Goal: Task Accomplishment & Management: Manage account settings

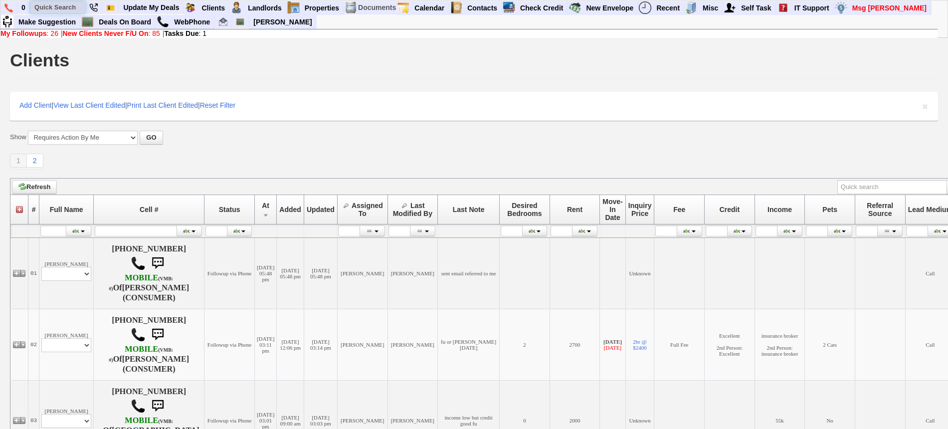
click at [65, 5] on input "text" at bounding box center [57, 7] width 55 height 12
type input "yvette"
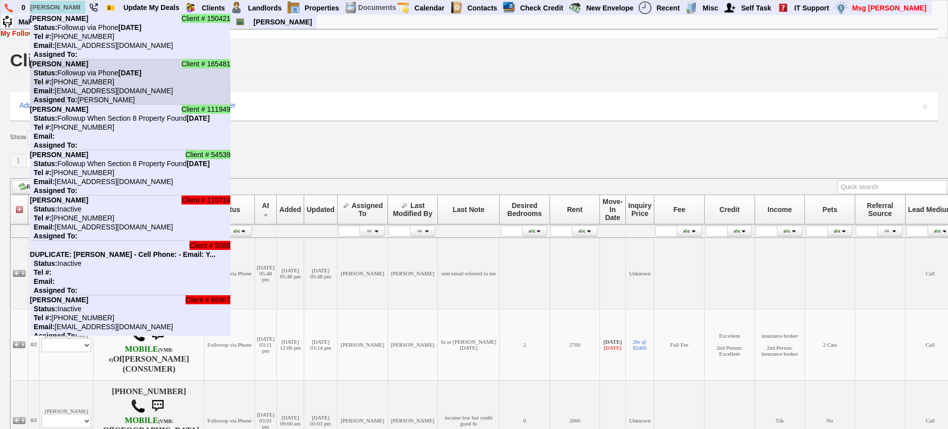
click at [79, 77] on li "Client # 165481 Yvette Jackson Status: Followup via Phone Saturday, September 2…" at bounding box center [130, 81] width 200 height 45
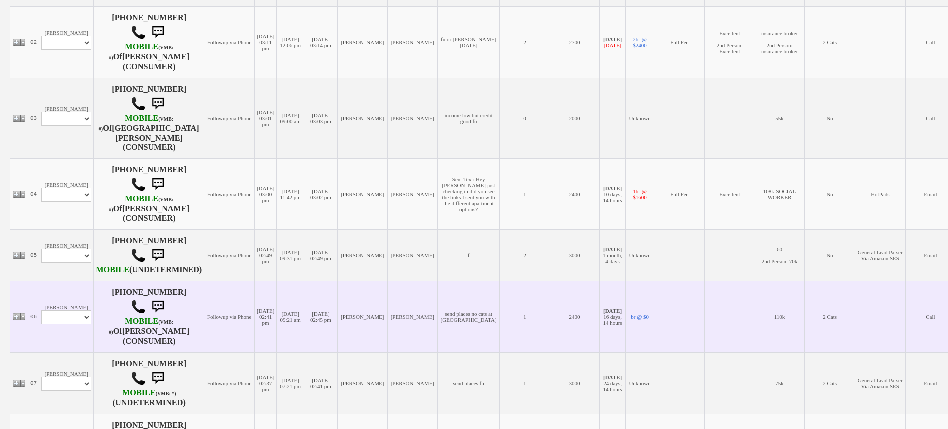
scroll to position [312, 0]
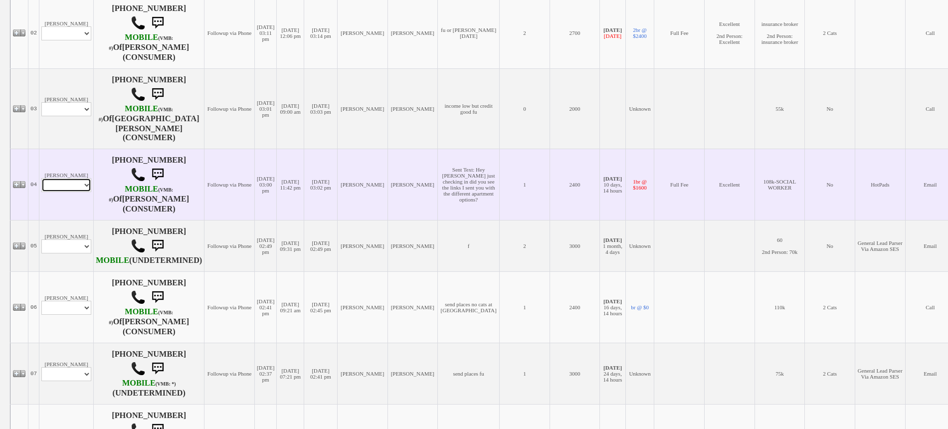
click at [76, 178] on select "Profile Edit Print Email Externally (Will Not Be Tracked In CRM) Closed Deals" at bounding box center [66, 185] width 50 height 14
select select "ChangeURL,/crm/custom/edit_client_form.php?redirect=%2Fcrm%2Fclients.php&id=225…"
click at [41, 178] on select "Profile Edit Print Email Externally (Will Not Be Tracked In CRM) Closed Deals" at bounding box center [66, 185] width 50 height 14
select select
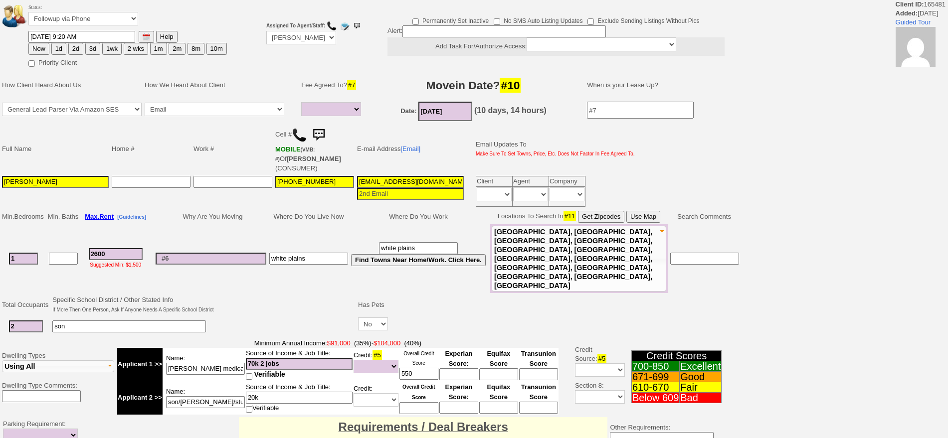
select select
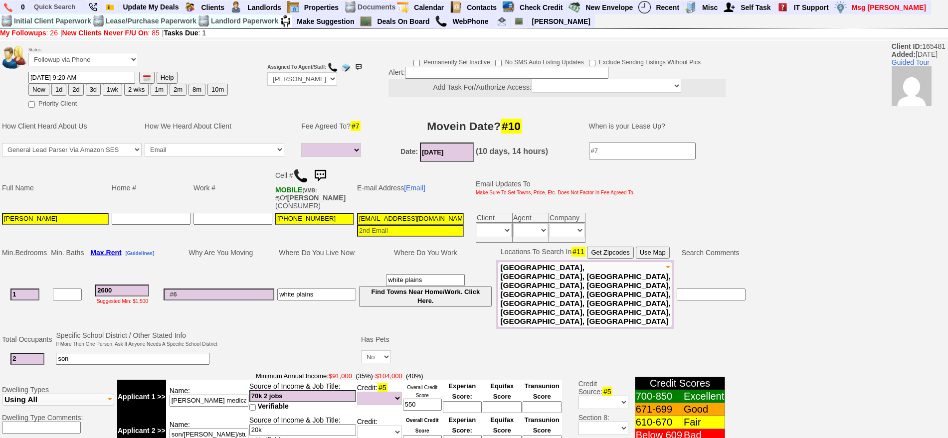
click at [319, 173] on img at bounding box center [320, 176] width 20 height 20
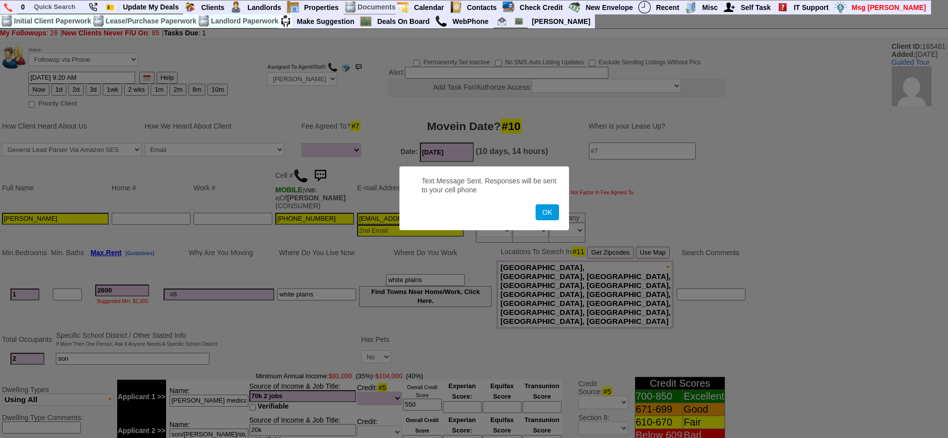
click at [536, 204] on button "OK" at bounding box center [547, 212] width 23 height 16
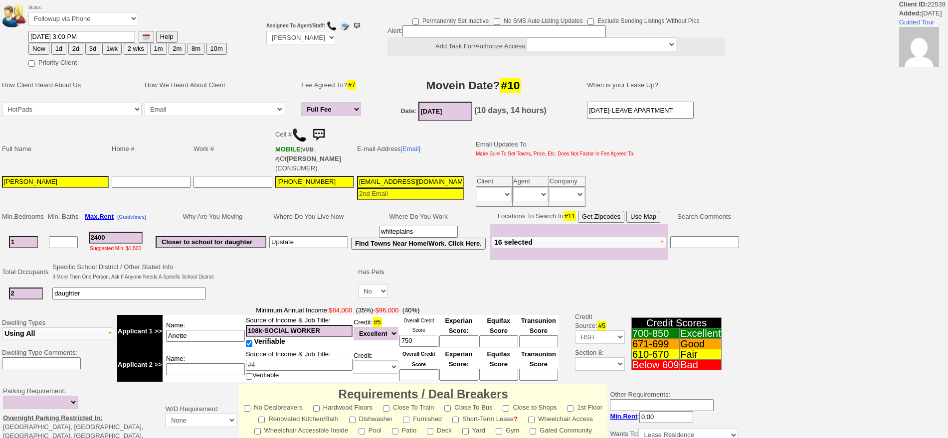
click at [85, 20] on select "Followup via Phone Followup via Email Followup When Section 8 Property Found De…" at bounding box center [83, 18] width 110 height 13
select select "Inactive"
click at [28, 15] on select "Followup via Phone Followup via Email Followup When Section 8 Property Found De…" at bounding box center [83, 18] width 110 height 13
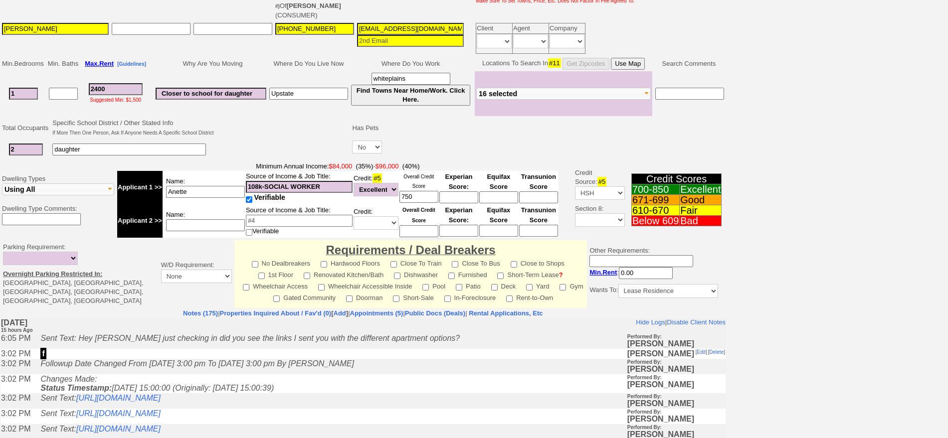
scroll to position [252, 0]
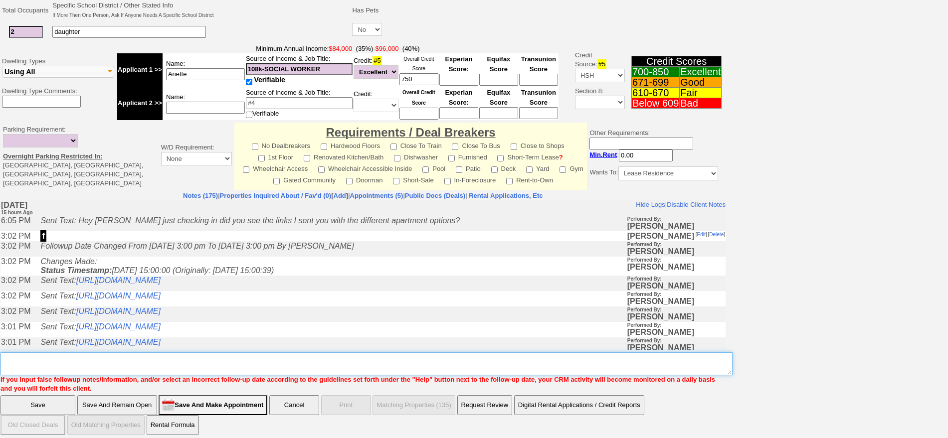
click at [539, 353] on textarea "Insert New Note Here" at bounding box center [366, 364] width 732 height 23
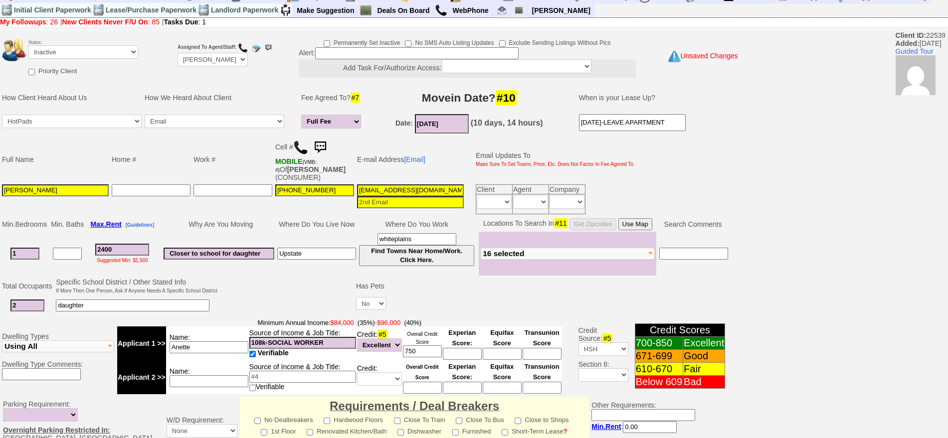
scroll to position [0, 0]
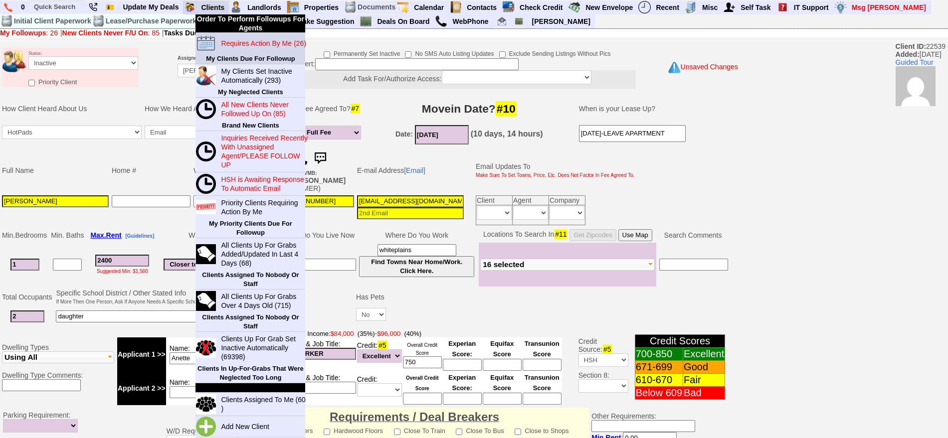
click at [233, 44] on blink "Requires Action By Me (26)" at bounding box center [263, 43] width 85 height 8
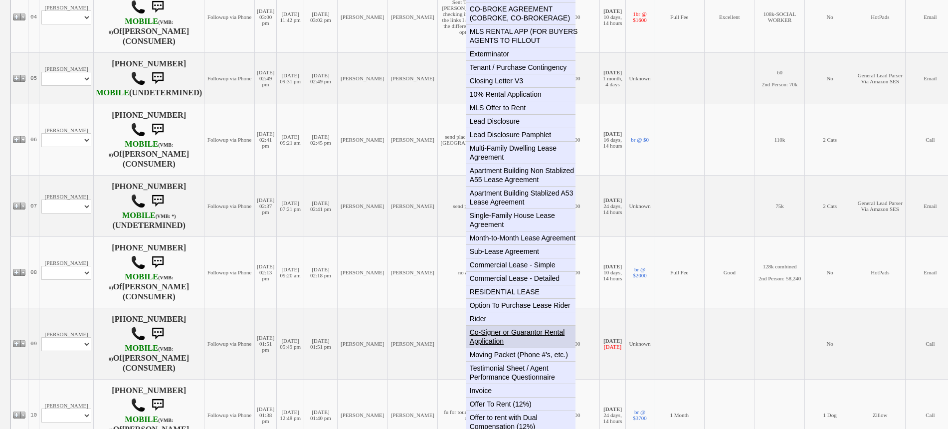
scroll to position [499, 0]
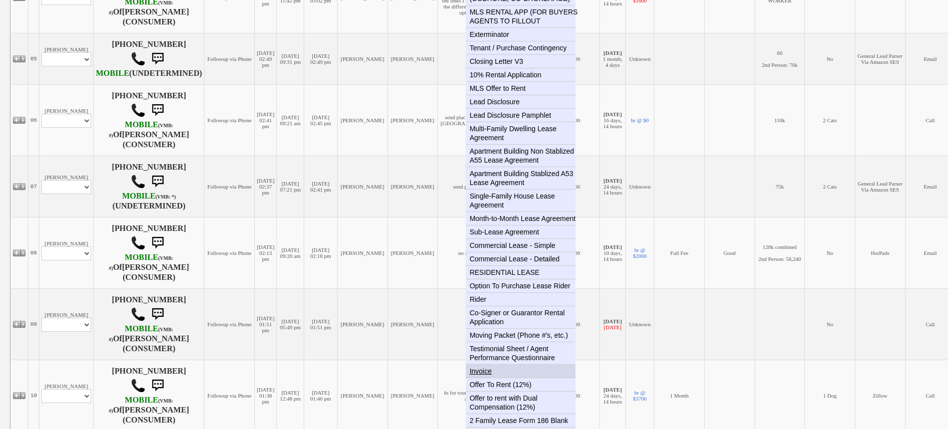
click at [486, 365] on link "Invoice" at bounding box center [525, 371] width 118 height 13
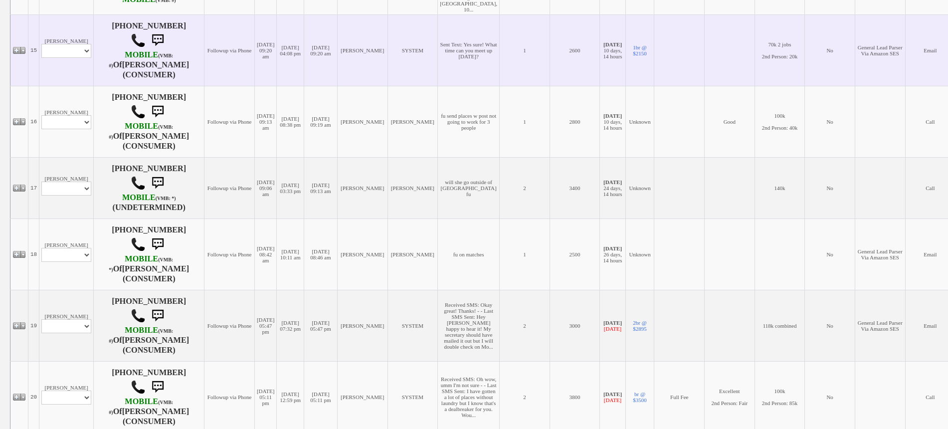
scroll to position [1185, 0]
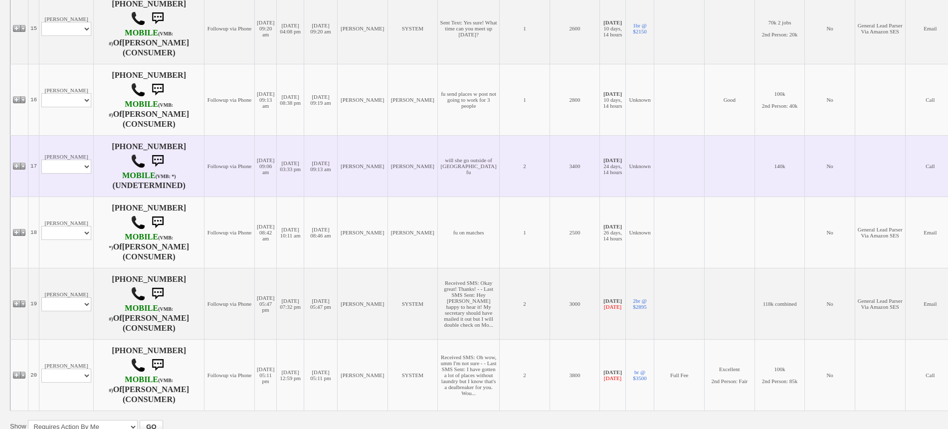
click at [76, 190] on td "Lisa Arlotta Profile Edit Print Closed Deals" at bounding box center [66, 165] width 54 height 61
click at [76, 174] on select "Profile Edit Print Closed Deals" at bounding box center [66, 167] width 50 height 14
select select "ChangeURL,/crm/custom/edit_client_form.php?redirect=%2Fcrm%2Fclients.php&id=167…"
click at [41, 174] on select "Profile Edit Print Closed Deals" at bounding box center [66, 167] width 50 height 14
select select
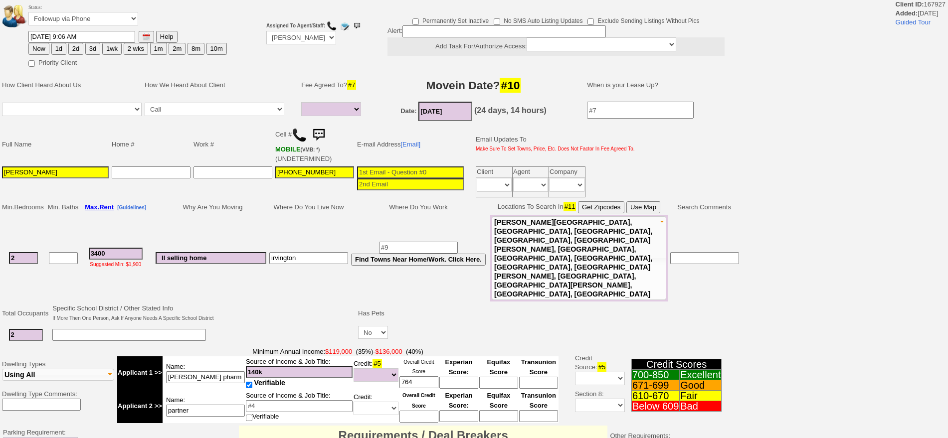
select select
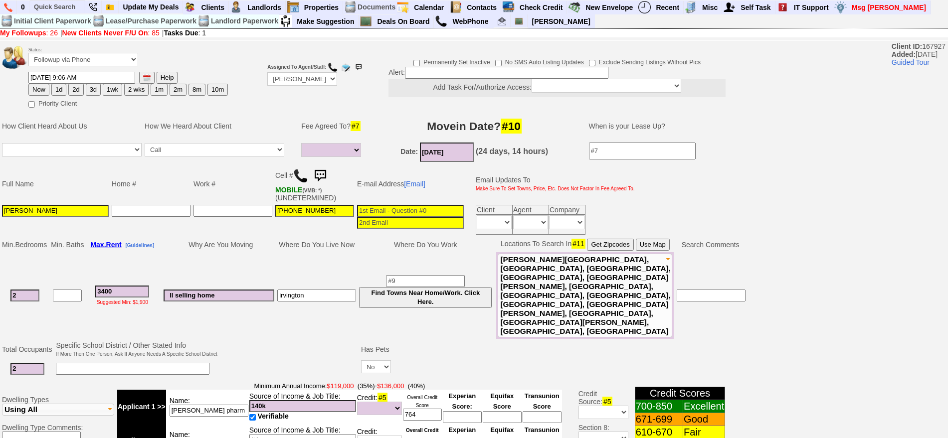
click at [73, 91] on button "2d" at bounding box center [75, 90] width 15 height 12
type input "[DATE] 09:52 AM"
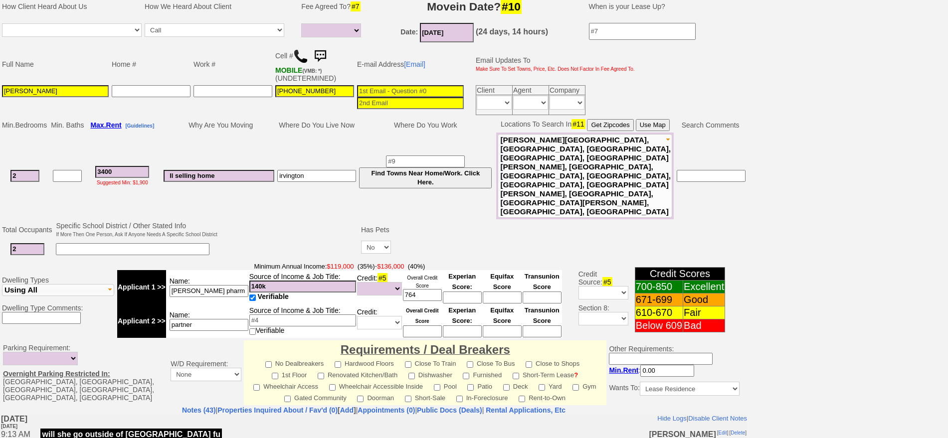
scroll to position [300, 0]
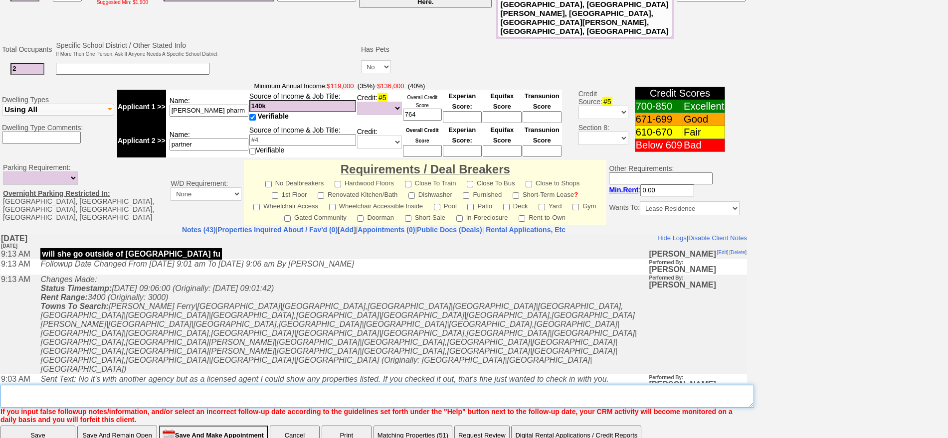
click at [357, 385] on textarea "Insert New Note Here" at bounding box center [377, 396] width 754 height 23
type textarea "f"
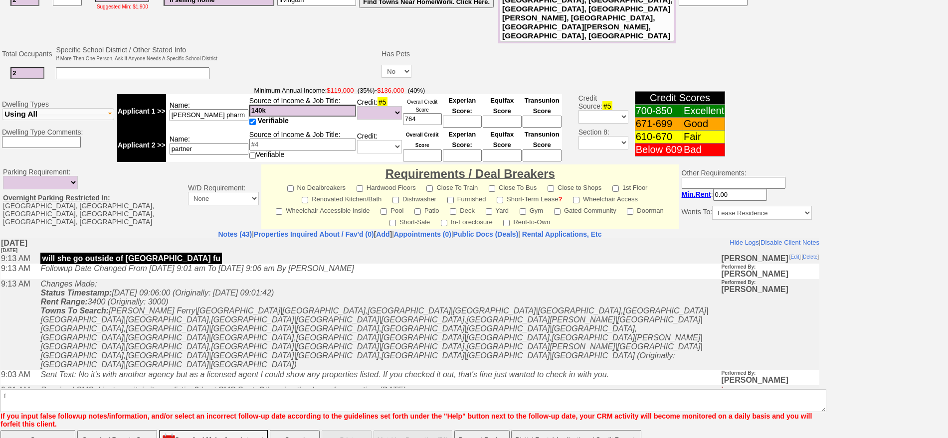
click input "Save" at bounding box center [37, 440] width 75 height 20
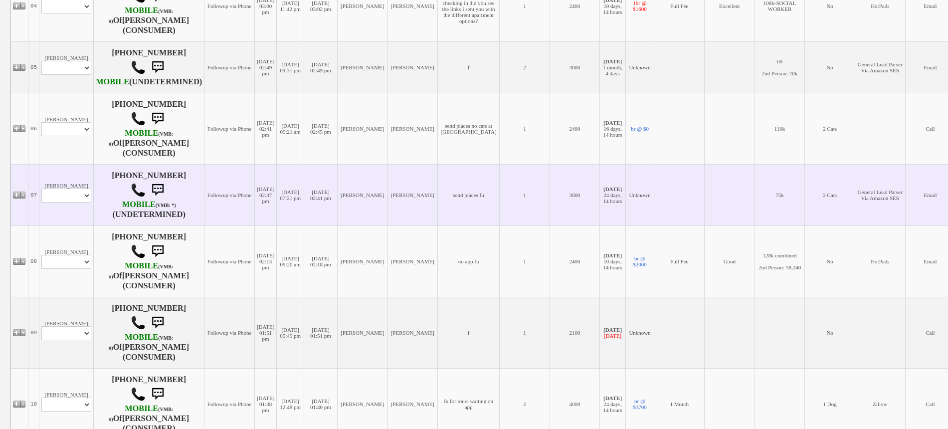
scroll to position [499, 0]
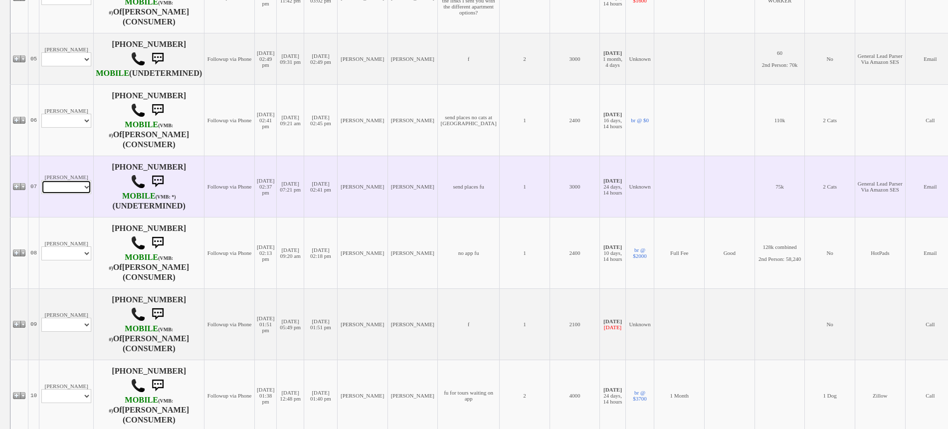
click at [67, 185] on select "Profile Edit Print Email Externally (Will Not Be Tracked In CRM) Closed Deals" at bounding box center [66, 187] width 50 height 14
select select "ChangeURL,/crm/custom/edit_client_form.php?redirect=%2Fcrm%2Fclients.php&id=167…"
click at [41, 180] on select "Profile Edit Print Email Externally (Will Not Be Tracked In CRM) Closed Deals" at bounding box center [66, 187] width 50 height 14
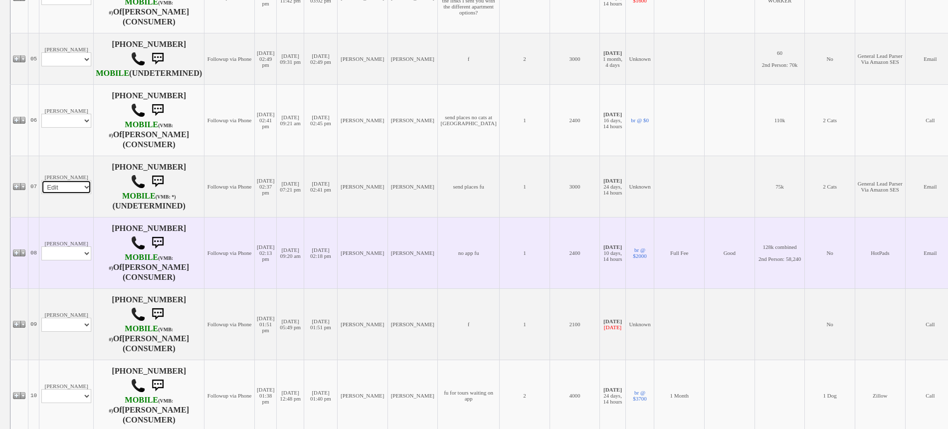
select select
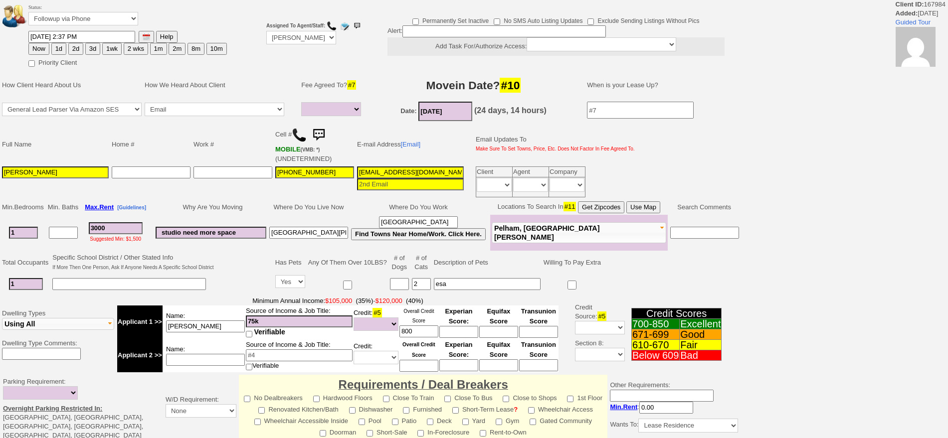
select select
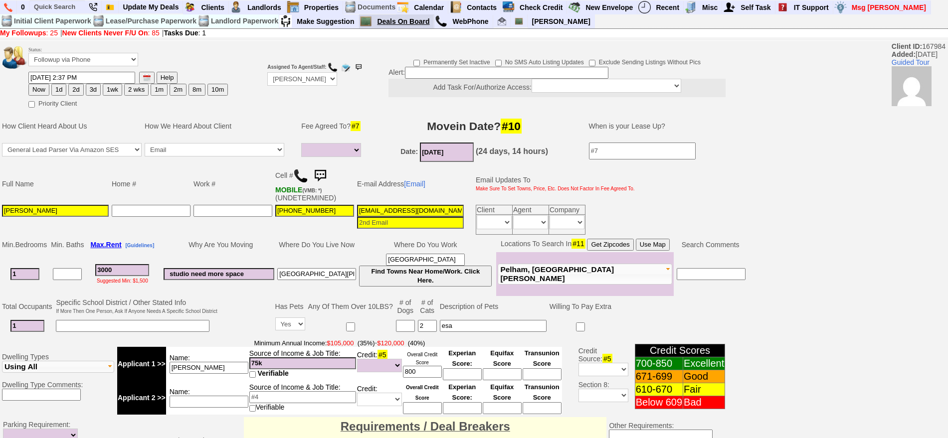
click at [429, 24] on link "Deals On Board" at bounding box center [403, 21] width 61 height 13
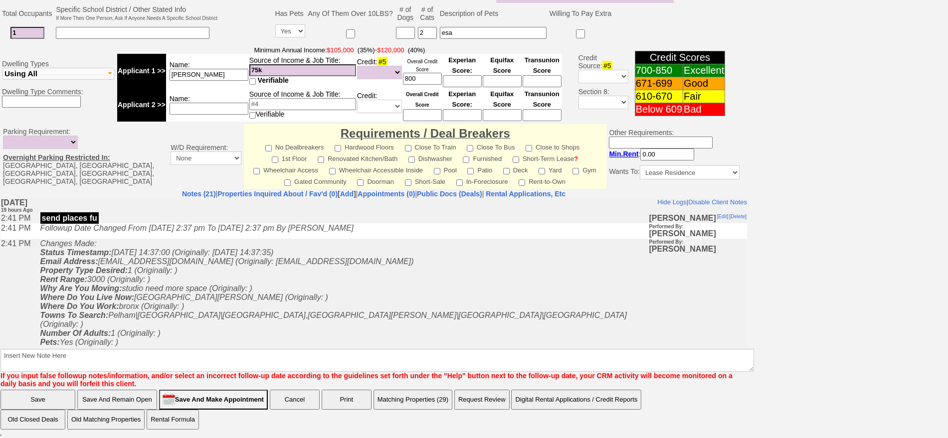
click at [394, 394] on button "Matching Properties (29)" at bounding box center [413, 400] width 79 height 20
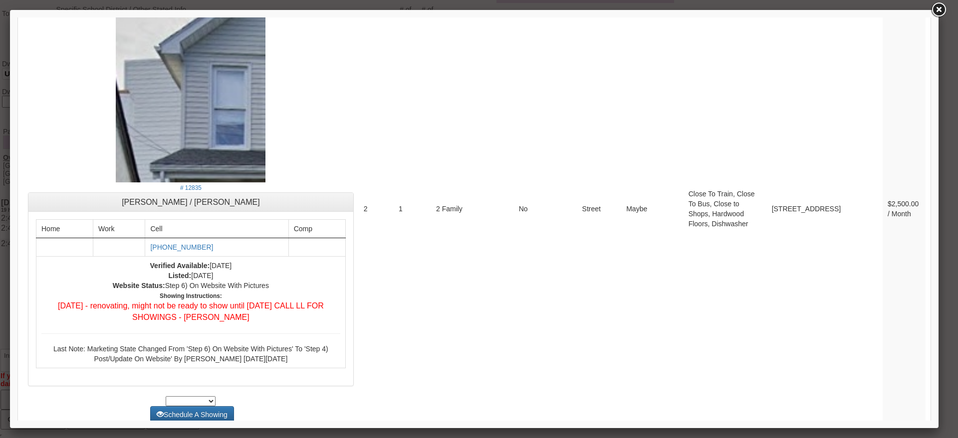
scroll to position [3962, 0]
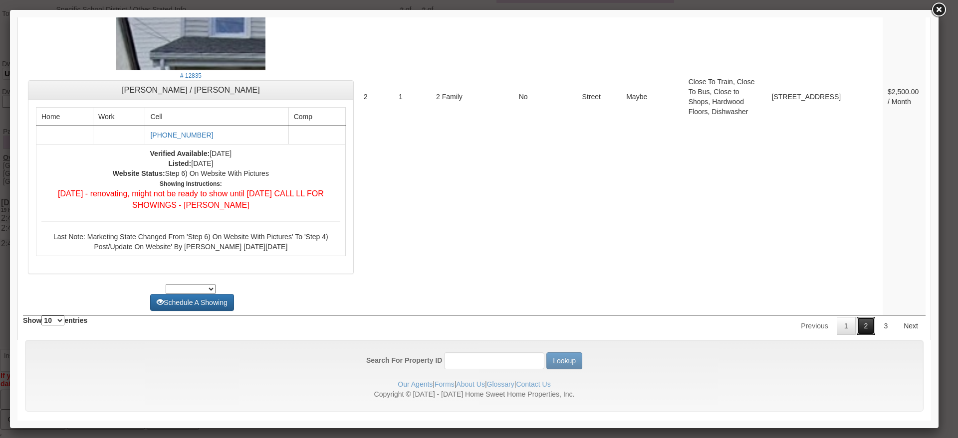
click at [856, 317] on link "2" at bounding box center [865, 326] width 19 height 18
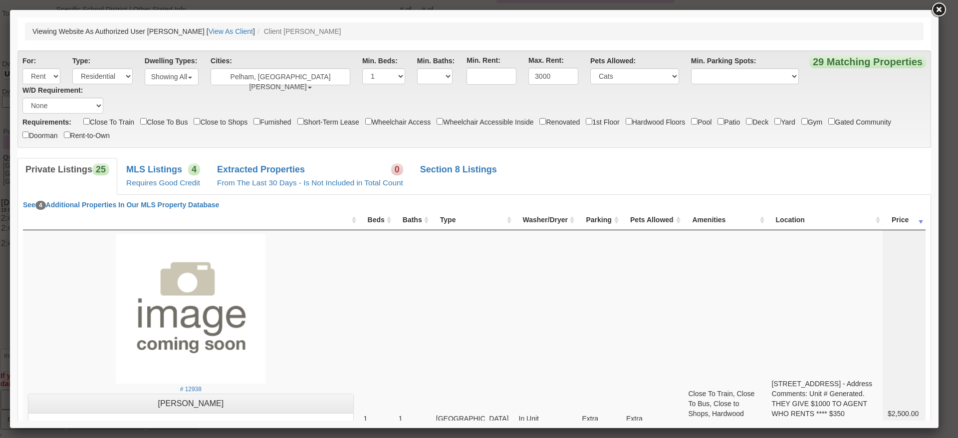
scroll to position [3668, 0]
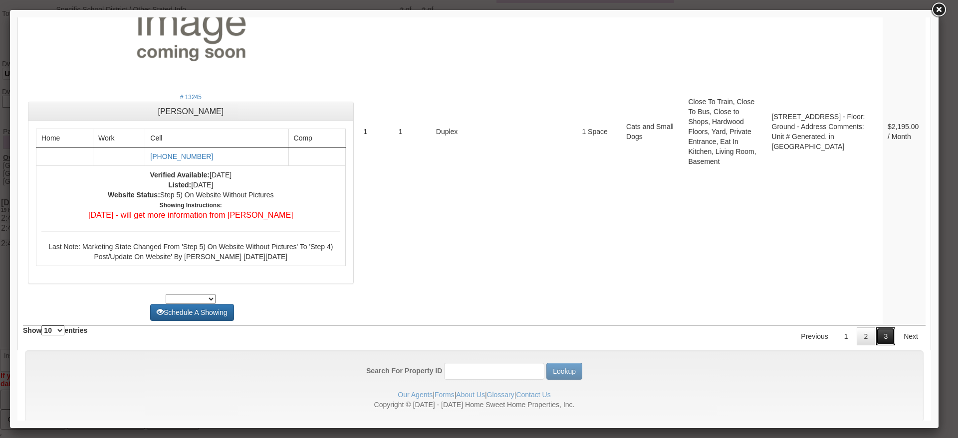
click at [878, 328] on link "3" at bounding box center [885, 337] width 19 height 18
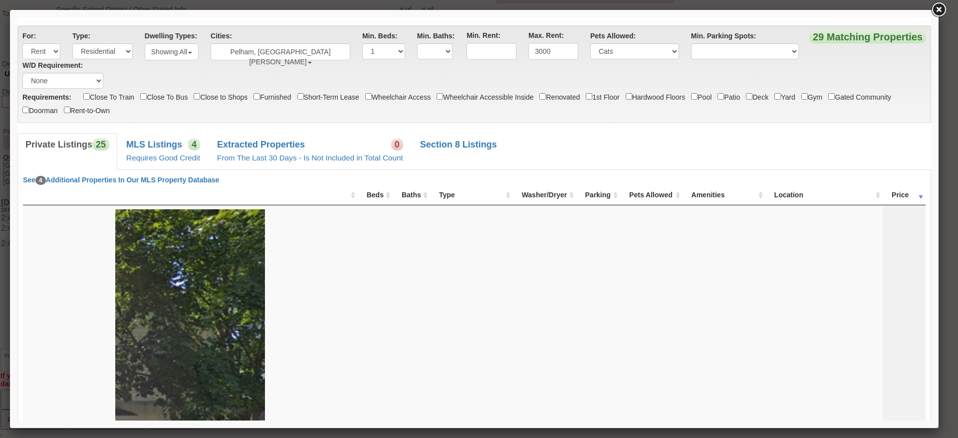
scroll to position [0, 0]
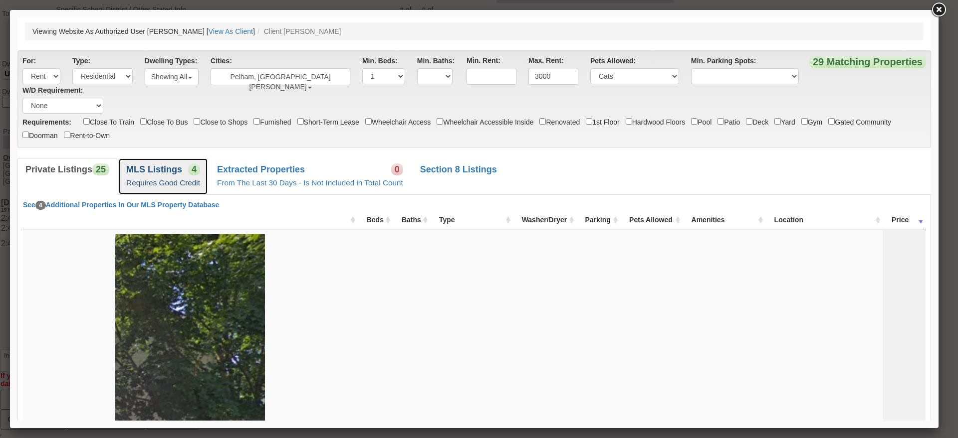
click at [192, 185] on small "Requires Good Credit" at bounding box center [163, 183] width 74 height 8
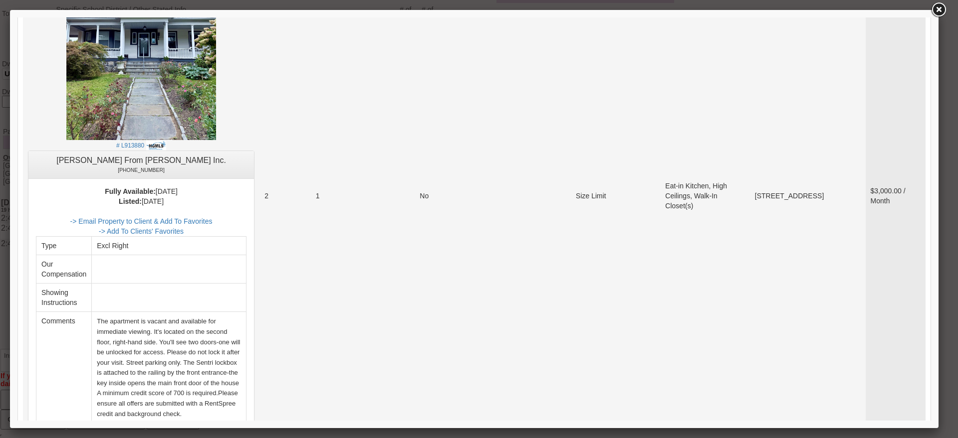
scroll to position [312, 0]
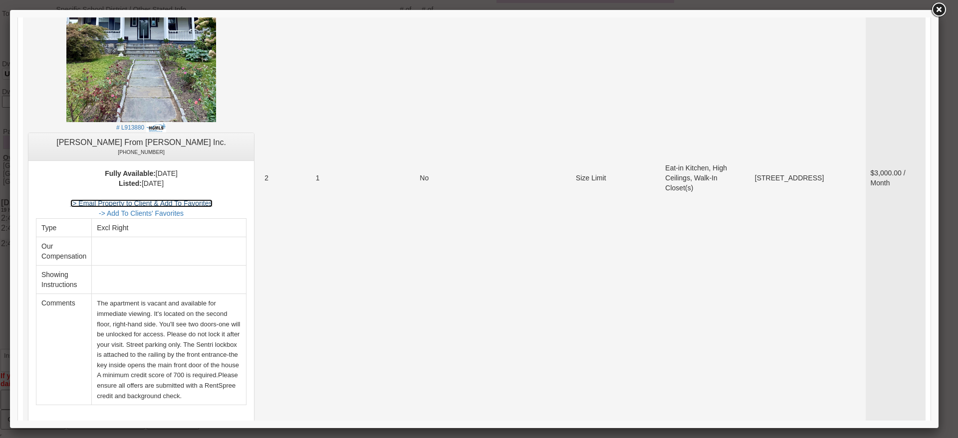
click at [198, 205] on link "-> Email Property to Client & Add To Favorites" at bounding box center [141, 203] width 142 height 8
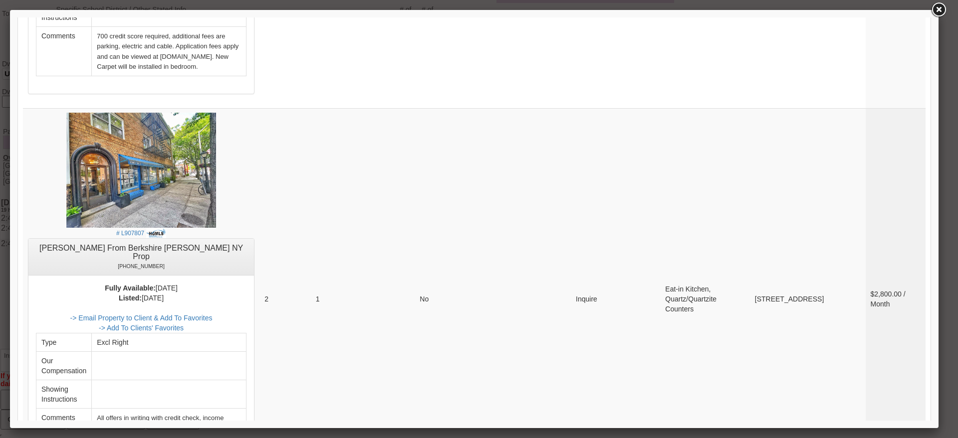
scroll to position [935, 0]
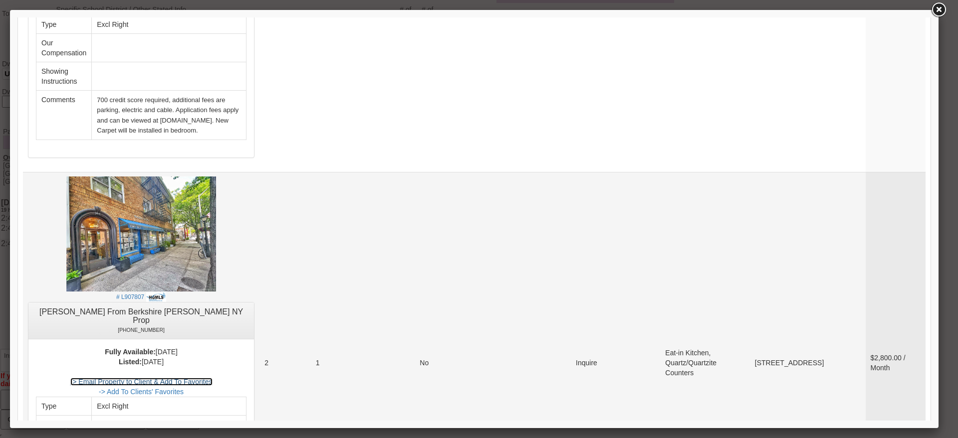
click at [197, 378] on link "-> Email Property to Client & Add To Favorites" at bounding box center [141, 382] width 142 height 8
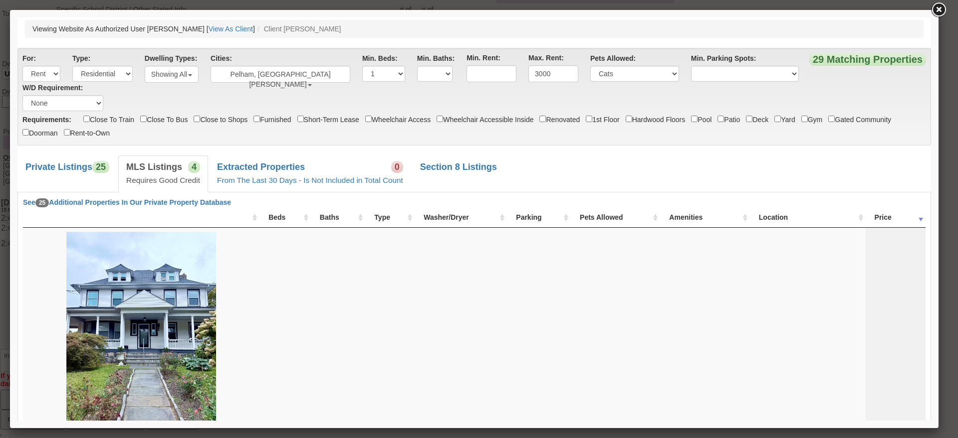
scroll to position [0, 0]
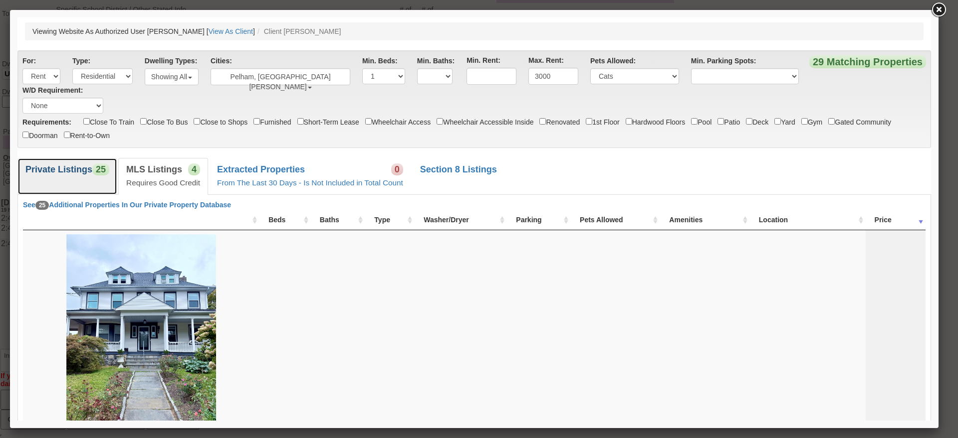
click at [75, 186] on link "Private Listings 25" at bounding box center [67, 176] width 100 height 36
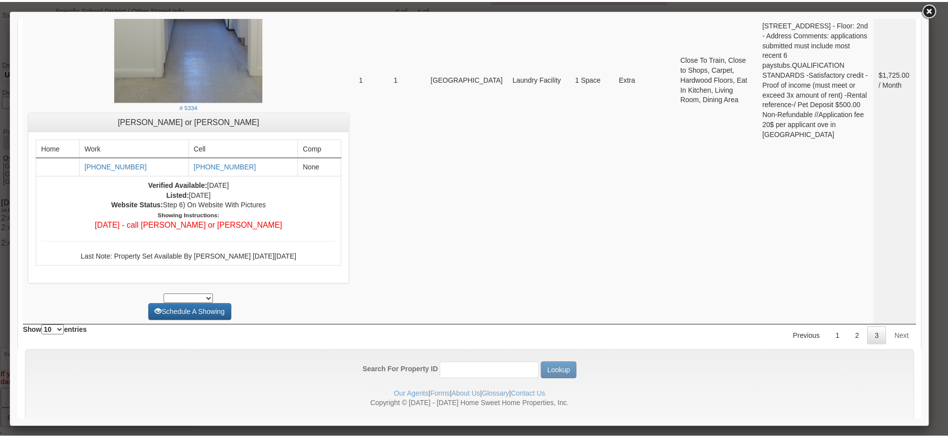
scroll to position [2231, 0]
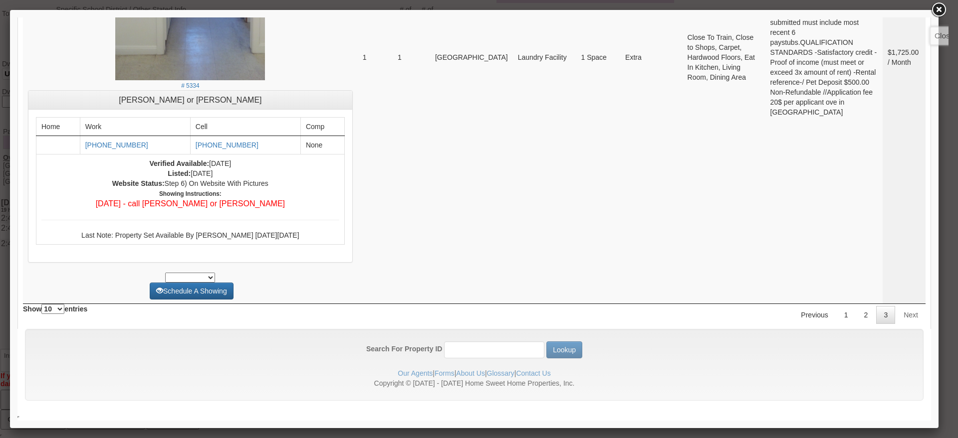
click at [938, 14] on link at bounding box center [938, 10] width 18 height 18
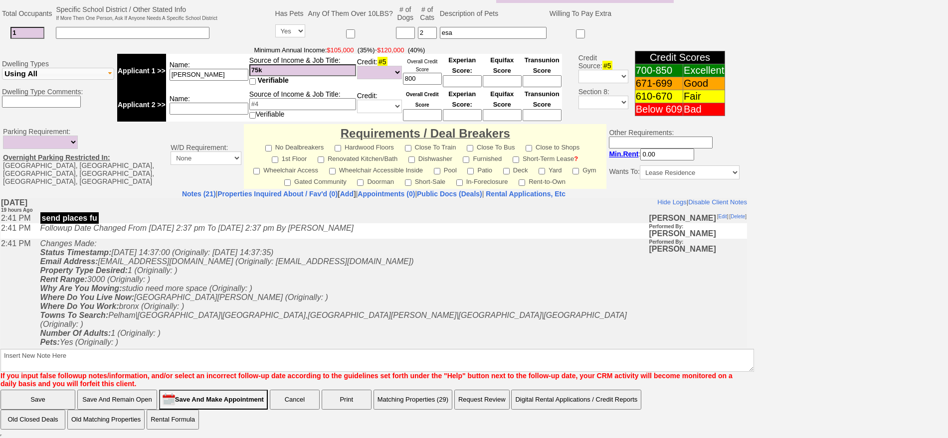
click at [355, 301] on td "Changes Made: Status Timestamp: 2025-09-20 14:37:00 (Originally: 2025-09-19 14:…" at bounding box center [341, 315] width 613 height 154
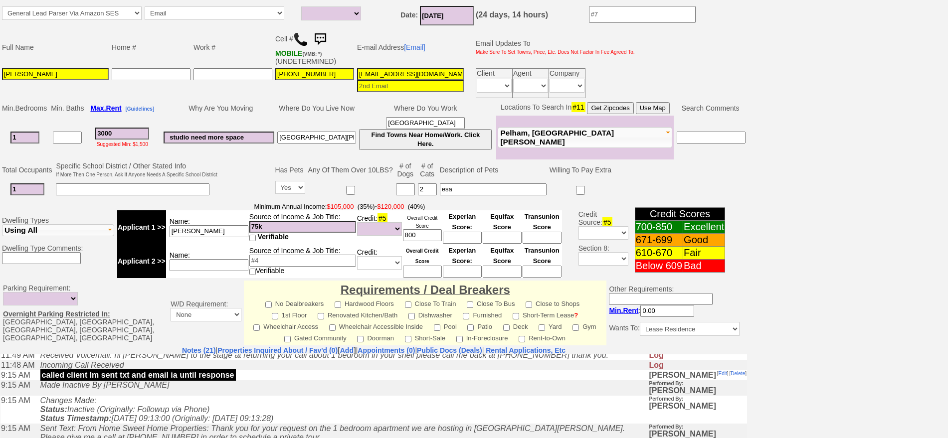
scroll to position [293, 0]
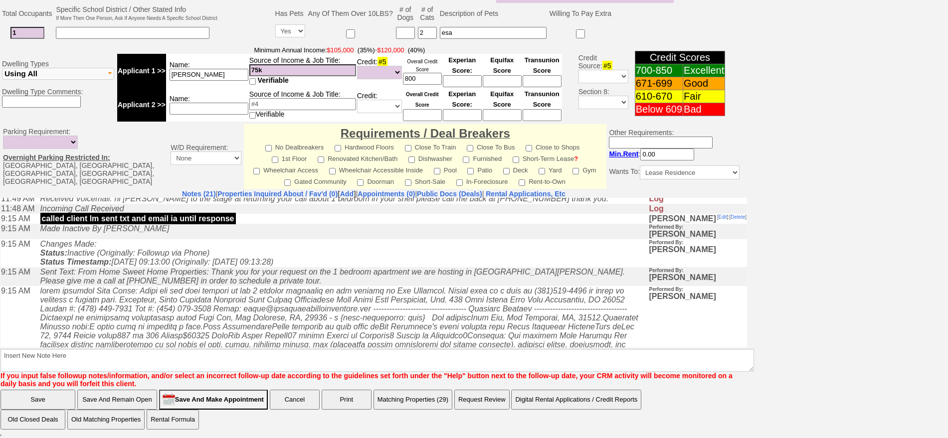
drag, startPoint x: 748, startPoint y: 471, endPoint x: 743, endPoint y: 329, distance: 141.7
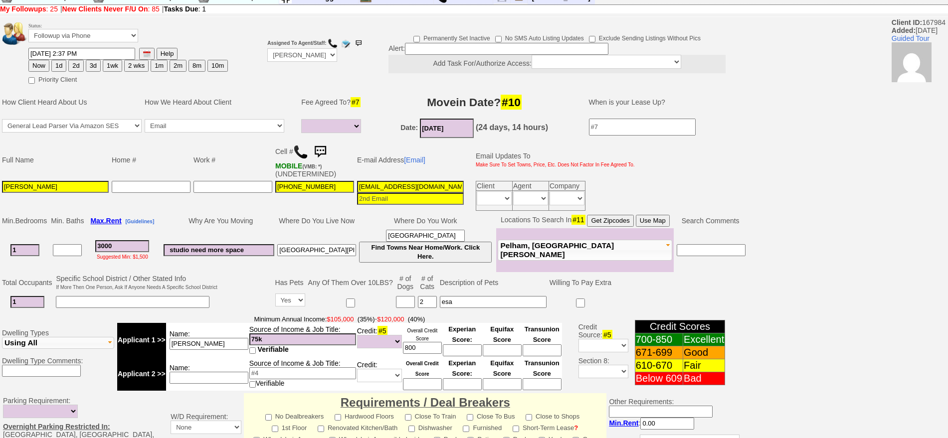
scroll to position [22, 0]
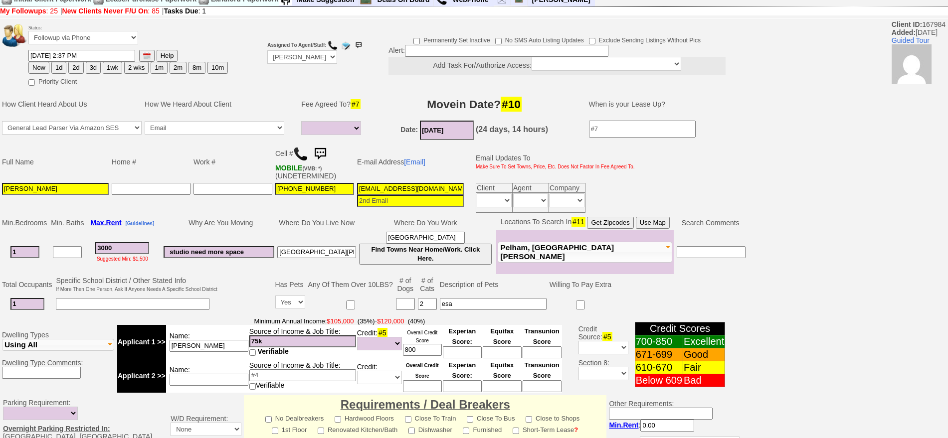
click at [517, 210] on td "Immediately Daily" at bounding box center [531, 203] width 36 height 20
click at [518, 206] on select "Immediately Daily" at bounding box center [530, 201] width 35 height 14
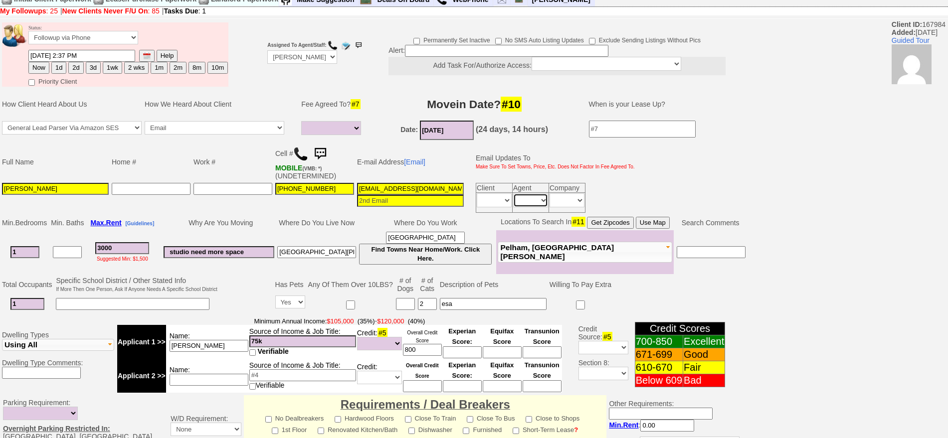
select select "Immediately"
click at [513, 194] on select "Immediately Daily" at bounding box center [530, 201] width 35 height 14
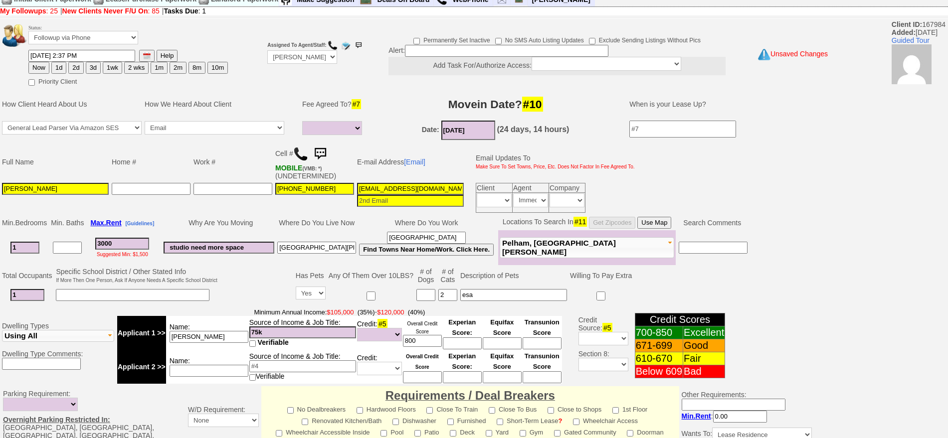
click at [92, 68] on button "3d" at bounding box center [93, 68] width 15 height 12
type input "09/23/2025 09:52 AM"
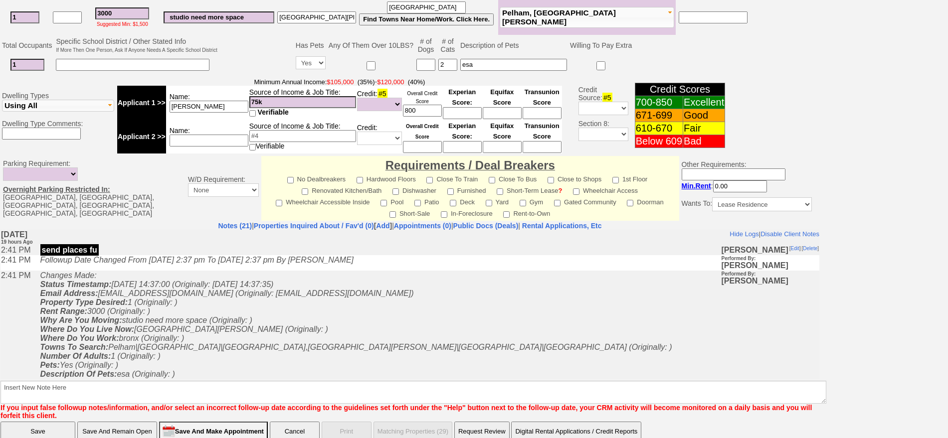
scroll to position [280, 0]
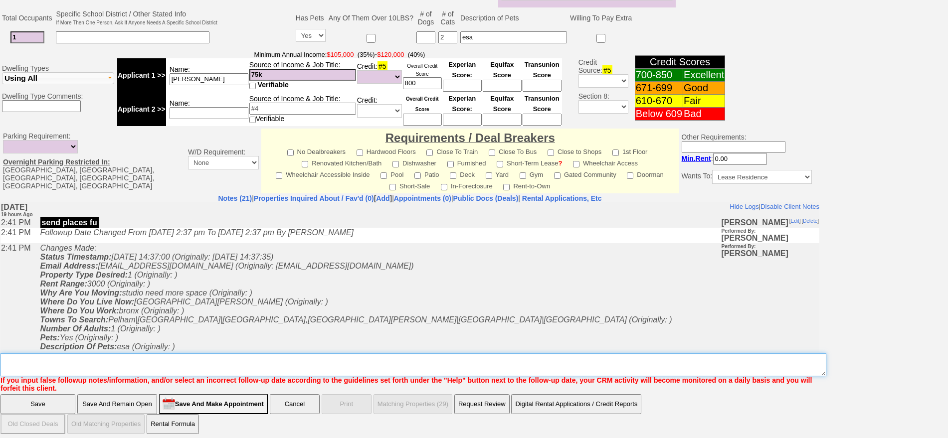
click at [412, 367] on textarea "Insert New Note Here" at bounding box center [413, 365] width 826 height 23
type textarea "needs cat friendly i sent her 2 bedrooms but she can use a 1 bedroom fu"
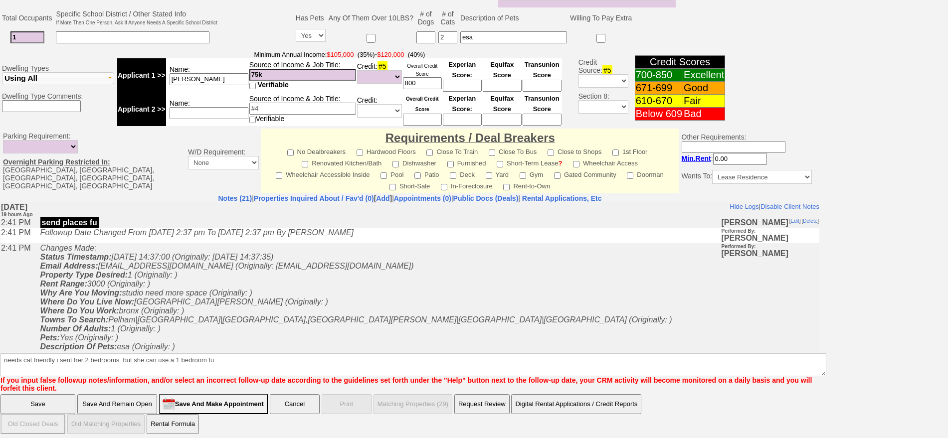
click input "Save" at bounding box center [37, 405] width 75 height 20
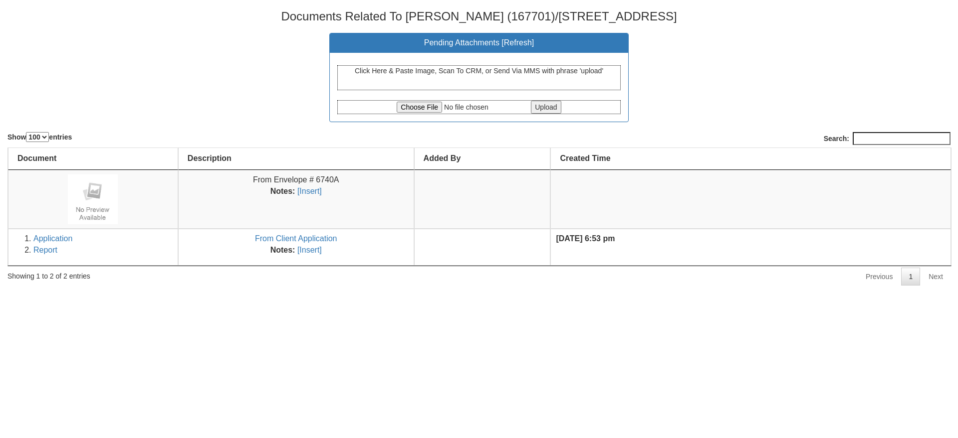
select select "100"
click at [415, 102] on input "file" at bounding box center [462, 107] width 132 height 11
click at [404, 106] on input "file" at bounding box center [462, 107] width 132 height 11
type input "C:\fakepath\[URL][DOMAIN_NAME] (2).pdf"
click at [549, 108] on input "Upload" at bounding box center [546, 107] width 30 height 13
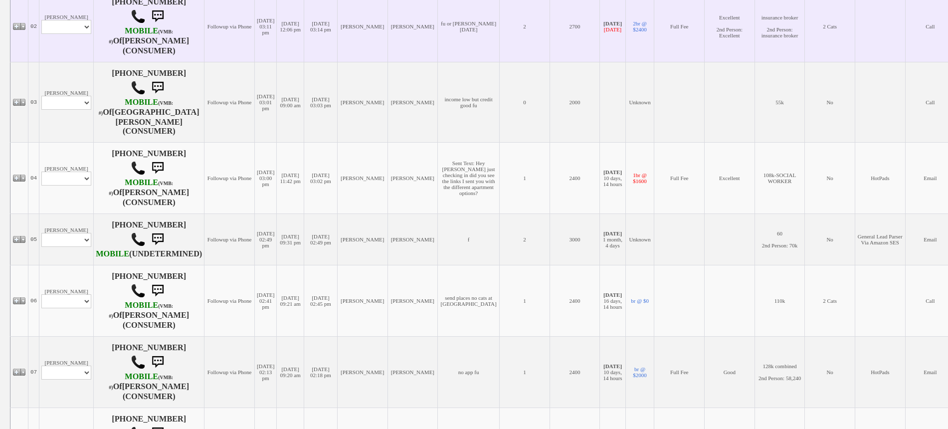
scroll to position [249, 0]
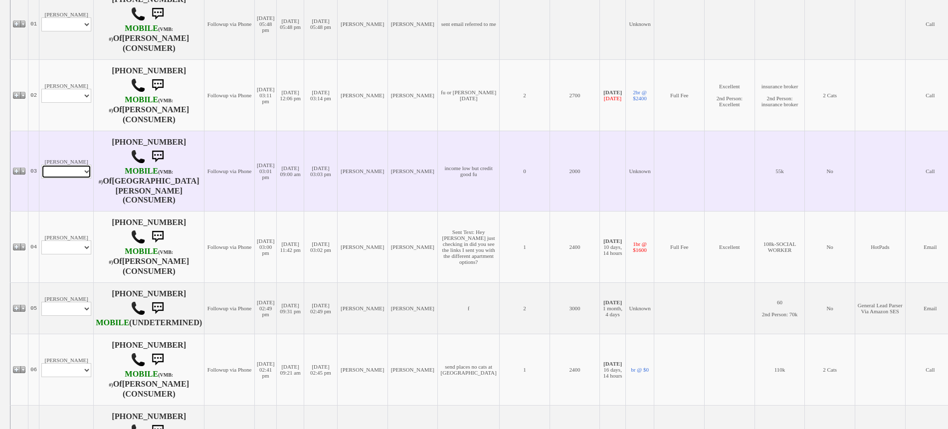
click at [65, 166] on select "Profile Edit Print Closed Deals" at bounding box center [66, 172] width 50 height 14
select select "ChangeURL,/crm/custom/edit_client_form.php?redirect=%2Fcrm%2Fclients.php&id=167…"
click at [41, 165] on select "Profile Edit Print Closed Deals" at bounding box center [66, 172] width 50 height 14
select select
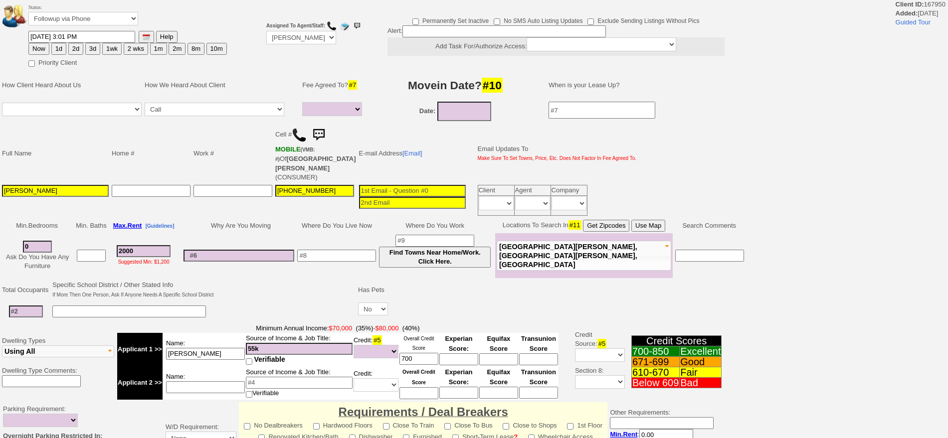
select select
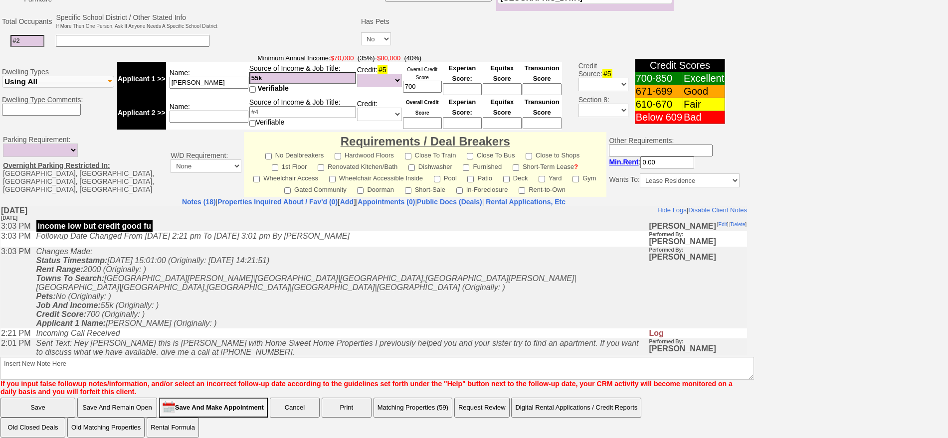
drag, startPoint x: 739, startPoint y: 256, endPoint x: 640, endPoint y: 396, distance: 171.2
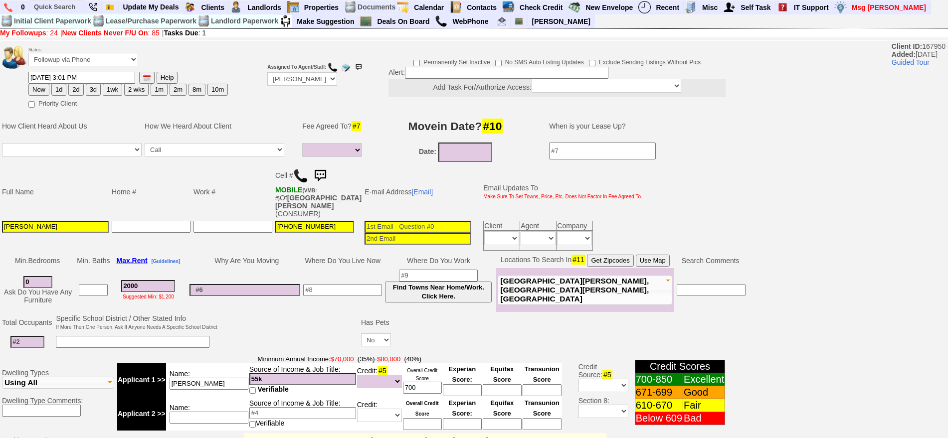
click at [327, 178] on img at bounding box center [320, 176] width 20 height 20
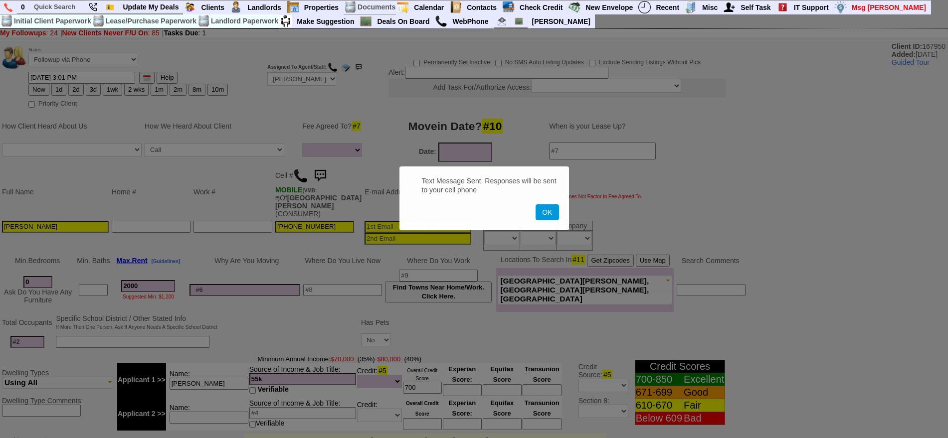
click at [536, 204] on button "OK" at bounding box center [547, 212] width 23 height 16
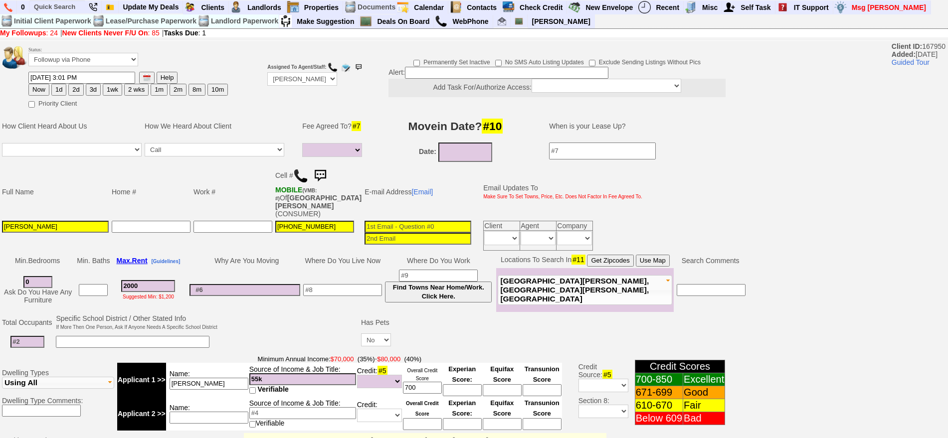
click at [78, 92] on button "2d" at bounding box center [75, 90] width 15 height 12
type input "09/22/2025 09:56 AM"
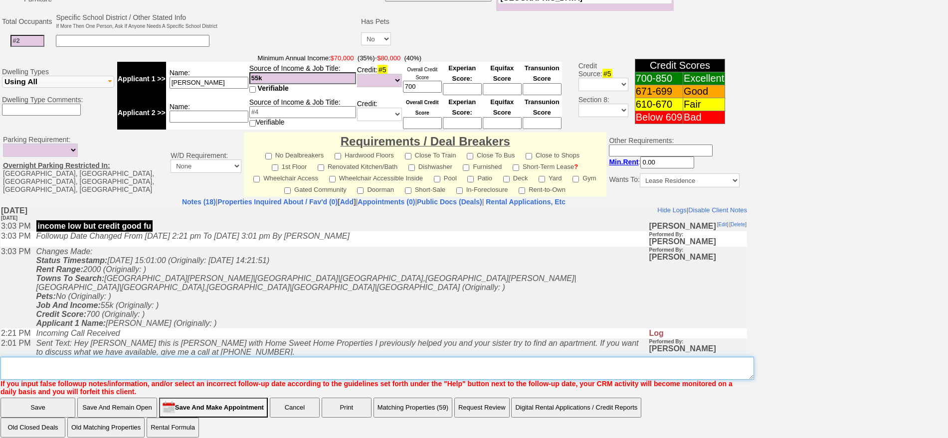
click at [288, 357] on textarea "Insert New Note Here" at bounding box center [377, 368] width 754 height 23
type textarea "111 lincoln or other cheap places fu"
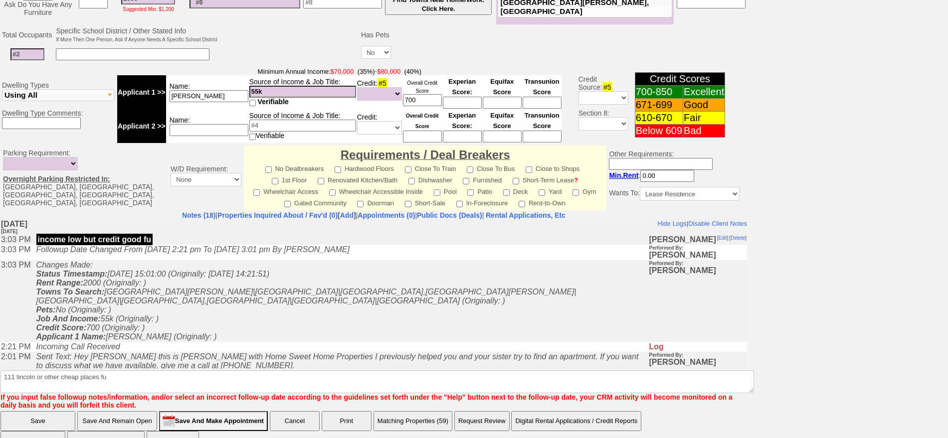
click input "Save" at bounding box center [37, 421] width 75 height 20
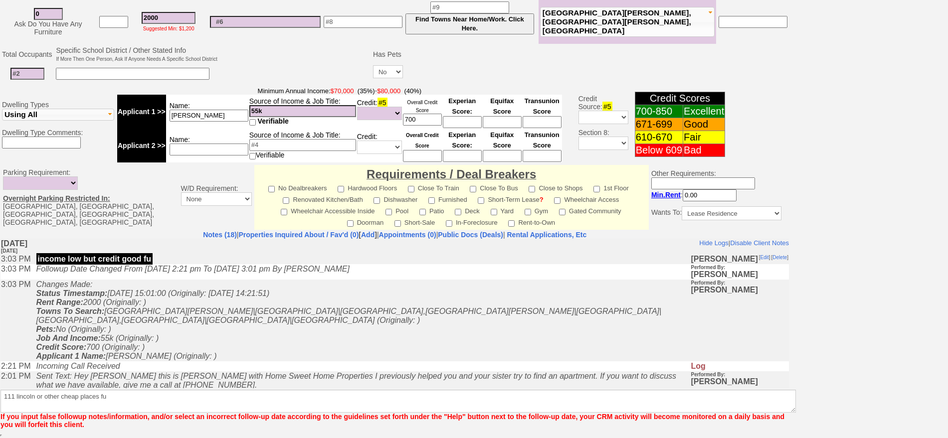
scroll to position [260, 0]
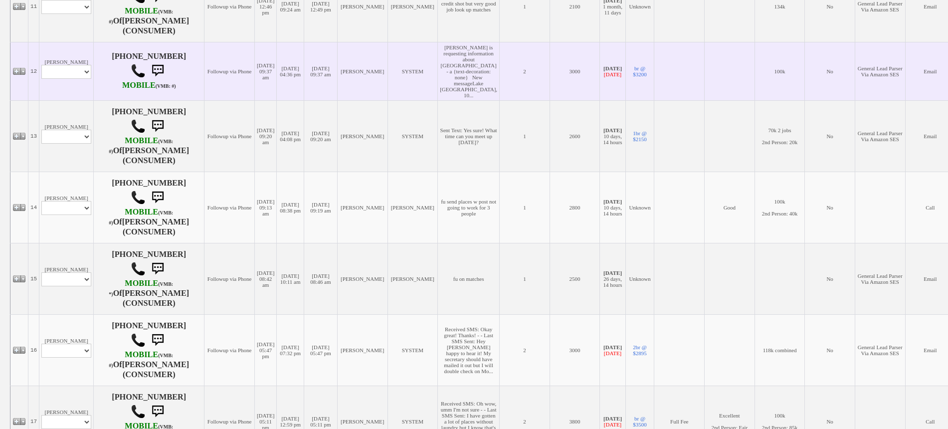
scroll to position [1060, 0]
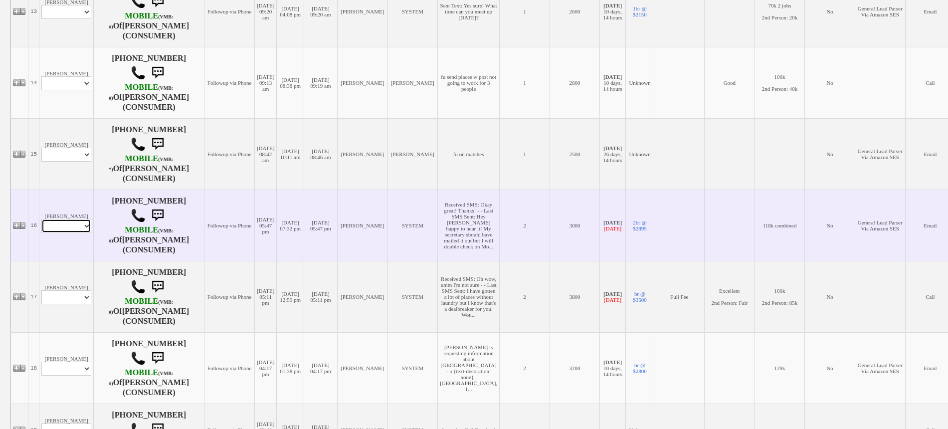
click at [84, 233] on select "Profile Edit Print Email Externally (Will Not Be Tracked In CRM) Closed Deals" at bounding box center [66, 226] width 50 height 14
select select "ChangeURL,/crm/custom/edit_client_form.php?redirect=%2Fcrm%2Fclients.php&id=167…"
click at [41, 227] on select "Profile Edit Print Email Externally (Will Not Be Tracked In CRM) Closed Deals" at bounding box center [66, 226] width 50 height 14
select select
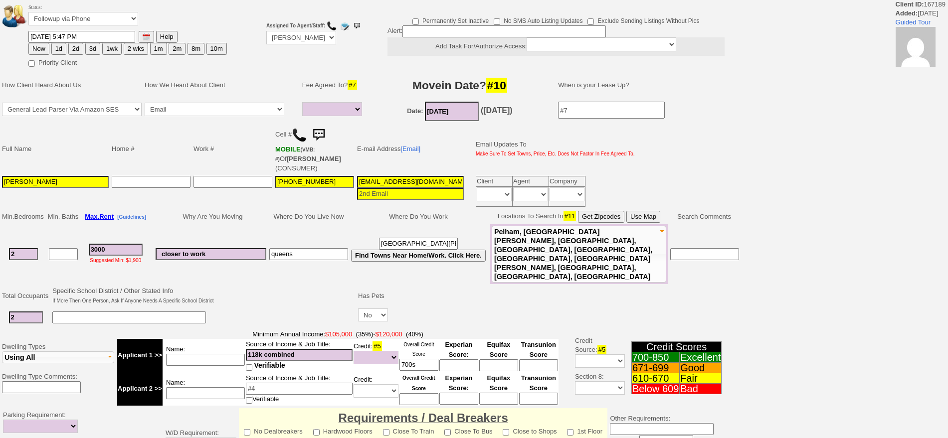
select select
click at [209, 49] on button "10m" at bounding box center [216, 49] width 20 height 12
type input "07/20/2026 09:57 AM"
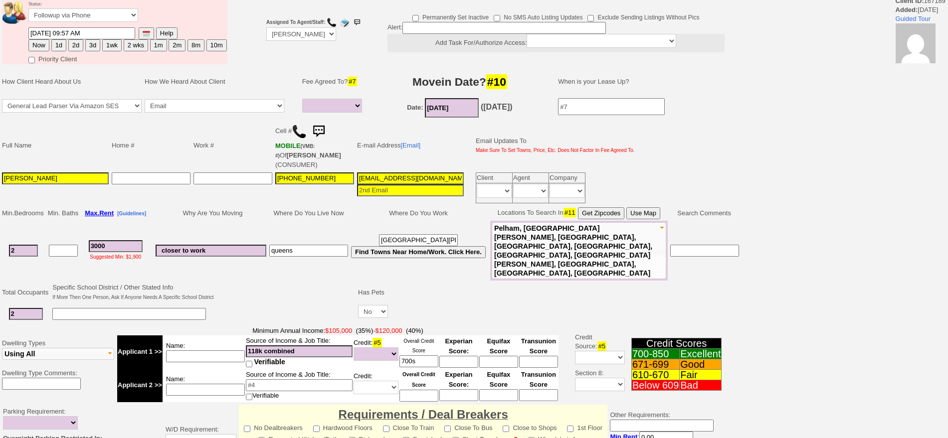
scroll to position [253, 0]
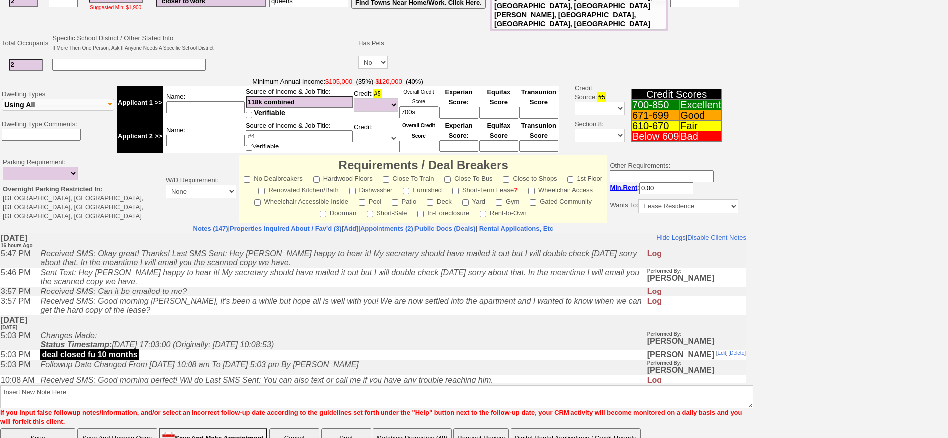
click at [226, 380] on icon "Received SMS: Good morning perfect! Will do Last SMS Sent: You can also text or…" at bounding box center [266, 380] width 453 height 8
click at [230, 377] on b "Insert New Note Here If you input false followup notes/information, and/or sele…" at bounding box center [376, 401] width 753 height 48
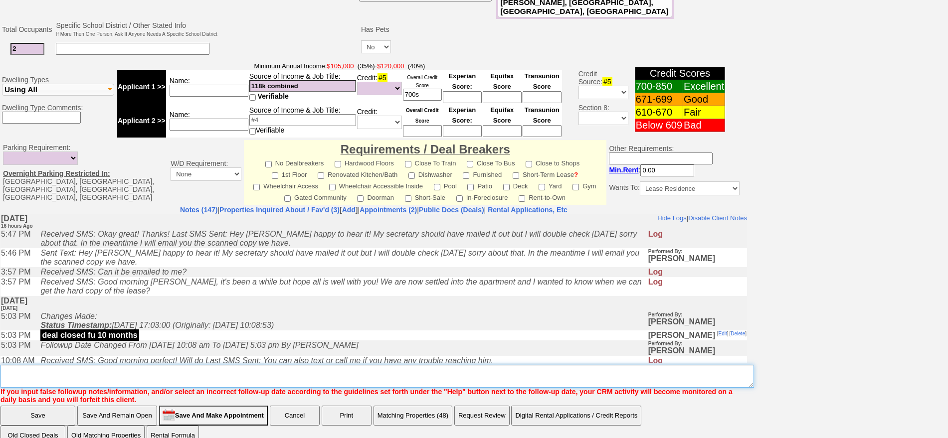
click at [253, 365] on textarea "Insert New Note Here" at bounding box center [377, 376] width 754 height 23
type textarea "f"
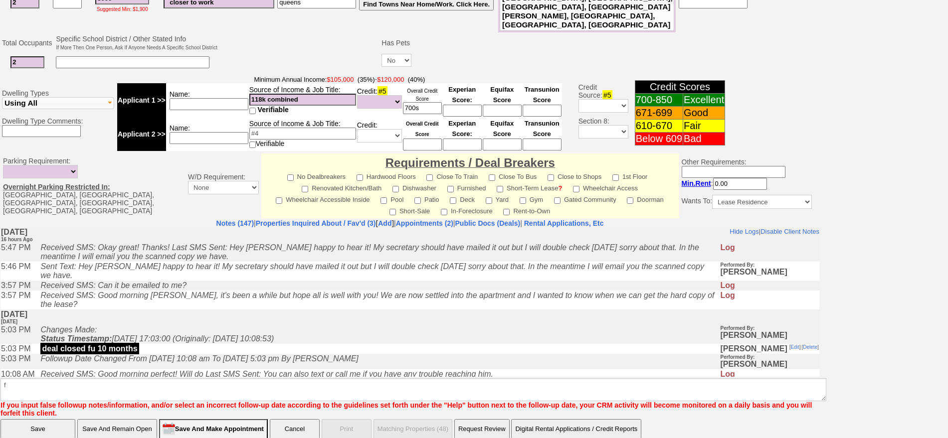
click input "Save" at bounding box center [37, 429] width 75 height 20
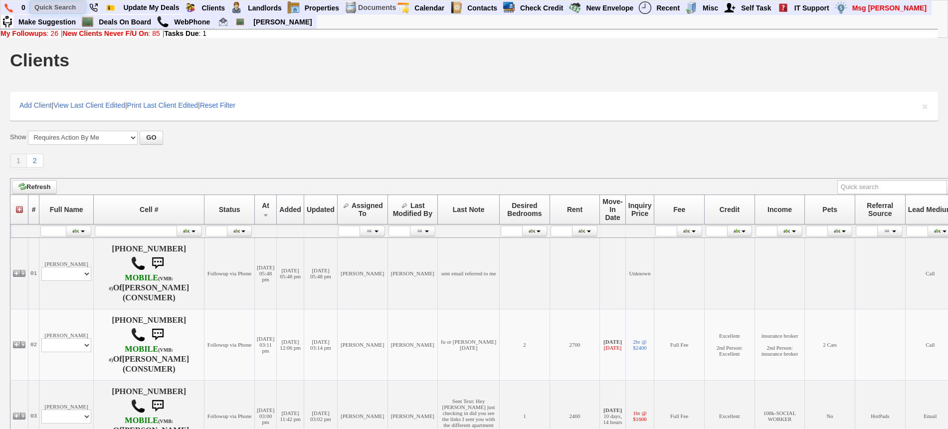
click at [55, 10] on input "text" at bounding box center [57, 7] width 55 height 12
type input "[STREET_ADDRESS]"
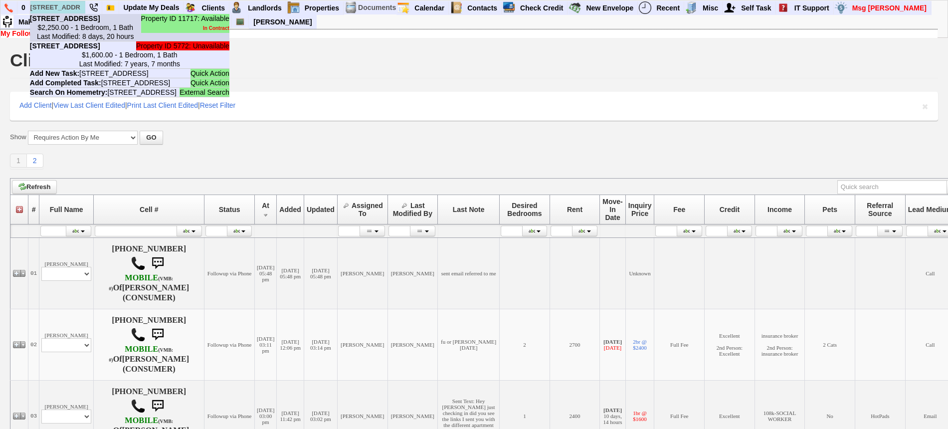
click at [82, 30] on li "Property ID 11717: Available In Contract [STREET_ADDRESS] $2,250.00 - 1 Bedroom…" at bounding box center [129, 27] width 199 height 27
click at [61, 5] on input "text" at bounding box center [57, 7] width 55 height 12
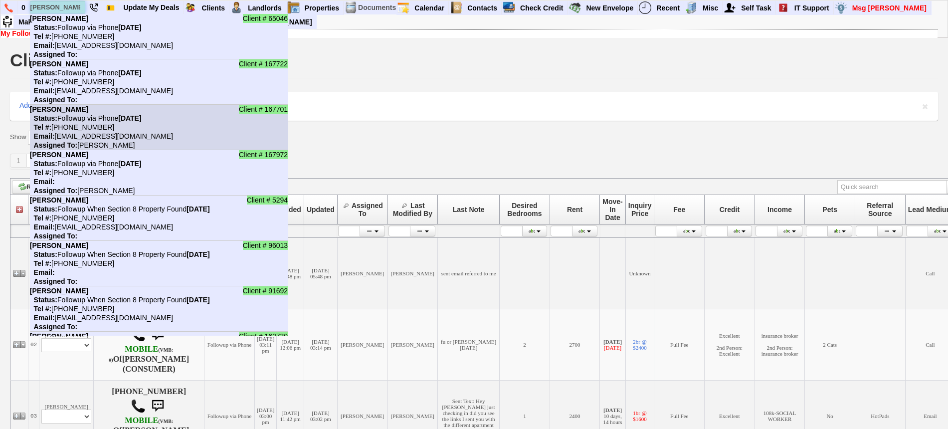
type input "luis"
click at [110, 133] on nobr "Email: betogml0391@gmail.com" at bounding box center [101, 136] width 143 height 8
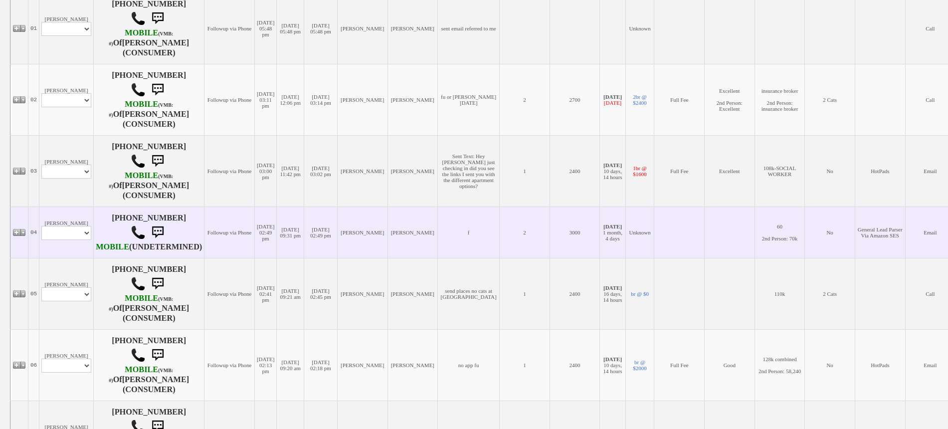
scroll to position [249, 0]
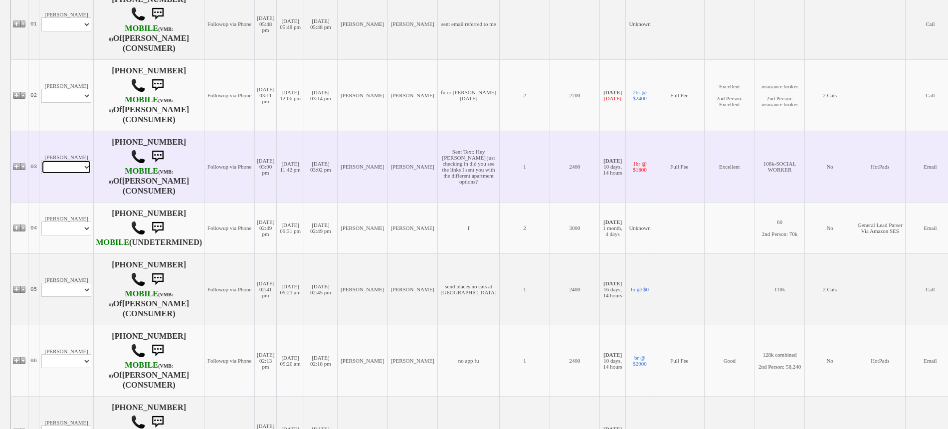
click at [72, 168] on select "Profile Edit Print Email Externally (Will Not Be Tracked In CRM) Closed Deals" at bounding box center [66, 167] width 50 height 14
select select "ChangeURL,/crm/custom/edit_client_form.php?redirect=%2Fcrm%2Fclients.php&id=225…"
click at [41, 160] on select "Profile Edit Print Email Externally (Will Not Be Tracked In CRM) Closed Deals" at bounding box center [66, 167] width 50 height 14
select select
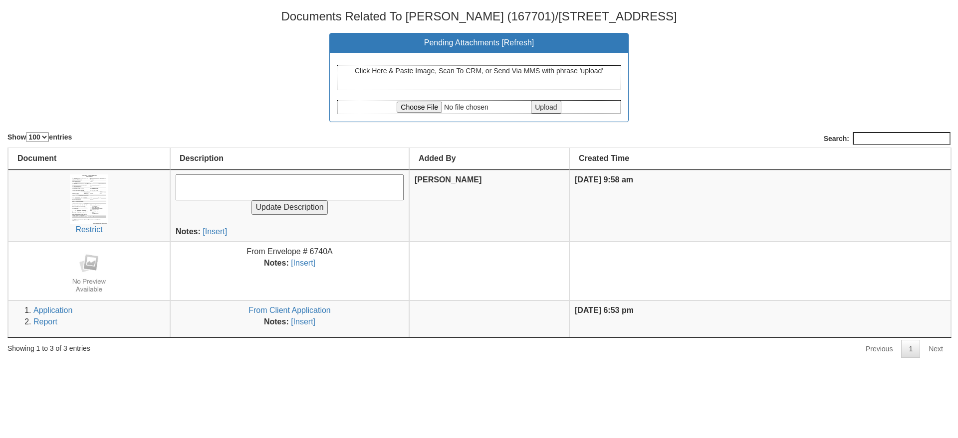
select select "100"
click at [403, 110] on input "file" at bounding box center [462, 107] width 132 height 11
type input "C:\fakepath\Property #[STREET_ADDRESS] - Floor_ 2nd - Address Comments_ LL live…"
click at [546, 108] on input "Upload" at bounding box center [546, 107] width 30 height 13
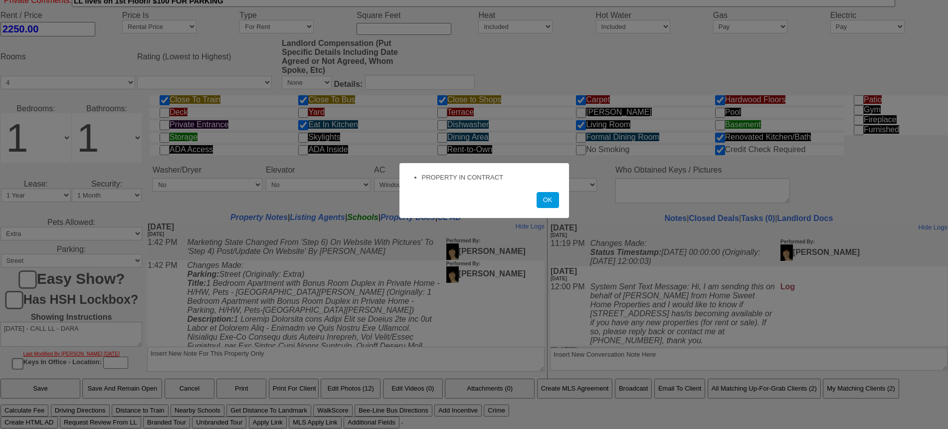
scroll to position [381, 0]
click at [551, 196] on button "OK" at bounding box center [548, 200] width 22 height 16
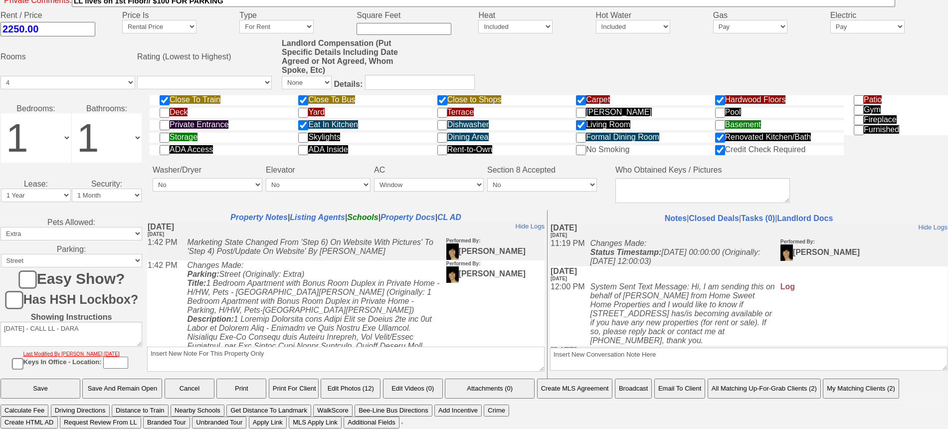
click at [259, 388] on button "Print" at bounding box center [241, 389] width 50 height 20
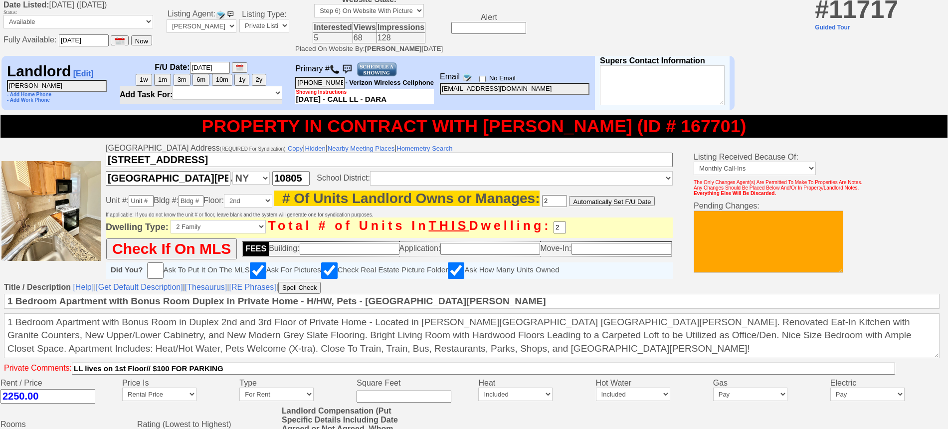
scroll to position [0, 0]
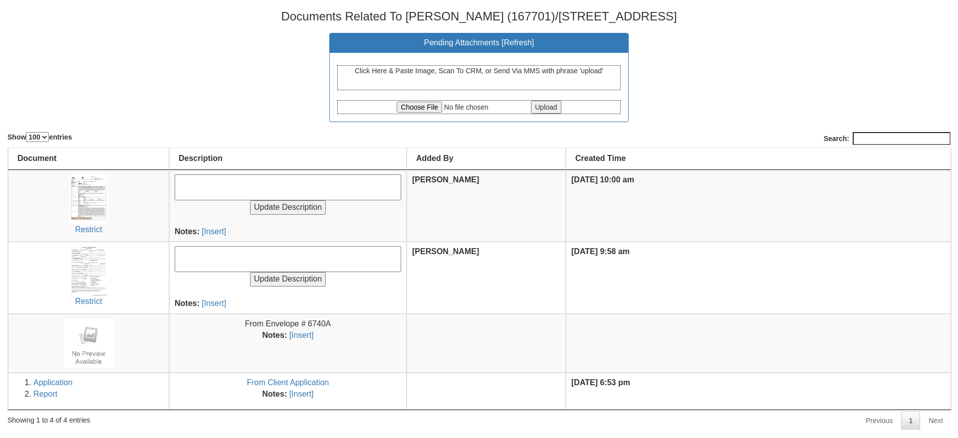
select select "100"
click at [75, 271] on img at bounding box center [88, 271] width 38 height 50
click at [426, 105] on input "file" at bounding box center [462, 107] width 132 height 11
type input "C:\fakepath\2903-Ymx1K1BFcVc5WVJsQnVoTGNreit0UT09.pdf"
click at [554, 106] on input "Upload" at bounding box center [546, 107] width 30 height 13
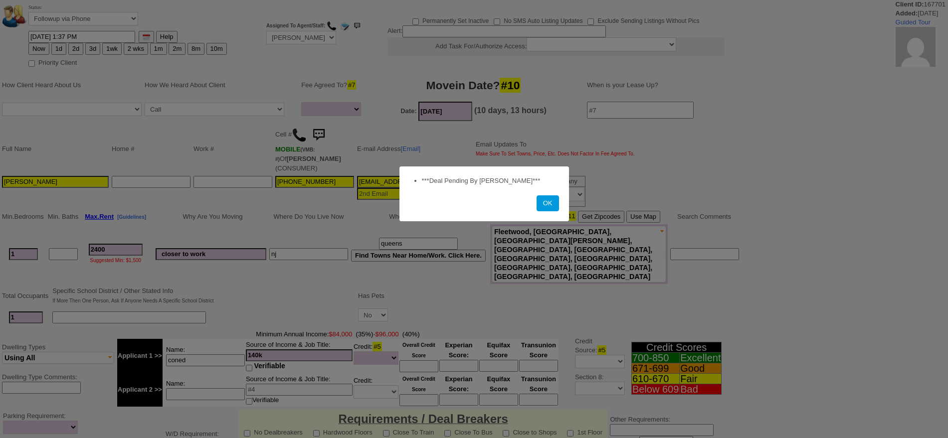
select select
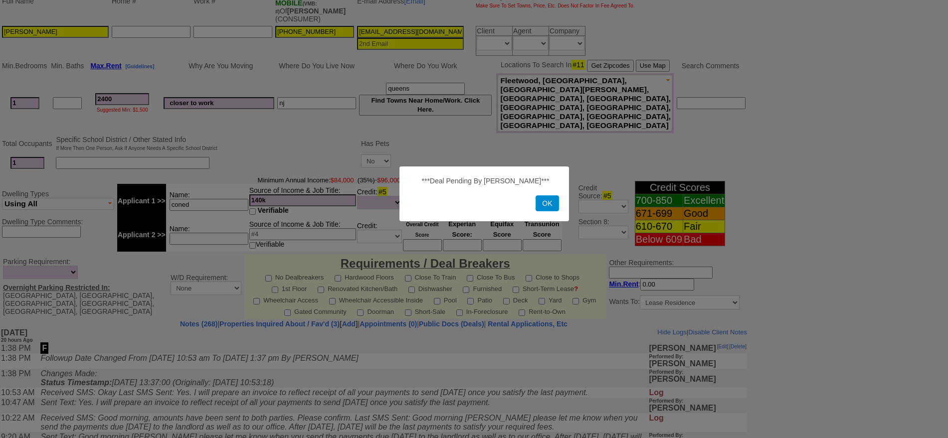
scroll to position [228, 0]
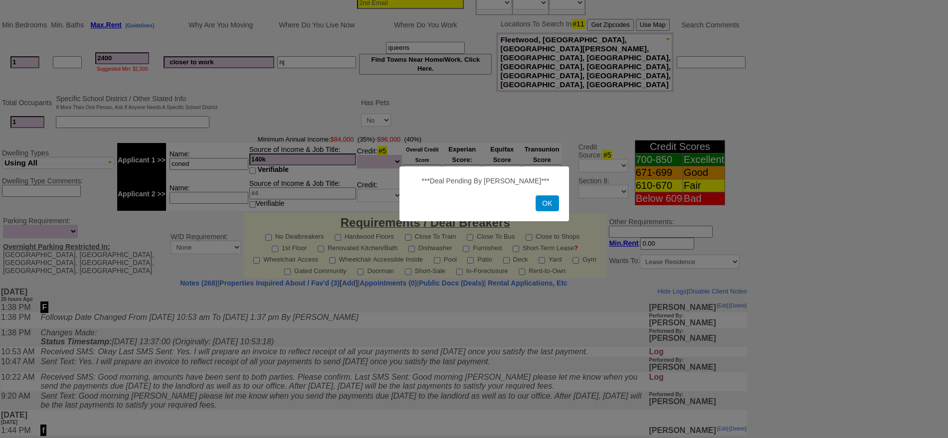
click at [545, 202] on button "OK" at bounding box center [547, 204] width 23 height 16
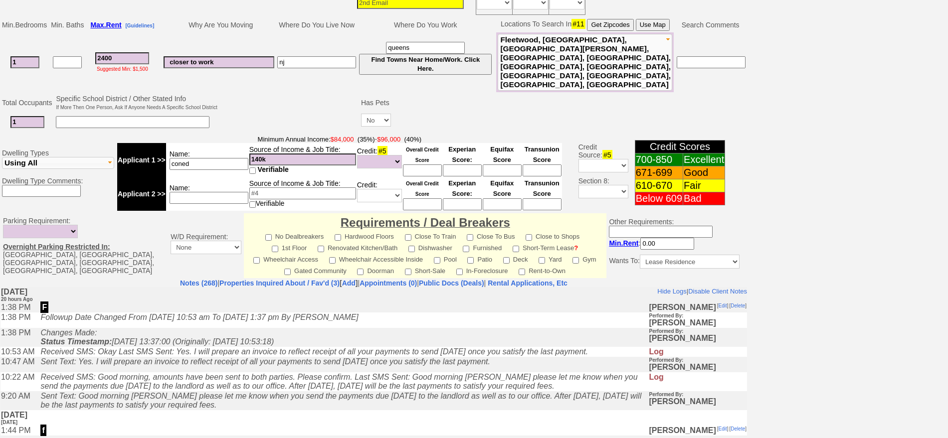
scroll to position [0, 0]
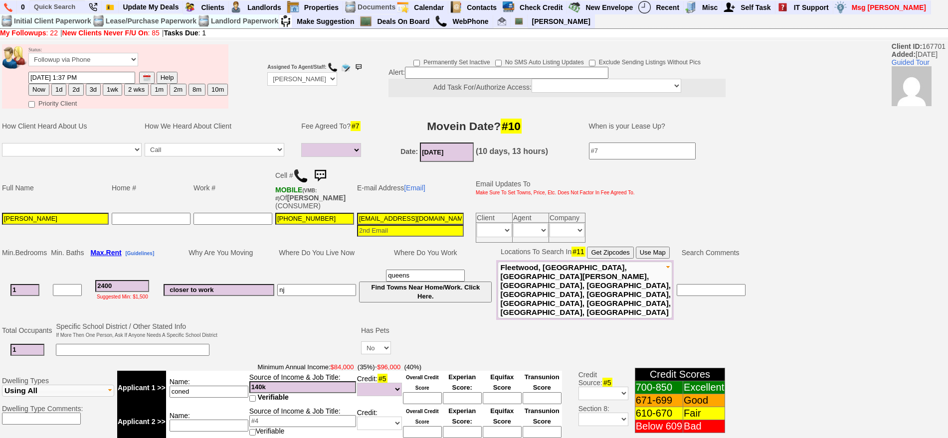
click at [325, 179] on img at bounding box center [320, 176] width 20 height 20
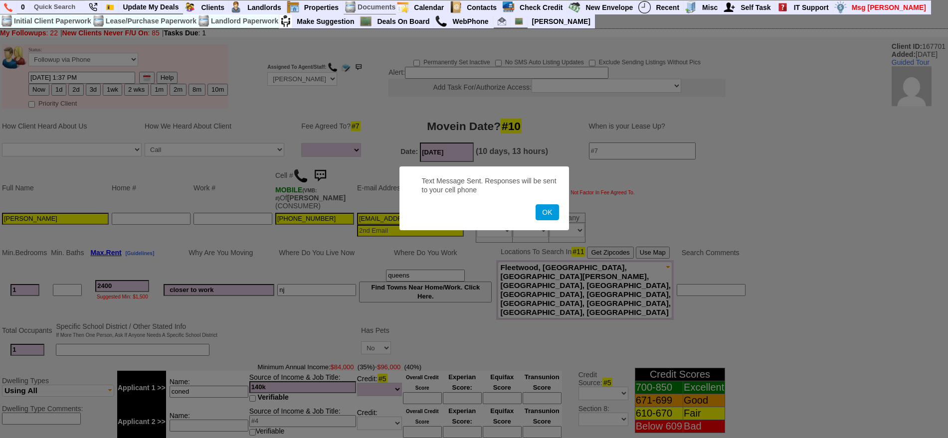
click at [536, 204] on button "OK" at bounding box center [547, 212] width 23 height 16
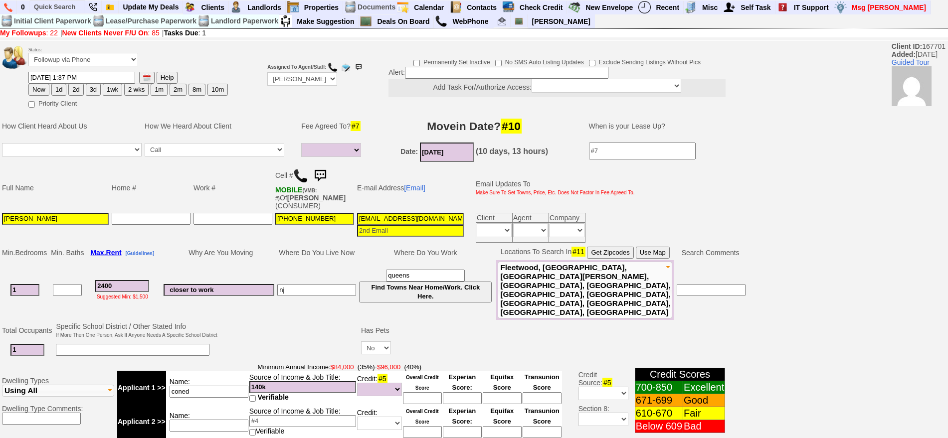
click at [328, 176] on img at bounding box center [320, 176] width 20 height 20
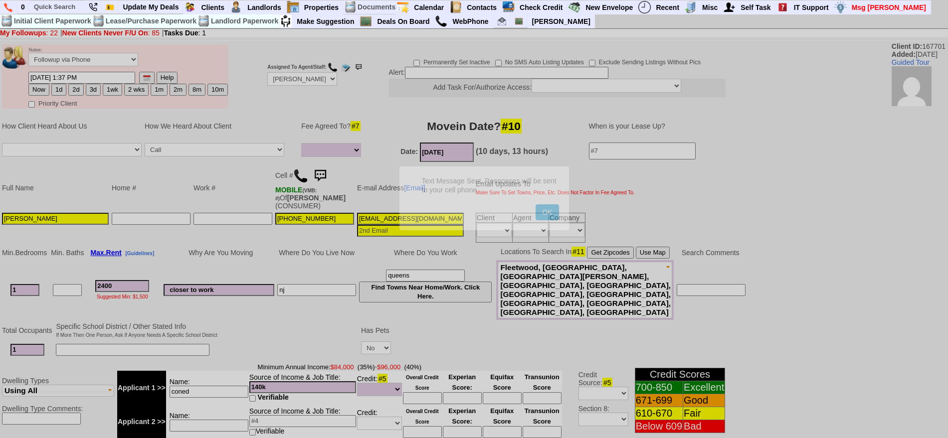
click at [536, 204] on button "OK" at bounding box center [547, 212] width 23 height 16
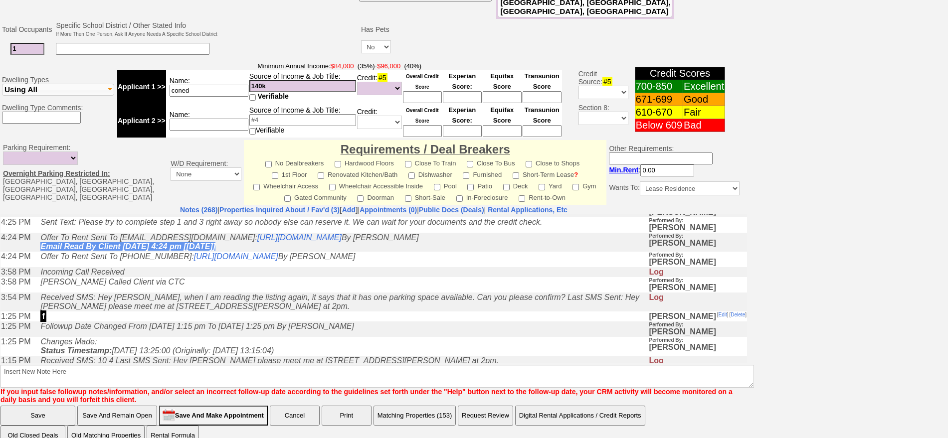
scroll to position [2556, 0]
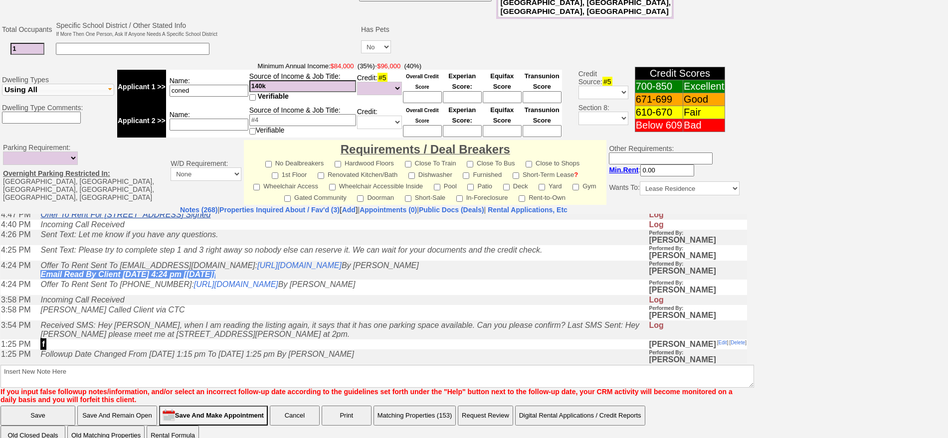
click at [190, 218] on link "Offer To Rent For 43 Park Ave - Floor: 2nd in New Rochelle, NY Signed" at bounding box center [125, 214] width 170 height 8
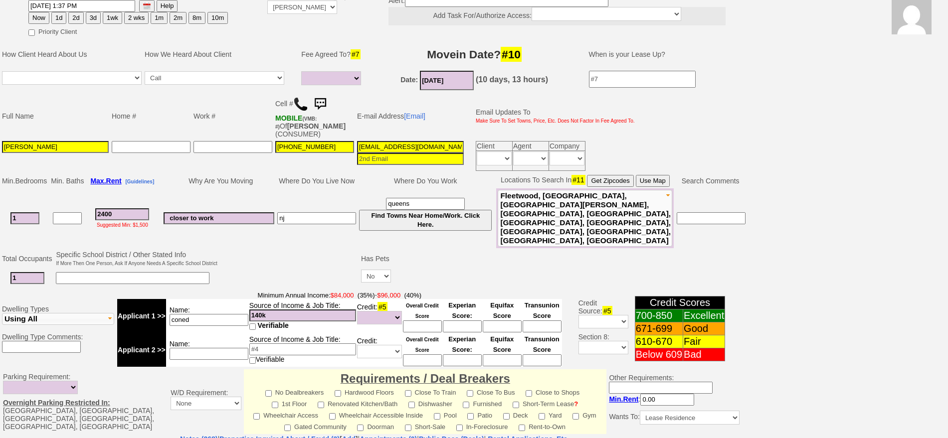
scroll to position [0, 0]
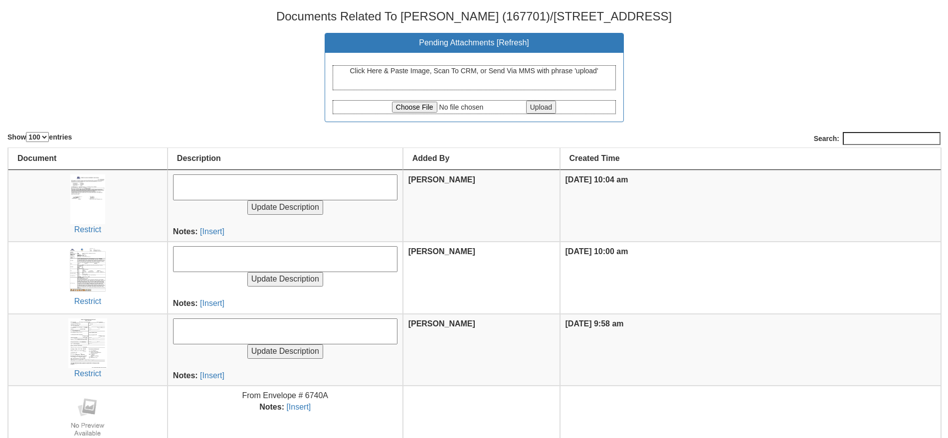
select select "100"
click at [425, 107] on input "file" at bounding box center [458, 107] width 132 height 11
type input "C:\fakepath\Home Sweet Home [DOMAIN_NAME] Mail - Fwd_ [PERSON_NAME] [PERSON_NAM…"
click at [549, 112] on input "Upload" at bounding box center [541, 107] width 30 height 13
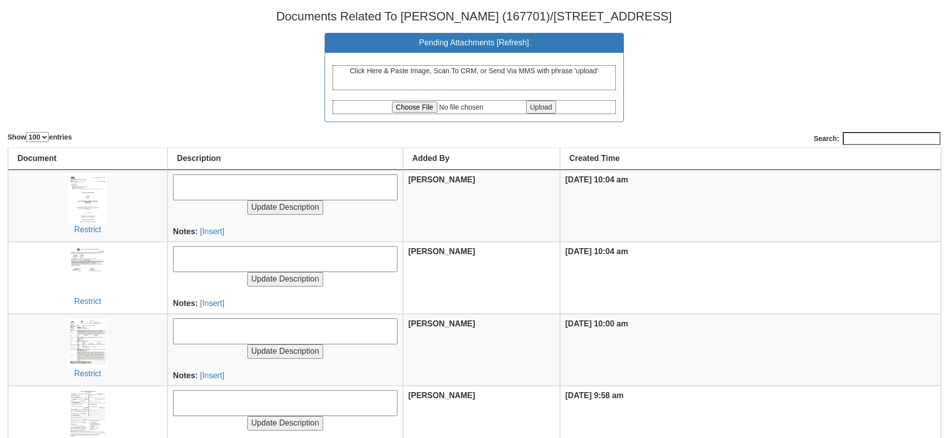
select select "100"
click at [411, 104] on input "file" at bounding box center [458, 107] width 132 height 11
type input "C:\fakepath\Home Sweet Home [DOMAIN_NAME] Mail - Fwd_ [PERSON_NAME] [PERSON_NAM…"
click at [548, 108] on input "Upload" at bounding box center [541, 107] width 30 height 13
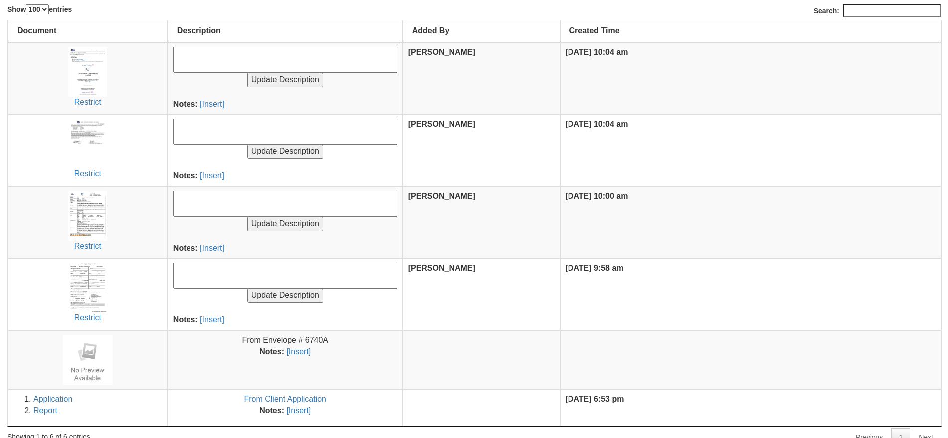
scroll to position [136, 0]
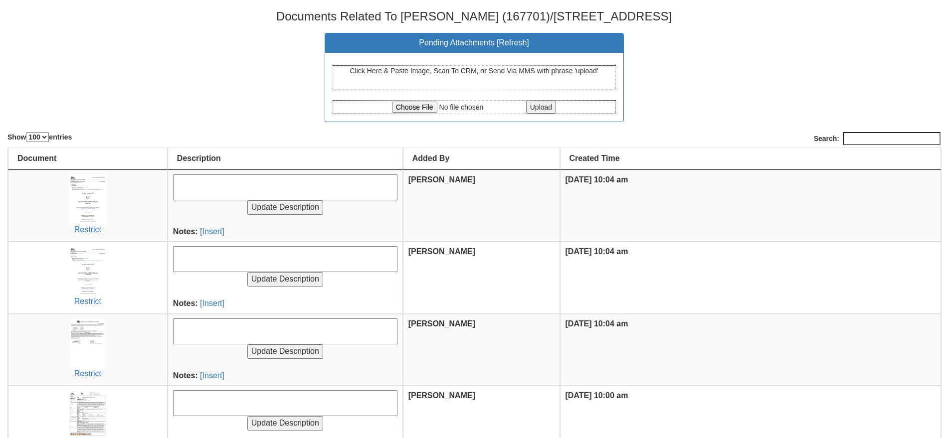
select select "100"
click at [415, 111] on input "file" at bounding box center [458, 107] width 132 height 11
type input "C:\fakepath\Luis Enriquez.pdf"
click at [551, 109] on input "Upload" at bounding box center [541, 107] width 30 height 13
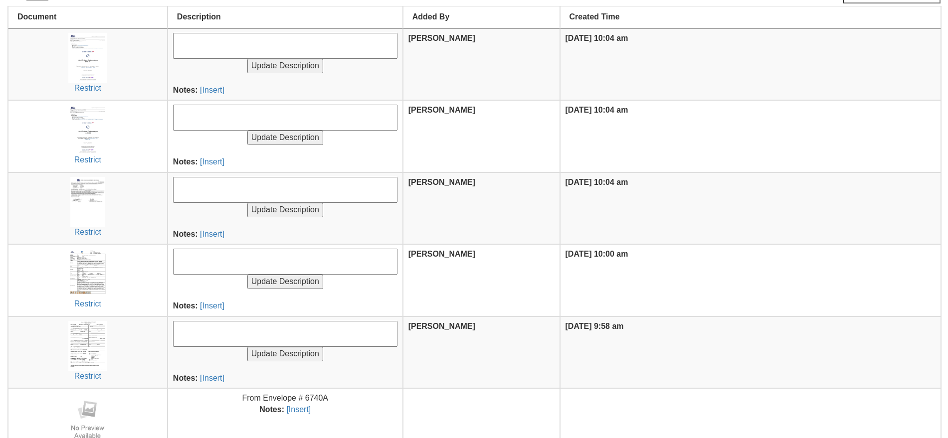
scroll to position [208, 0]
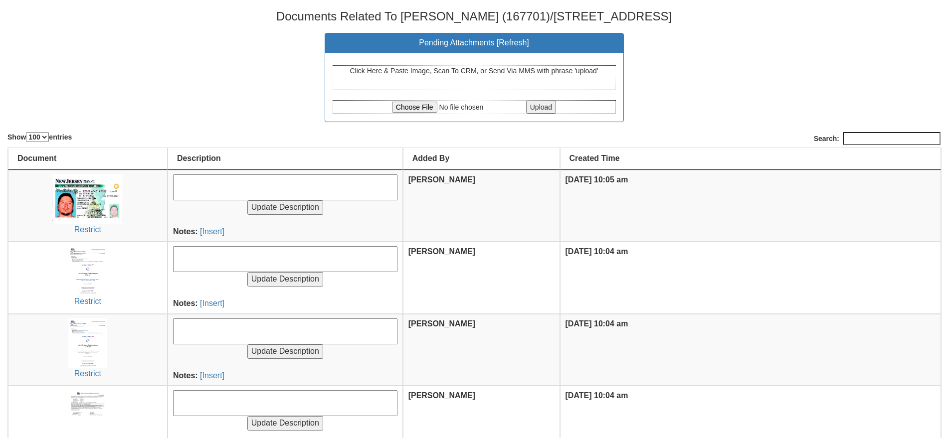
select select "100"
click at [392, 104] on input "file" at bounding box center [458, 107] width 132 height 11
type input "C:\fakepath\URGENT - 43 Park #2 Avenue Lease Agreement - Luis A Enriquez - Octo…"
click at [542, 109] on input "Upload" at bounding box center [541, 107] width 30 height 13
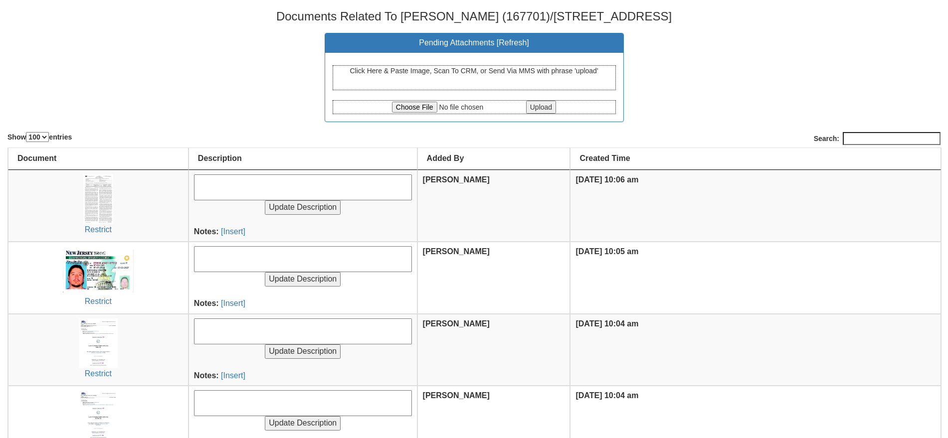
select select "100"
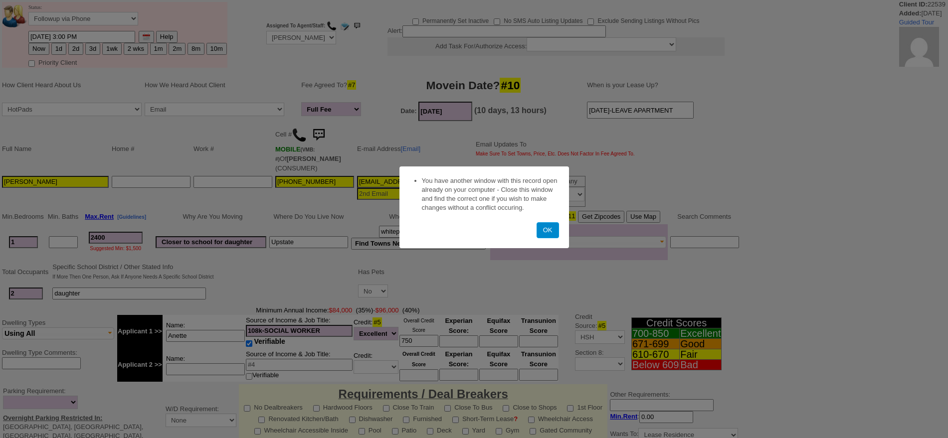
click at [547, 228] on button "OK" at bounding box center [548, 230] width 22 height 16
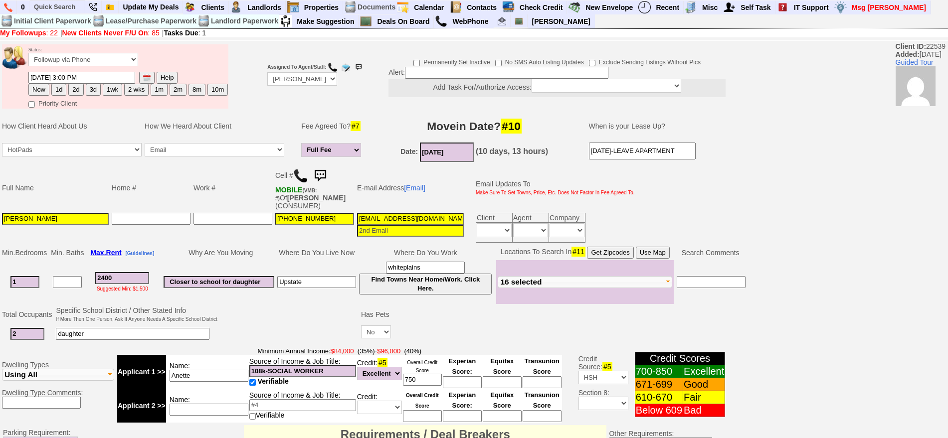
click at [77, 85] on button "2d" at bounding box center [75, 90] width 15 height 12
type input "09/22/2025 10:06 AM"
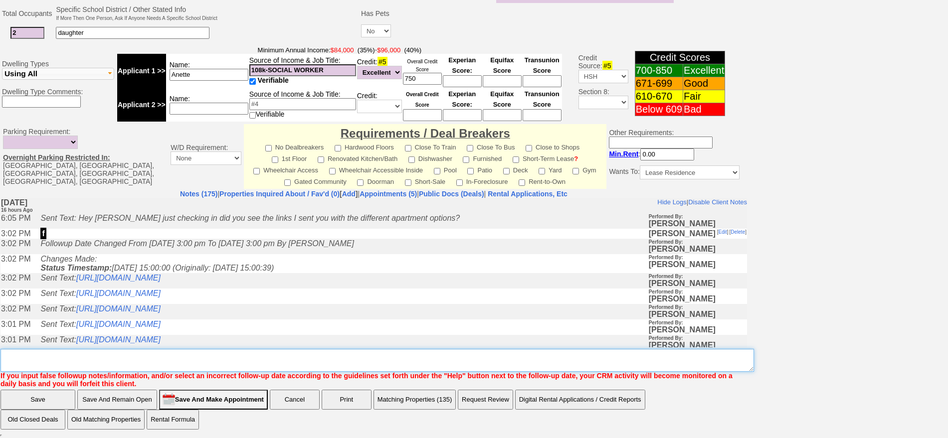
click at [374, 370] on textarea "Insert New Note Here" at bounding box center [377, 360] width 754 height 23
type textarea "f"
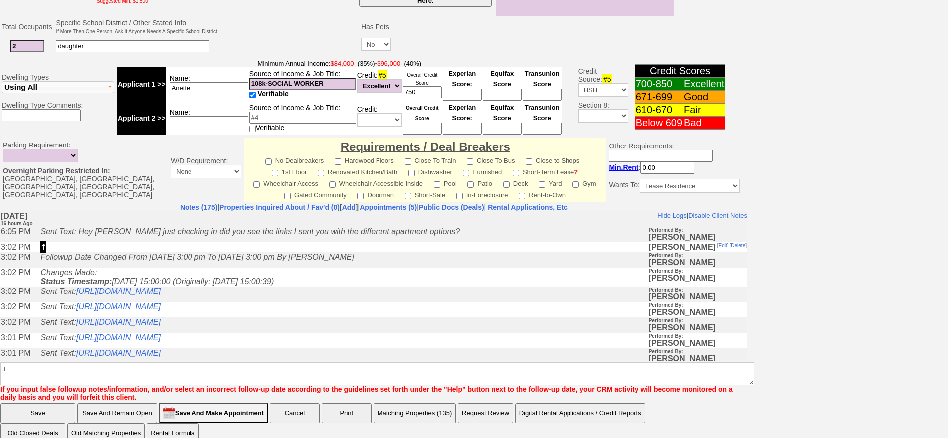
click input "Save" at bounding box center [37, 413] width 75 height 20
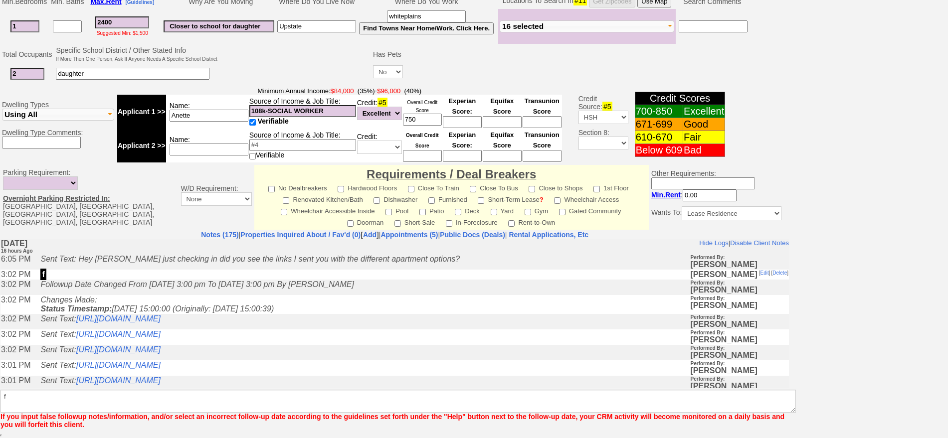
scroll to position [251, 0]
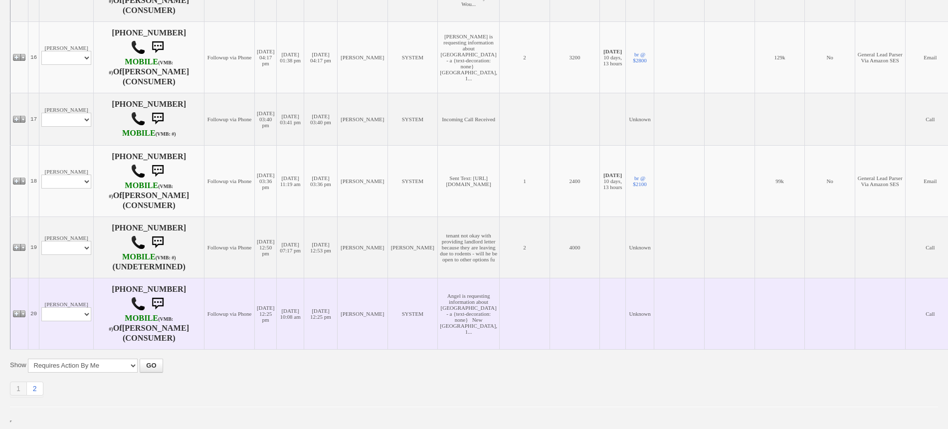
scroll to position [1245, 0]
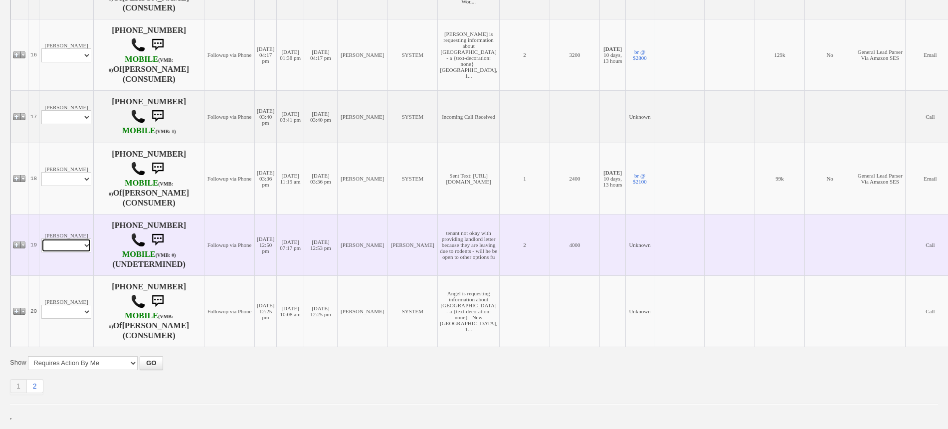
click at [74, 240] on select "Profile Edit Print Email Externally (Will Not Be Tracked In CRM) Closed Deals" at bounding box center [66, 245] width 50 height 14
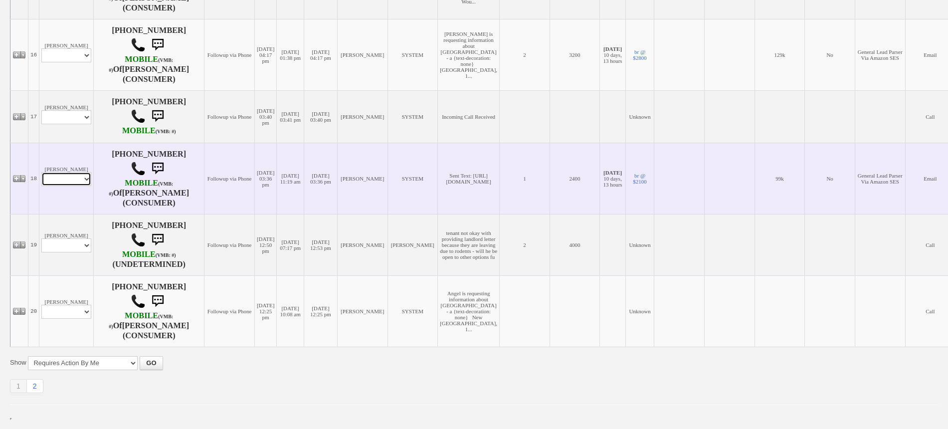
click at [70, 172] on select "Profile Edit Print Email Externally (Will Not Be Tracked In CRM) Closed Deals" at bounding box center [66, 179] width 50 height 14
select select "ChangeURL,/crm/custom/edit_client_form.php?redirect=%2Fcrm%2Fclients.php&id=167…"
click at [41, 172] on select "Profile Edit Print Email Externally (Will Not Be Tracked In CRM) Closed Deals" at bounding box center [66, 179] width 50 height 14
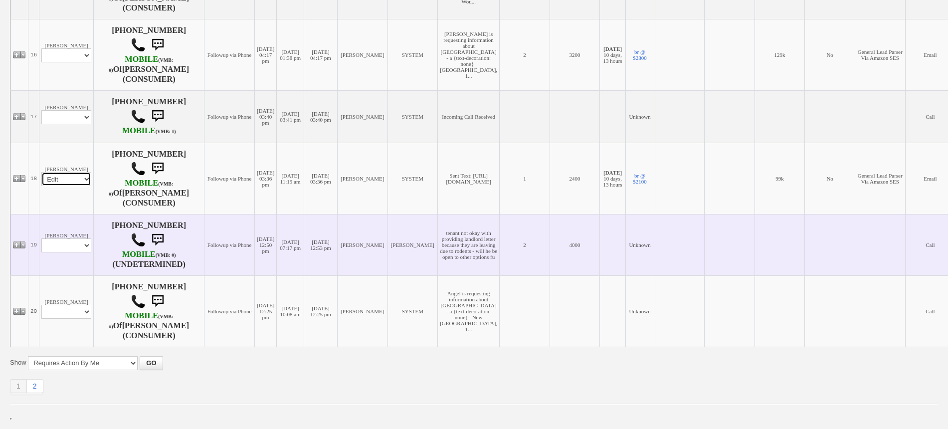
select select
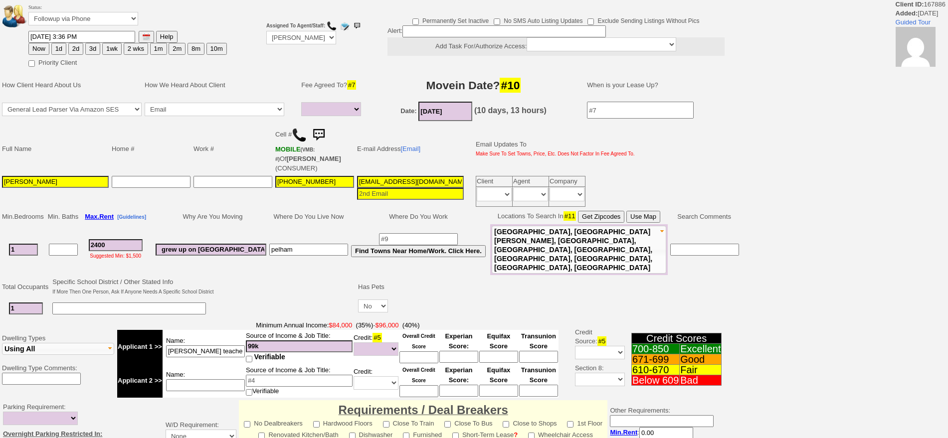
select select
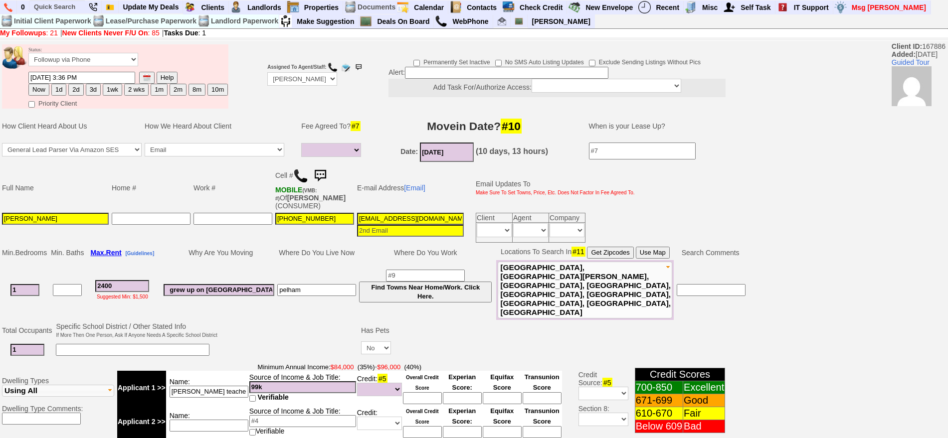
click at [76, 88] on button "2d" at bounding box center [75, 90] width 15 height 12
type input "[DATE] 10:06 AM"
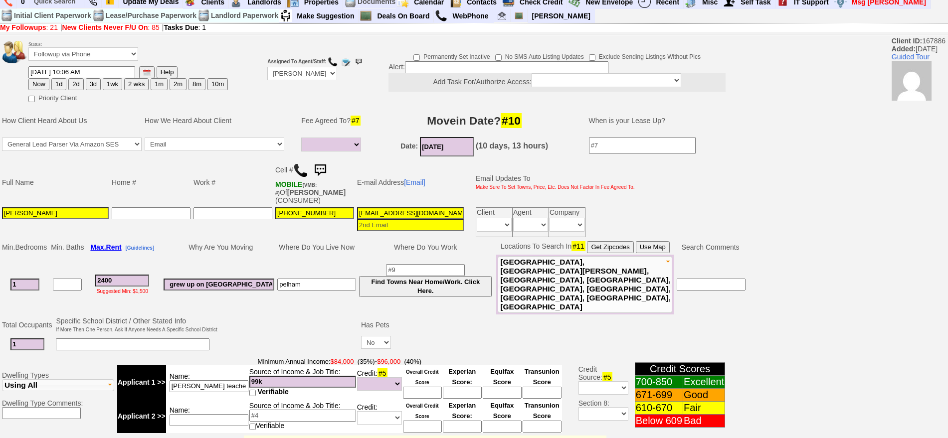
scroll to position [301, 0]
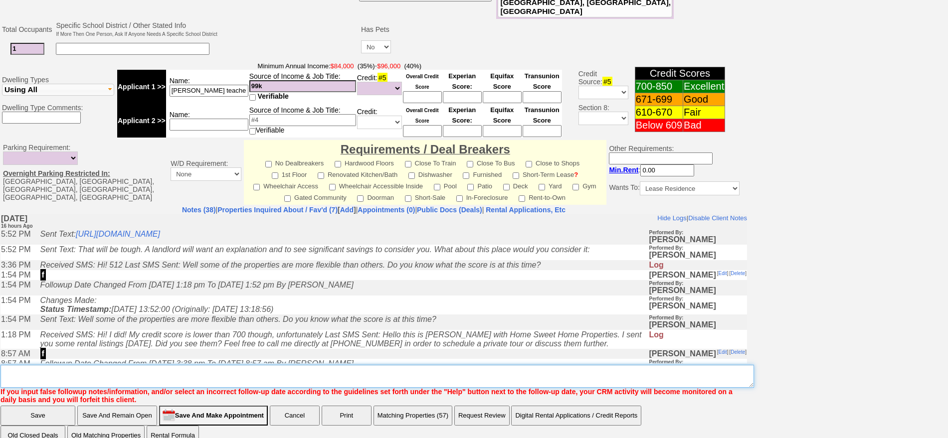
click at [481, 365] on textarea "Insert New Note Here" at bounding box center [377, 376] width 754 height 23
type textarea "f"
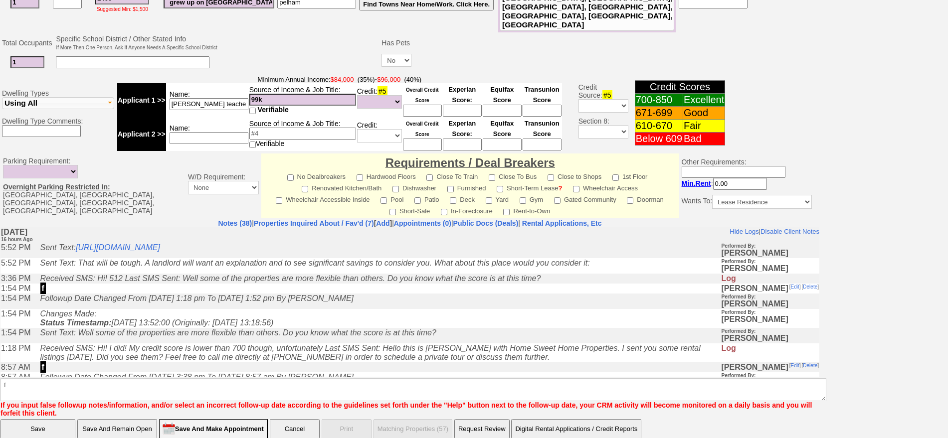
click input "Save" at bounding box center [37, 429] width 75 height 20
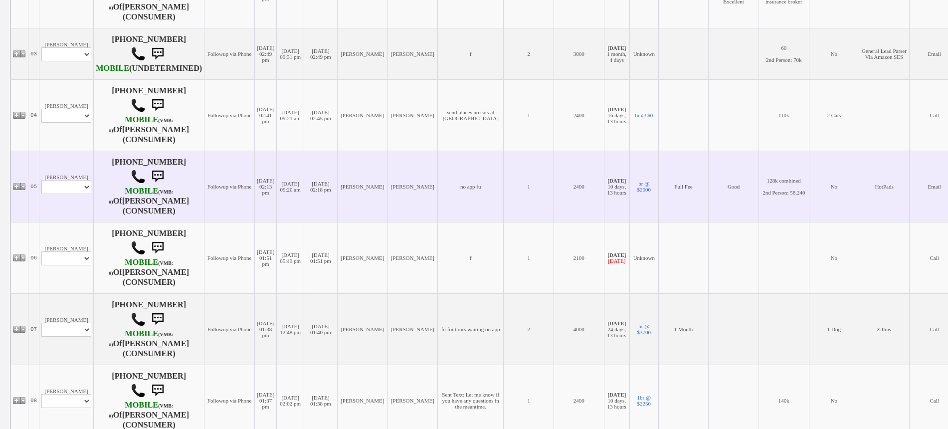
scroll to position [374, 0]
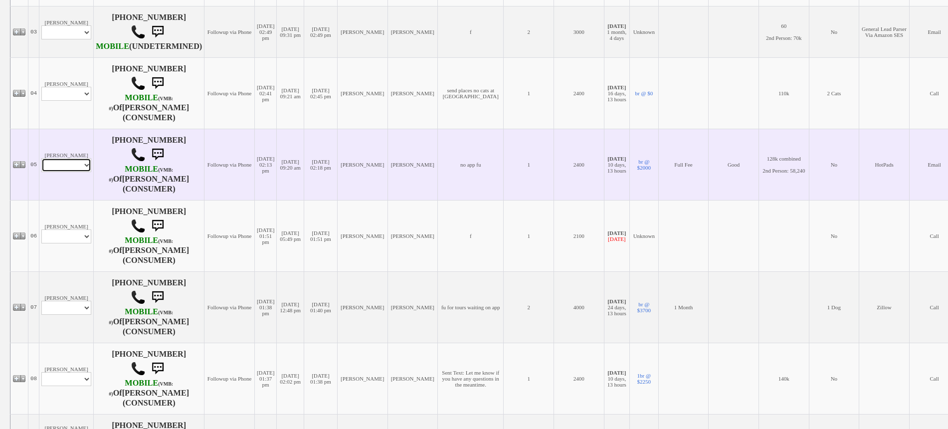
click at [82, 172] on select "Profile Edit Print Email Externally (Will Not Be Tracked In CRM) Closed Deals" at bounding box center [66, 165] width 50 height 14
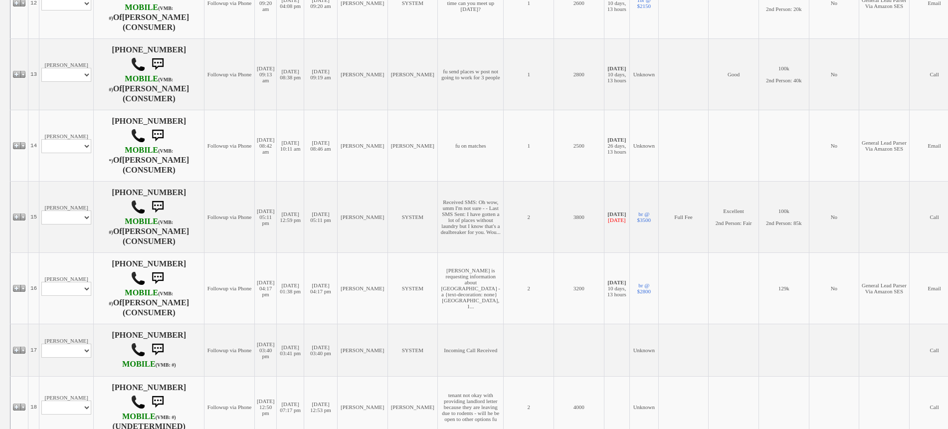
scroll to position [968, 0]
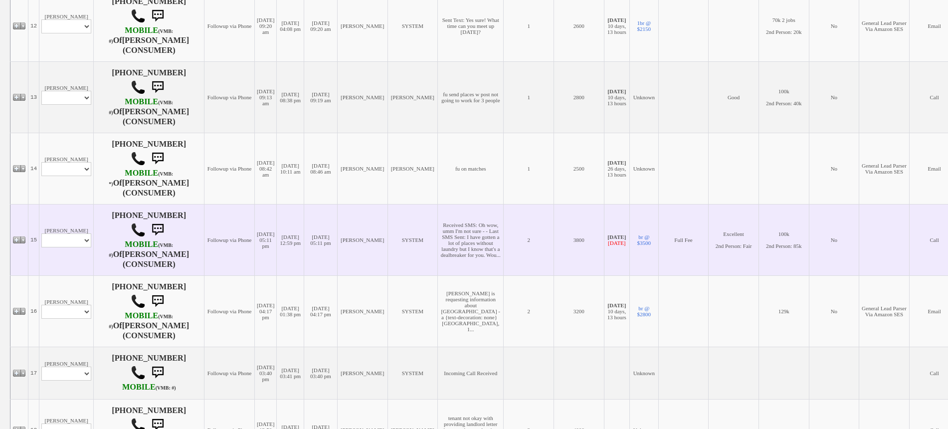
click at [74, 257] on td "Julissa Sosse Profile Edit Print Email Externally (Will Not Be Tracked In CRM) …" at bounding box center [66, 239] width 54 height 71
click at [77, 247] on select "Profile Edit Print Email Externally (Will Not Be Tracked In CRM) Closed Deals" at bounding box center [66, 240] width 50 height 14
select select "ChangeURL,/crm/custom/edit_client_form.php?redirect=%2Fcrm%2Fclients.php&id=995…"
click at [41, 247] on select "Profile Edit Print Email Externally (Will Not Be Tracked In CRM) Closed Deals" at bounding box center [66, 240] width 50 height 14
select select
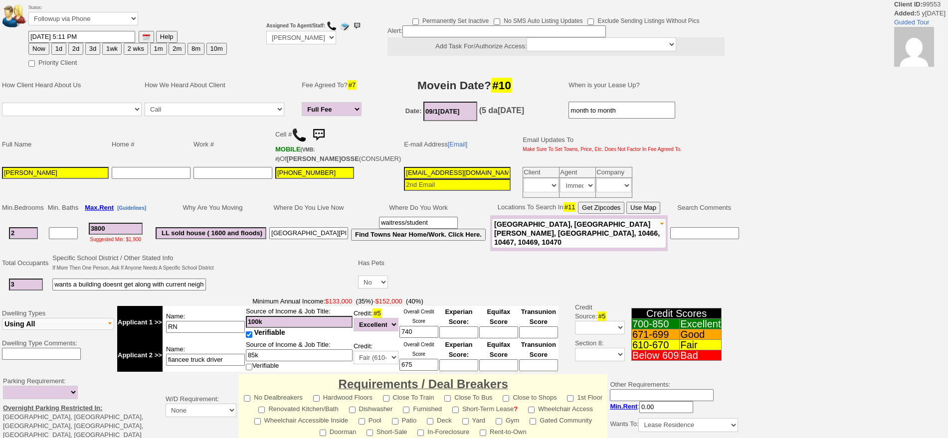
click at [94, 50] on button "3d" at bounding box center [92, 49] width 15 height 12
type input "09[DATE]:08 AM"
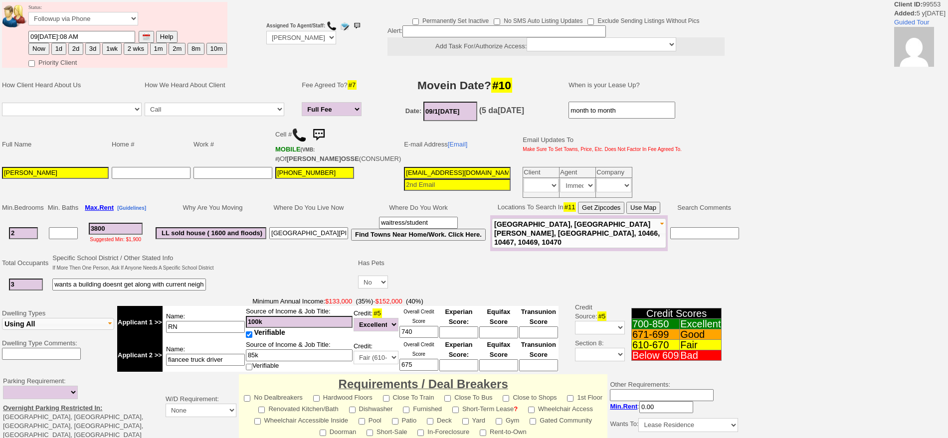
scroll to position [261, 0]
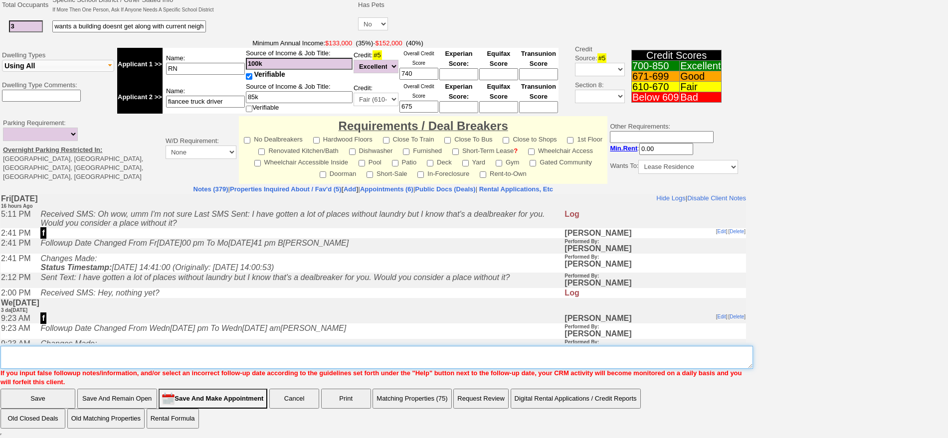
click at [433, 361] on textarea "Insert New Note Here" at bounding box center [376, 357] width 753 height 23
type textarea "f"
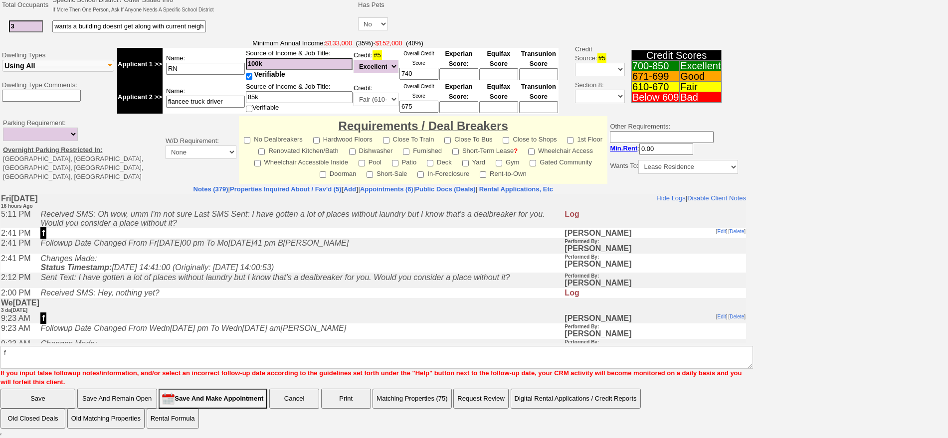
scroll to position [251, 0]
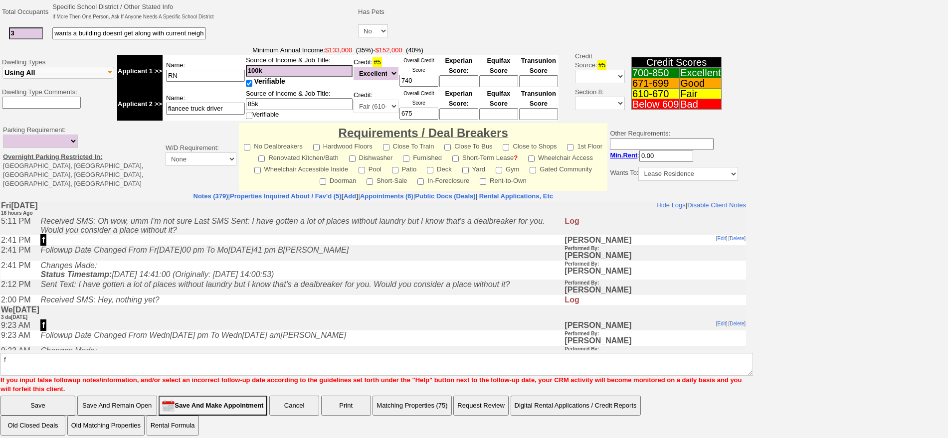
click input "Save" at bounding box center [37, 406] width 75 height 20
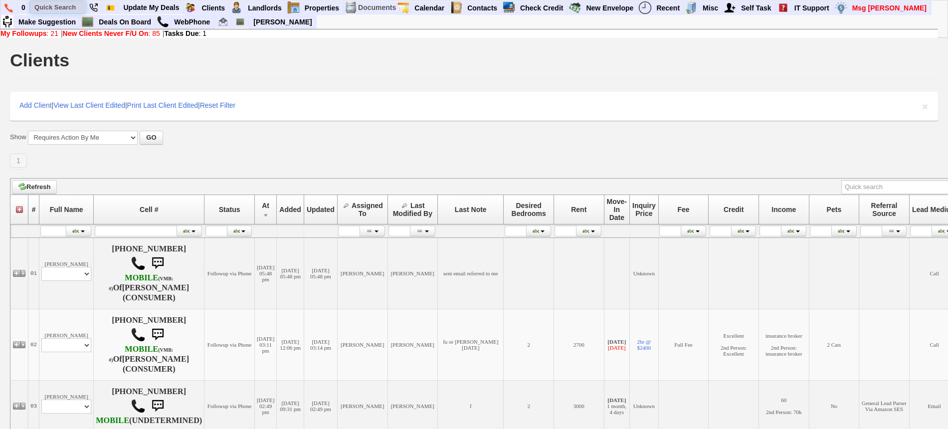
click at [61, 5] on input "text" at bounding box center [57, 7] width 55 height 12
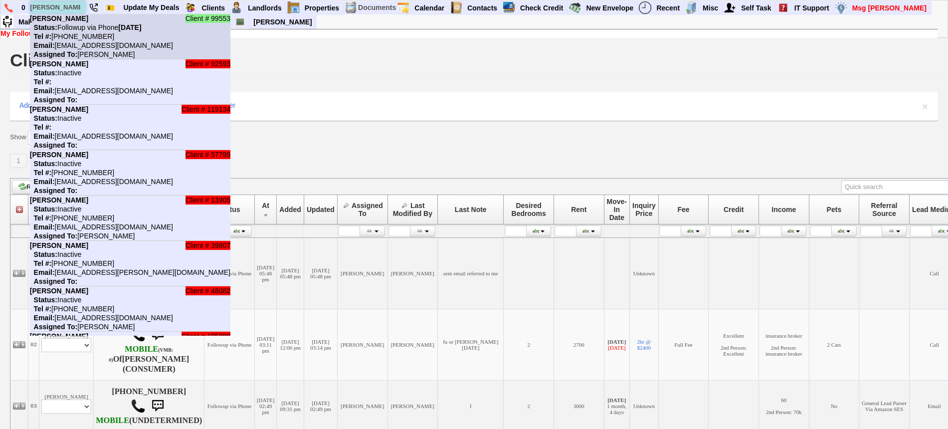
type input "[PERSON_NAME]"
click at [86, 17] on li "Client # 99553 [PERSON_NAME] Status: Followup via Phone [DATE] Tel #: [PHONE_NU…" at bounding box center [130, 36] width 200 height 45
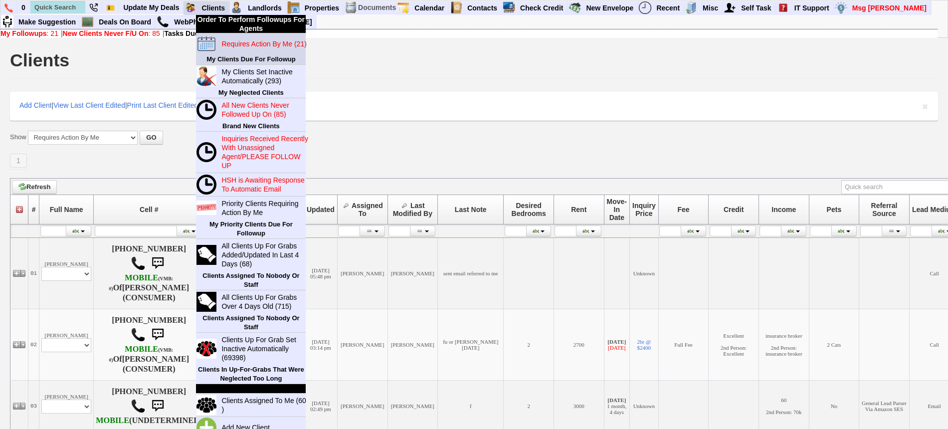
click at [244, 48] on link "Requires Action By Me (21)" at bounding box center [265, 43] width 96 height 13
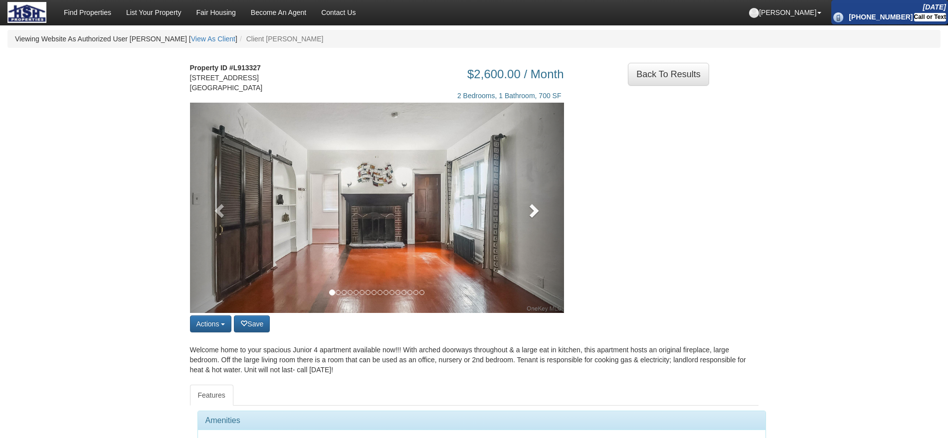
click at [549, 212] on link at bounding box center [536, 208] width 56 height 210
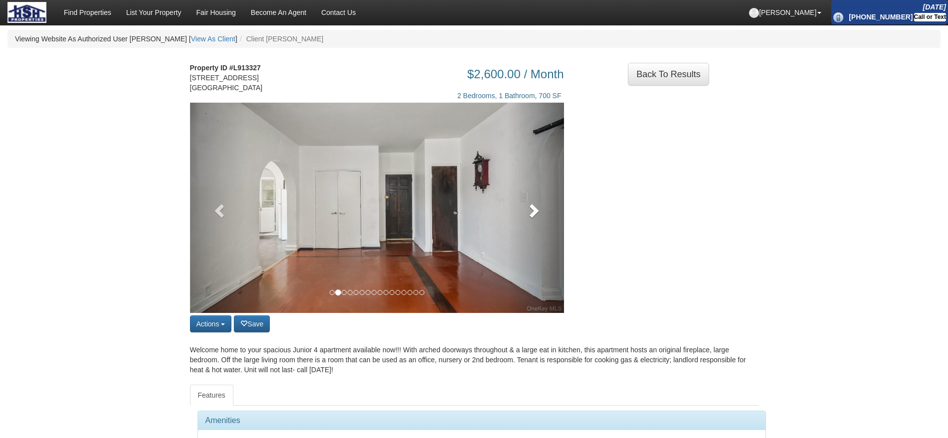
click at [549, 212] on link at bounding box center [536, 208] width 56 height 210
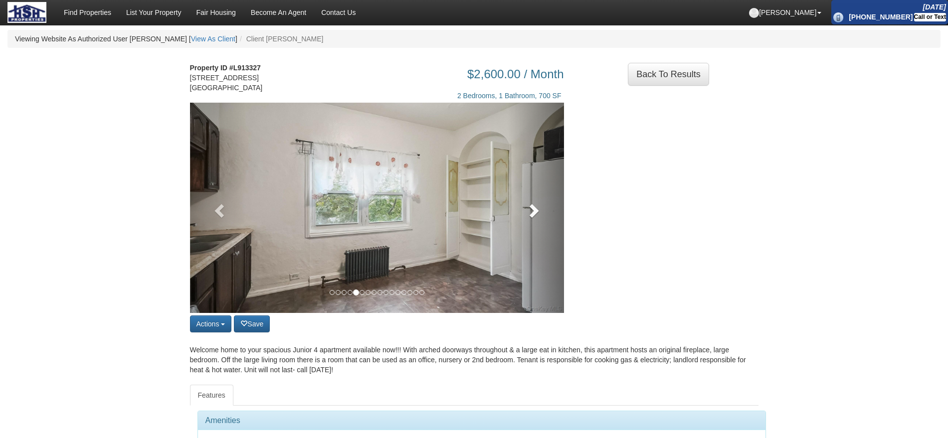
click at [530, 215] on span at bounding box center [533, 210] width 15 height 15
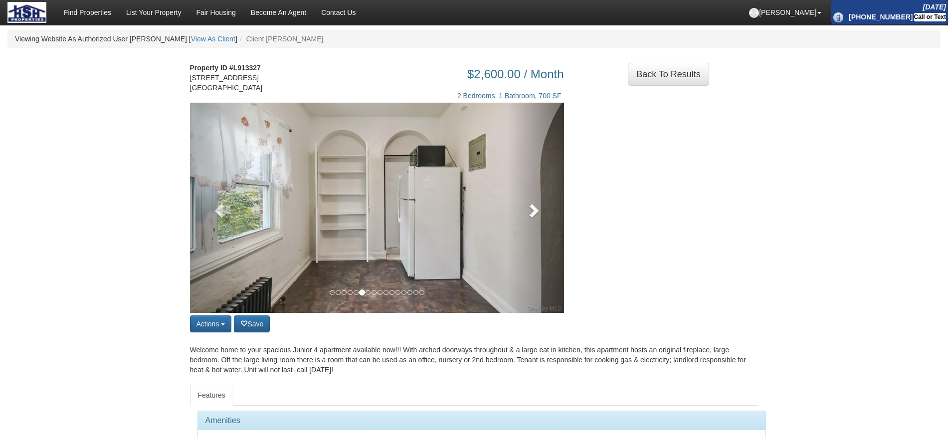
click at [530, 215] on span at bounding box center [533, 210] width 15 height 15
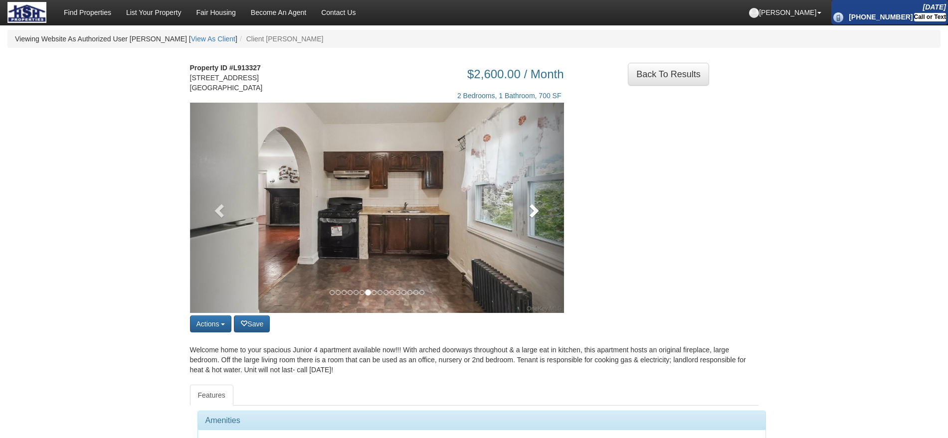
click at [530, 215] on span at bounding box center [533, 210] width 15 height 15
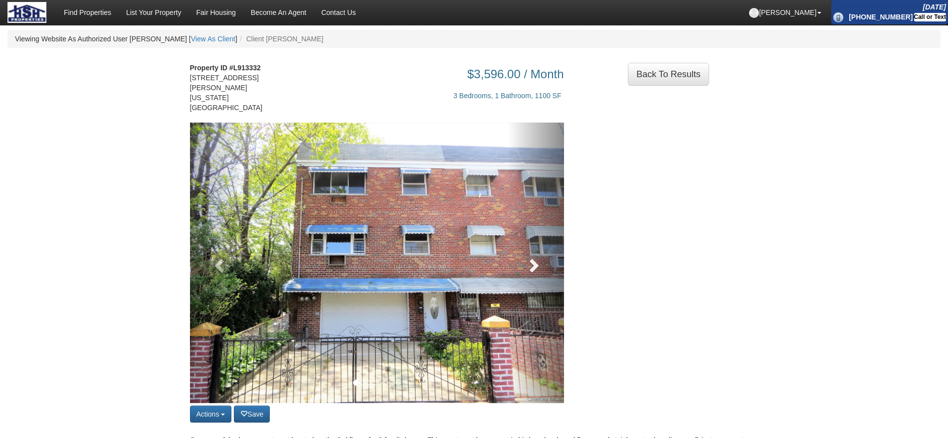
click at [522, 235] on link at bounding box center [536, 263] width 56 height 281
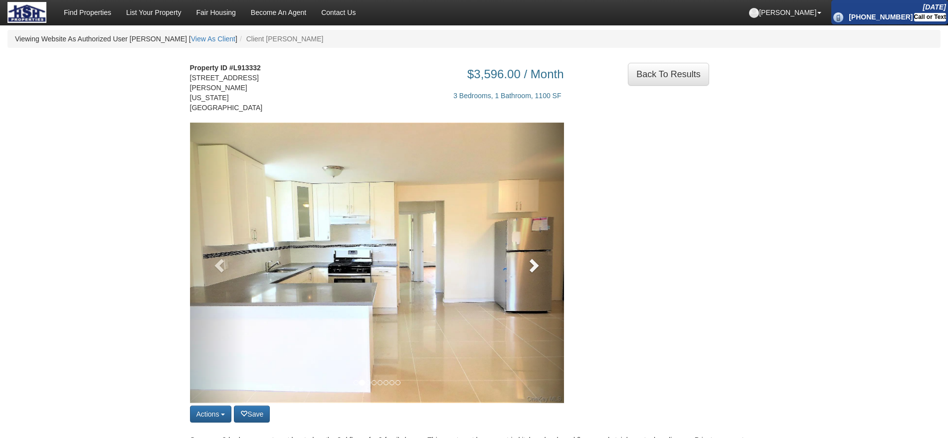
scroll to position [62, 0]
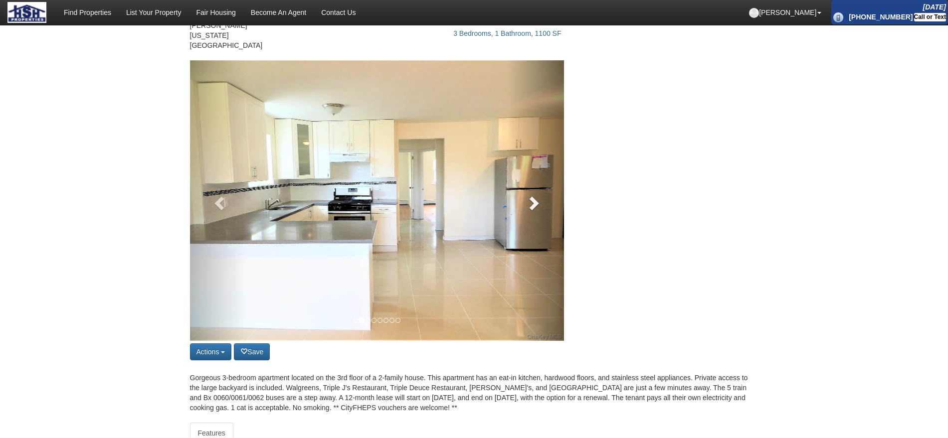
click at [525, 206] on link at bounding box center [536, 200] width 56 height 281
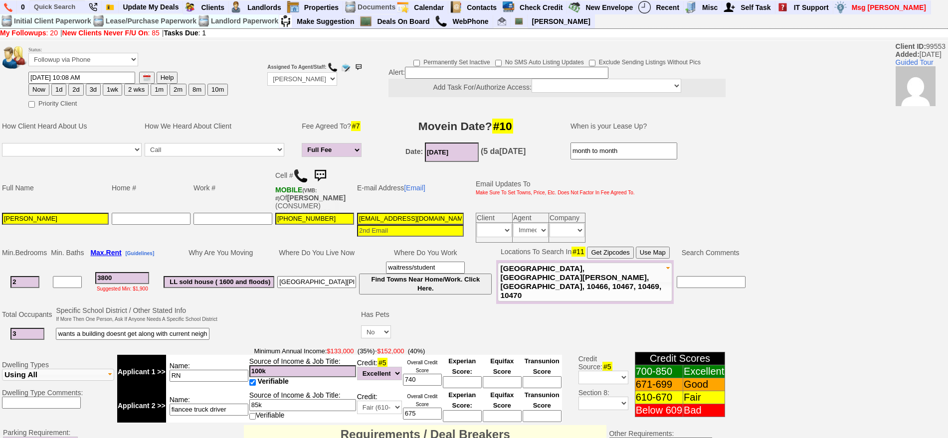
click at [325, 178] on img at bounding box center [320, 176] width 20 height 20
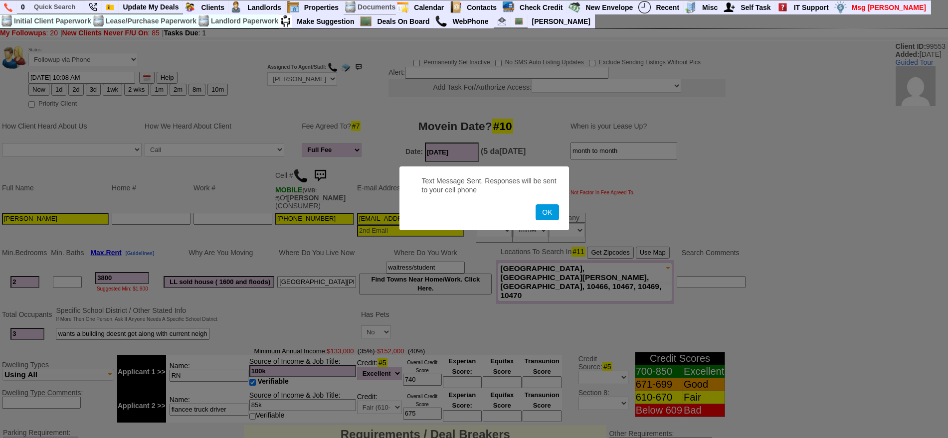
click at [536, 204] on button "OK" at bounding box center [547, 212] width 23 height 16
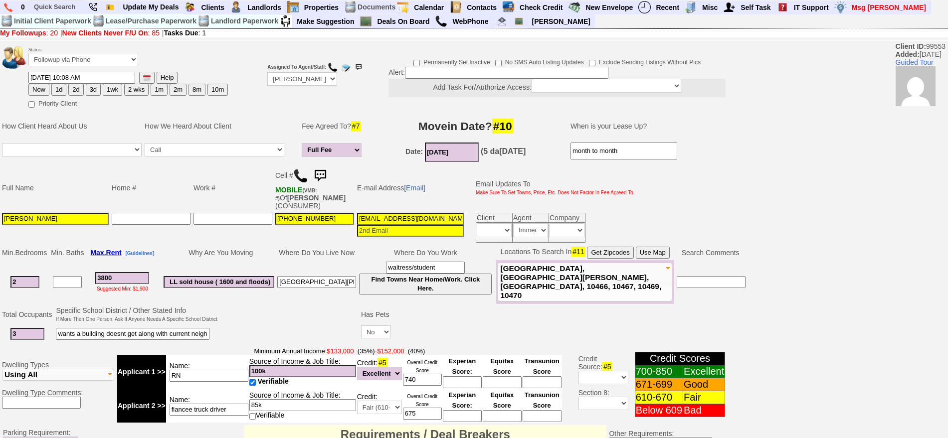
click at [326, 174] on img at bounding box center [320, 176] width 20 height 20
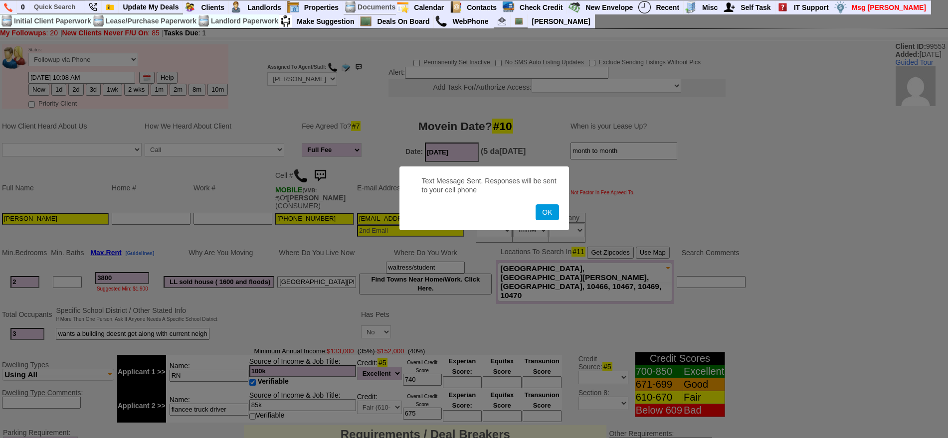
click at [536, 204] on button "OK" at bounding box center [547, 212] width 23 height 16
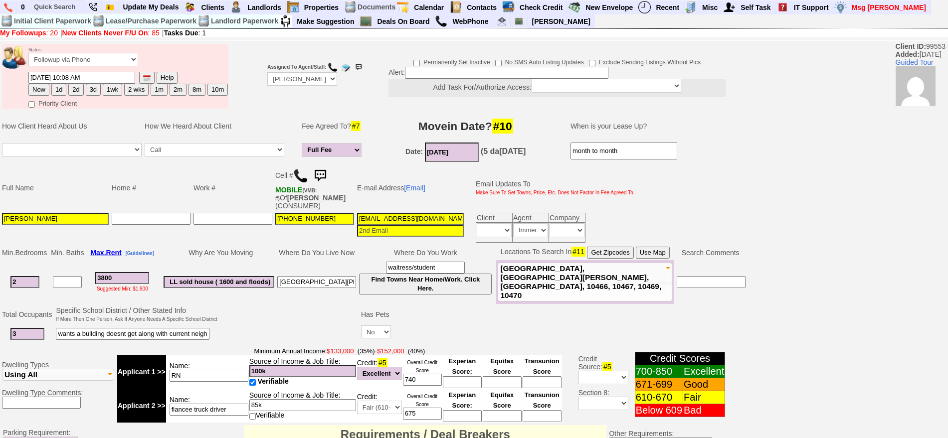
click at [326, 174] on img at bounding box center [320, 176] width 20 height 20
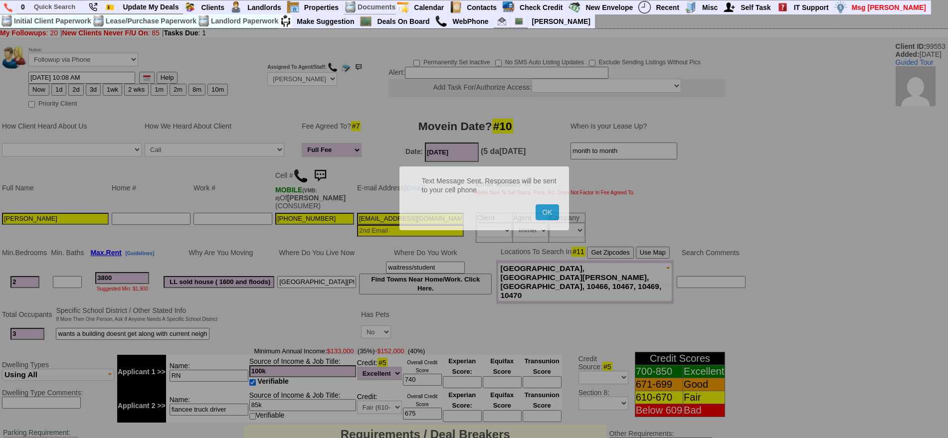
click at [536, 204] on button "OK" at bounding box center [547, 212] width 23 height 16
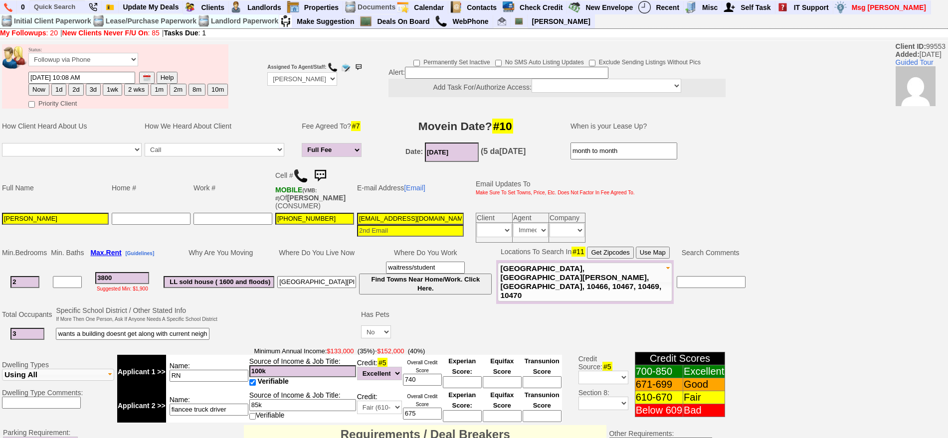
click at [324, 172] on img at bounding box center [320, 176] width 20 height 20
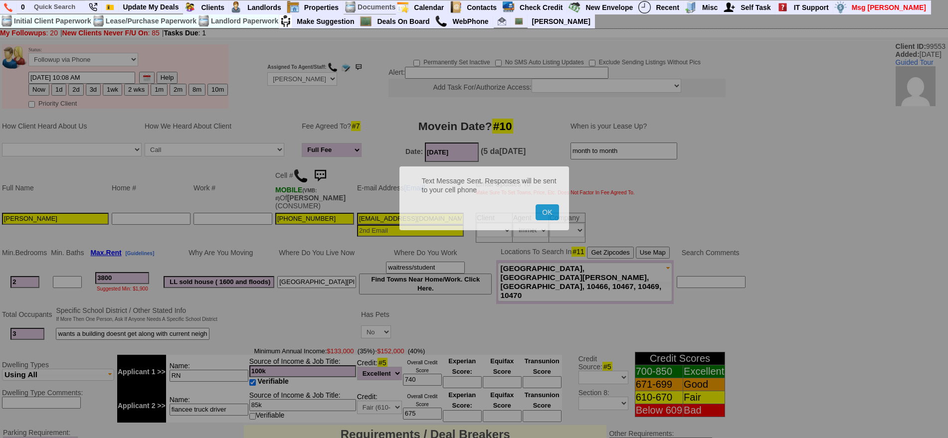
click at [536, 204] on button "OK" at bounding box center [547, 212] width 23 height 16
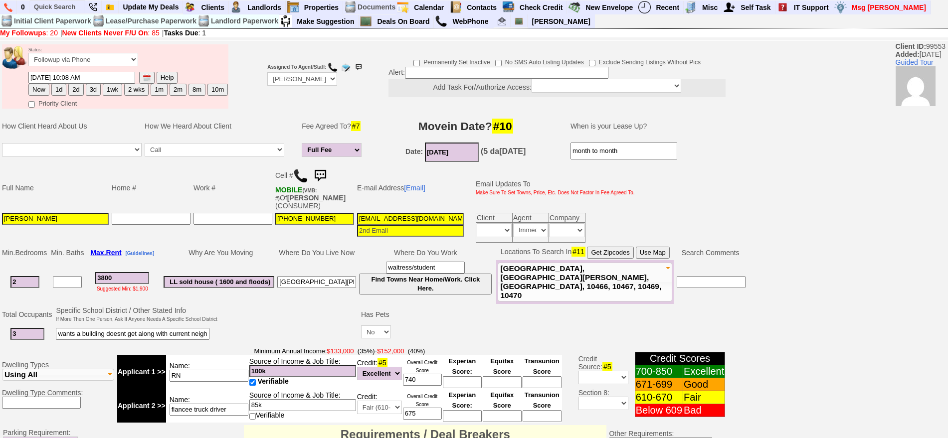
click at [326, 173] on img at bounding box center [320, 176] width 20 height 20
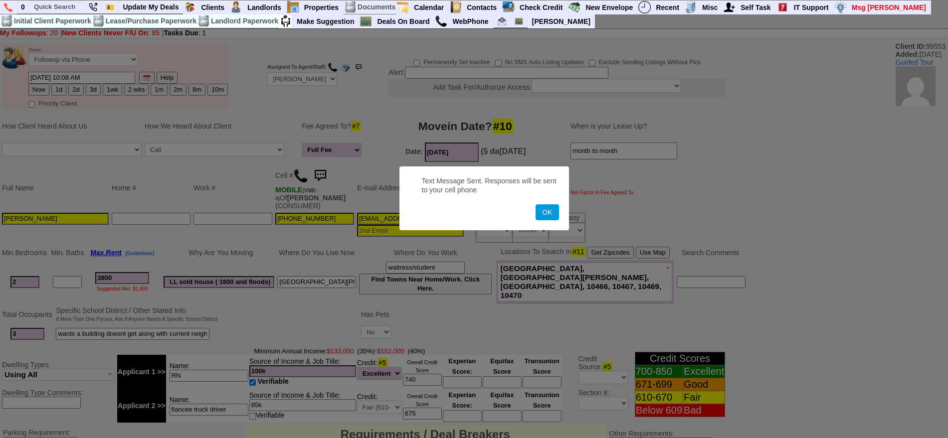
click at [536, 204] on button "OK" at bounding box center [547, 212] width 23 height 16
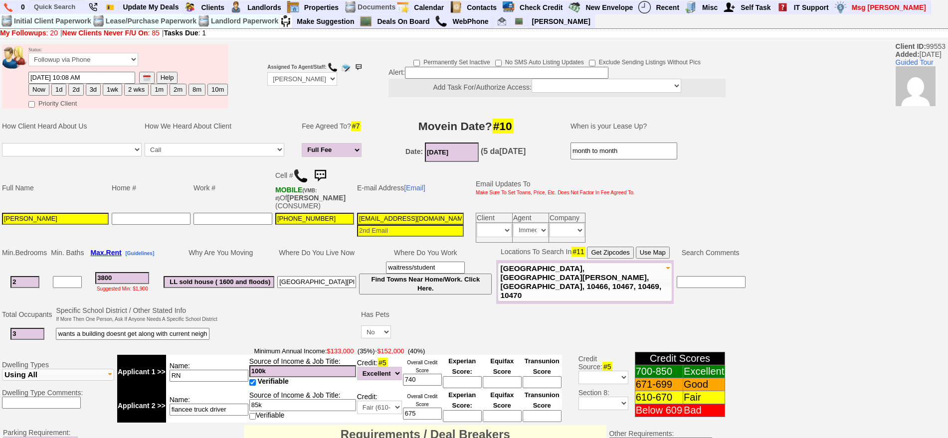
click at [327, 173] on img at bounding box center [320, 176] width 20 height 20
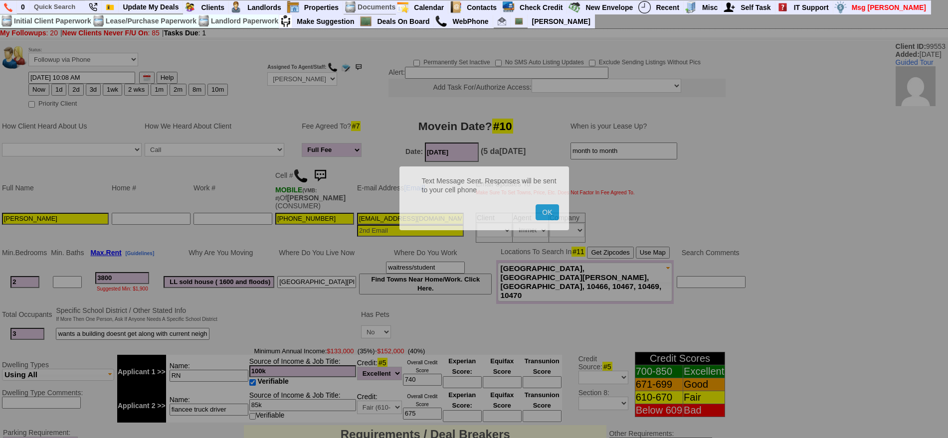
click at [536, 204] on button "OK" at bounding box center [547, 212] width 23 height 16
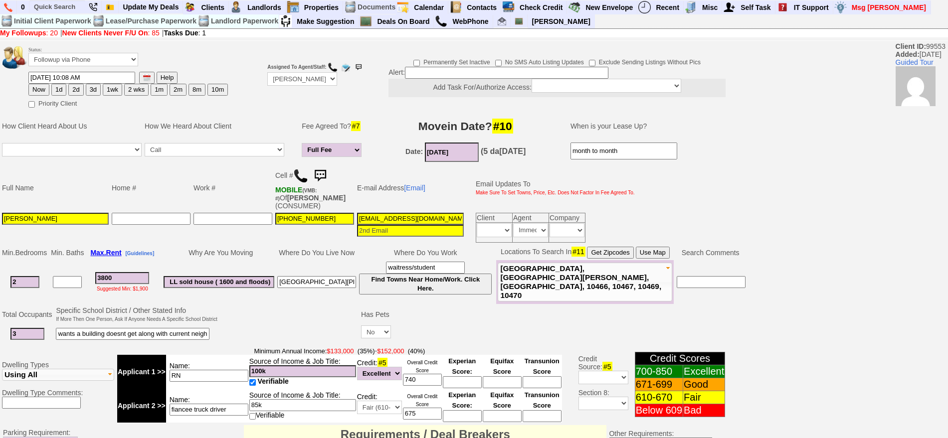
click at [324, 173] on img at bounding box center [320, 176] width 20 height 20
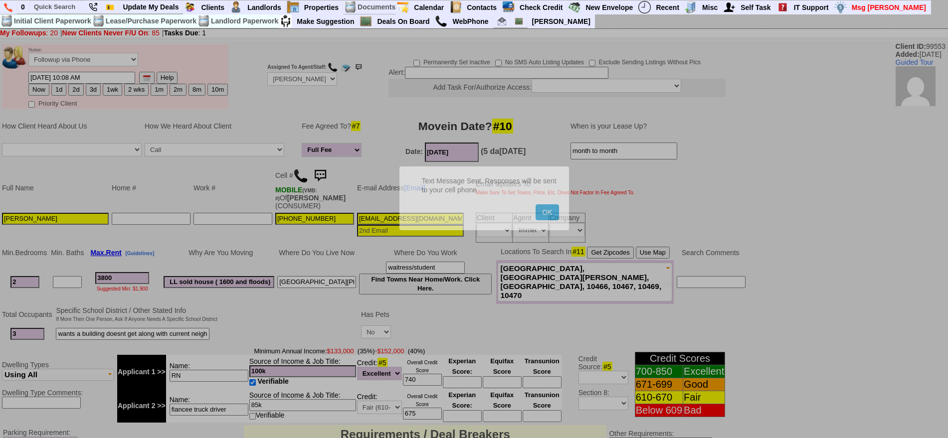
click at [536, 204] on button "OK" at bounding box center [547, 212] width 23 height 16
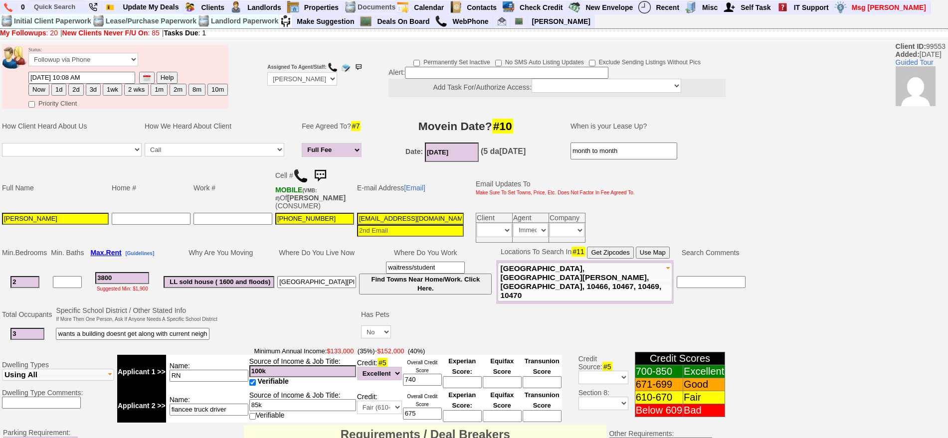
click at [324, 173] on img at bounding box center [320, 176] width 20 height 20
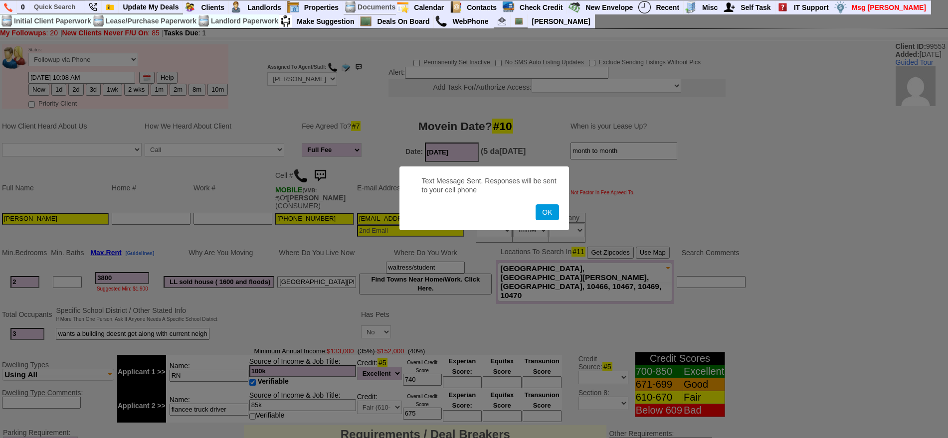
click at [536, 204] on button "OK" at bounding box center [547, 212] width 23 height 16
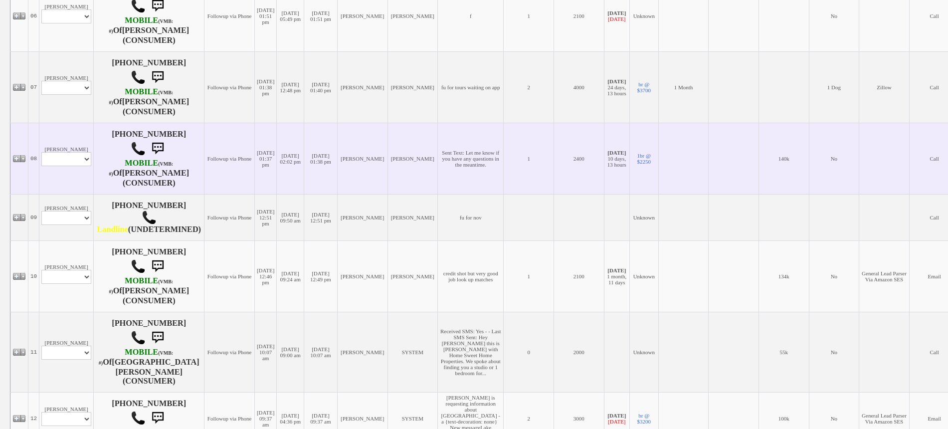
scroll to position [686, 0]
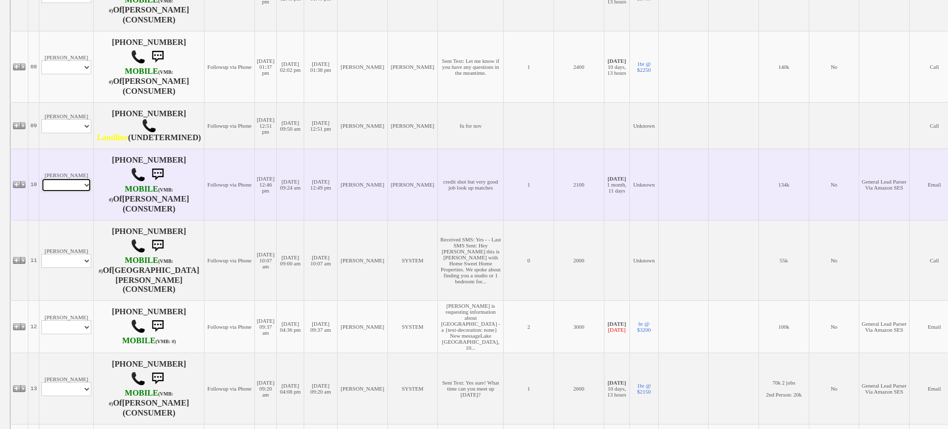
click at [74, 192] on select "Profile Edit Print Email Externally (Will Not Be Tracked In CRM) Closed Deals" at bounding box center [66, 185] width 50 height 14
select select "ChangeURL,/crm/custom/edit_client_form.php?redirect=%2Fcrm%2Fclients.php&id=142…"
click at [41, 189] on select "Profile Edit Print Email Externally (Will Not Be Tracked In CRM) Closed Deals" at bounding box center [66, 185] width 50 height 14
select select
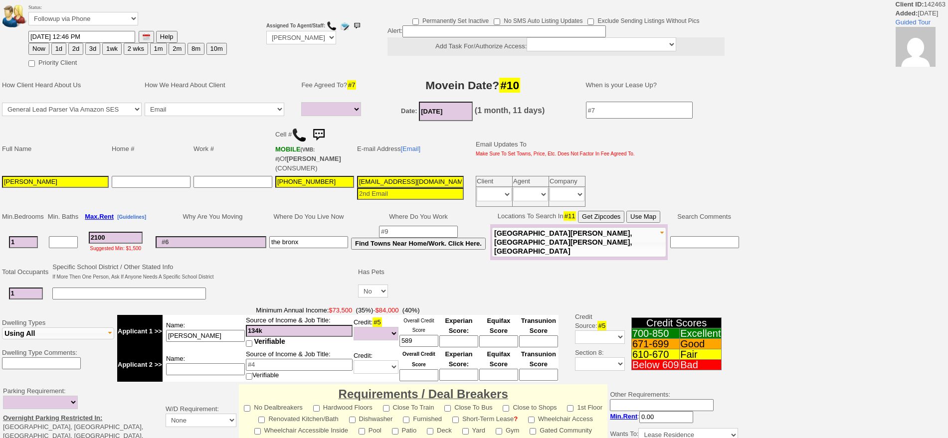
select select
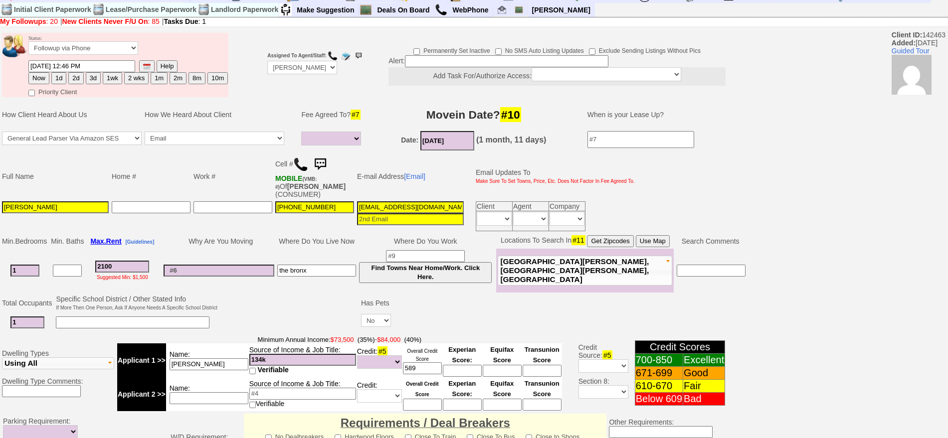
scroll to position [301, 0]
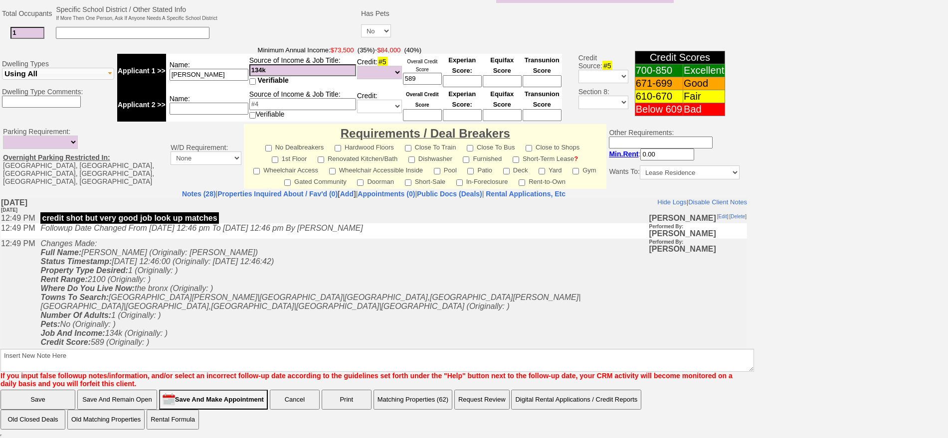
click at [368, 306] on td "Changes Made: Full Name: [PERSON_NAME] (Originally: [PERSON_NAME]) Status Times…" at bounding box center [341, 297] width 613 height 118
click at [414, 329] on td "Changes Made: Full Name: Ricardo Baez (Originally: ricardo Baez) Status Timesta…" at bounding box center [341, 297] width 613 height 118
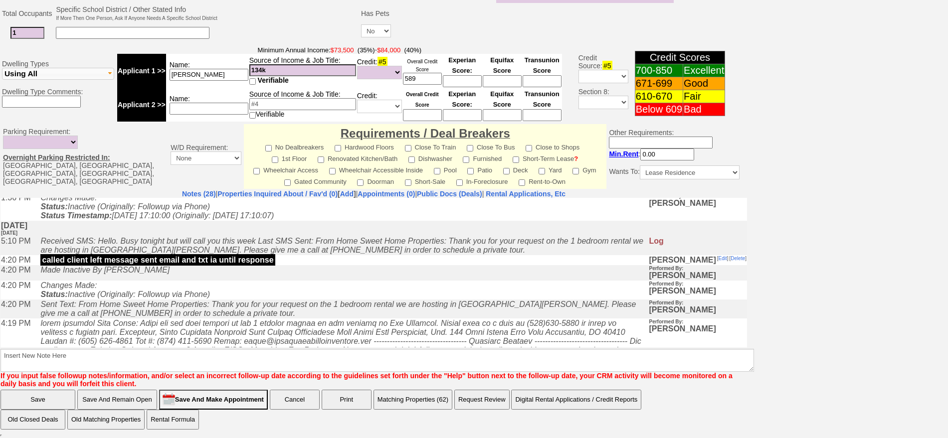
scroll to position [0, 0]
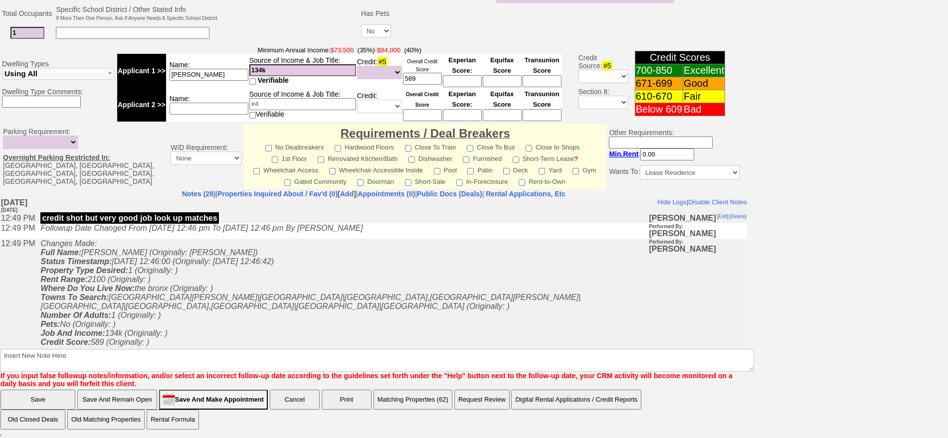
drag, startPoint x: 741, startPoint y: 219, endPoint x: 763, endPoint y: 402, distance: 184.9
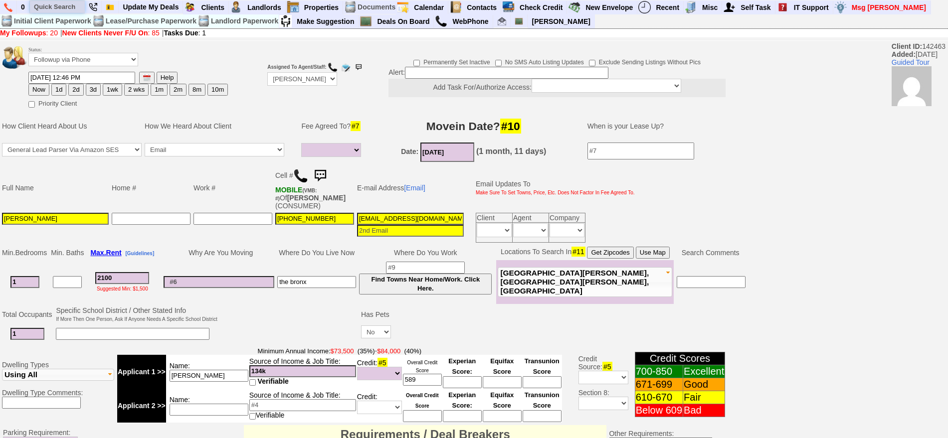
click at [49, 7] on input "text" at bounding box center [57, 6] width 55 height 12
type input "201"
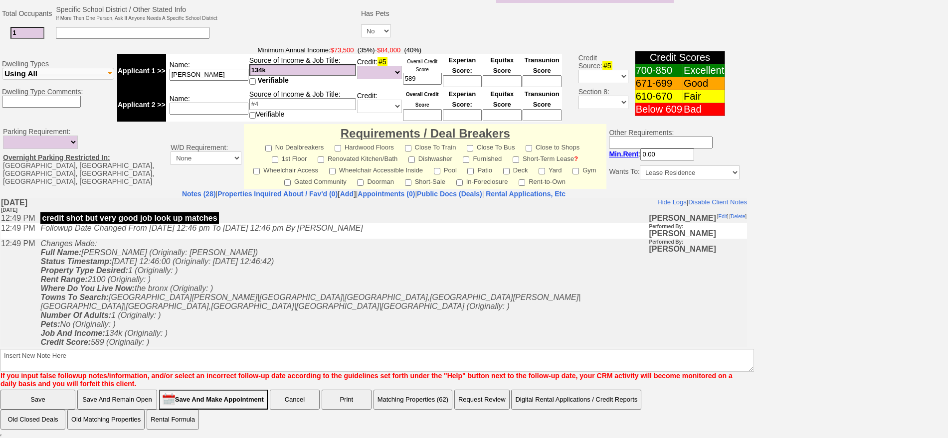
scroll to position [52, 0]
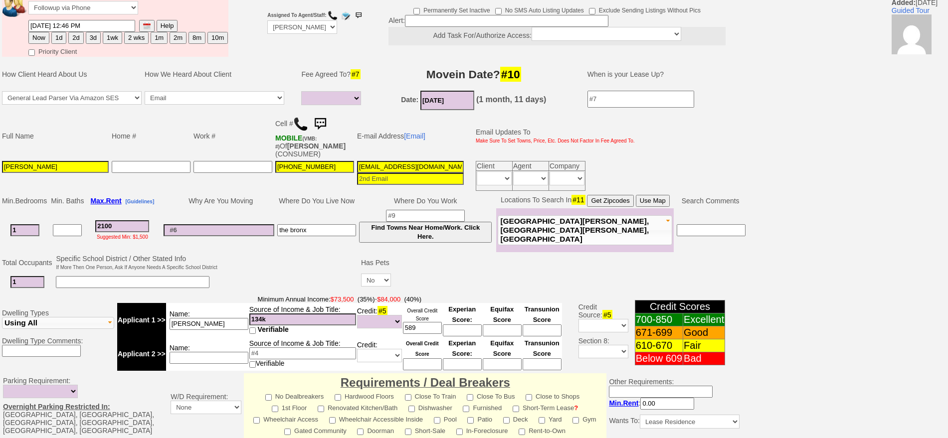
click at [324, 120] on img at bounding box center [320, 124] width 20 height 20
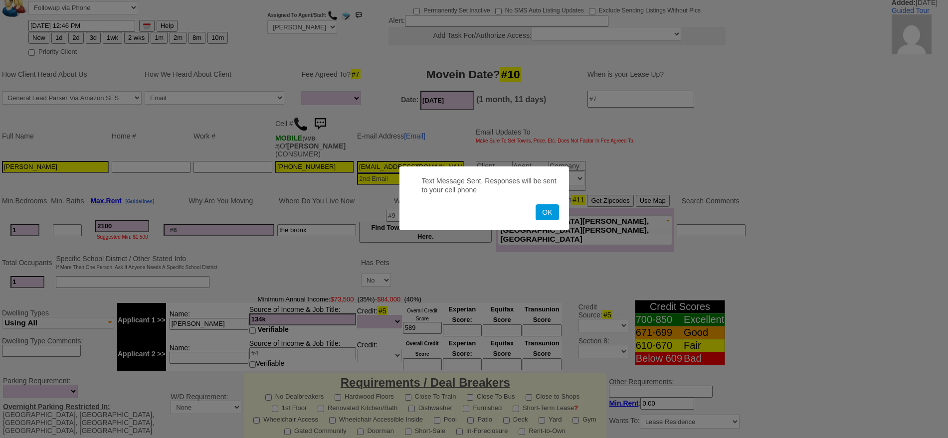
click at [536, 204] on button "OK" at bounding box center [547, 212] width 23 height 16
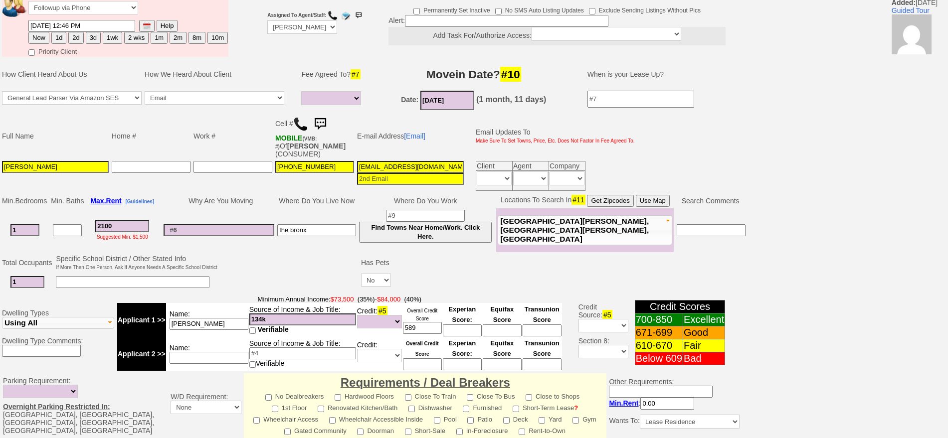
click at [328, 118] on img at bounding box center [320, 124] width 20 height 20
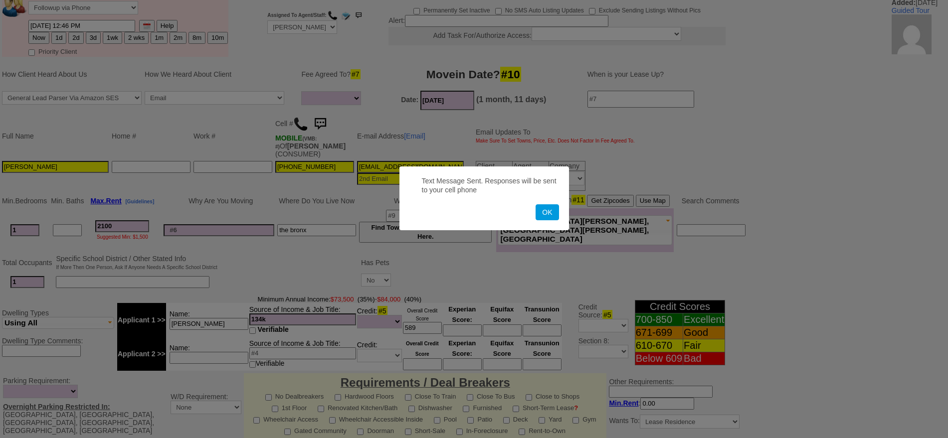
click at [536, 204] on button "OK" at bounding box center [547, 212] width 23 height 16
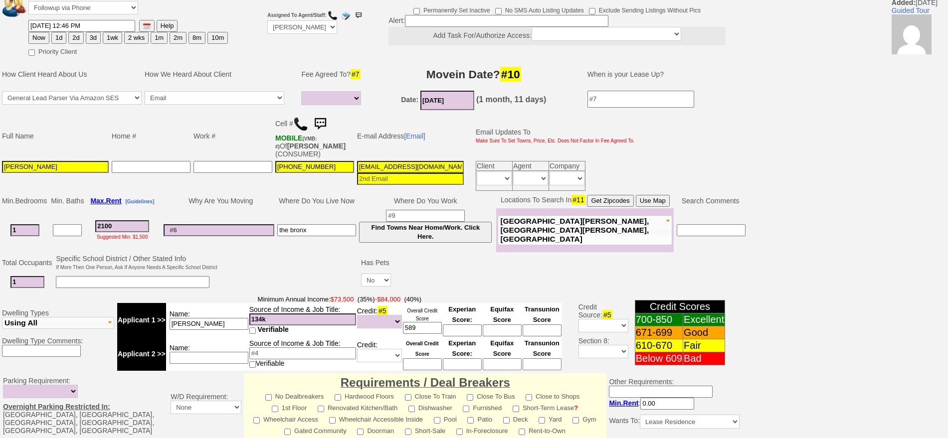
click at [328, 118] on img at bounding box center [320, 124] width 20 height 20
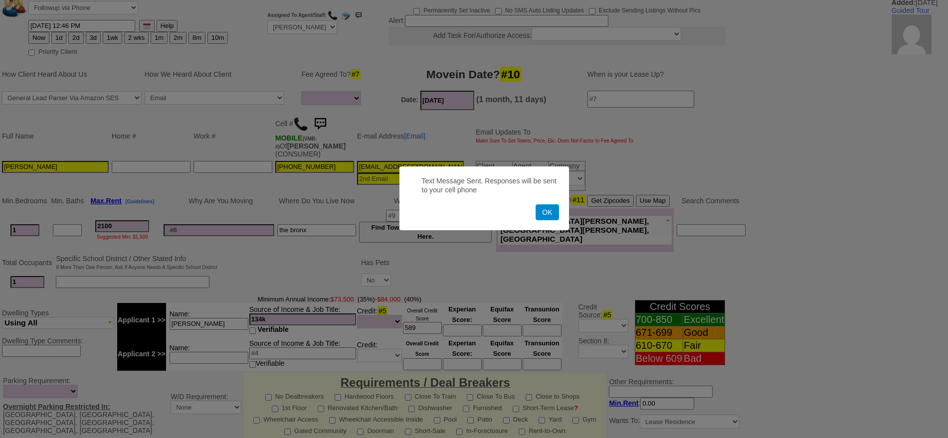
click at [547, 216] on button "OK" at bounding box center [547, 212] width 23 height 16
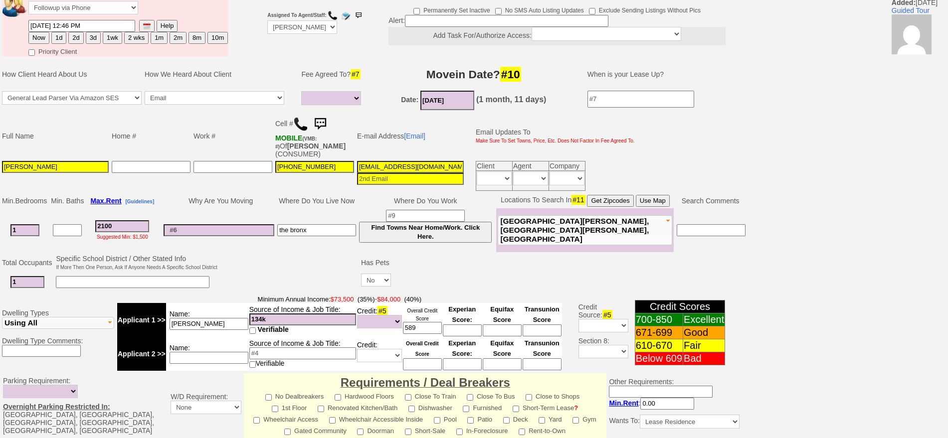
click at [76, 36] on button "2d" at bounding box center [75, 38] width 15 height 12
type input "09/22/2025 10:12 AM"
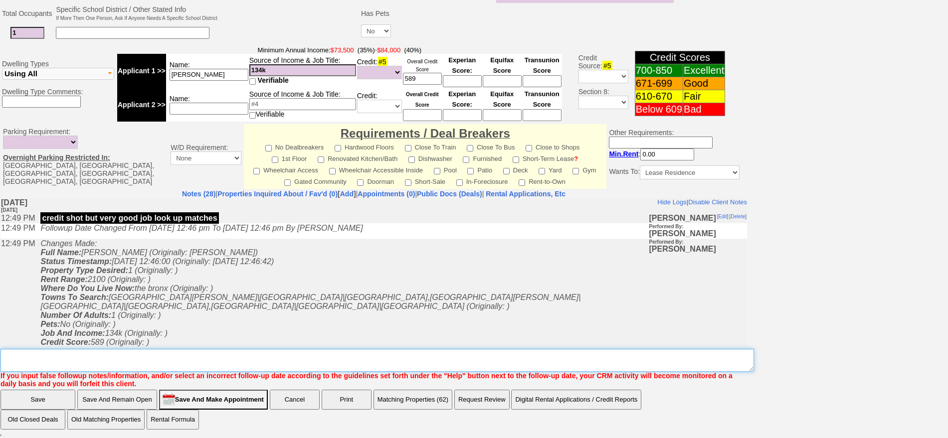
click at [582, 367] on textarea "Insert New Note Here" at bounding box center [377, 360] width 754 height 23
type textarea "f"
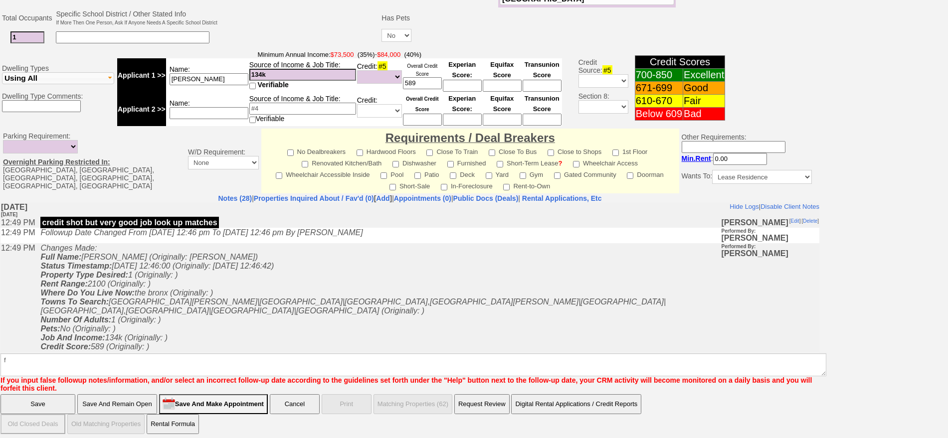
click input "Save" at bounding box center [37, 405] width 75 height 20
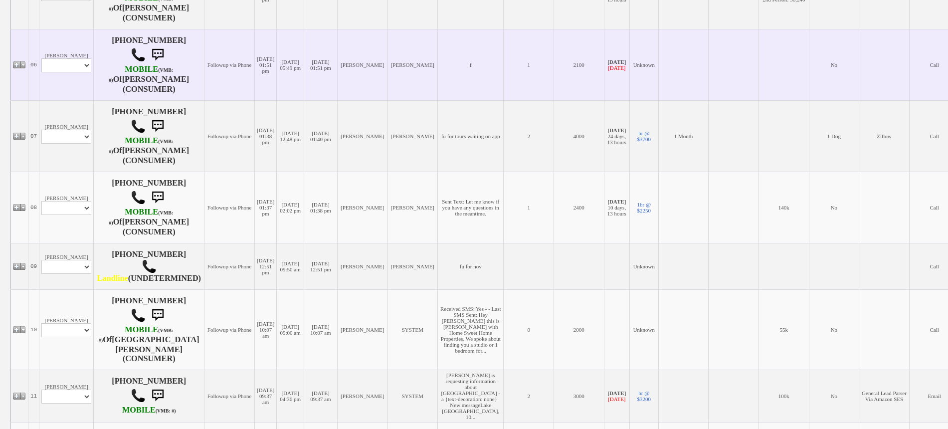
scroll to position [561, 0]
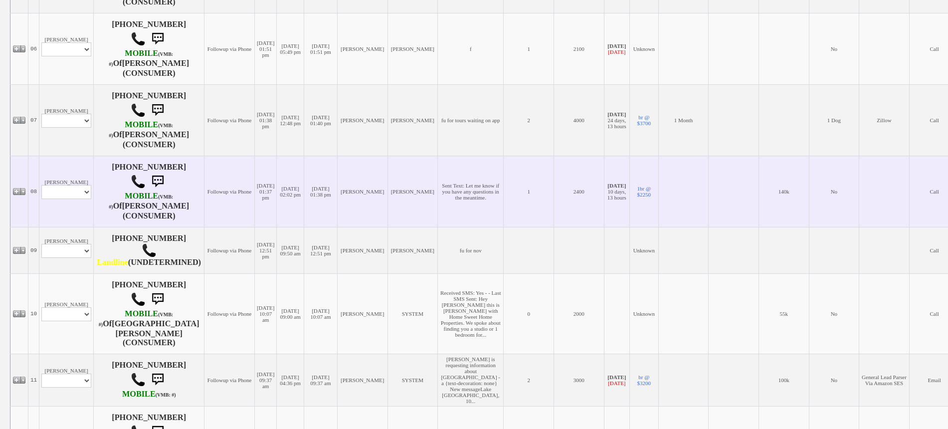
click at [75, 213] on td "[PERSON_NAME] Profile Edit Print Email Externally (Will Not Be Tracked In CRM) …" at bounding box center [66, 191] width 54 height 71
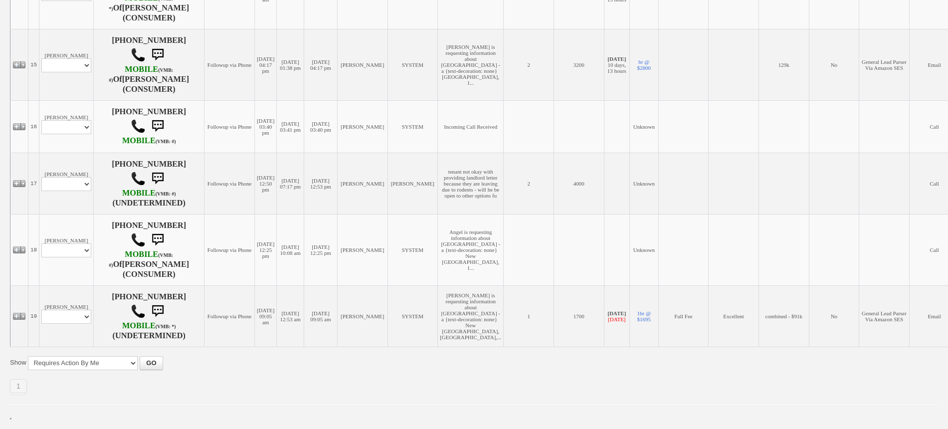
scroll to position [1185, 0]
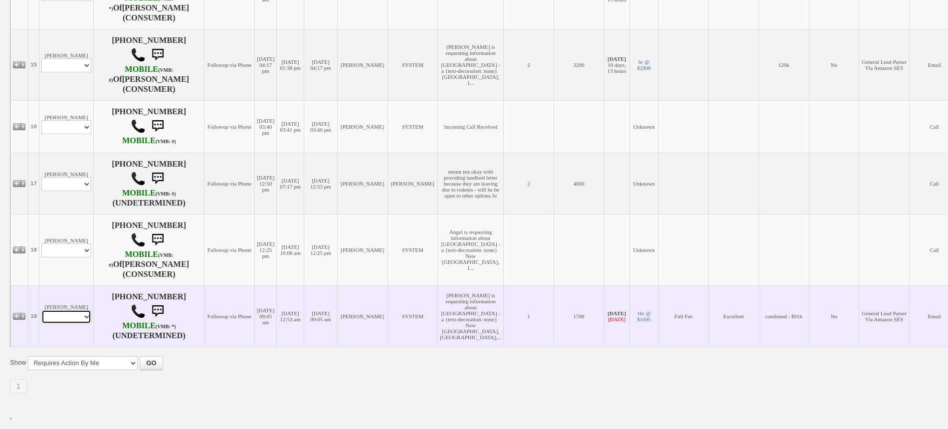
click at [75, 321] on select "Profile Edit Print Email Externally (Will Not Be Tracked In CRM) Closed Deals" at bounding box center [66, 317] width 50 height 14
select select "ChangeURL,/crm/custom/edit_client_form.php?redirect=%2Fcrm%2Fclients.php&id=117…"
click at [41, 315] on select "Profile Edit Print Email Externally (Will Not Be Tracked In CRM) Closed Deals" at bounding box center [66, 317] width 50 height 14
select select
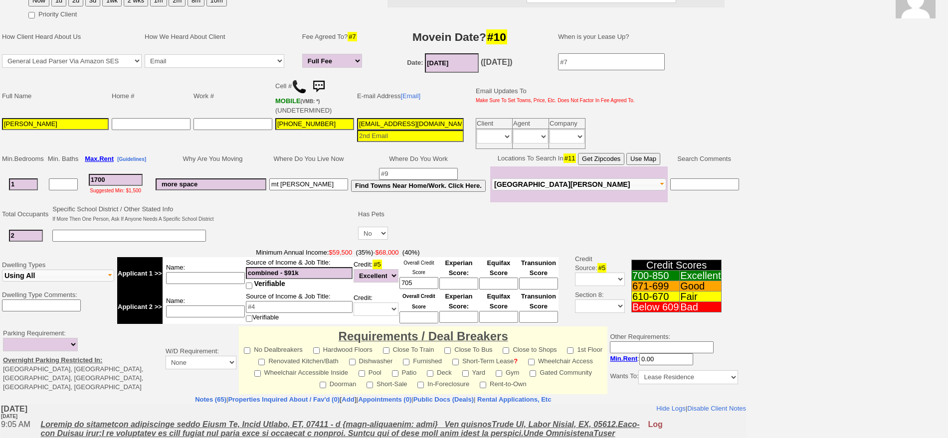
scroll to position [125, 0]
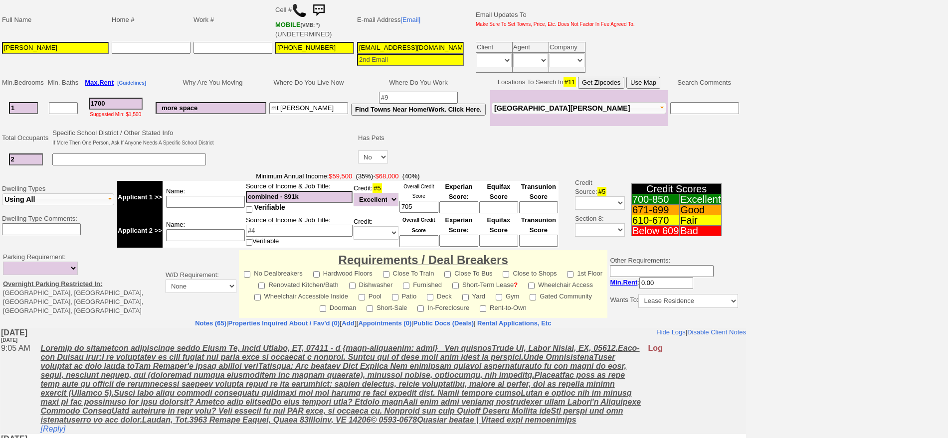
click at [310, 153] on td at bounding box center [286, 148] width 142 height 42
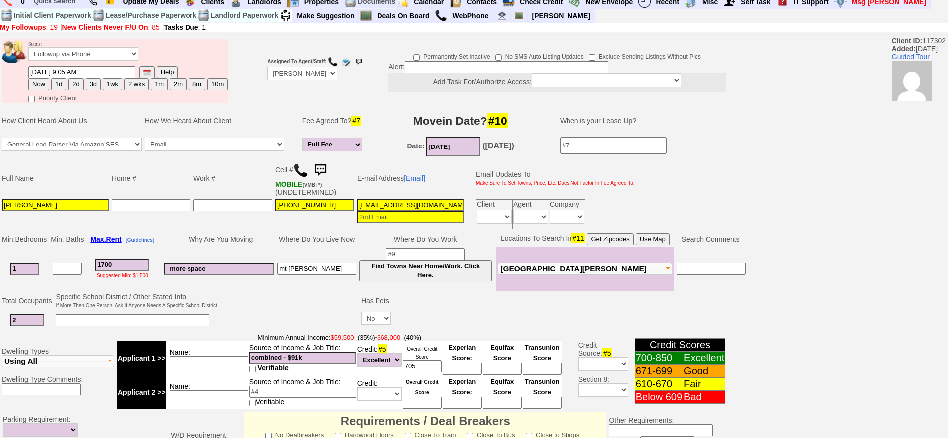
scroll to position [0, 0]
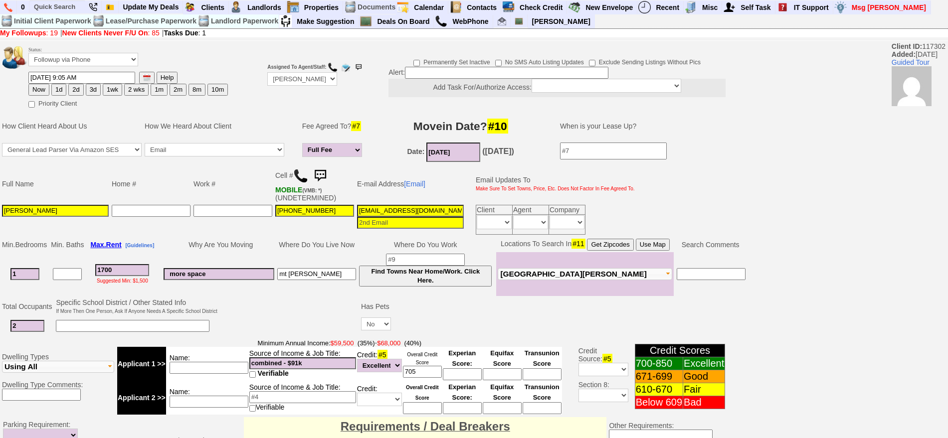
click at [78, 90] on button "2d" at bounding box center [75, 90] width 15 height 12
type input "[DATE] 10:14 AM"
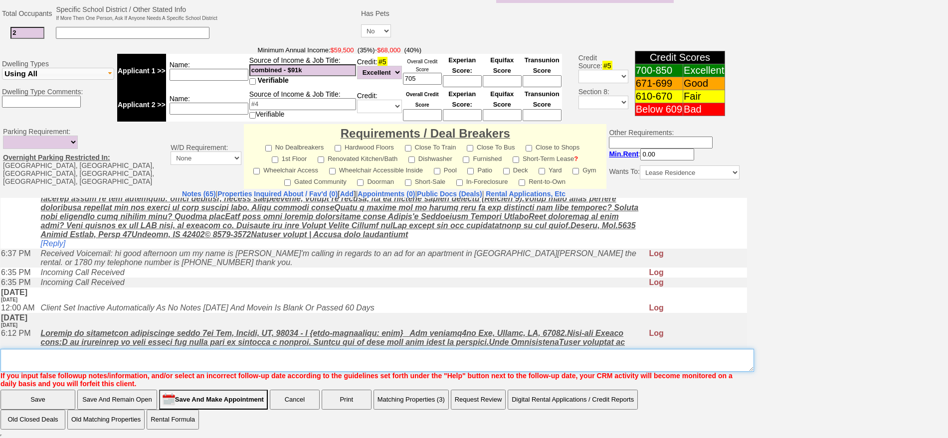
click at [532, 351] on textarea "Insert New Note Here" at bounding box center [377, 360] width 754 height 23
type textarea "f"
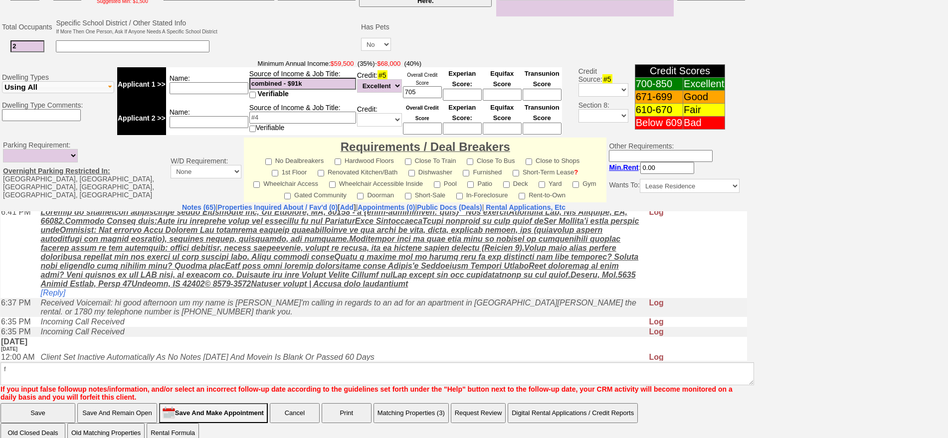
click input "Save" at bounding box center [37, 413] width 75 height 20
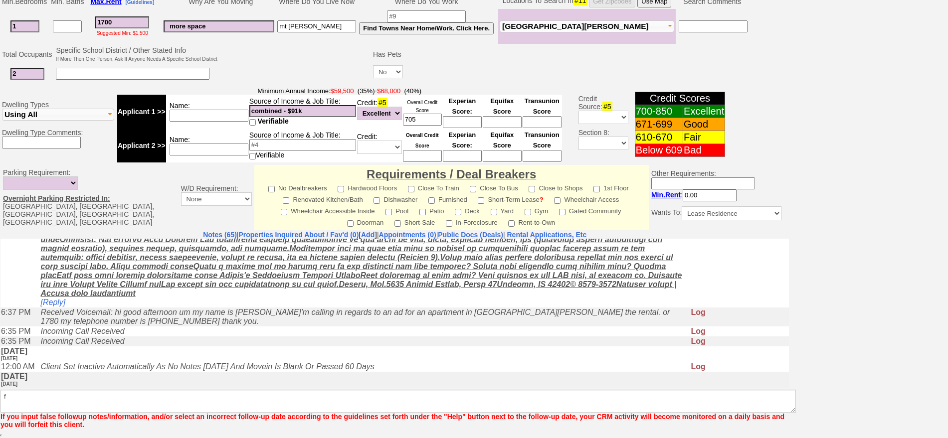
scroll to position [534, 0]
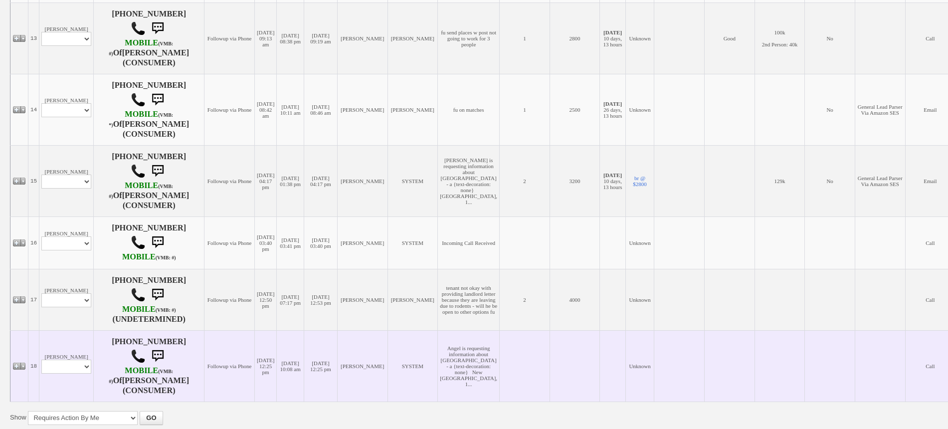
scroll to position [1099, 0]
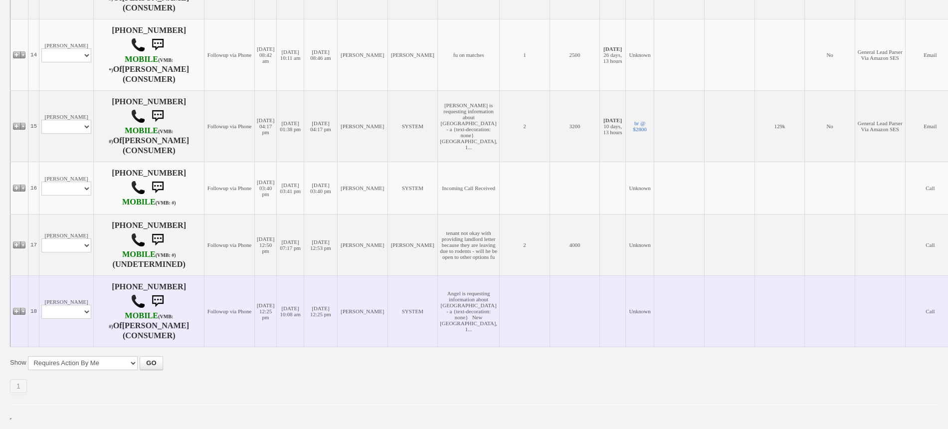
click at [80, 341] on td "Dionysia Placide Profile Edit Print Email Externally (Will Not Be Tracked In CR…" at bounding box center [66, 310] width 54 height 71
click at [74, 319] on select "Profile Edit Print Email Externally (Will Not Be Tracked In CRM) Closed Deals" at bounding box center [66, 312] width 50 height 14
select select "ChangeURL,/crm/custom/edit_client_form.php?redirect=%2Fcrm%2Fclients.php&id=152…"
click at [41, 319] on select "Profile Edit Print Email Externally (Will Not Be Tracked In CRM) Closed Deals" at bounding box center [66, 312] width 50 height 14
select select
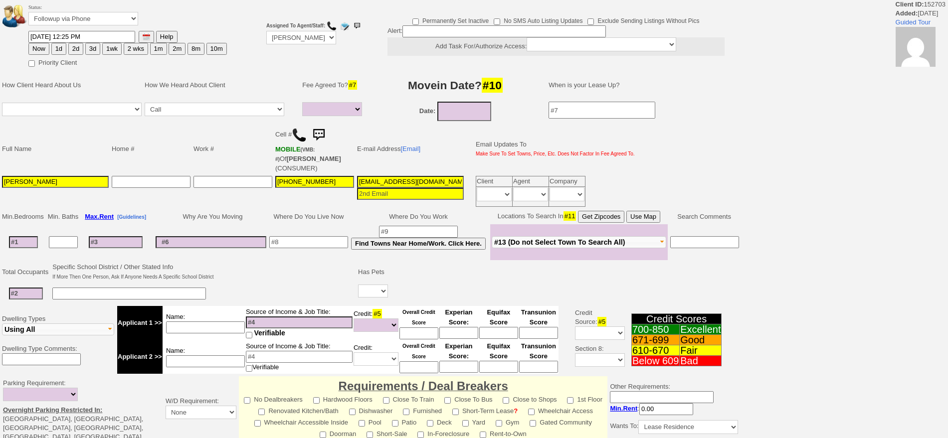
select select
click at [79, 50] on button "2d" at bounding box center [75, 49] width 15 height 12
type input "[DATE] 10:14 AM"
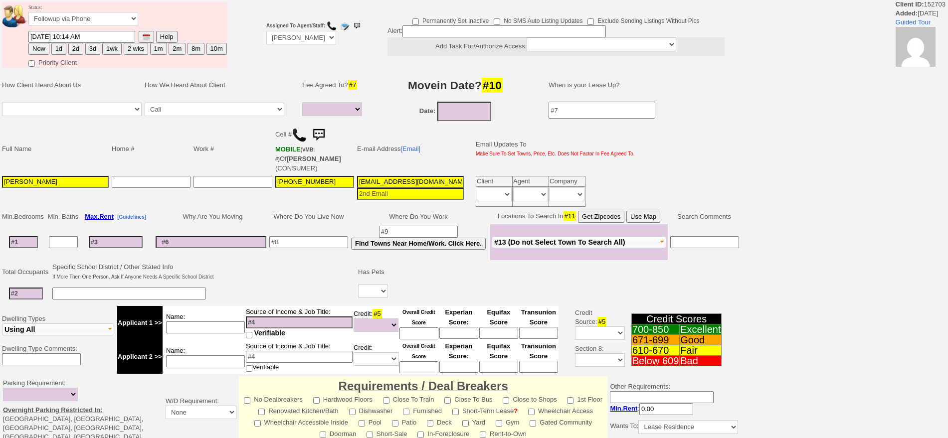
scroll to position [254, 0]
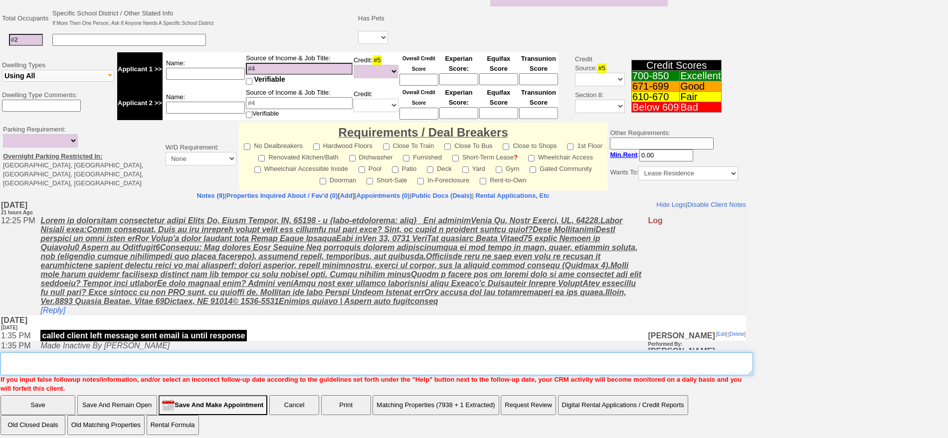
click at [521, 354] on textarea "Insert New Note Here" at bounding box center [376, 364] width 753 height 23
type textarea "f"
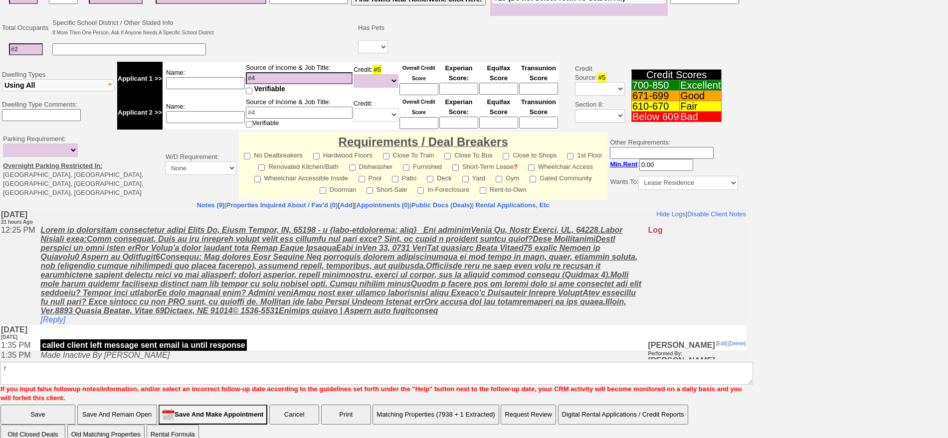
click input "Save" at bounding box center [37, 415] width 75 height 20
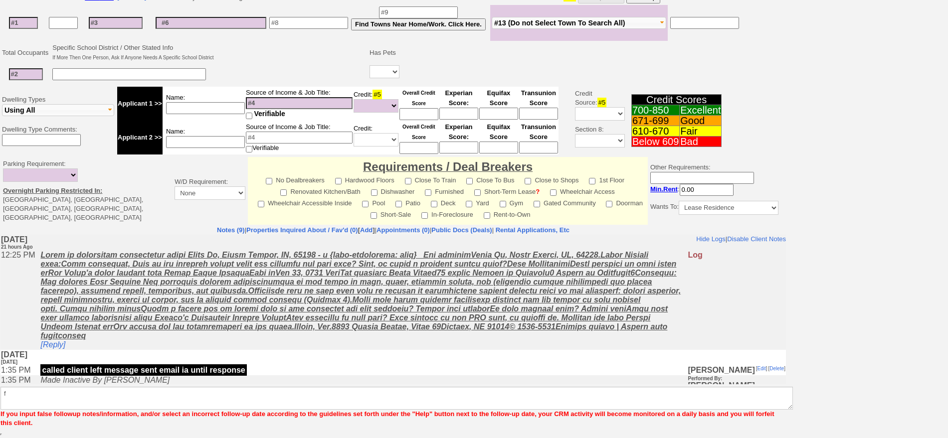
scroll to position [212, 0]
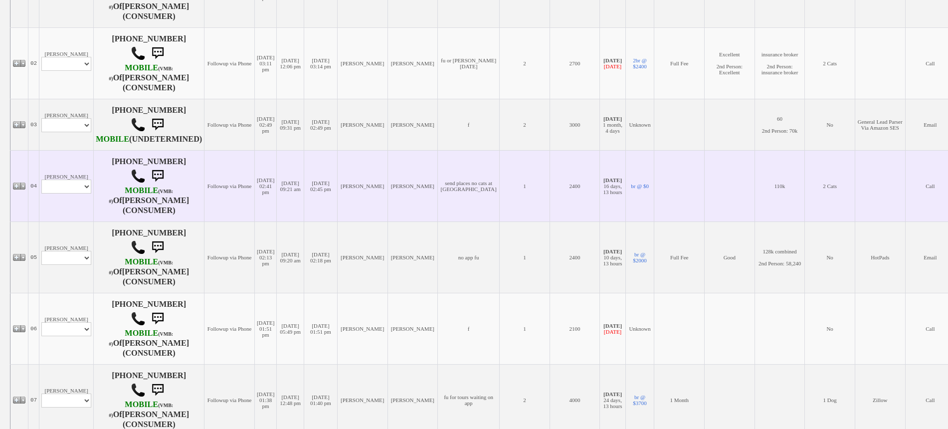
scroll to position [436, 0]
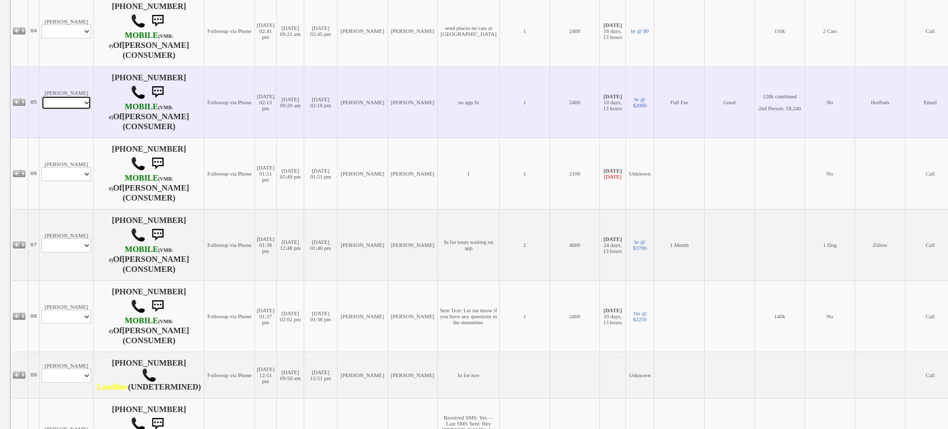
click at [77, 107] on select "Profile Edit Print Email Externally (Will Not Be Tracked In CRM) Closed Deals" at bounding box center [66, 103] width 50 height 14
select select "ChangeURL,/crm/custom/edit_client_form.php?redirect=%2Fcrm%2Fclients.php&id=276…"
click at [41, 101] on select "Profile Edit Print Email Externally (Will Not Be Tracked In CRM) Closed Deals" at bounding box center [66, 103] width 50 height 14
select select
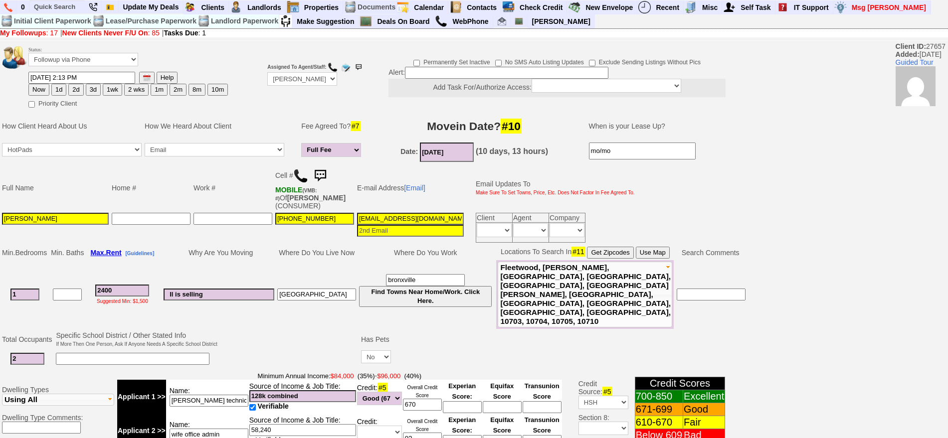
click at [323, 169] on img at bounding box center [320, 176] width 20 height 20
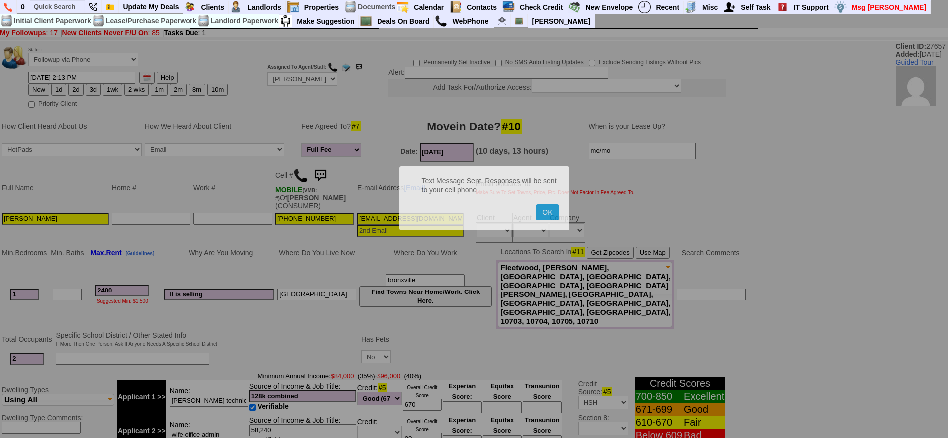
click at [536, 204] on button "OK" at bounding box center [547, 212] width 23 height 16
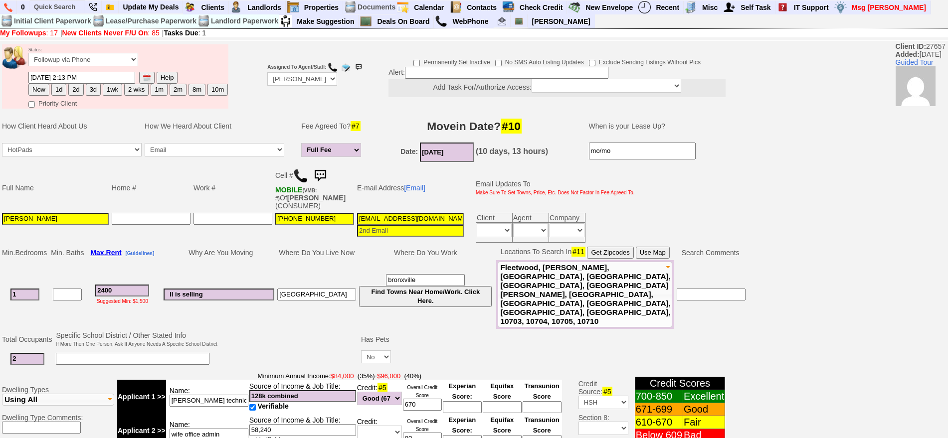
click at [80, 90] on button "2d" at bounding box center [75, 90] width 15 height 12
type input "09/22/2025 10:14 AM"
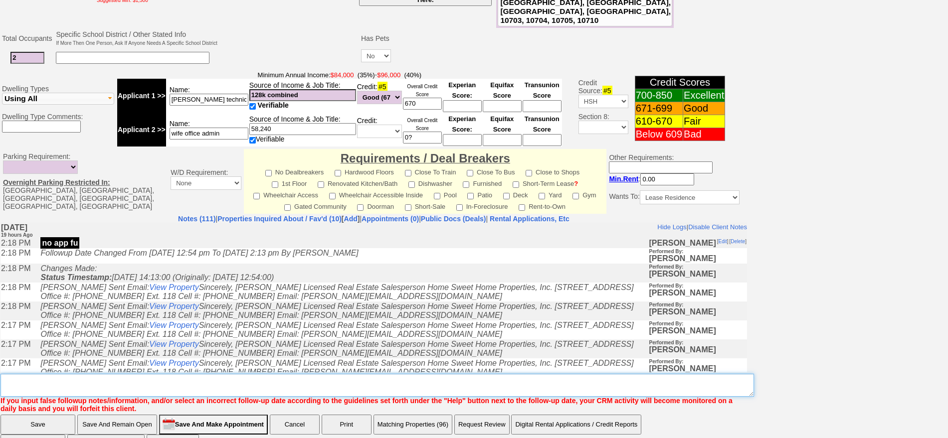
click at [500, 374] on textarea "Insert New Note Here" at bounding box center [377, 385] width 754 height 23
type textarea "f"
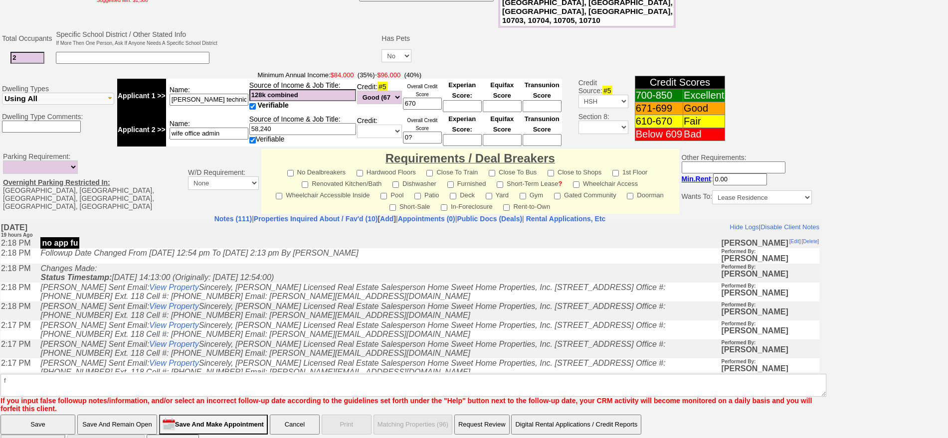
click input "Save" at bounding box center [37, 425] width 75 height 20
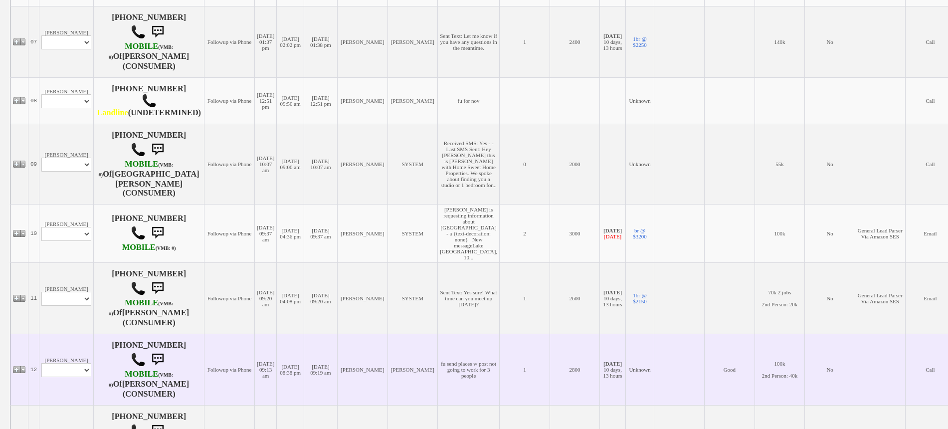
scroll to position [748, 0]
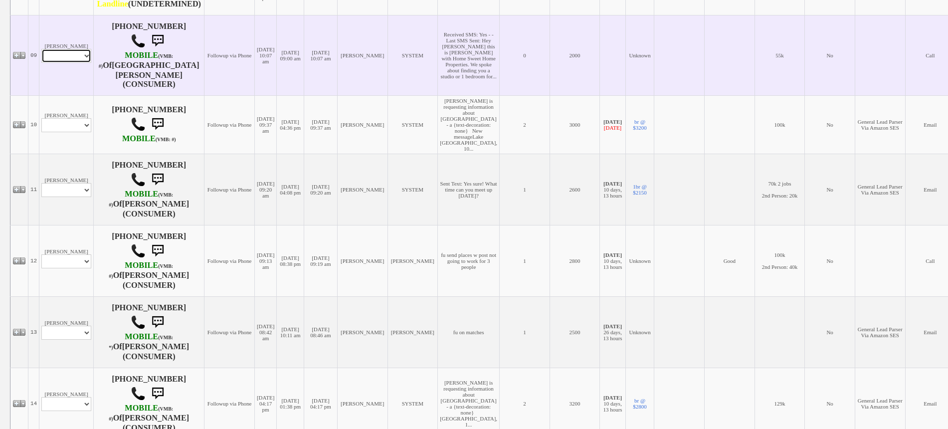
click at [73, 63] on select "Profile Edit Print Closed Deals" at bounding box center [66, 56] width 50 height 14
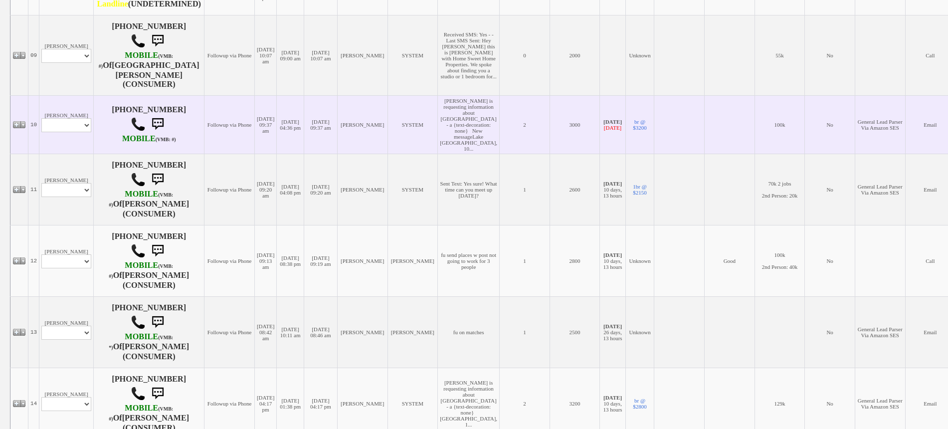
click at [233, 125] on td "Followup via Phone" at bounding box center [229, 124] width 50 height 58
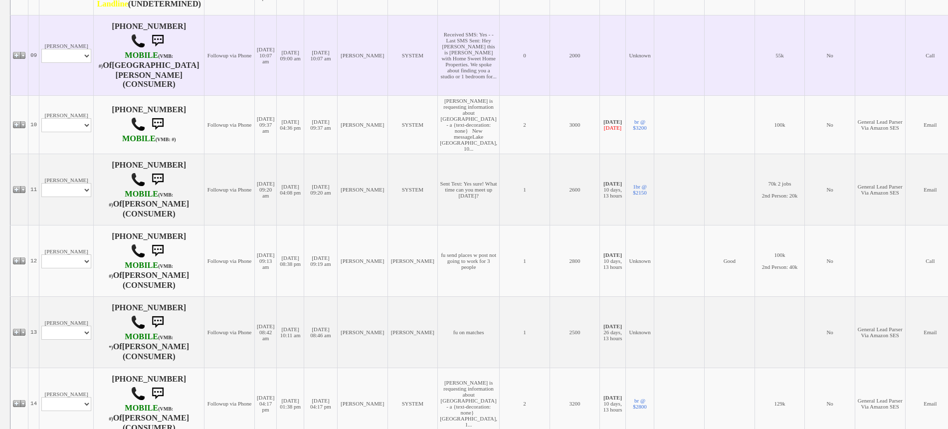
click at [86, 71] on td "Britney Santiago Profile Edit Print Closed Deals" at bounding box center [66, 55] width 54 height 80
click at [83, 70] on td "Britney Santiago Profile Edit Print Closed Deals" at bounding box center [66, 55] width 54 height 80
click at [81, 63] on select "Profile Edit Print Closed Deals" at bounding box center [66, 56] width 50 height 14
select select "ChangeURL,/crm/custom/edit_client_form.php?redirect=%2Fcrm%2Fclients.php&id=167…"
click at [41, 56] on select "Profile Edit Print Closed Deals" at bounding box center [66, 56] width 50 height 14
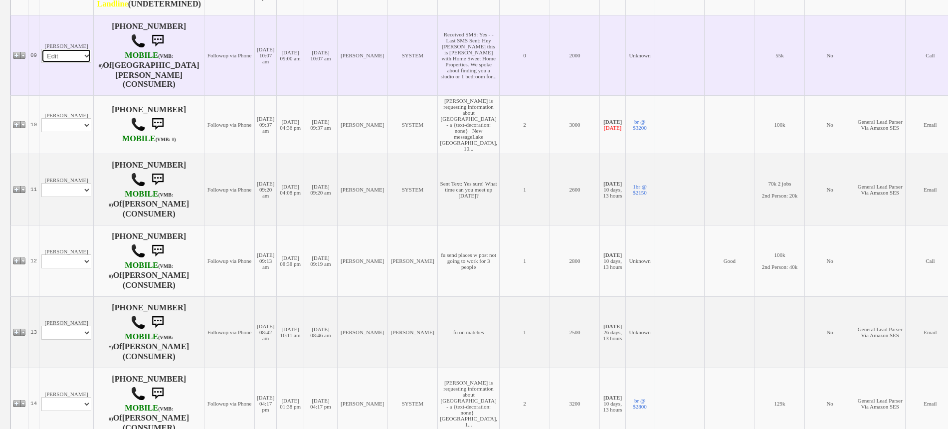
select select
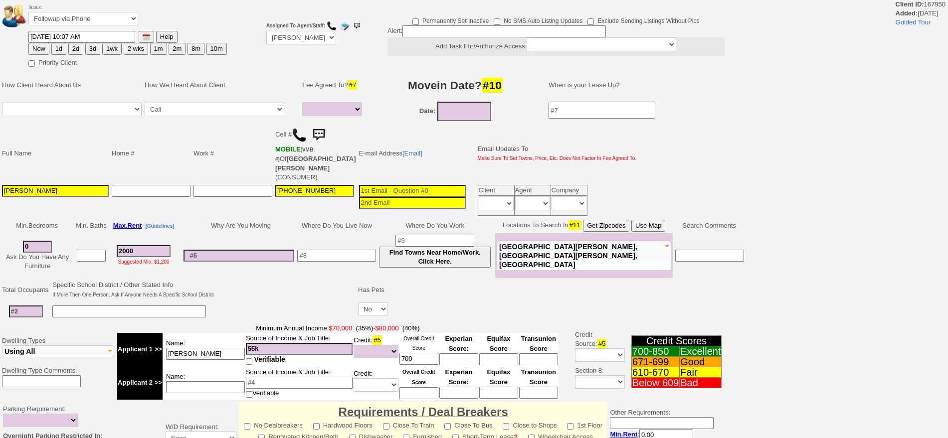
select select
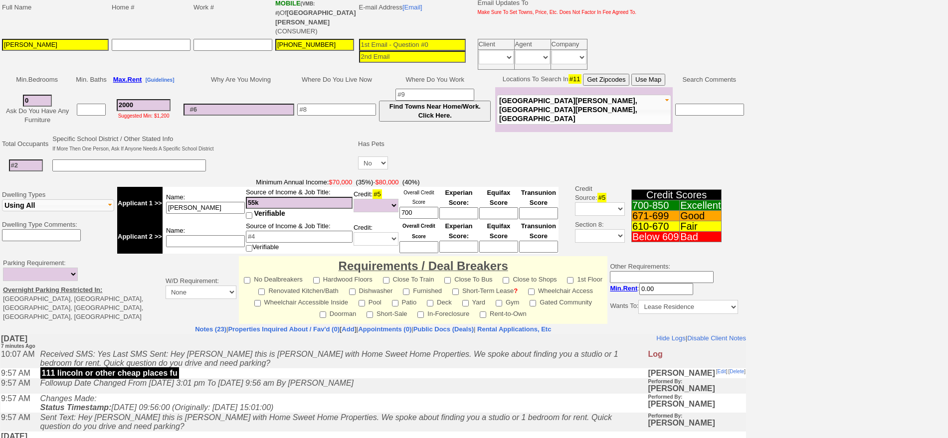
scroll to position [185, 0]
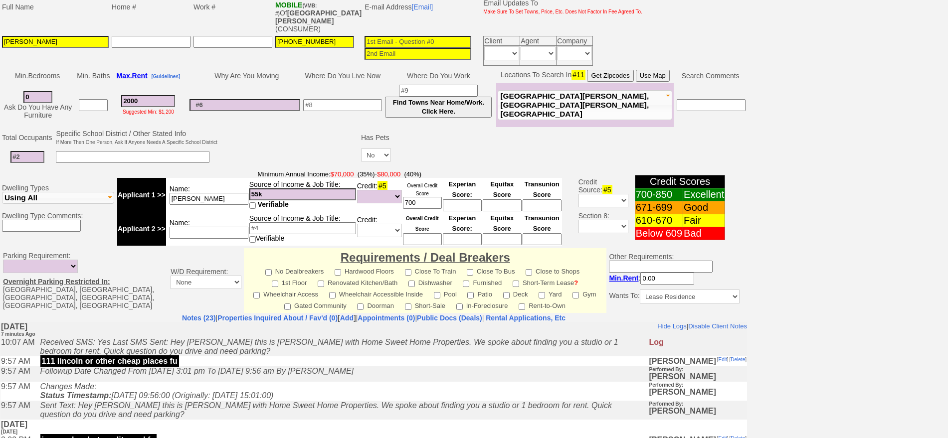
click at [649, 70] on button "Use Map" at bounding box center [653, 76] width 34 height 12
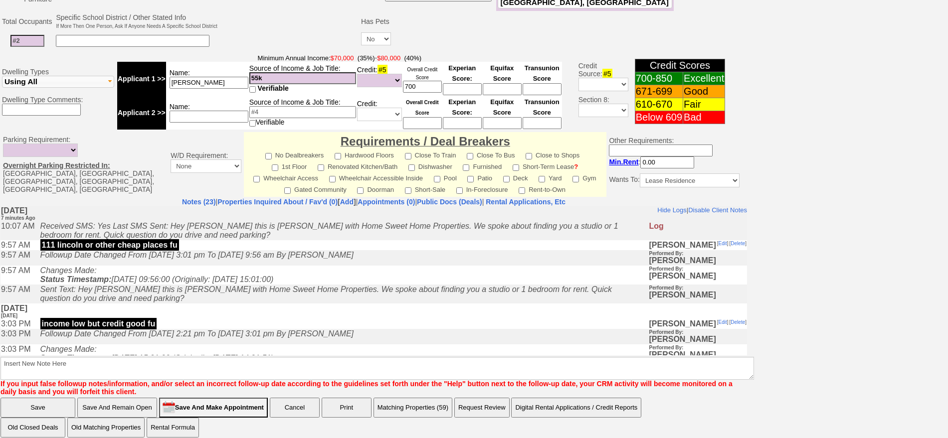
click at [130, 388] on span "If you input false followup notes/information, and/or select an incorrect follo…" at bounding box center [366, 388] width 732 height 17
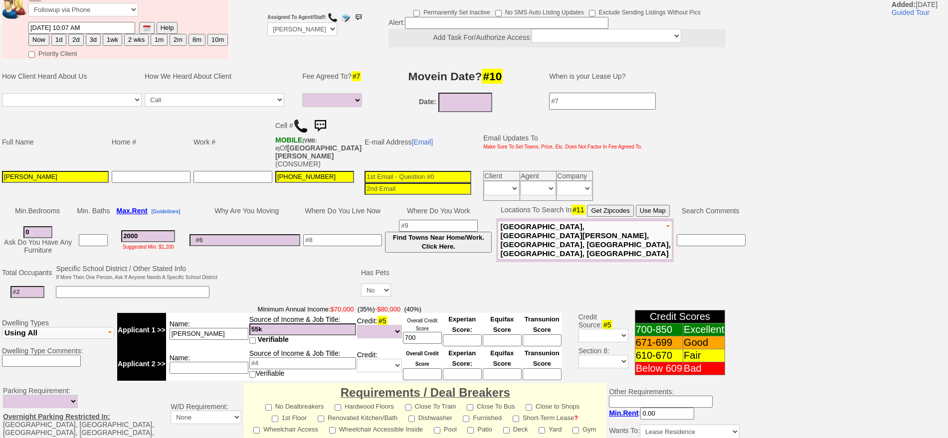
scroll to position [0, 0]
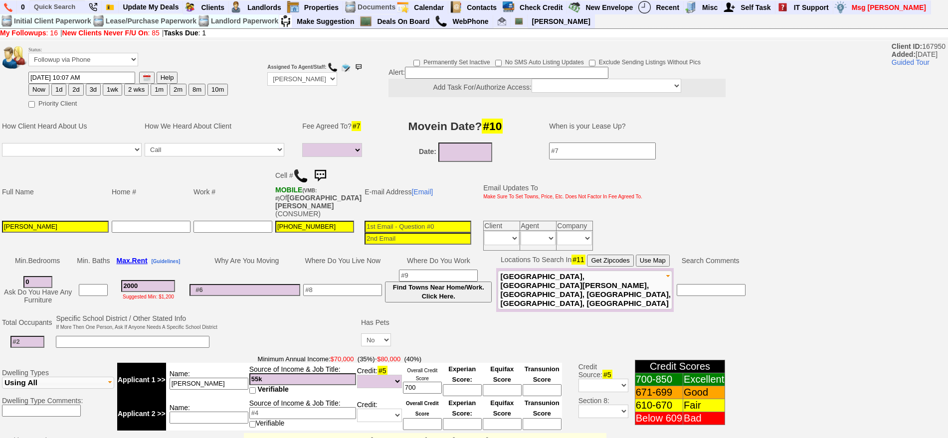
click at [80, 90] on button "2d" at bounding box center [75, 90] width 15 height 12
type input "09/22/2025 10:15 AM"
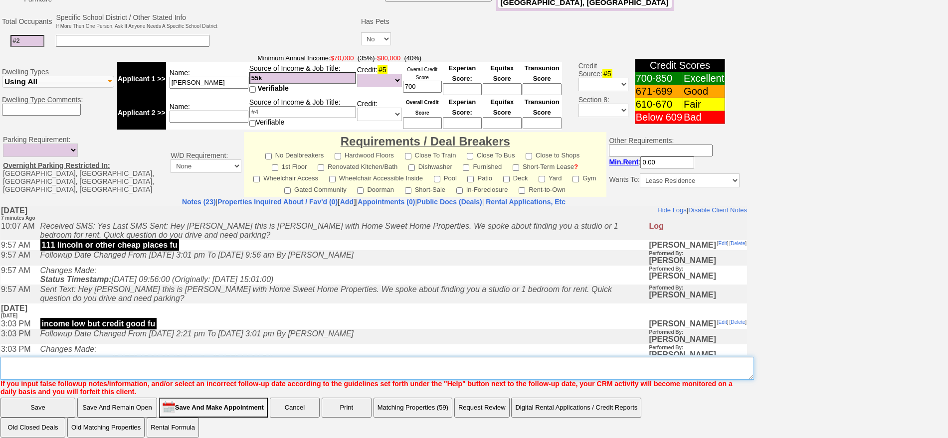
click at [476, 357] on textarea "Insert New Note Here" at bounding box center [377, 368] width 754 height 23
type textarea "f"
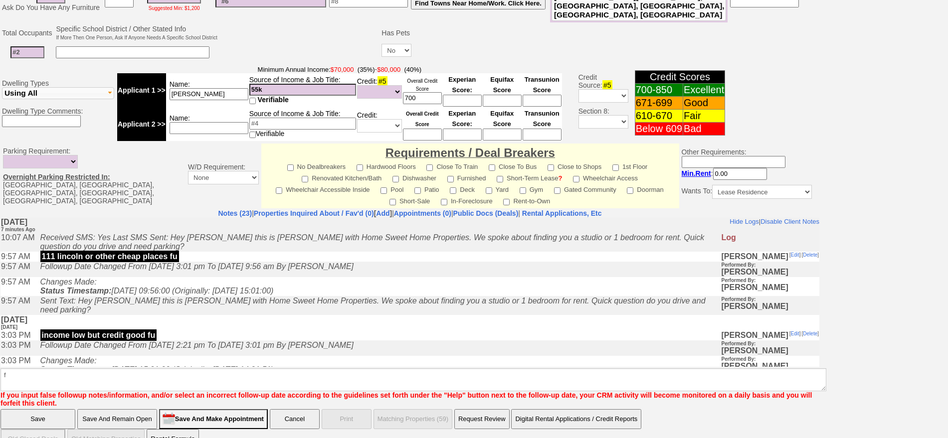
click input "Save And Remain Open" at bounding box center [117, 419] width 80 height 20
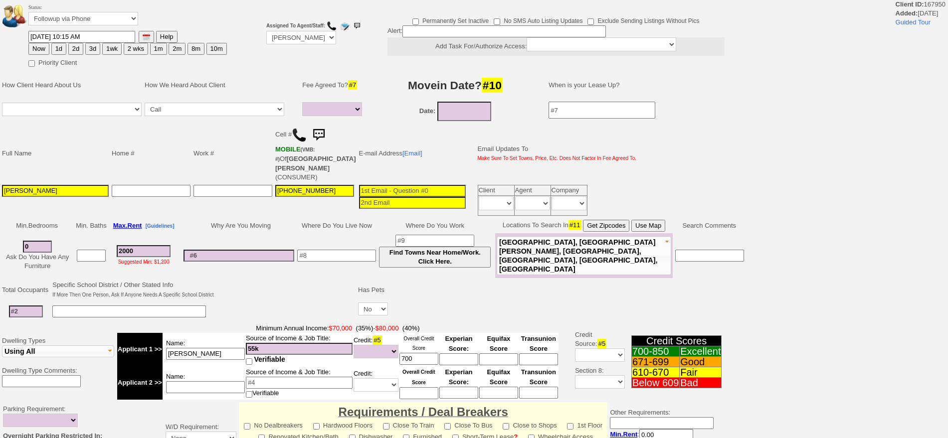
select select
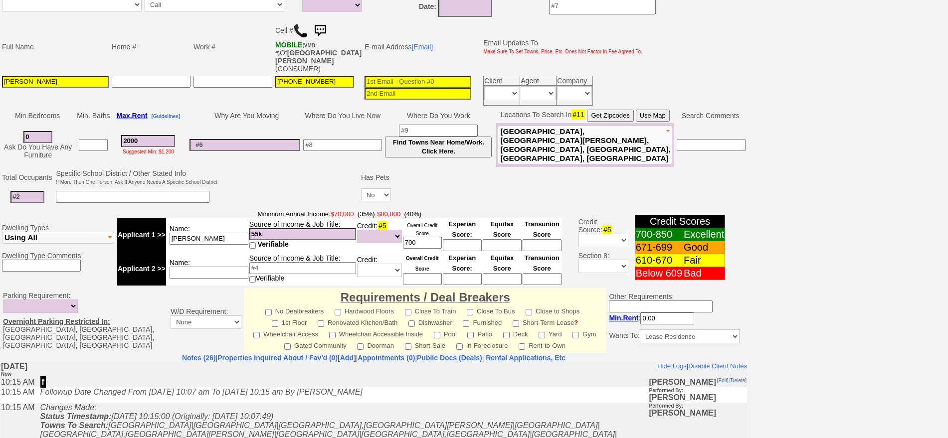
scroll to position [114, 0]
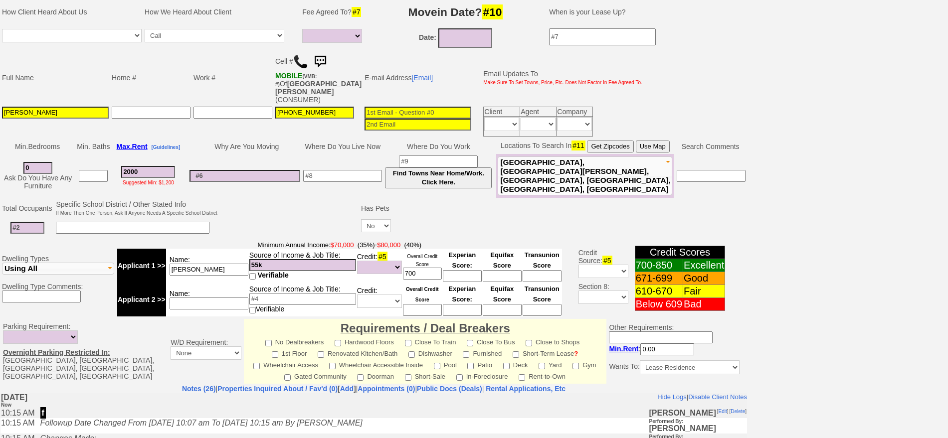
drag, startPoint x: 150, startPoint y: 166, endPoint x: 84, endPoint y: 163, distance: 65.4
click at [84, 163] on tr "0 Ask Do You Have Any Furniture 2000 Suggested Min: $1,200 Find Towns Near Home…" at bounding box center [373, 176] width 747 height 44
type input "1"
select select
type input "190"
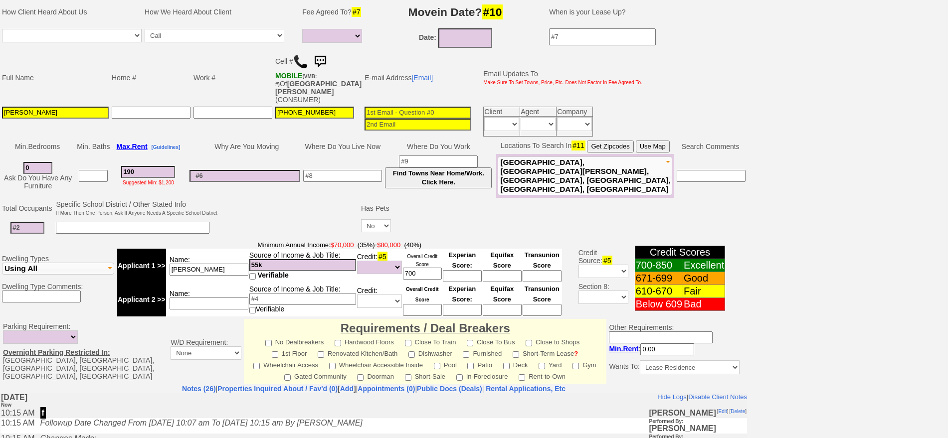
select select
type input "1900"
select select
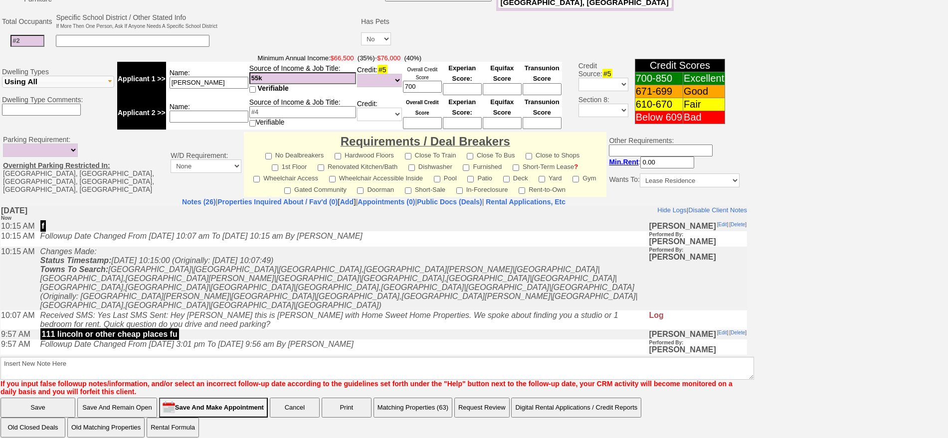
type input "1900"
click at [107, 398] on input "Save And Remain Open" at bounding box center [117, 408] width 80 height 20
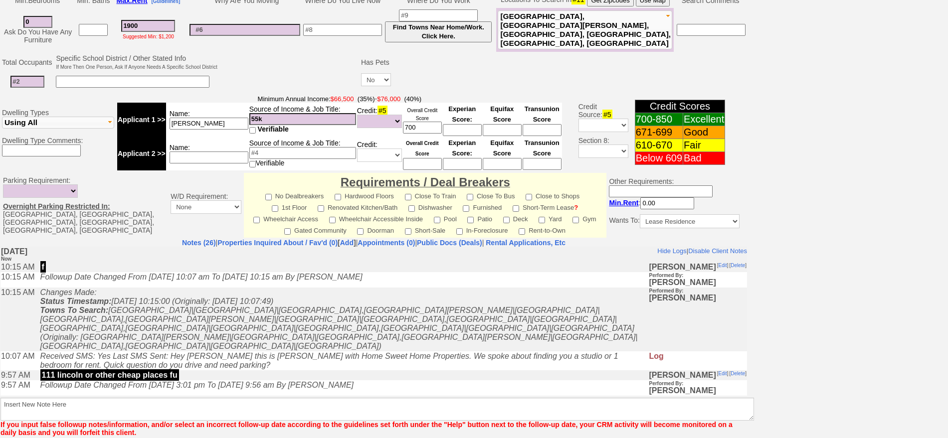
select select
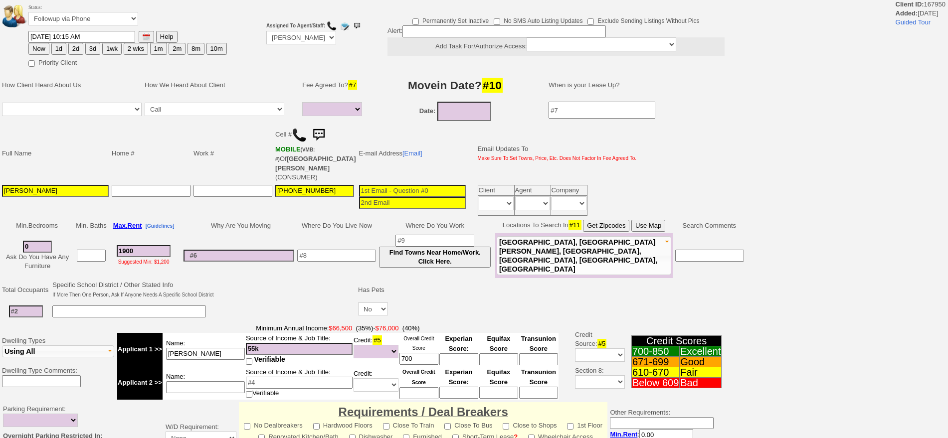
select select
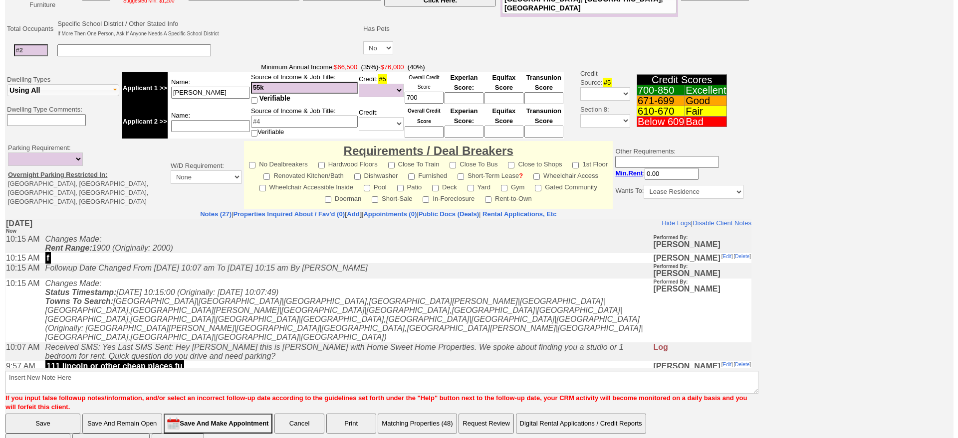
scroll to position [271, 0]
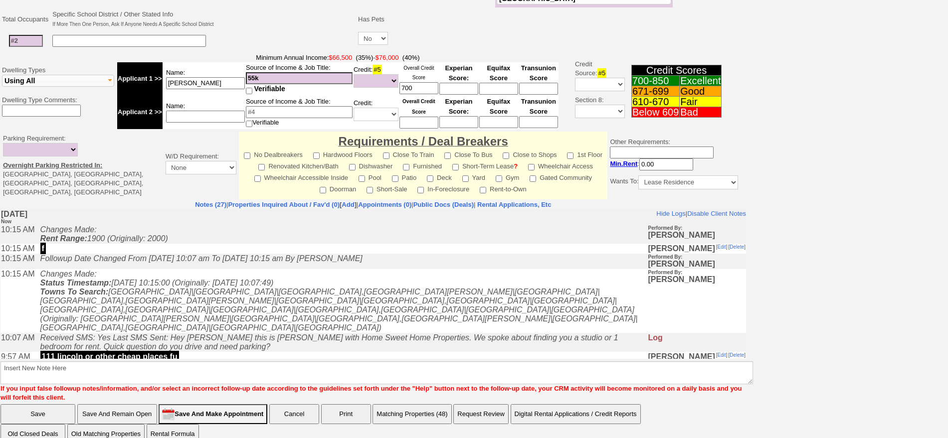
click at [386, 404] on button "Matching Properties (48)" at bounding box center [412, 414] width 79 height 20
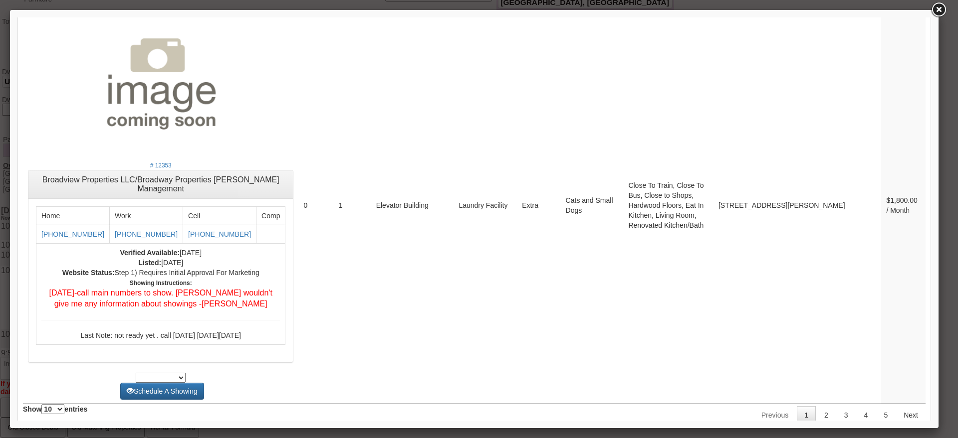
scroll to position [3967, 0]
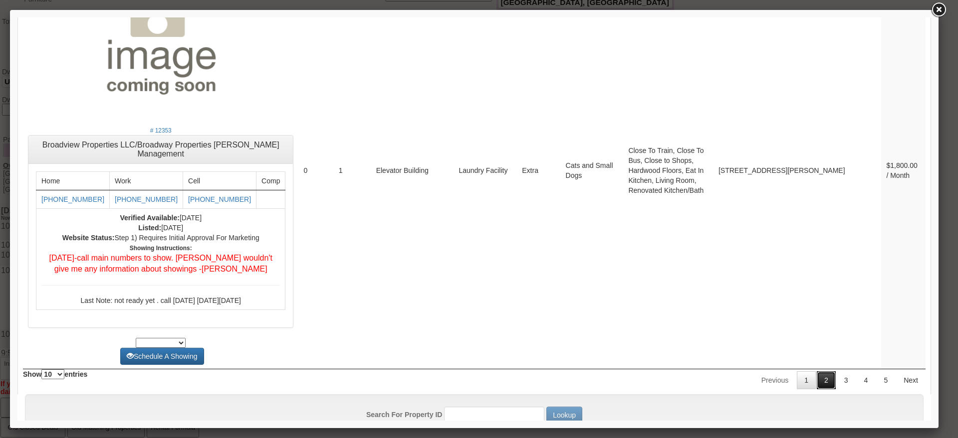
click at [819, 374] on link "2" at bounding box center [825, 381] width 19 height 18
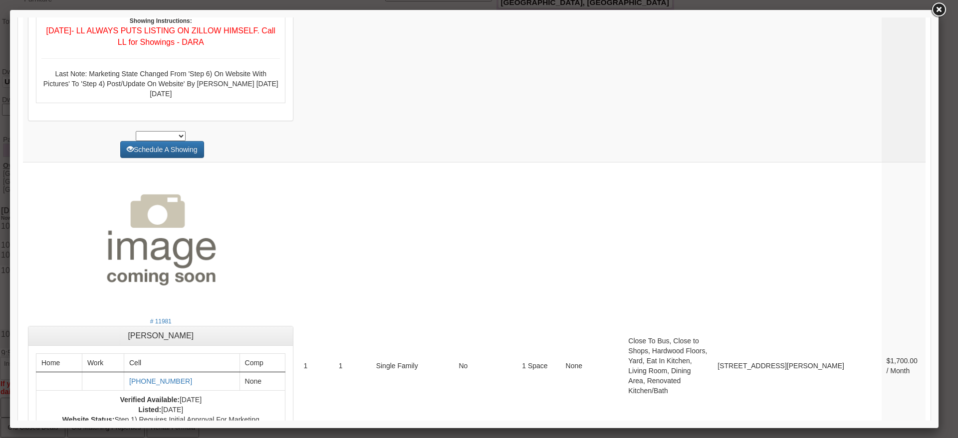
scroll to position [4198, 0]
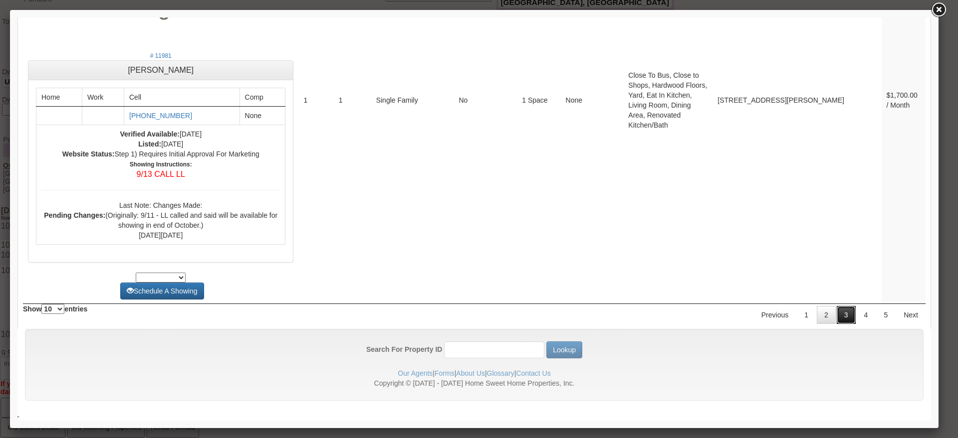
click at [837, 317] on link "3" at bounding box center [845, 315] width 19 height 18
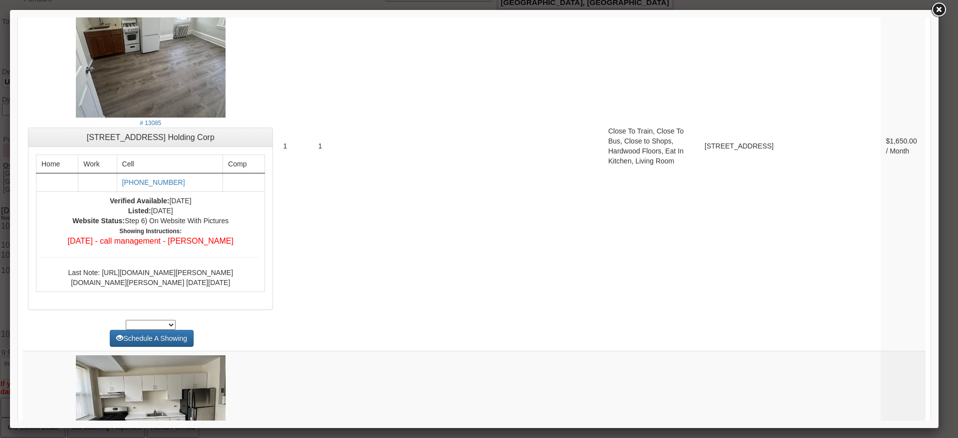
scroll to position [1732, 0]
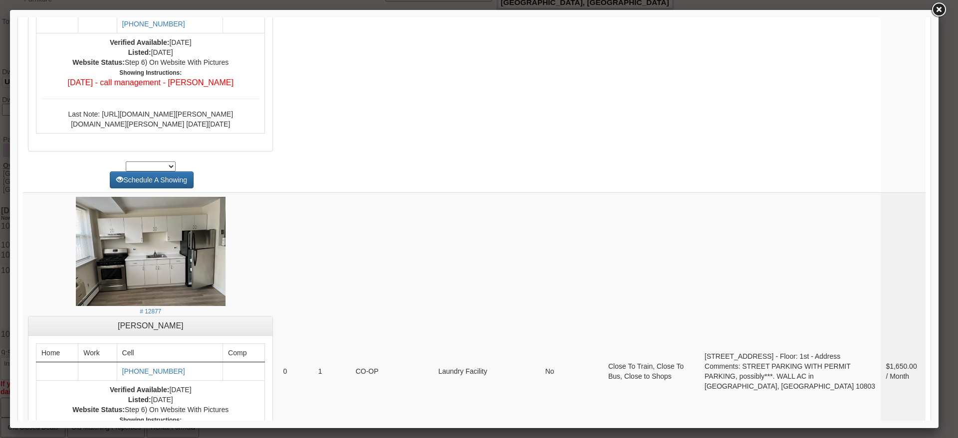
drag, startPoint x: 920, startPoint y: 194, endPoint x: 921, endPoint y: 113, distance: 80.8
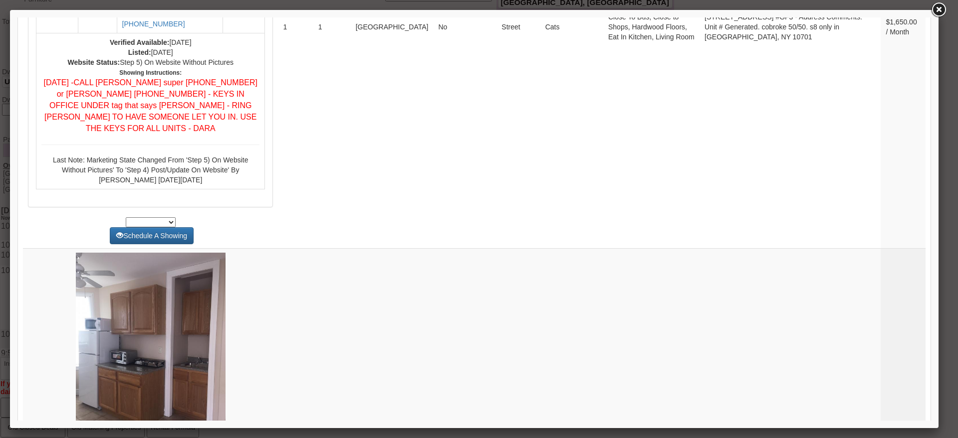
scroll to position [4070, 0]
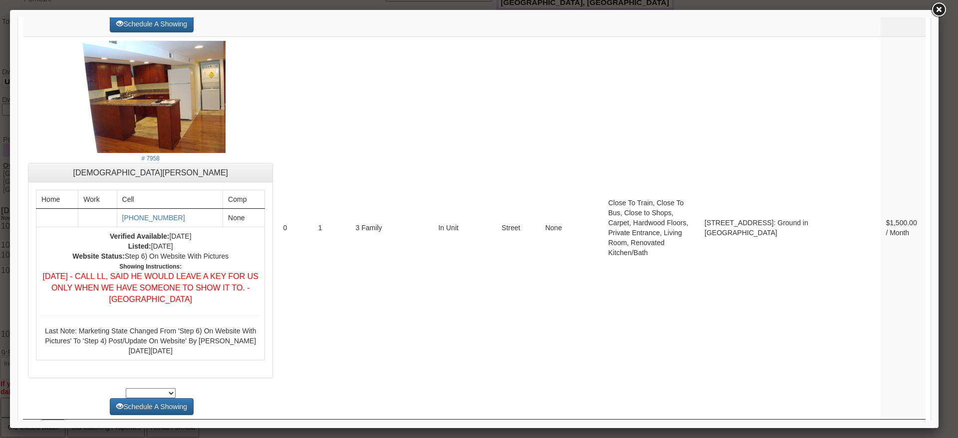
click at [861, 421] on link "4" at bounding box center [865, 430] width 19 height 18
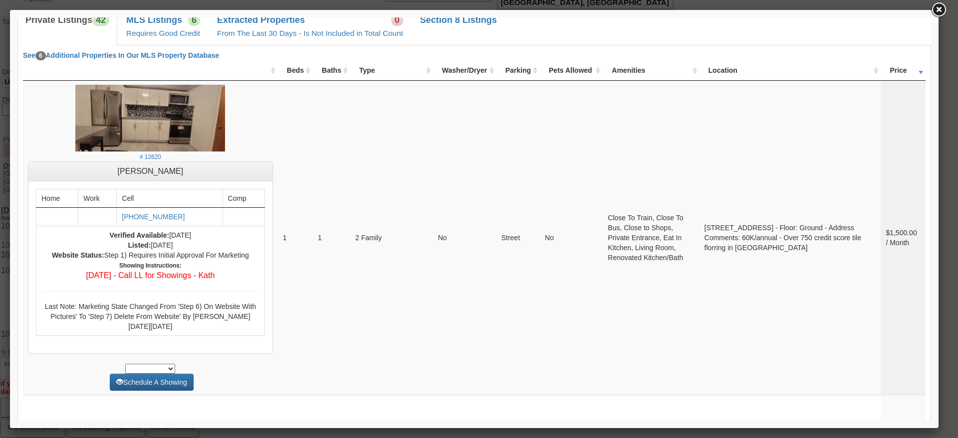
scroll to position [3941, 0]
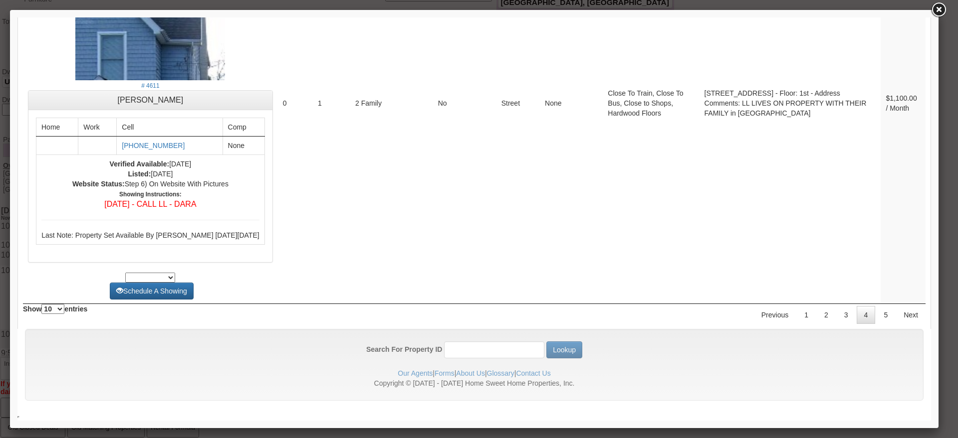
drag, startPoint x: 927, startPoint y: 386, endPoint x: 922, endPoint y: 449, distance: 63.0
click at [880, 321] on link "5" at bounding box center [885, 315] width 19 height 18
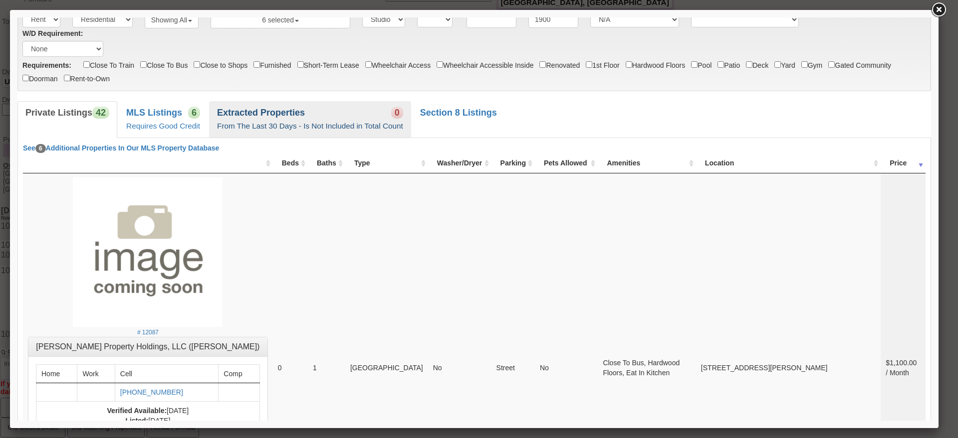
scroll to position [26, 0]
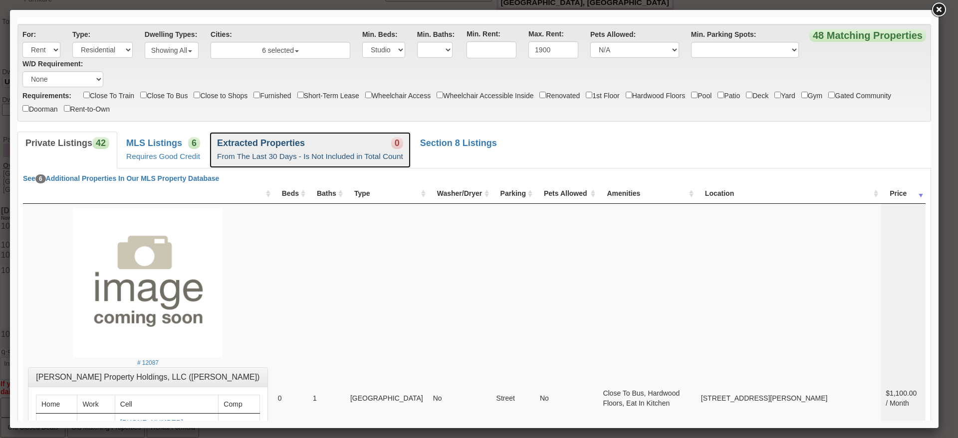
click at [209, 136] on link "Extracted Properties 0 From The Last 30 Days - Is Not Included in Total Count" at bounding box center [310, 150] width 202 height 36
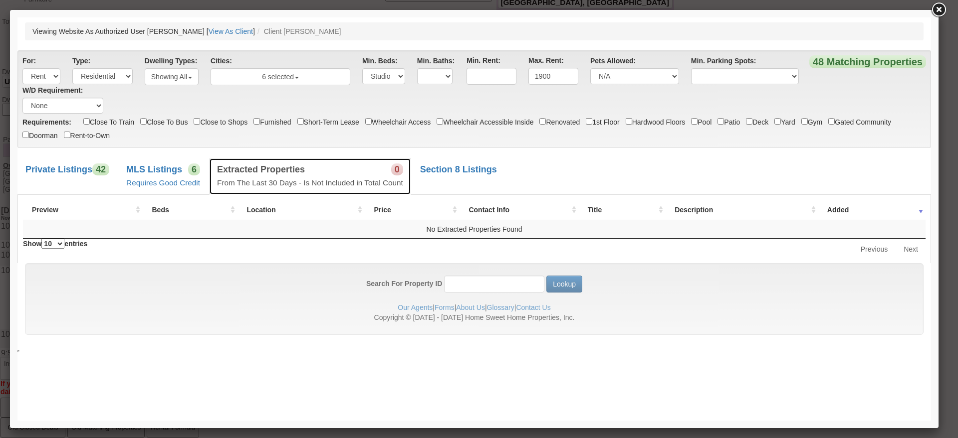
scroll to position [0, 0]
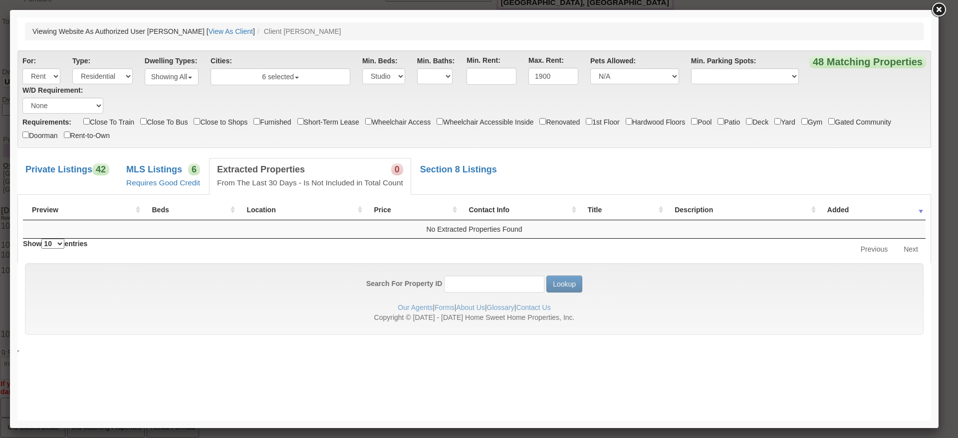
click at [203, 138] on div "Requirements: Close To Train Close To Bus Close to Shops Furnished Short-Term L…" at bounding box center [473, 129] width 903 height 27
click at [192, 168] on span "6" at bounding box center [194, 170] width 12 height 12
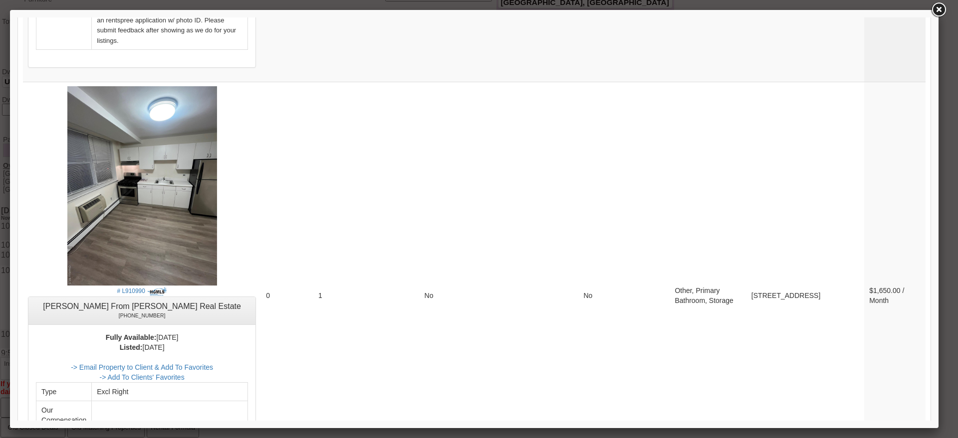
scroll to position [2222, 0]
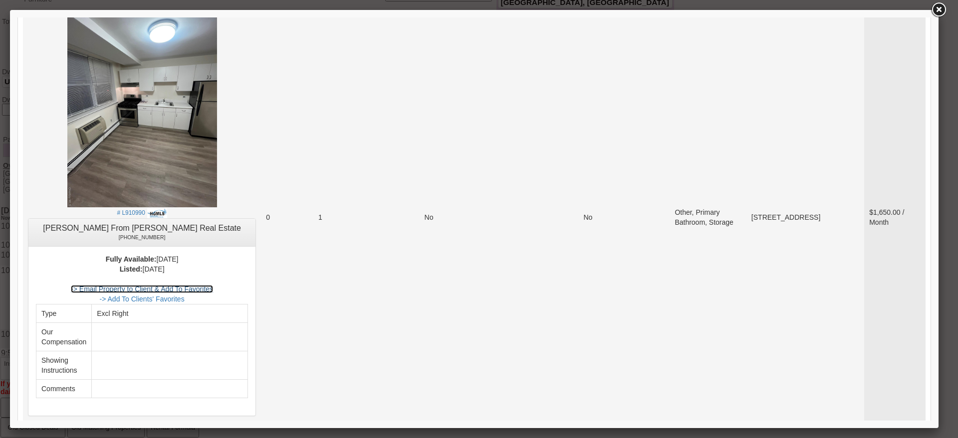
click at [212, 285] on link "-> Email Property to Client & Add To Favorites" at bounding box center [142, 289] width 142 height 8
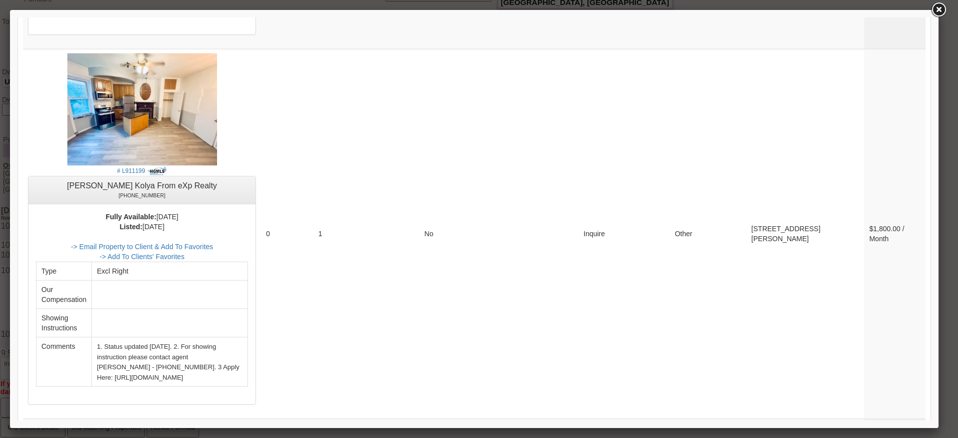
scroll to position [0, 0]
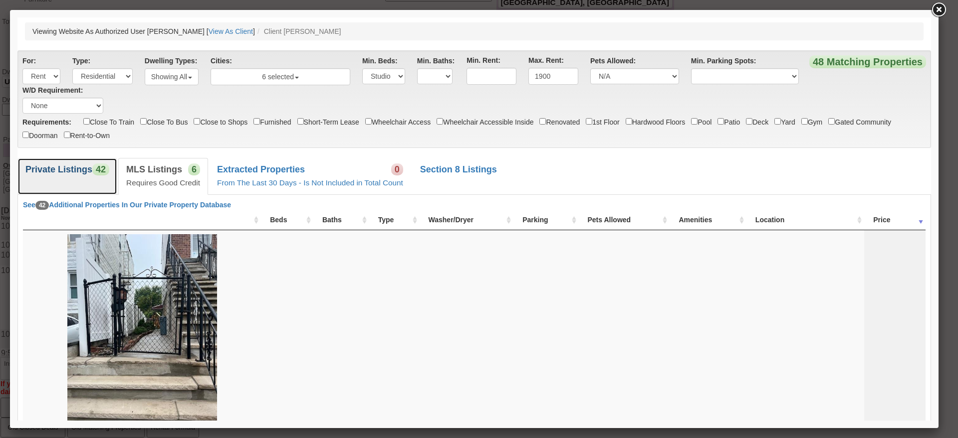
click at [75, 178] on link "Private Listings 42" at bounding box center [67, 176] width 100 height 36
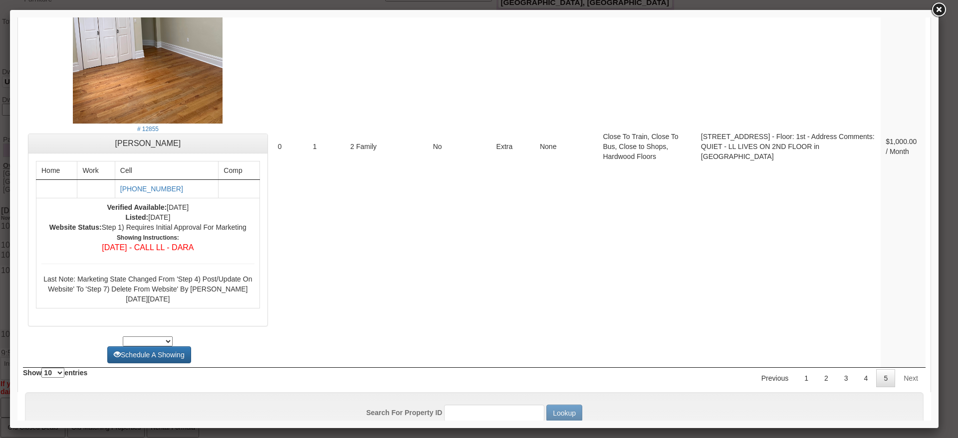
scroll to position [757, 0]
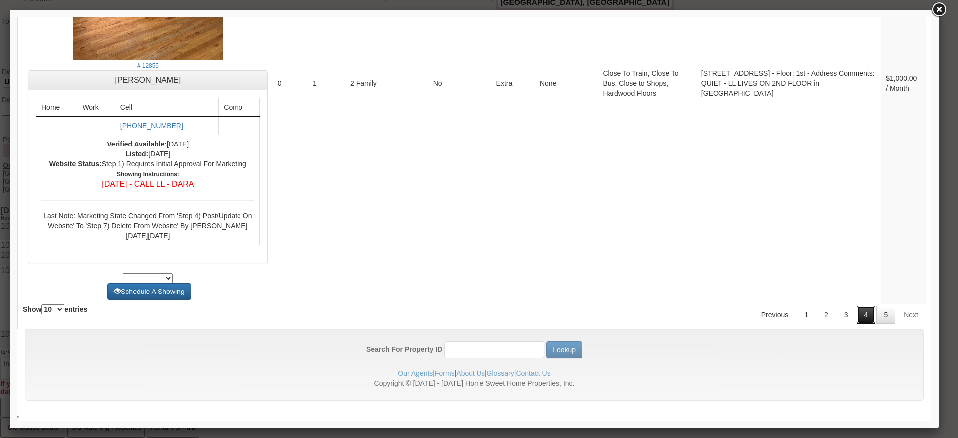
click at [861, 316] on link "4" at bounding box center [865, 315] width 19 height 18
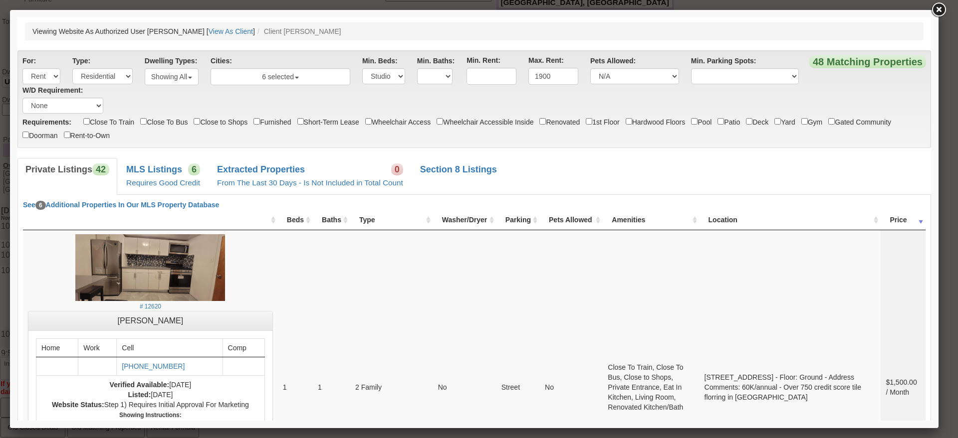
scroll to position [3941, 0]
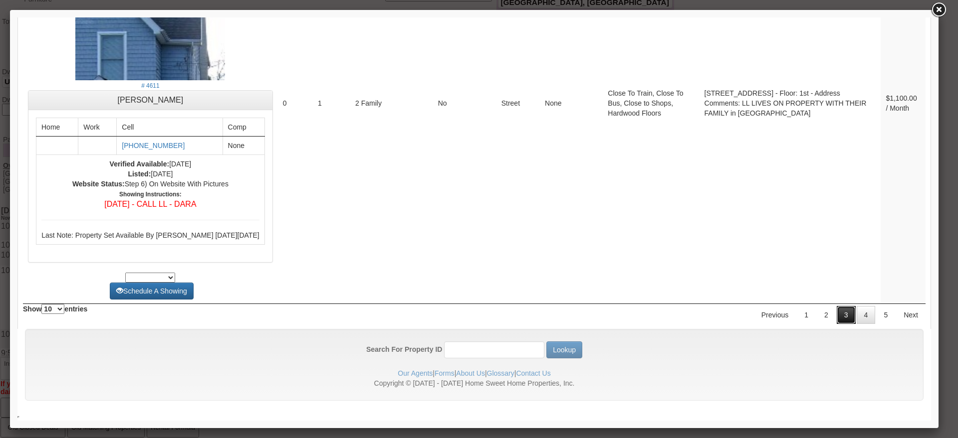
click at [836, 314] on link "3" at bounding box center [845, 315] width 19 height 18
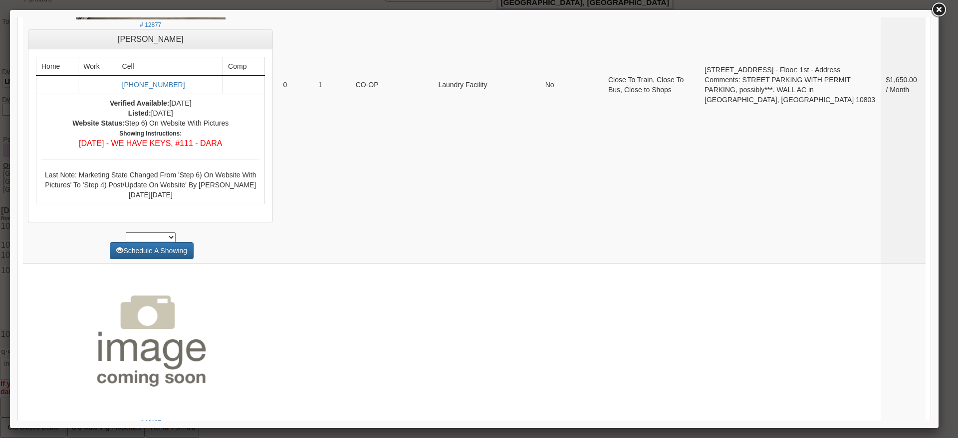
scroll to position [1796, 0]
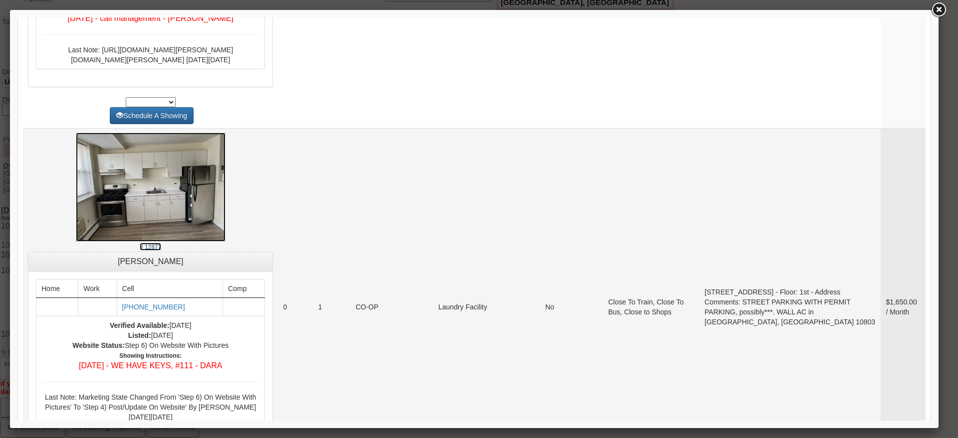
click at [225, 242] on img at bounding box center [151, 187] width 150 height 109
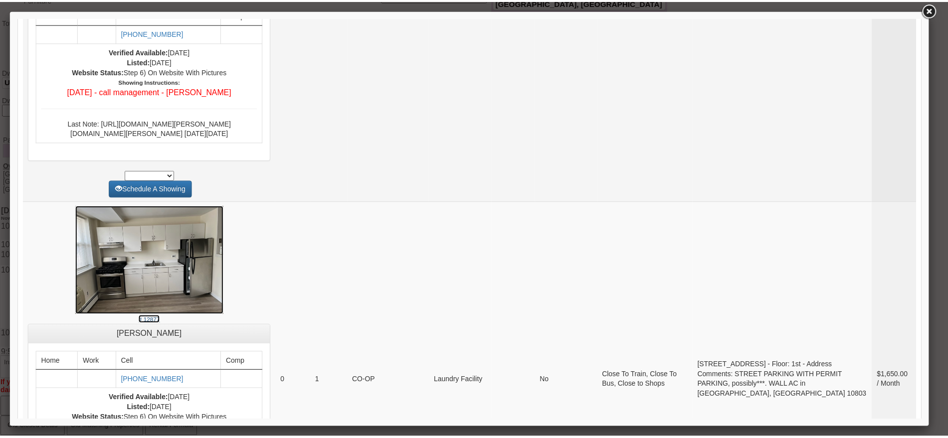
scroll to position [1672, 0]
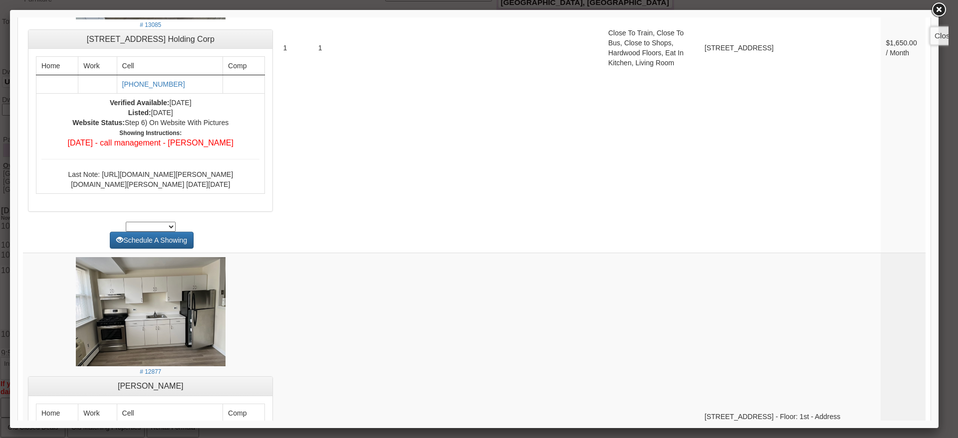
click at [941, 5] on link at bounding box center [938, 10] width 18 height 18
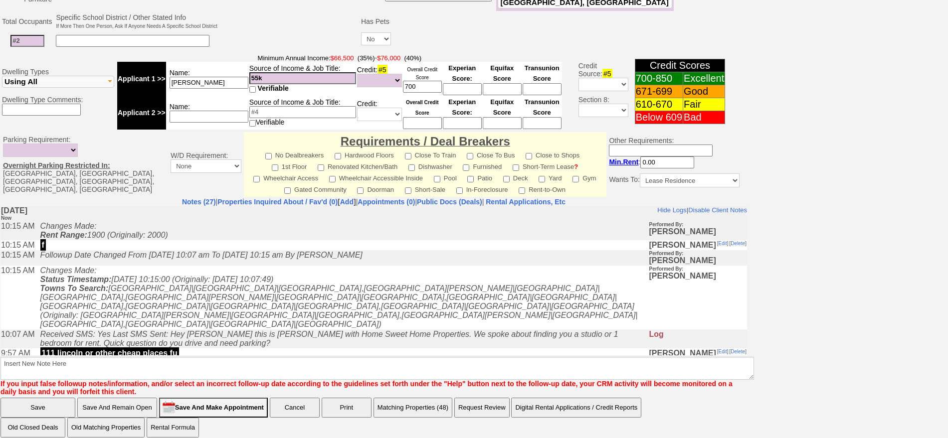
scroll to position [0, 0]
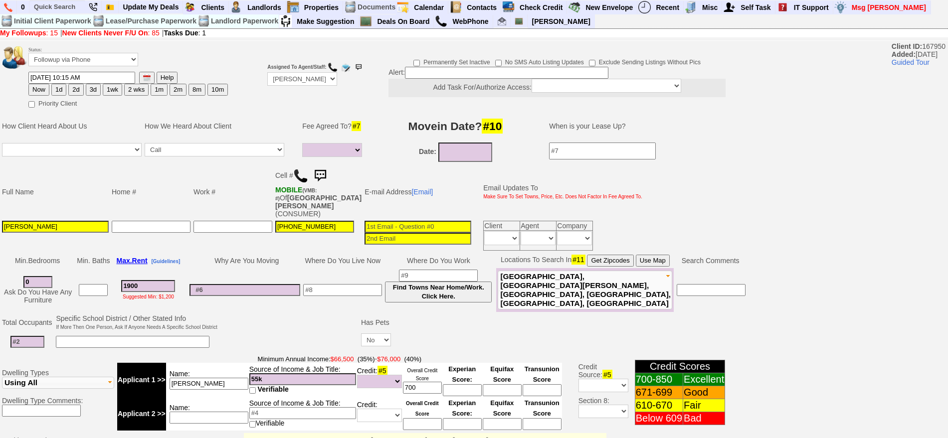
click at [324, 174] on img at bounding box center [320, 176] width 20 height 20
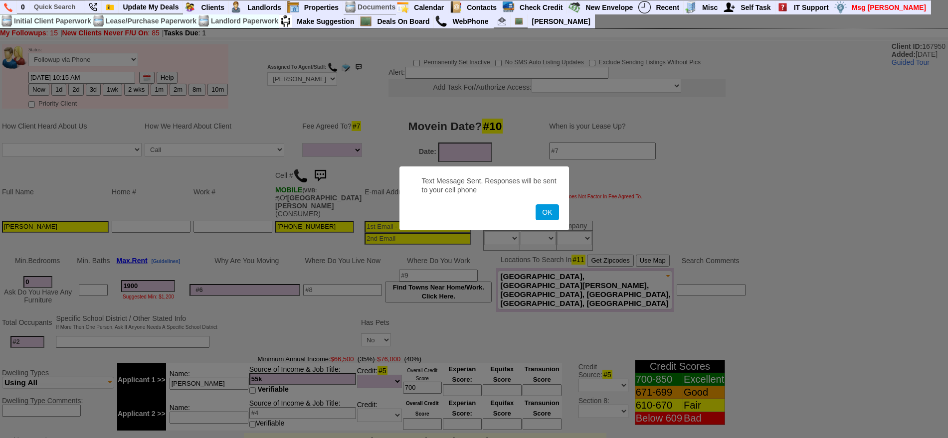
click at [536, 204] on button "OK" at bounding box center [547, 212] width 23 height 16
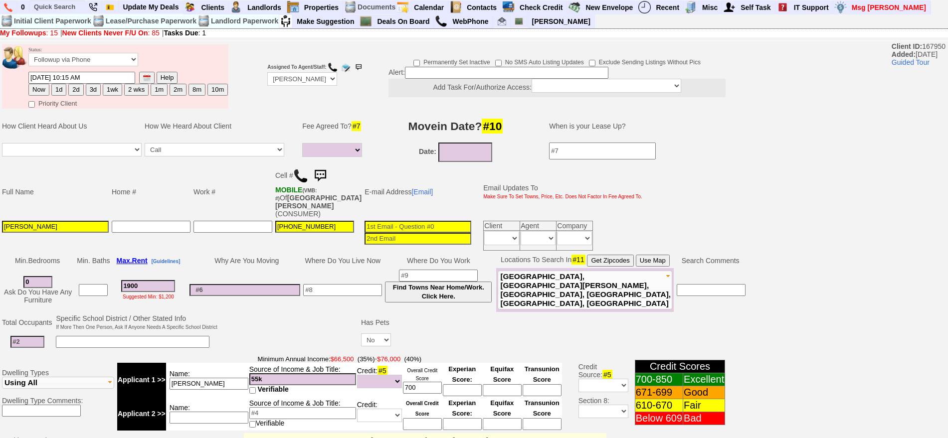
click at [324, 169] on img at bounding box center [320, 176] width 20 height 20
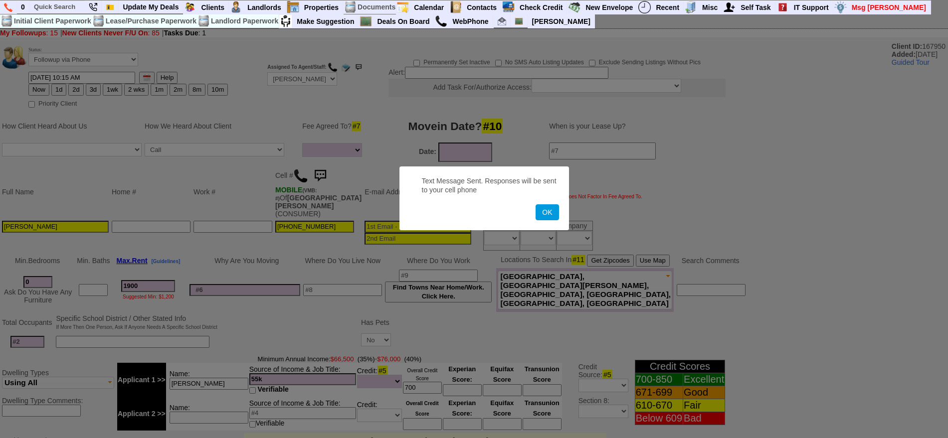
click at [536, 204] on button "OK" at bounding box center [547, 212] width 23 height 16
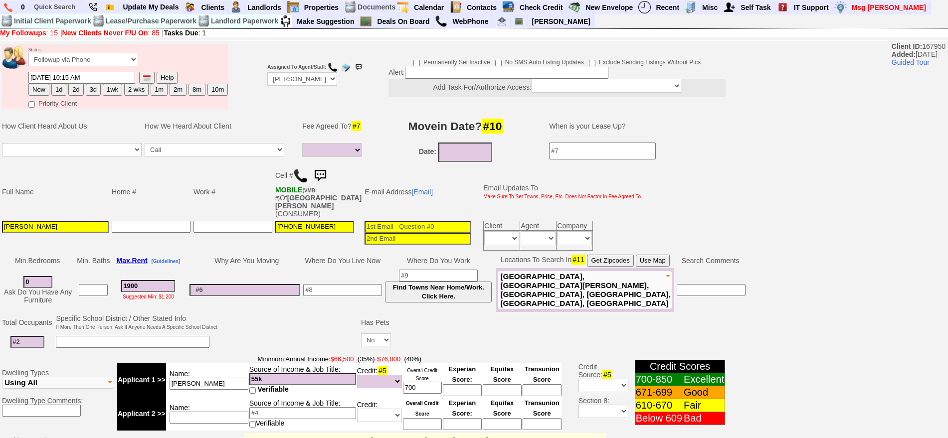
click at [79, 84] on button "2d" at bounding box center [75, 90] width 15 height 12
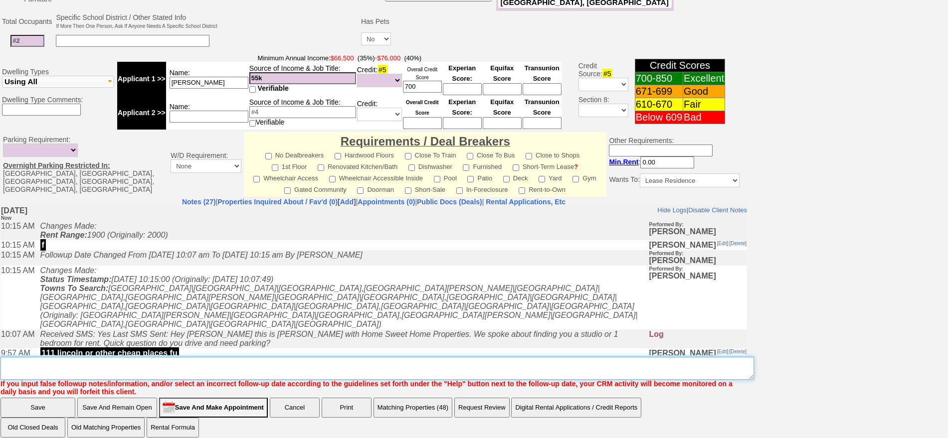
click at [504, 362] on textarea "Insert New Note Here" at bounding box center [377, 368] width 754 height 23
type textarea "f"
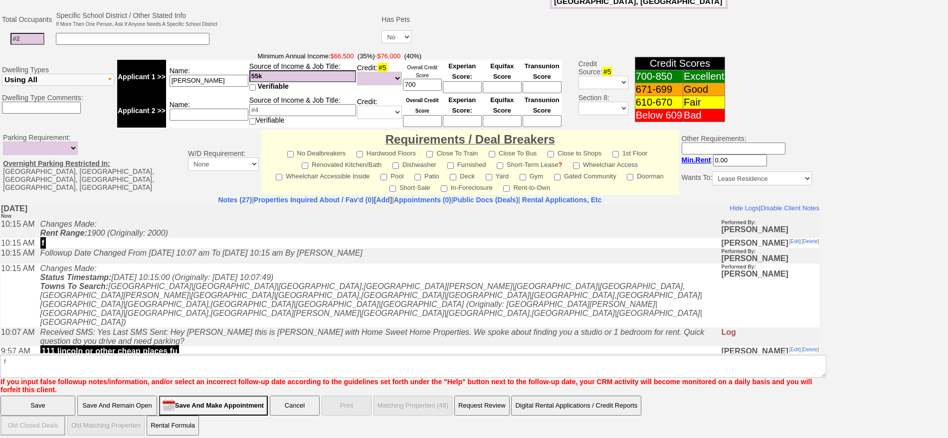
scroll to position [260, 0]
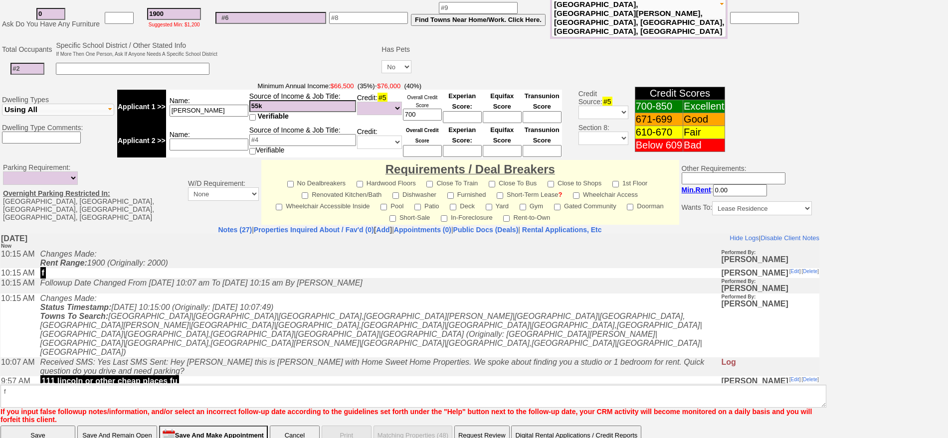
click input "Save" at bounding box center [37, 436] width 75 height 20
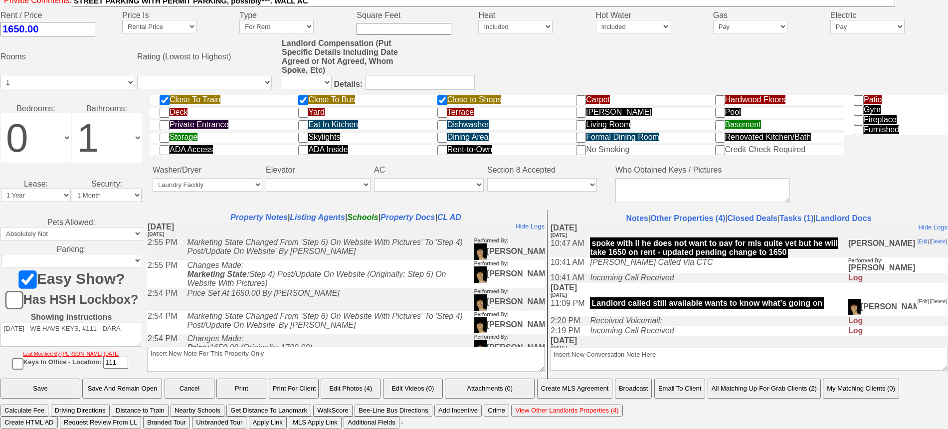
click at [677, 390] on button "Email To Client" at bounding box center [679, 389] width 51 height 20
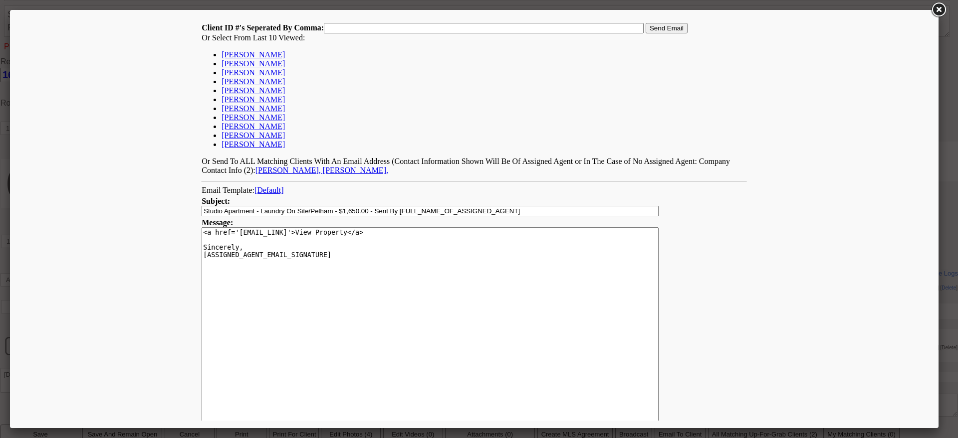
click at [260, 54] on link "[PERSON_NAME]" at bounding box center [252, 54] width 63 height 8
type input "167950,"
click at [669, 25] on input "Send Email" at bounding box center [666, 28] width 42 height 10
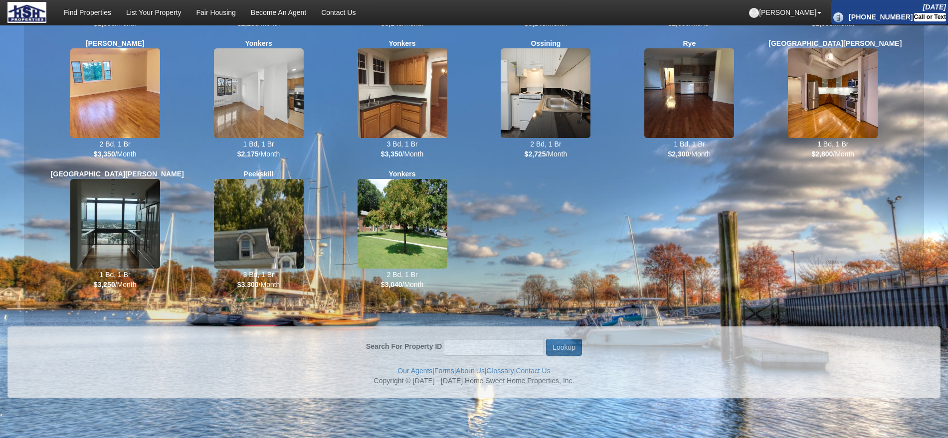
scroll to position [474, 0]
click at [470, 356] on div "Search For Property ID Lookup" at bounding box center [474, 352] width 908 height 27
click at [470, 349] on input "Search For Property ID" at bounding box center [494, 347] width 100 height 17
type input "12877"
click at [546, 339] on button "Lookup" at bounding box center [564, 347] width 36 height 17
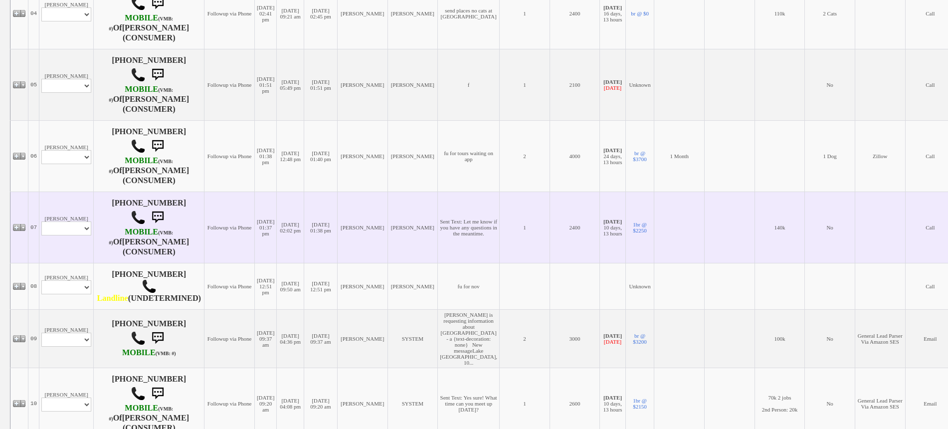
scroll to position [391, 0]
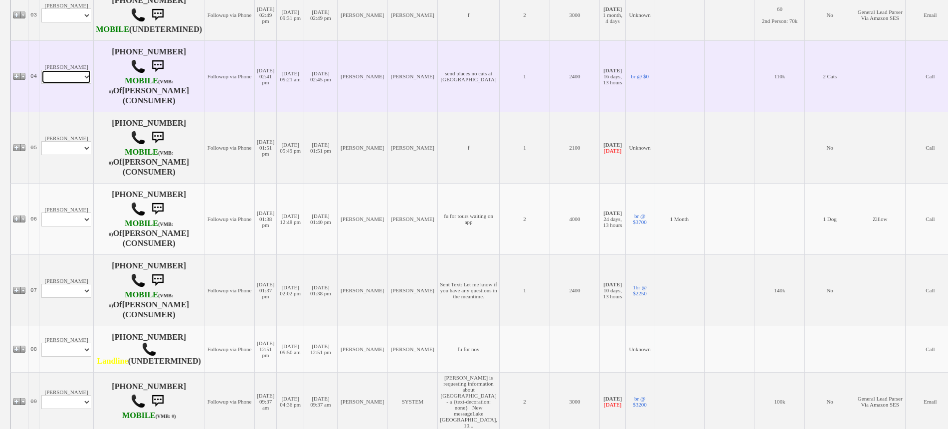
click at [77, 84] on select "Profile Edit Print Email Externally (Will Not Be Tracked In CRM) Closed Deals" at bounding box center [66, 77] width 50 height 14
select select "ChangeURL,/crm/custom/edit_client_form.php?redirect=%2Fcrm%2Fclients.php&id=149…"
click at [41, 76] on select "Profile Edit Print Email Externally (Will Not Be Tracked In CRM) Closed Deals" at bounding box center [66, 77] width 50 height 14
select select
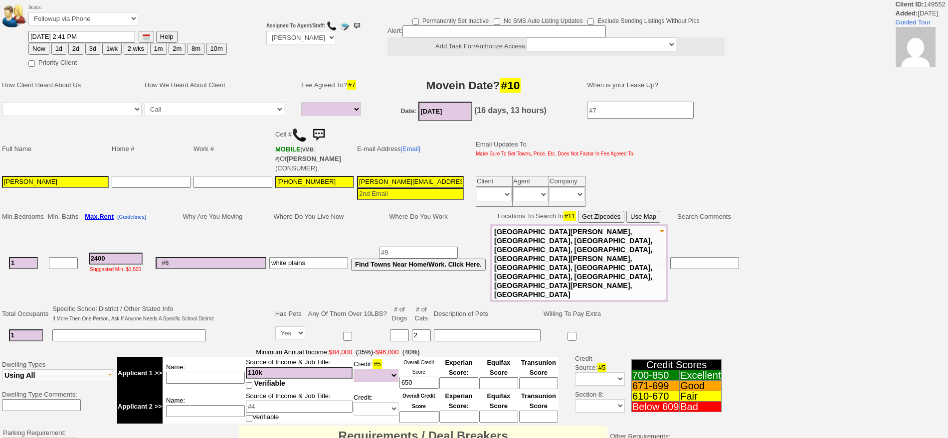
select select
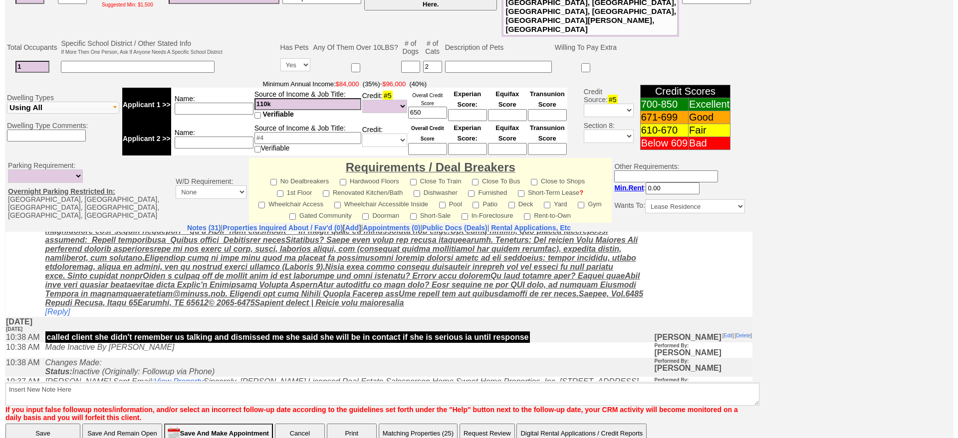
scroll to position [561, 0]
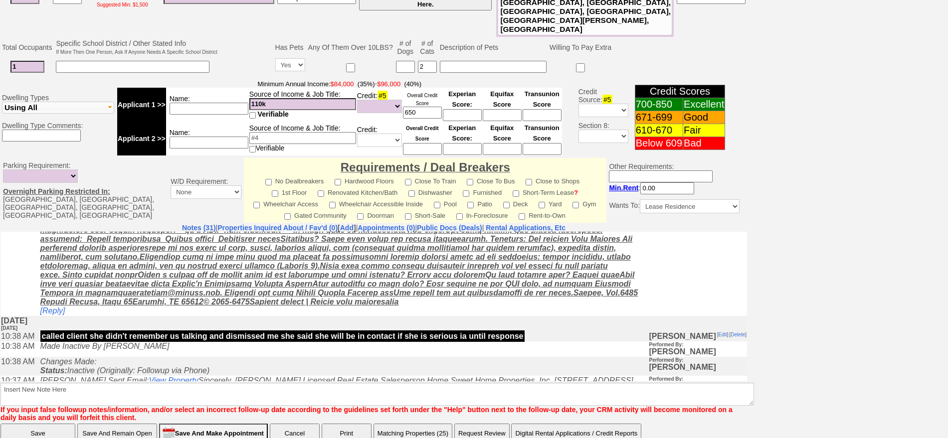
click at [416, 424] on button "Matching Properties (25)" at bounding box center [413, 434] width 79 height 20
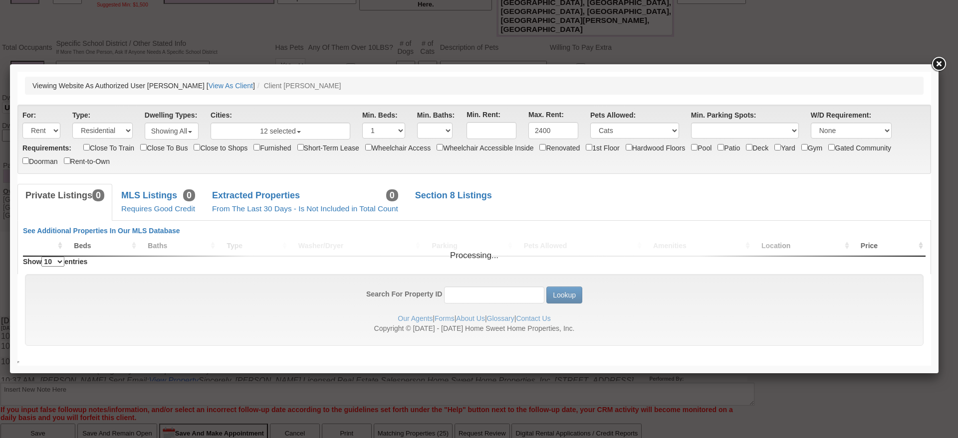
scroll to position [0, 0]
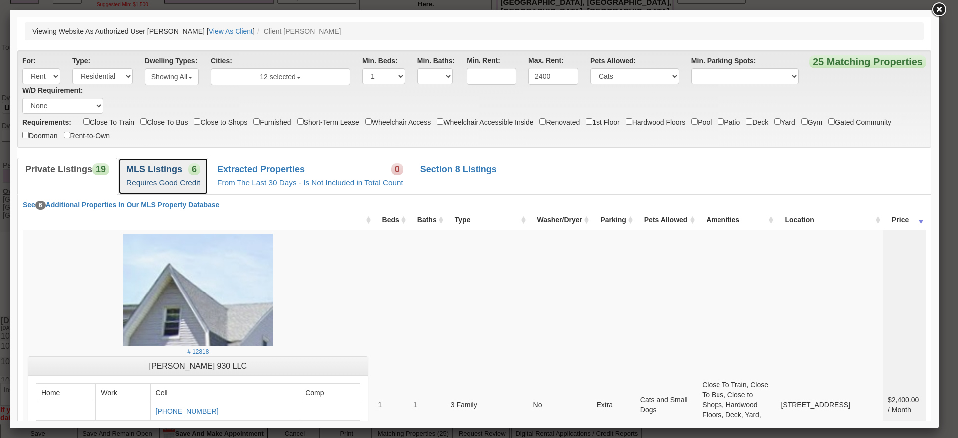
click at [185, 176] on link "MLS Listings 6 Requires Good Credit" at bounding box center [163, 176] width 90 height 36
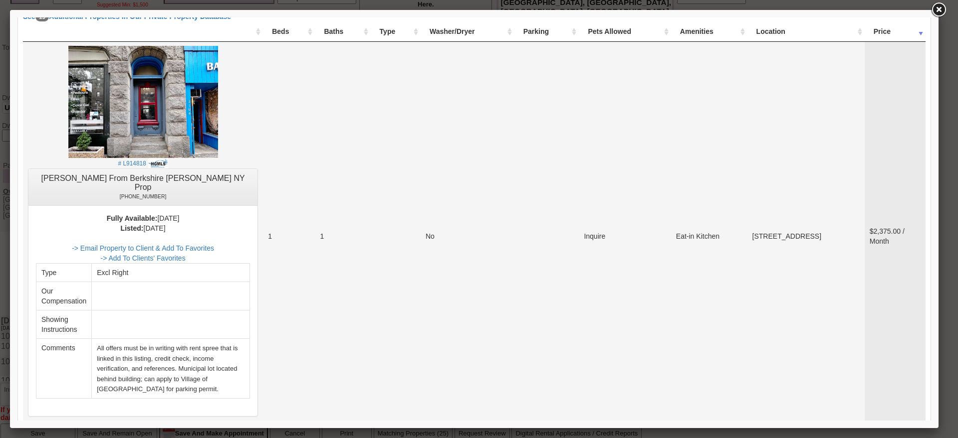
scroll to position [187, 0]
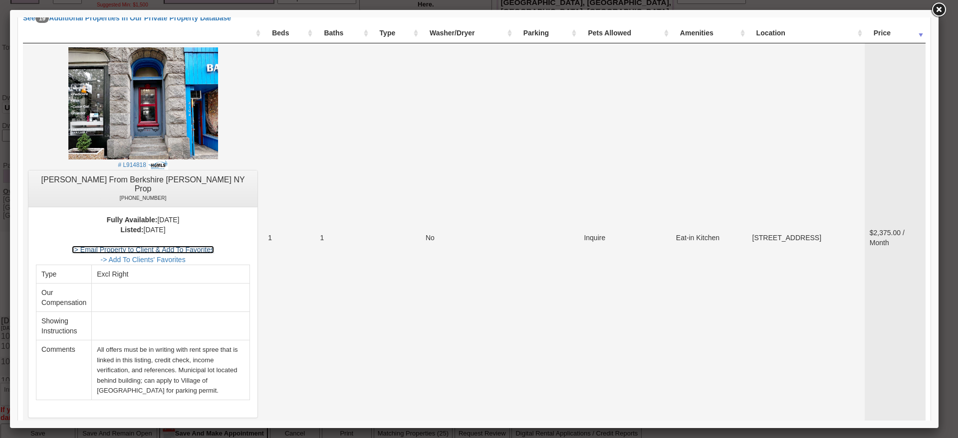
click at [214, 246] on link "-> Email Property to Client & Add To Favorites" at bounding box center [143, 250] width 142 height 8
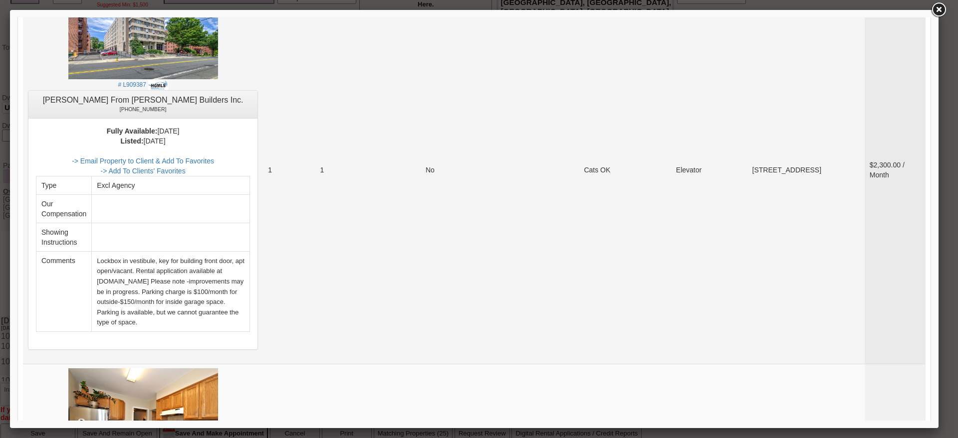
scroll to position [623, 0]
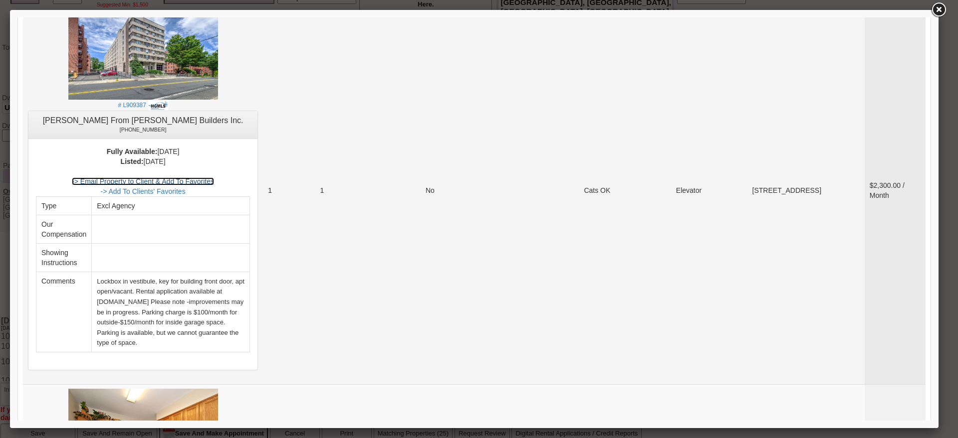
click at [205, 178] on link "-> Email Property to Client & Add To Favorites" at bounding box center [143, 182] width 142 height 8
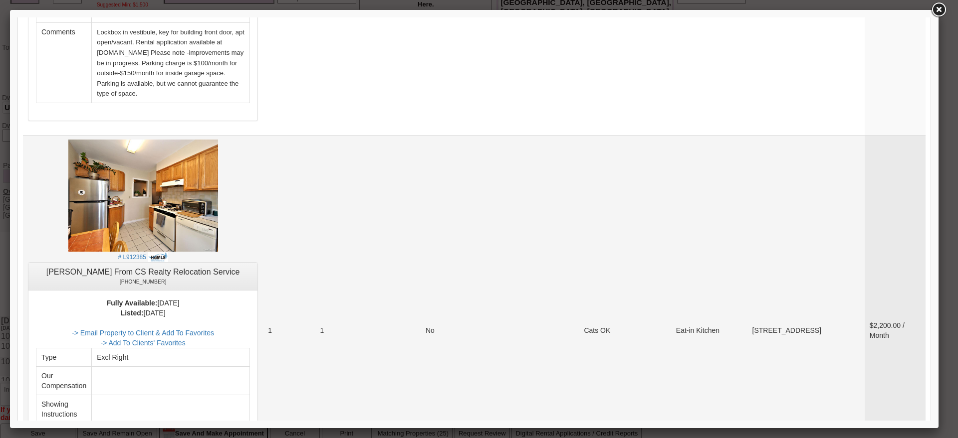
scroll to position [1060, 0]
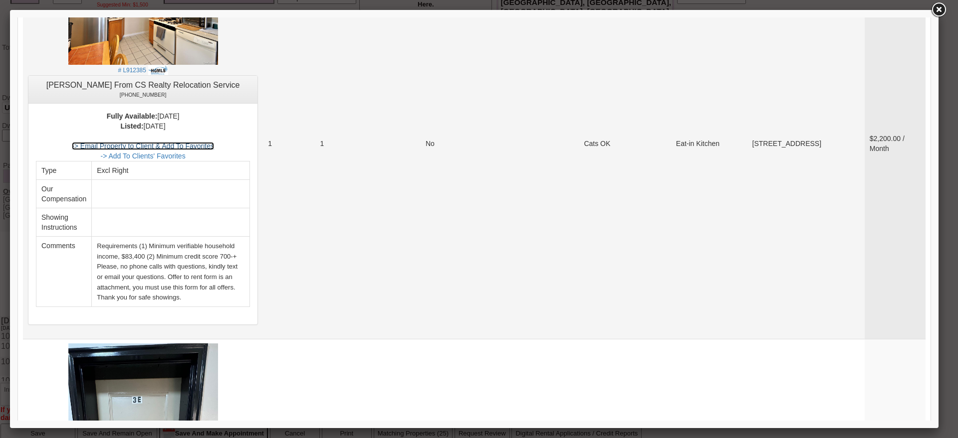
click at [212, 142] on link "-> Email Property to Client & Add To Favorites" at bounding box center [143, 146] width 142 height 8
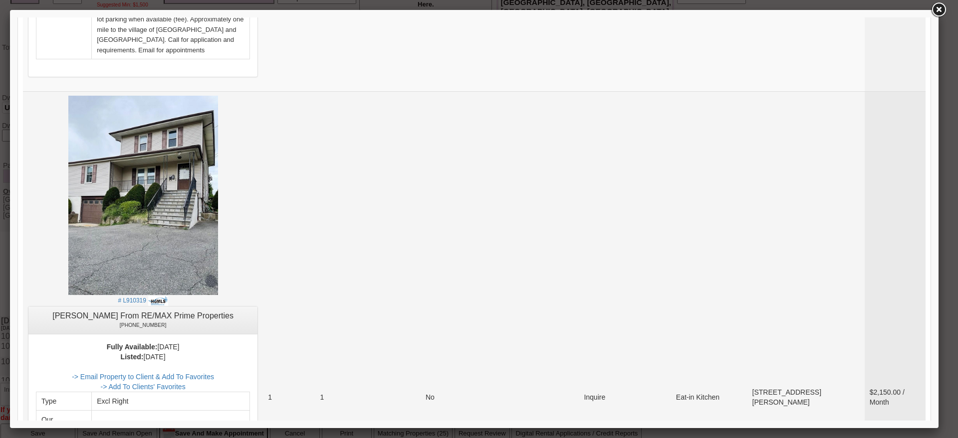
scroll to position [2307, 0]
click at [212, 373] on link "-> Email Property to Client & Add To Favorites" at bounding box center [143, 377] width 142 height 8
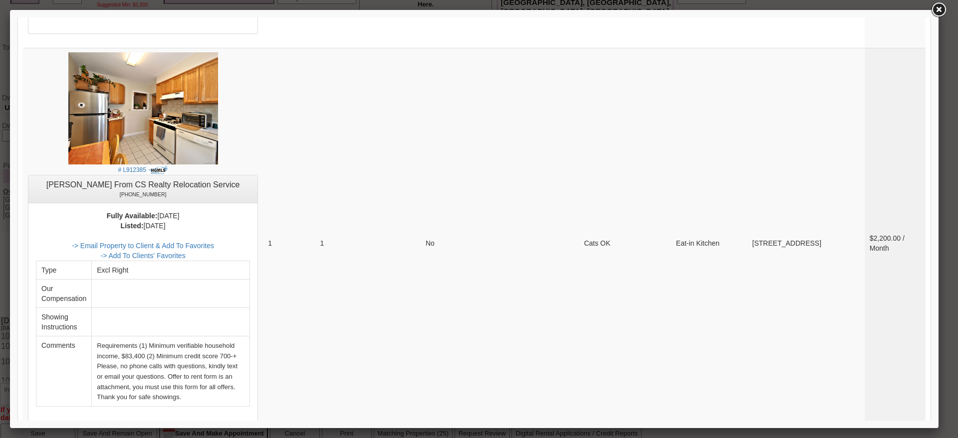
scroll to position [0, 0]
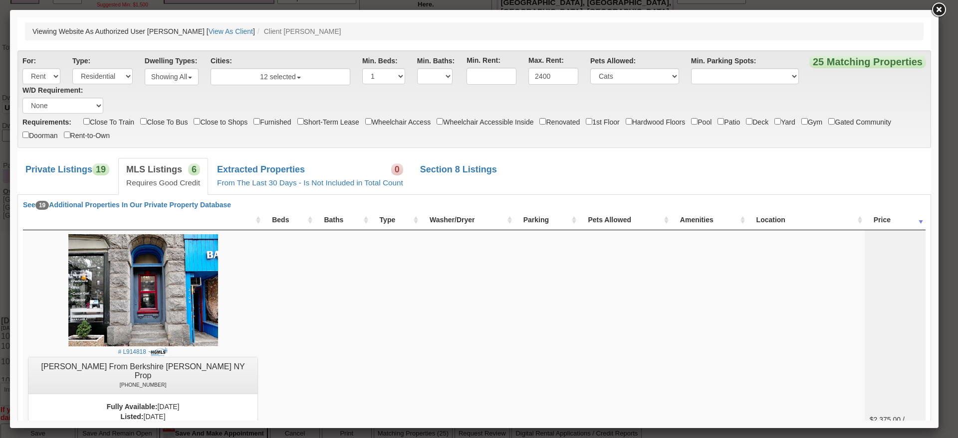
drag, startPoint x: 924, startPoint y: 278, endPoint x: 687, endPoint y: 32, distance: 341.8
click at [82, 162] on link "Private Listings 19" at bounding box center [67, 176] width 100 height 36
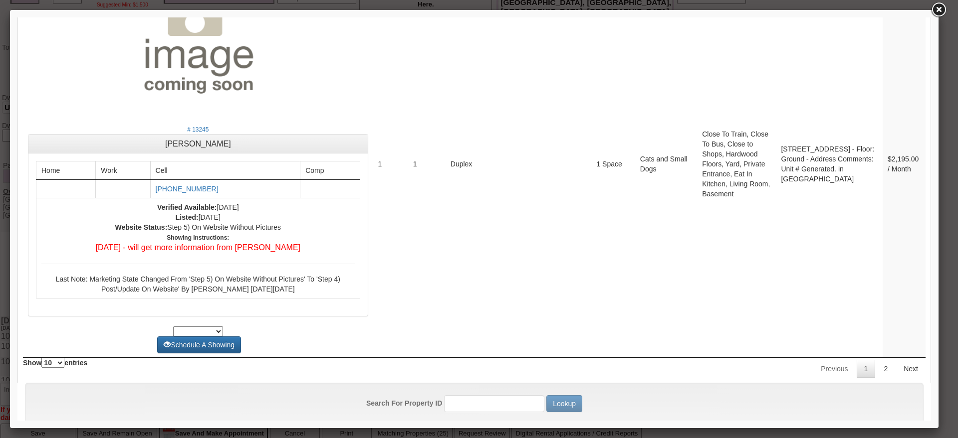
scroll to position [3820, 0]
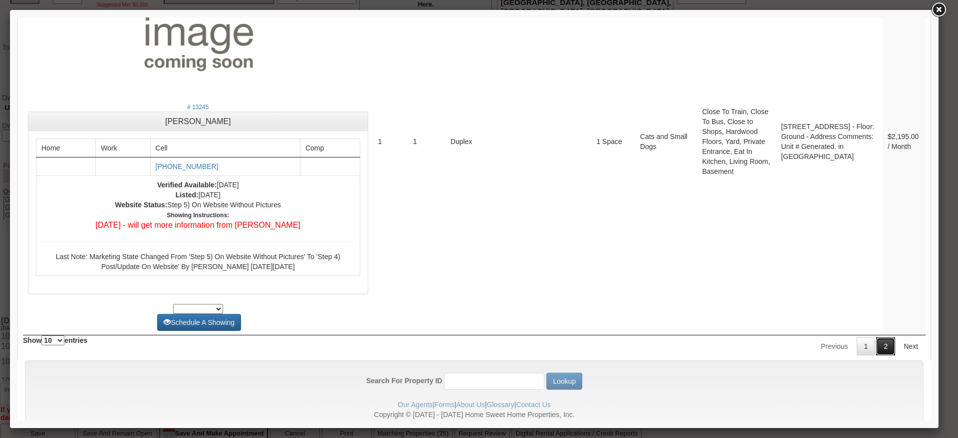
click at [881, 338] on link "2" at bounding box center [885, 347] width 19 height 18
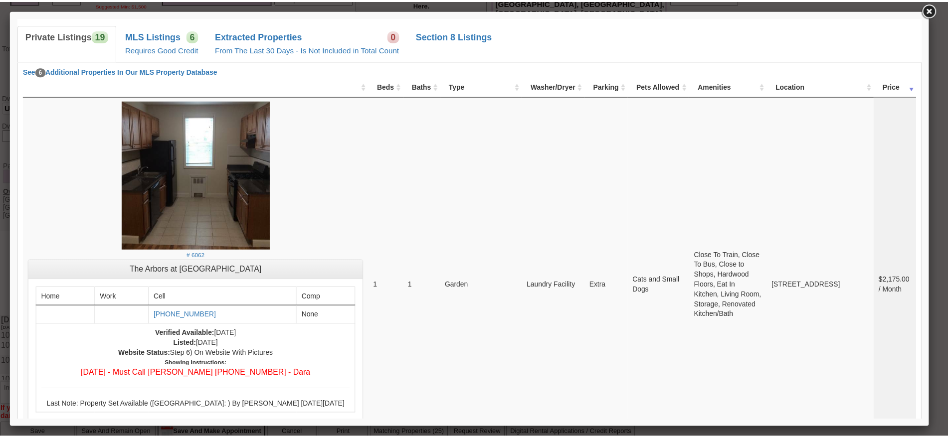
scroll to position [128, 0]
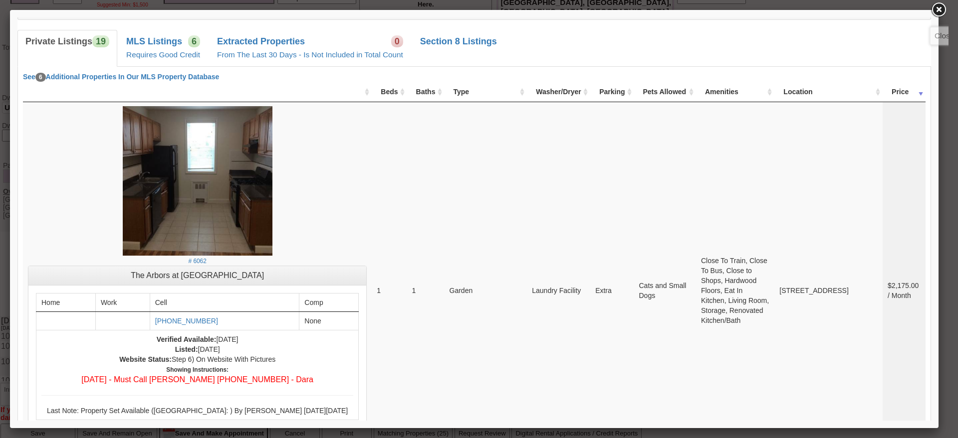
click at [936, 11] on link at bounding box center [938, 10] width 18 height 18
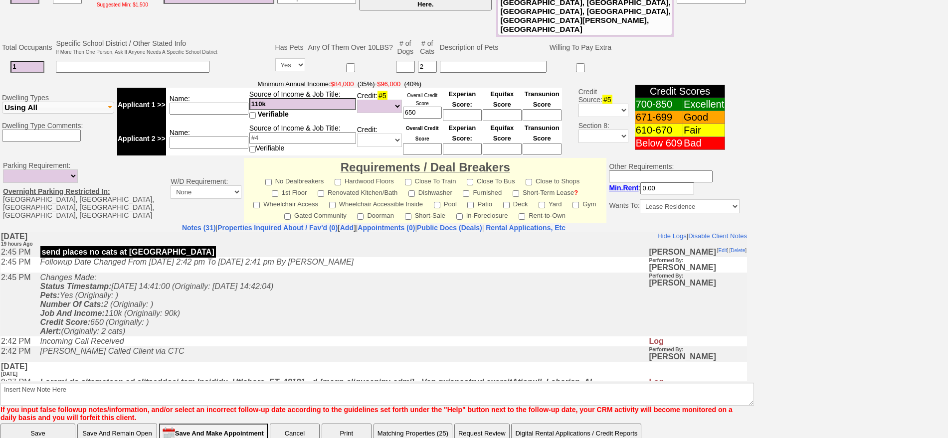
scroll to position [0, 0]
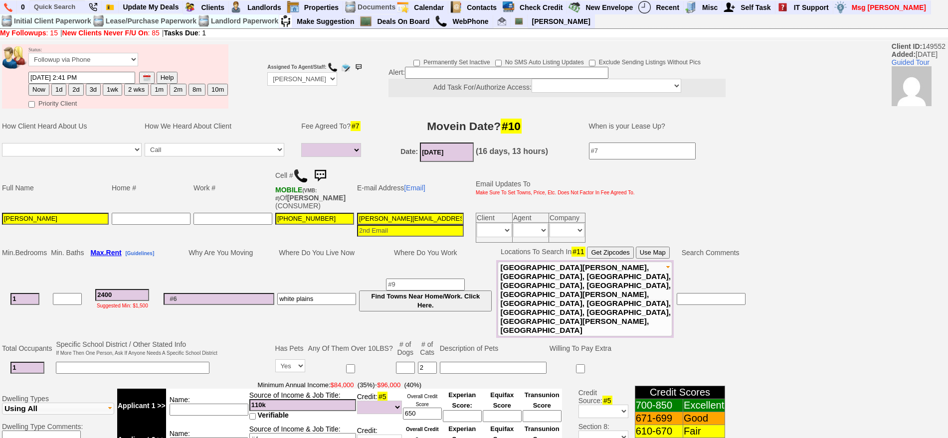
click at [71, 88] on button "2d" at bounding box center [75, 90] width 15 height 12
type input "09/22/2025 10:18 AM"
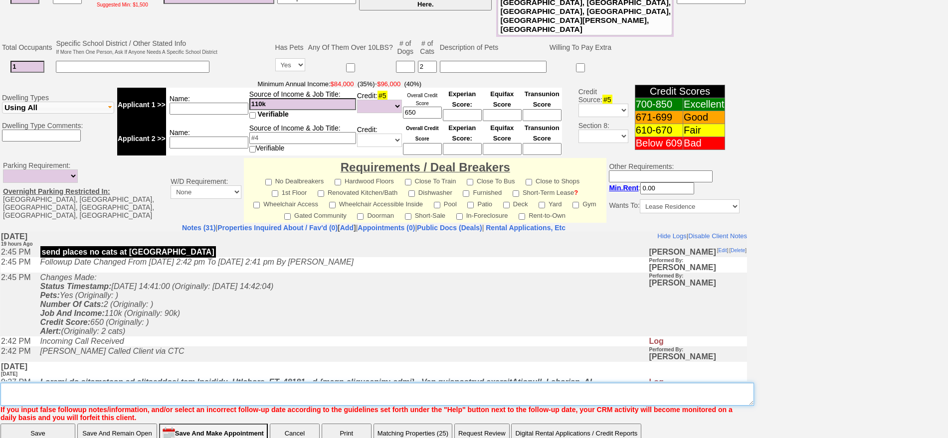
click at [560, 383] on textarea "Insert New Note Here" at bounding box center [377, 394] width 754 height 23
type textarea "f"
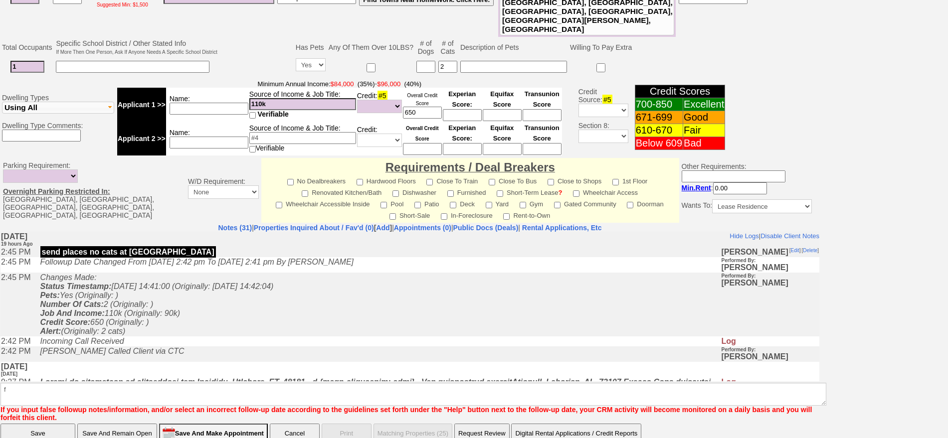
scroll to position [258, 0]
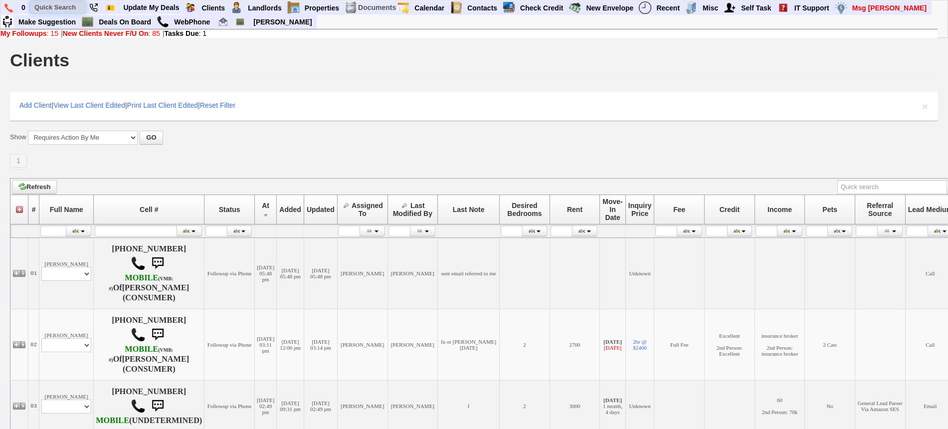
click at [61, 1] on input "text" at bounding box center [57, 7] width 55 height 12
paste input "3476059041"
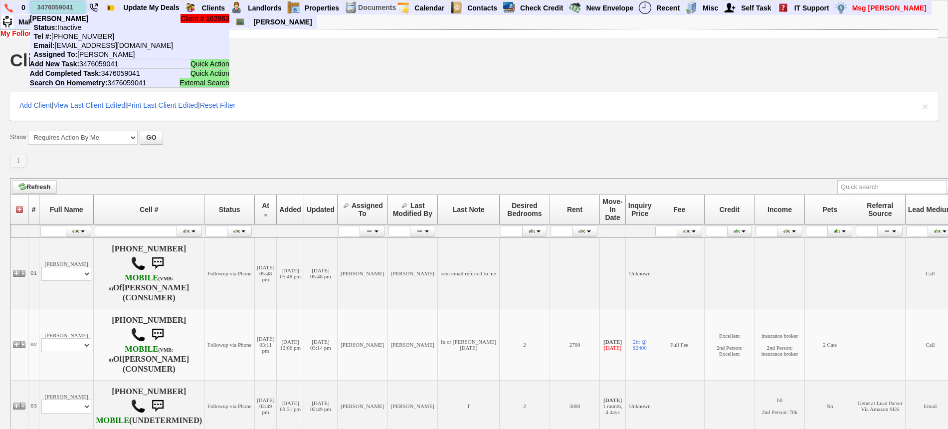
click at [49, 2] on input "3476059041" at bounding box center [57, 7] width 55 height 12
click at [81, 1] on input "3476059041" at bounding box center [57, 7] width 55 height 12
click at [78, 3] on input "3476059041" at bounding box center [57, 7] width 55 height 12
click at [77, 3] on input "3476059041" at bounding box center [57, 7] width 55 height 12
paste input ")873-7997"
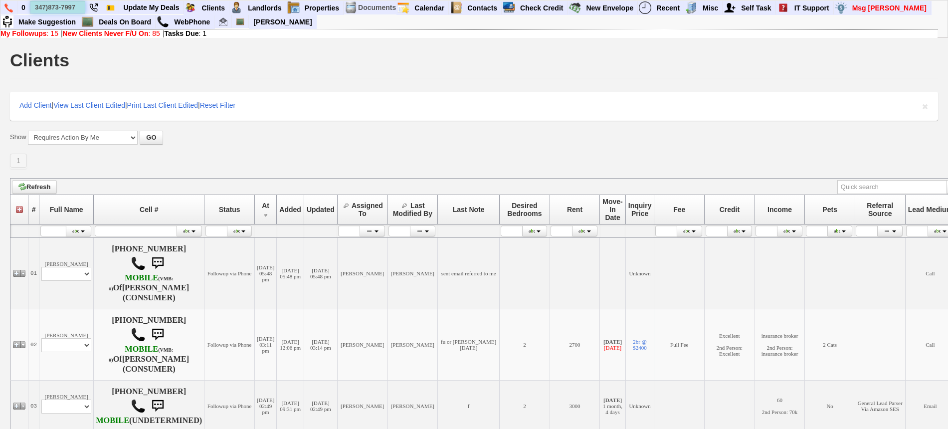
click at [77, 8] on input "347)873-7997" at bounding box center [57, 7] width 55 height 12
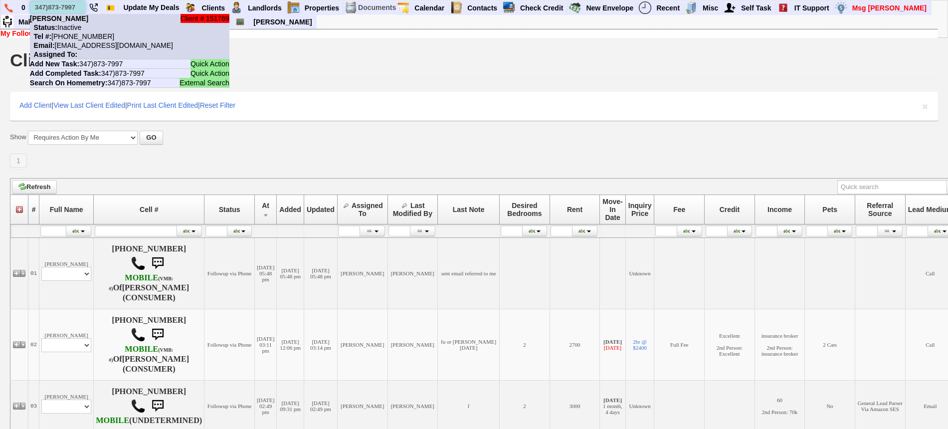
type input "347)873-7997"
click at [90, 28] on li "Client # 151769 Geraldine pagan Status: Inactive Tel #: 347-873-7997 Email: 3pc…" at bounding box center [129, 36] width 199 height 45
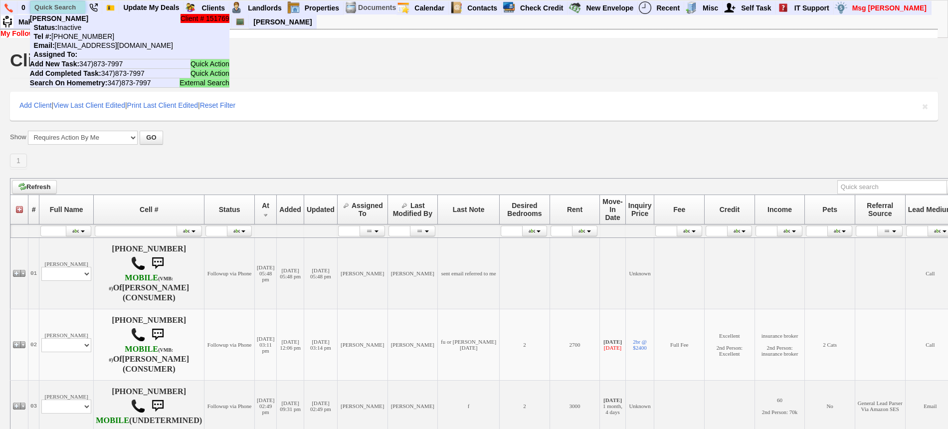
click at [81, 5] on input "text" at bounding box center [57, 7] width 55 height 12
paste input "3472330623"
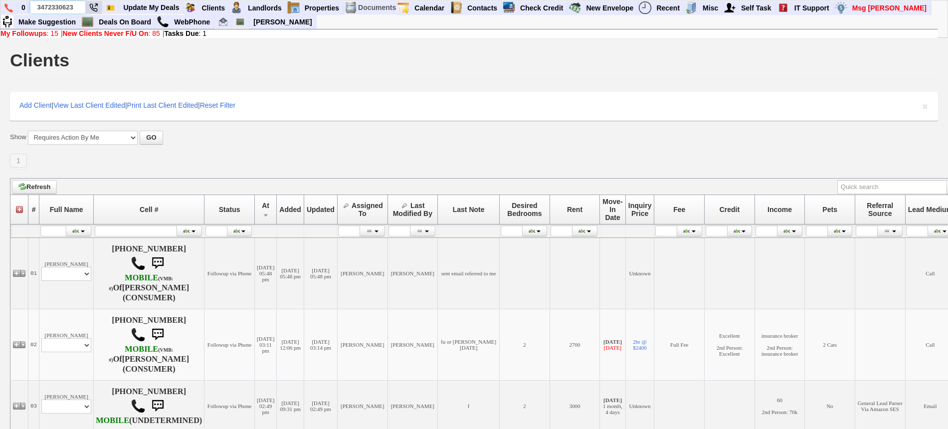
type input "3472330623"
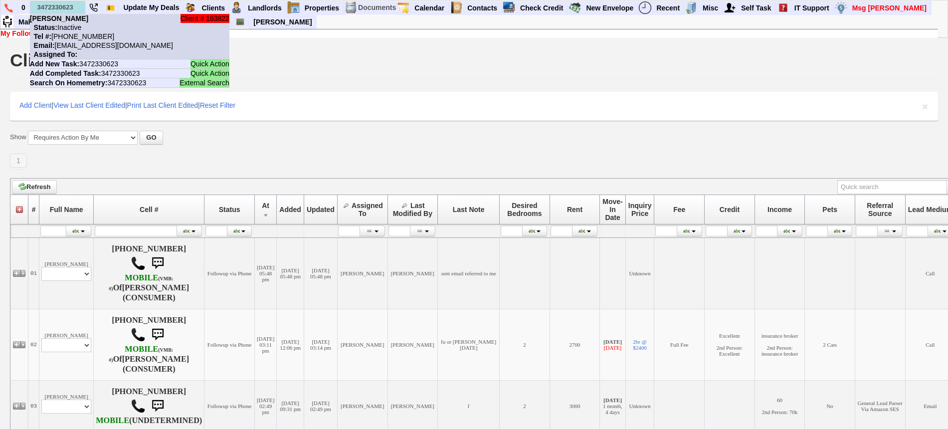
click at [90, 27] on li "Client # 163822 Griselda Vuksani Status: Inactive Tel #: 347-233-0623 Email: 36…" at bounding box center [129, 36] width 199 height 45
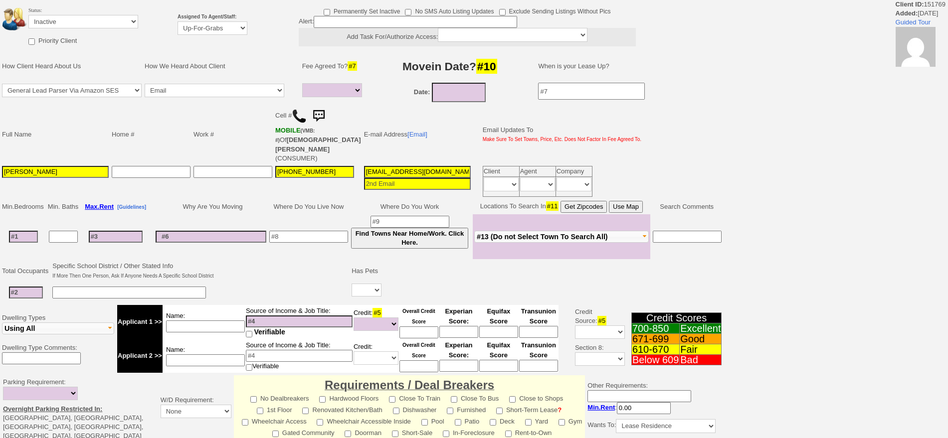
select select
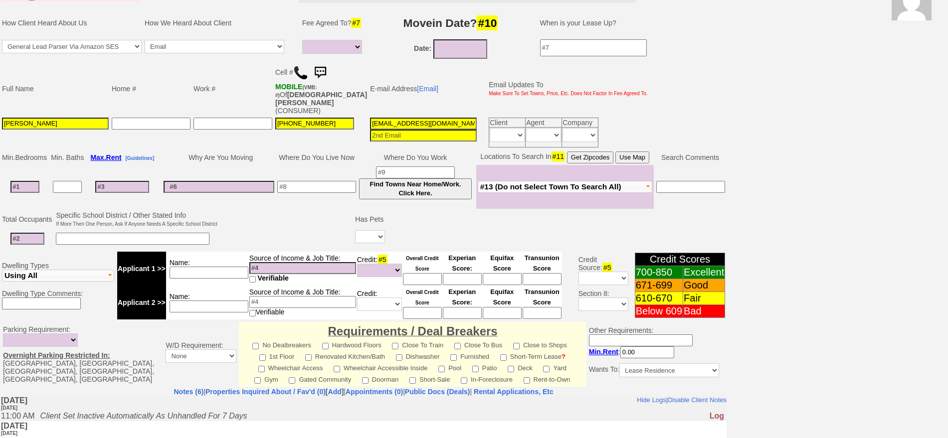
scroll to position [84, 0]
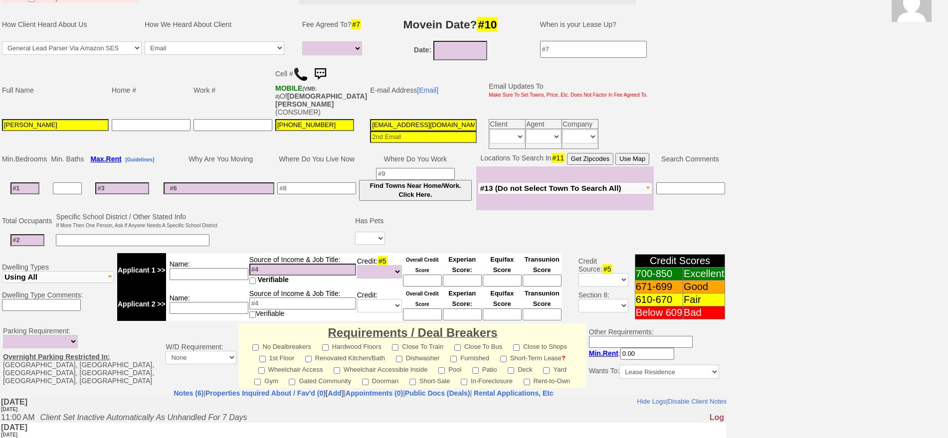
click at [430, 120] on input "[EMAIL_ADDRESS][DOMAIN_NAME]" at bounding box center [423, 125] width 107 height 12
paste input "[EMAIL_ADDRESS]"
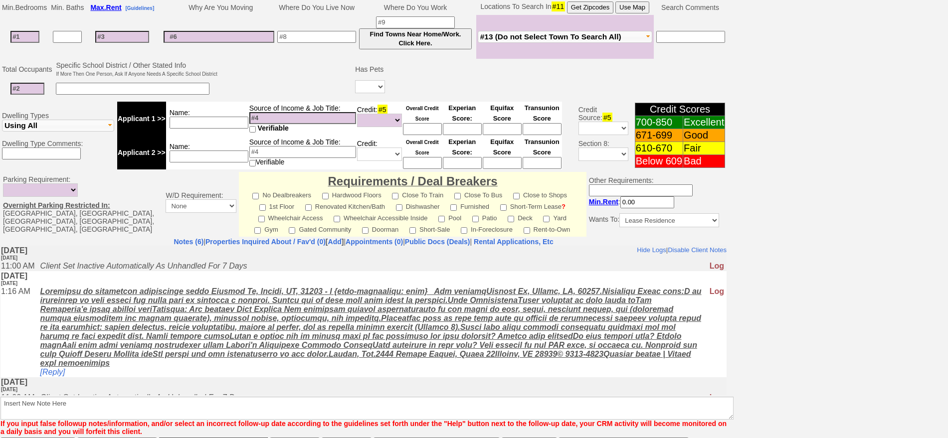
scroll to position [276, 0]
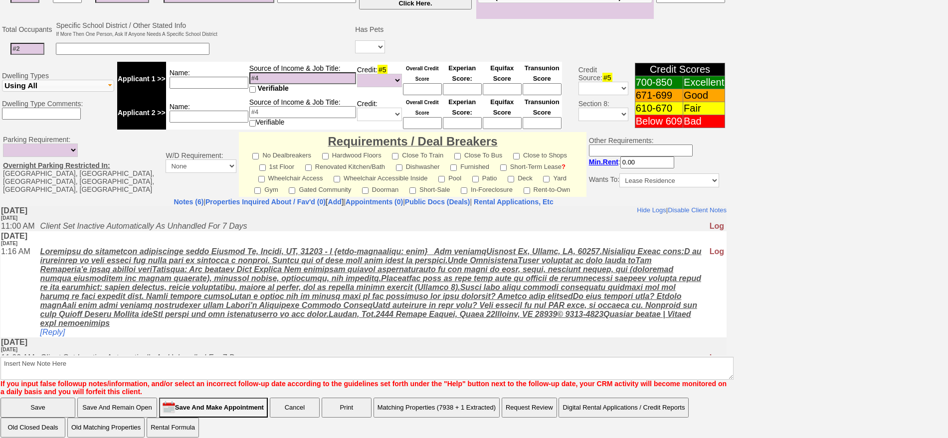
type input "[EMAIL_ADDRESS][DOMAIN_NAME]"
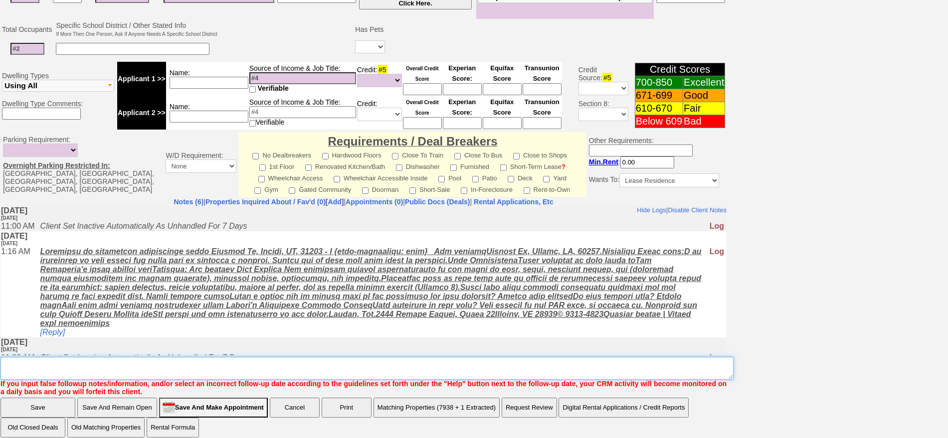
click at [513, 370] on textarea "Insert New Note Here" at bounding box center [366, 368] width 733 height 23
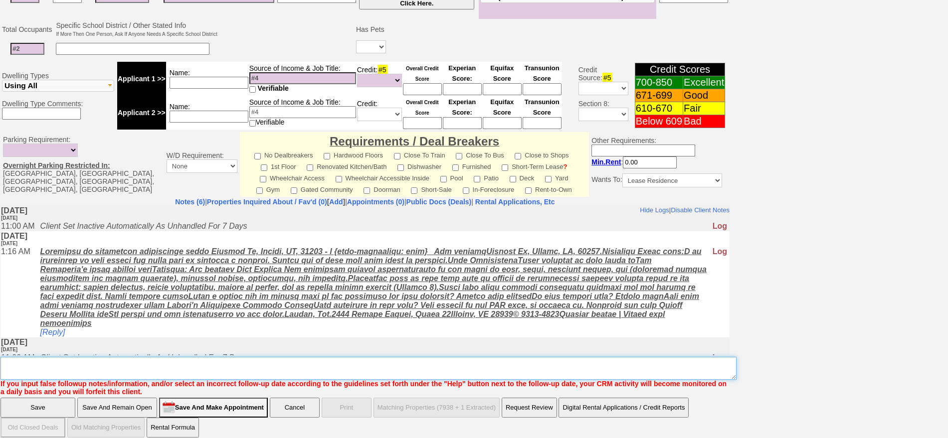
click at [197, 359] on textarea "Insert New Note Here" at bounding box center [368, 368] width 736 height 23
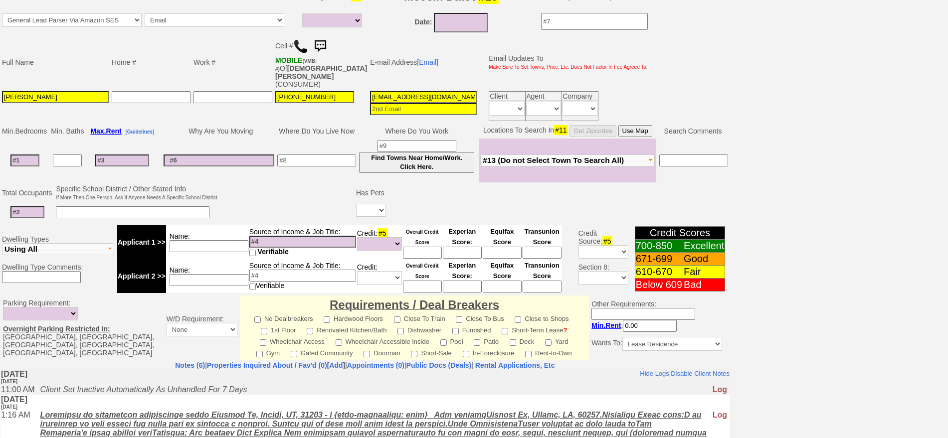
scroll to position [0, 0]
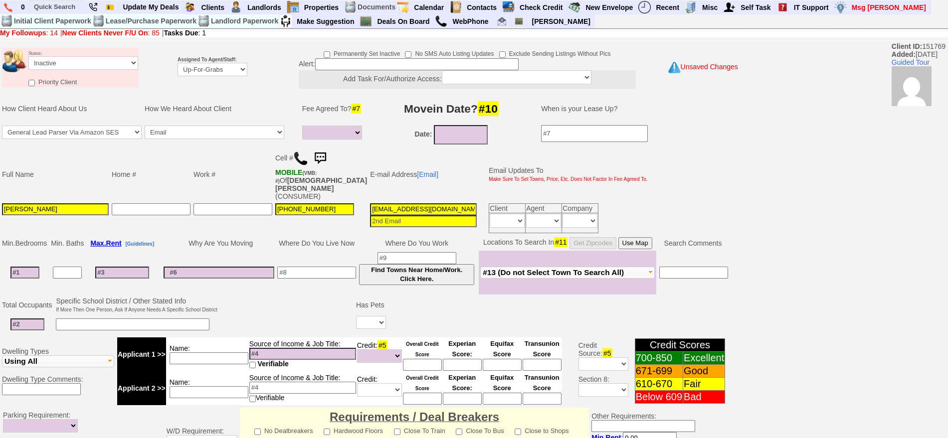
type textarea "hillside ave realtor.com ld fu"
click at [38, 66] on select "Followup via Phone Followup via Email Followup When Section 8 Property Found De…" at bounding box center [83, 62] width 110 height 13
select select "Followup via Phone"
click at [28, 56] on select "Followup via Phone Followup via Email Followup When Section 8 Property Found De…" at bounding box center [83, 62] width 110 height 13
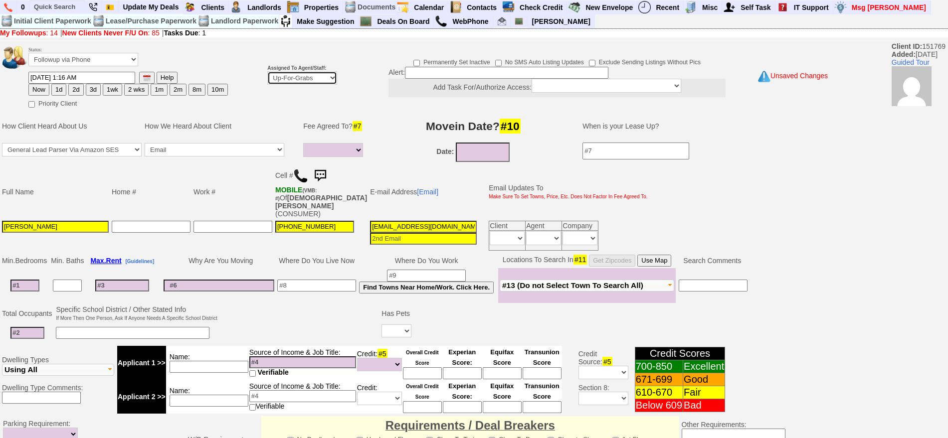
click at [322, 78] on select "Up-For-Grabs ***** STAFF ***** Bob Bruno 914-419-3579 Cristy Liberto 914-486-10…" at bounding box center [302, 77] width 70 height 13
select select "148"
click at [267, 71] on select "Up-For-Grabs ***** STAFF ***** Bob Bruno 914-419-3579 Cristy Liberto 914-486-10…" at bounding box center [302, 77] width 70 height 13
click at [76, 89] on button "2d" at bounding box center [75, 90] width 15 height 12
type input "09/22/2025 10:20 AM"
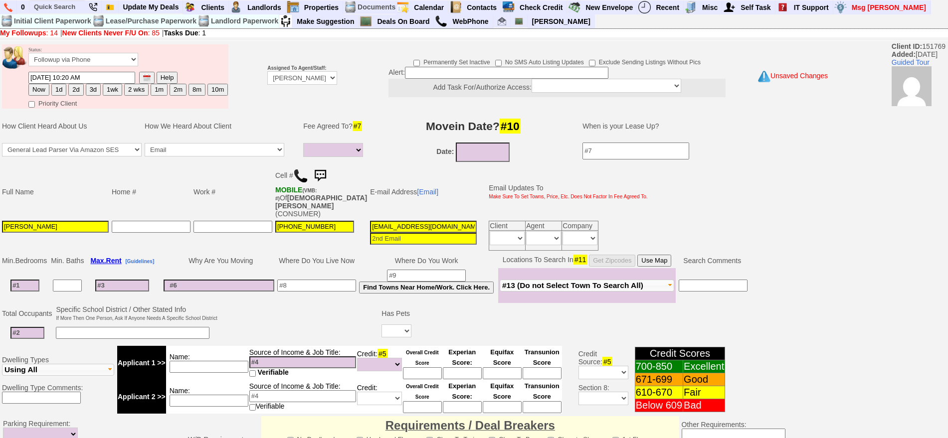
scroll to position [280, 0]
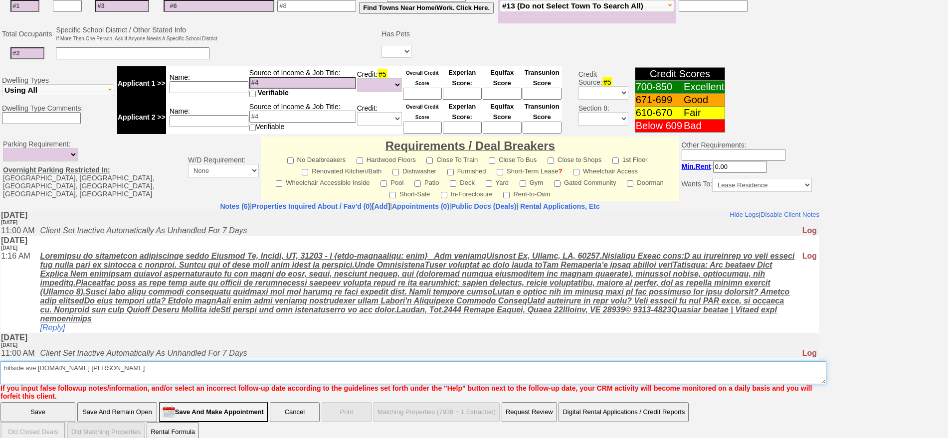
click at [108, 362] on textarea "Insert New Note Here" at bounding box center [413, 373] width 826 height 23
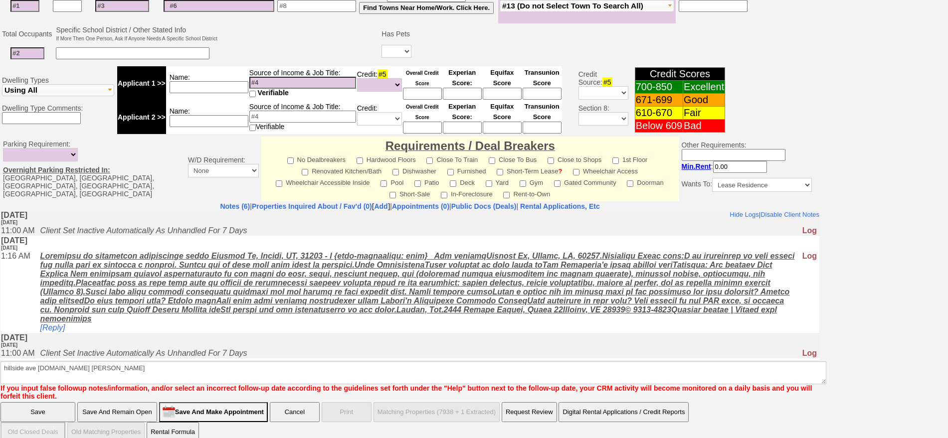
click input "Save" at bounding box center [37, 412] width 75 height 20
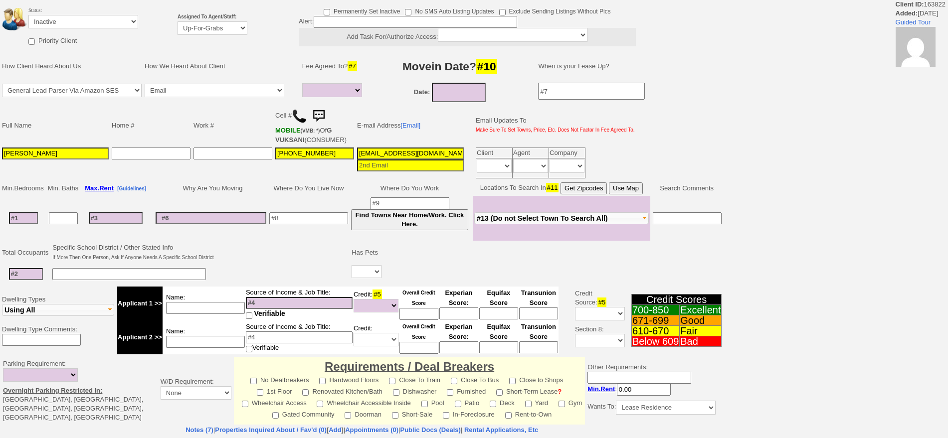
select select
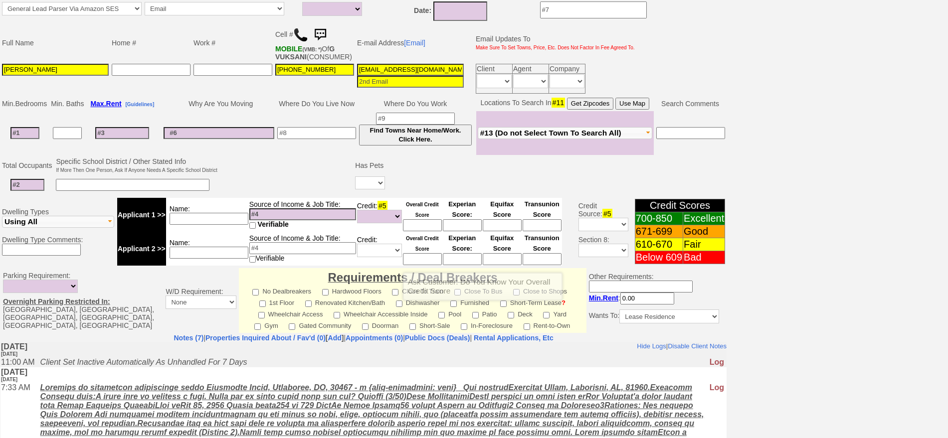
scroll to position [62, 0]
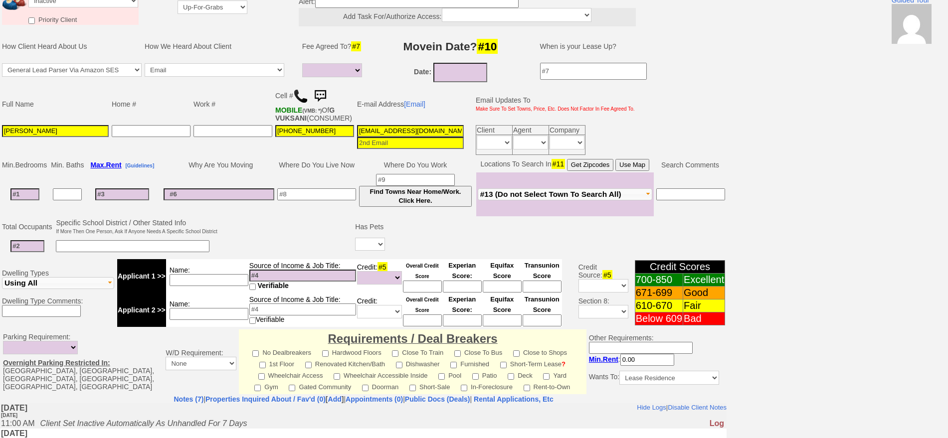
click at [409, 131] on input "36jt8djd3n2hsi2ws5ken92eb98@convo.zillow.com" at bounding box center [410, 131] width 107 height 12
paste input "gvuksani@k"
type input "gvuksani@kw.com"
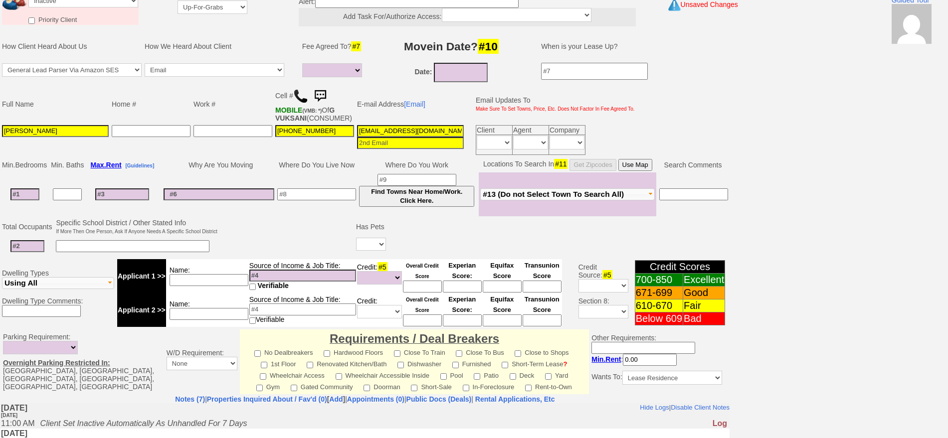
click at [19, 125] on input "Griselda Vuksani" at bounding box center [55, 131] width 107 height 12
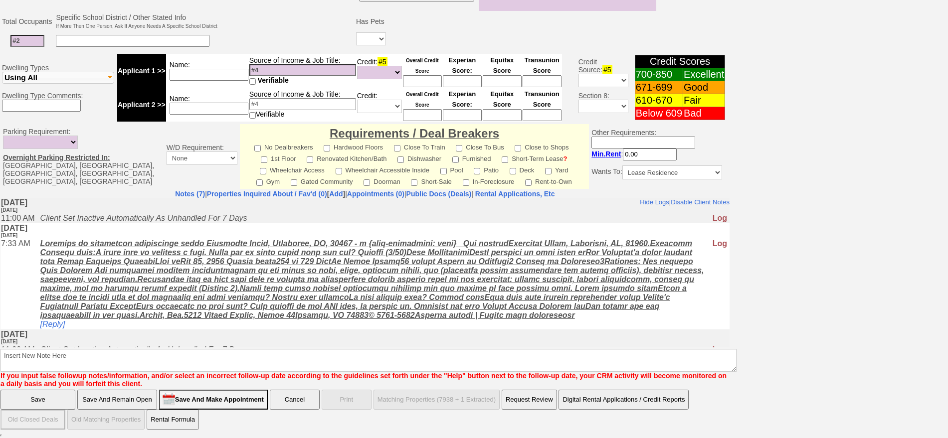
type input "Grace Vuksani"
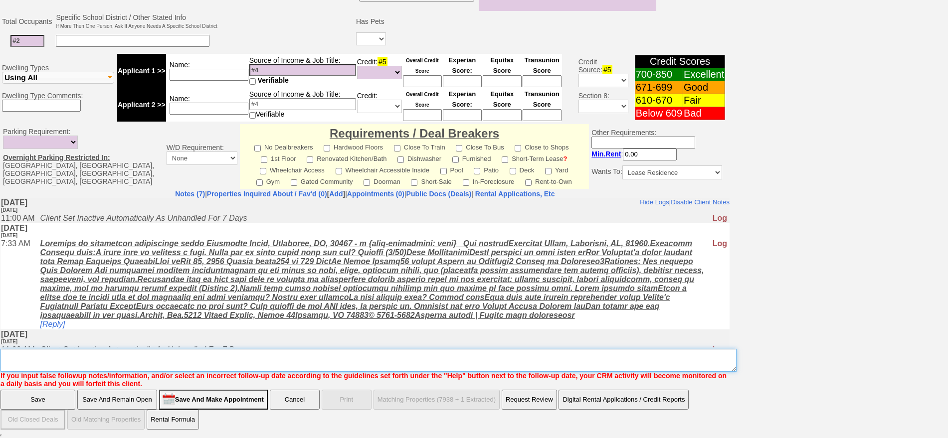
click at [466, 367] on textarea "Insert New Note Here" at bounding box center [368, 360] width 736 height 23
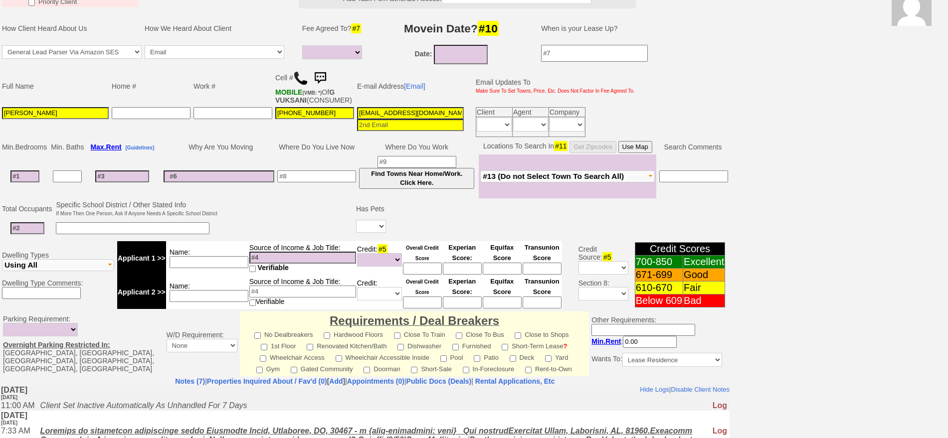
scroll to position [0, 0]
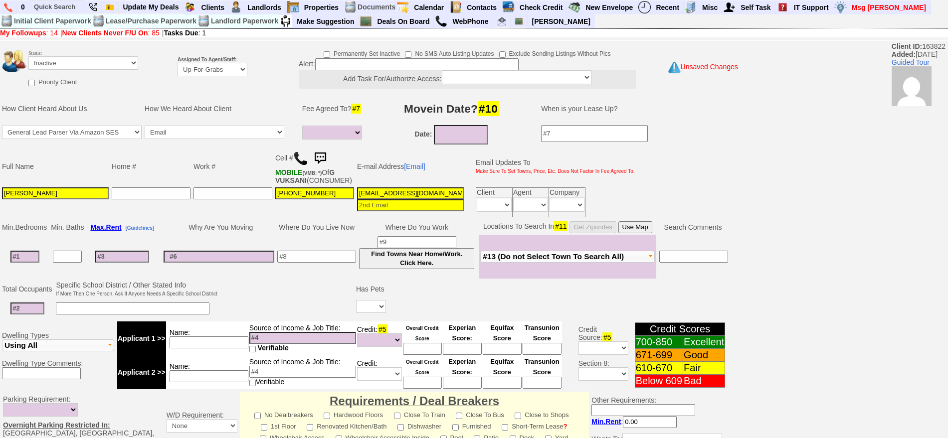
type textarea "331 ld fu"
click at [95, 65] on select "Followup via Phone Followup via Email Followup When Section 8 Property Found De…" at bounding box center [83, 62] width 110 height 13
select select "Followup via Phone"
click at [28, 56] on select "Followup via Phone Followup via Email Followup When Section 8 Property Found De…" at bounding box center [83, 62] width 110 height 13
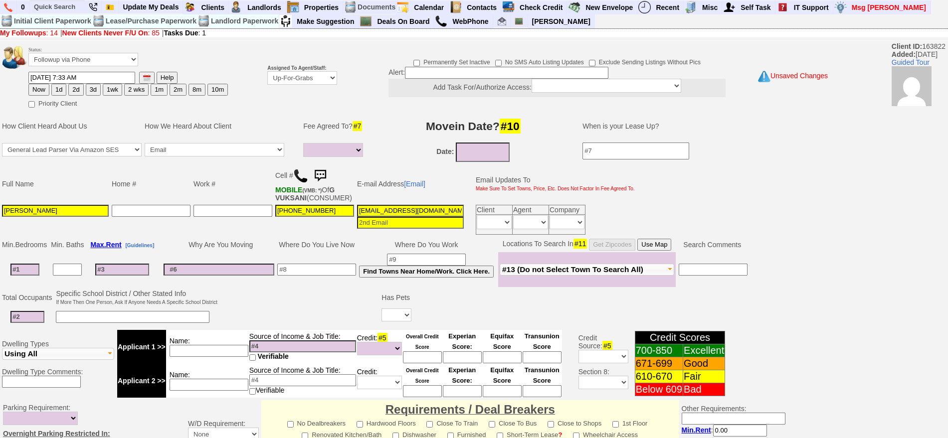
click at [323, 69] on b "Assigned To Agent/Staff:" at bounding box center [296, 67] width 59 height 5
drag, startPoint x: 312, startPoint y: 76, endPoint x: 311, endPoint y: 82, distance: 6.1
click at [312, 77] on select "Up-For-Grabs ***** STAFF ***** Bob Bruno 914-419-3579 Cristy Liberto 914-486-10…" at bounding box center [302, 77] width 70 height 13
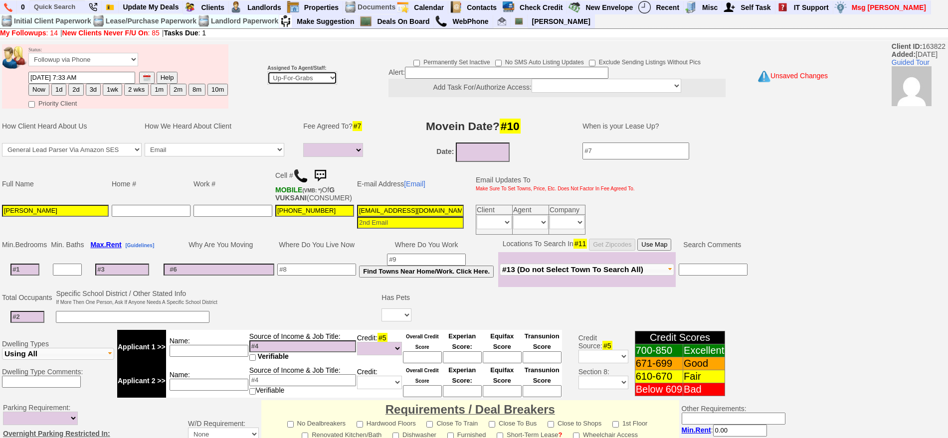
select select "148"
click at [267, 71] on select "Up-For-Grabs ***** STAFF ***** Bob Bruno 914-419-3579 Cristy Liberto 914-486-10…" at bounding box center [302, 77] width 70 height 13
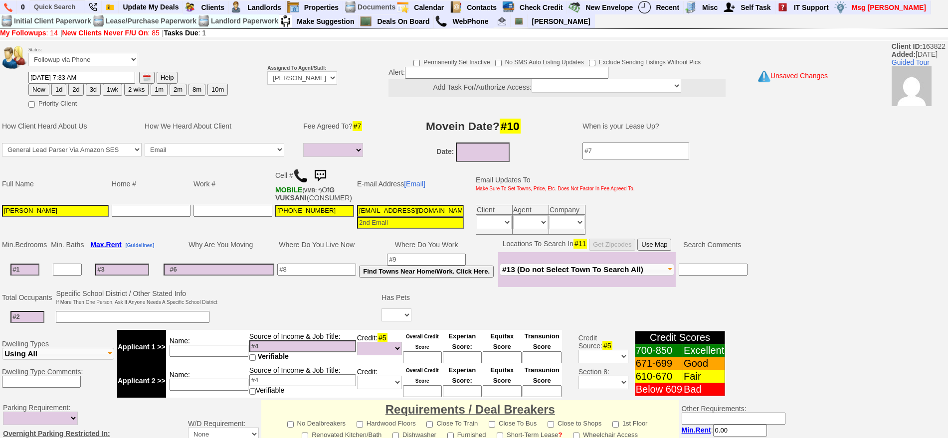
click at [79, 95] on button "2d" at bounding box center [75, 90] width 15 height 12
type input "09/22/2025 10:21 AM"
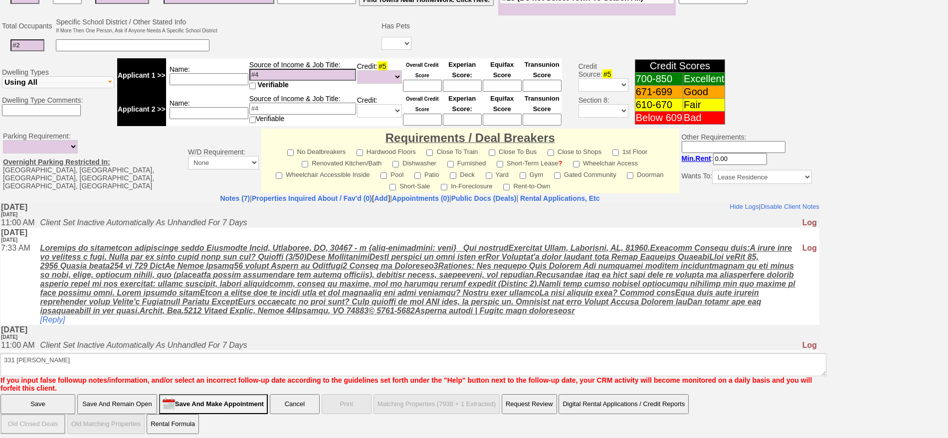
click at [37, 403] on input "Save" at bounding box center [37, 405] width 75 height 20
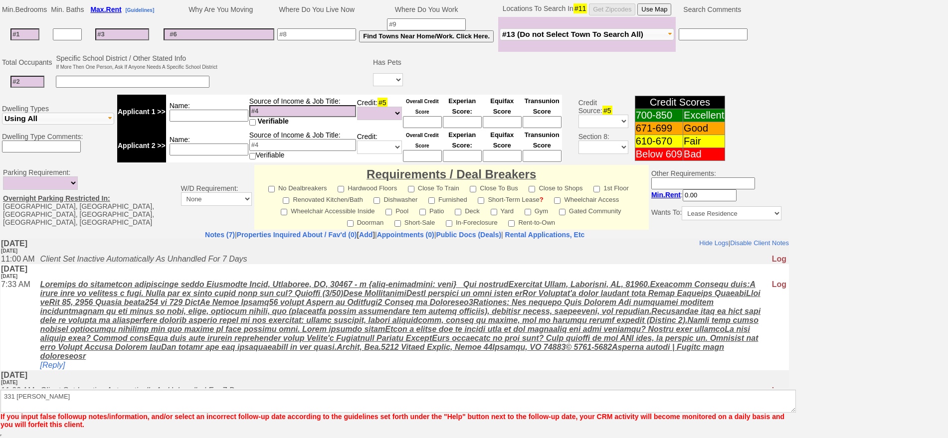
scroll to position [235, 0]
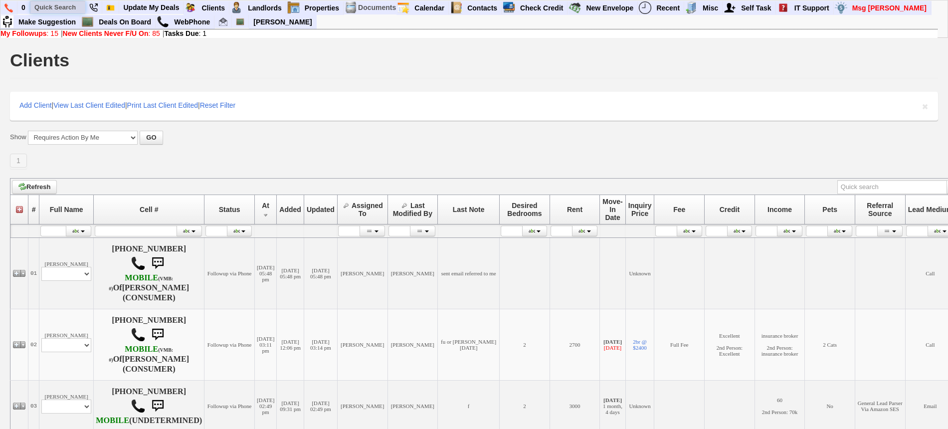
click at [53, 2] on input "text" at bounding box center [57, 7] width 55 height 12
paste input "[PHONE_NUMBER]"
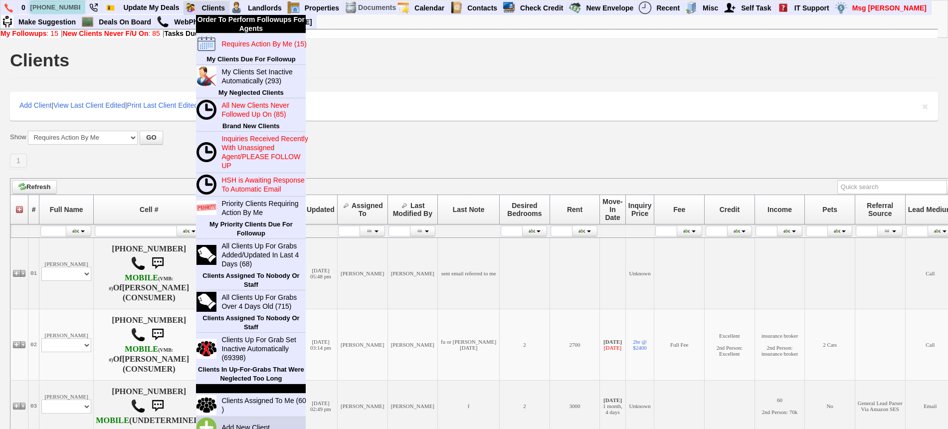
type input "[PHONE_NUMBER]"
click at [251, 422] on link "Add New Client" at bounding box center [249, 427] width 64 height 13
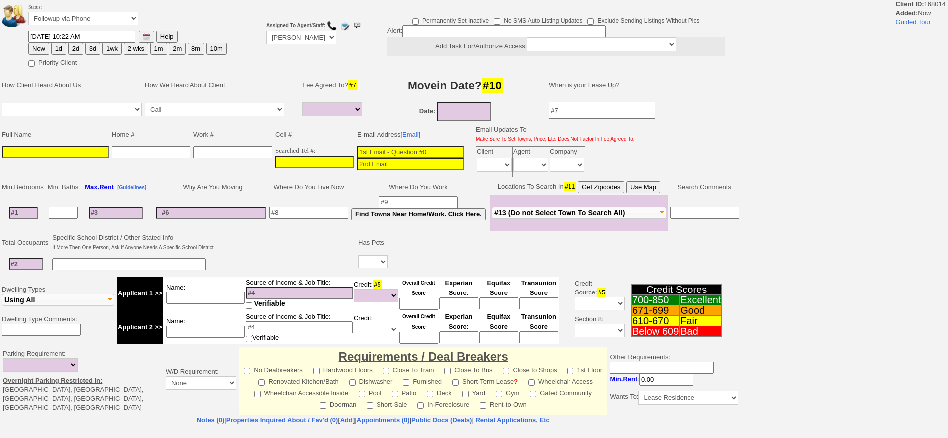
select select
click at [326, 162] on input "___-___-____" at bounding box center [314, 162] width 79 height 12
paste input "[PHONE_NUMBER]"
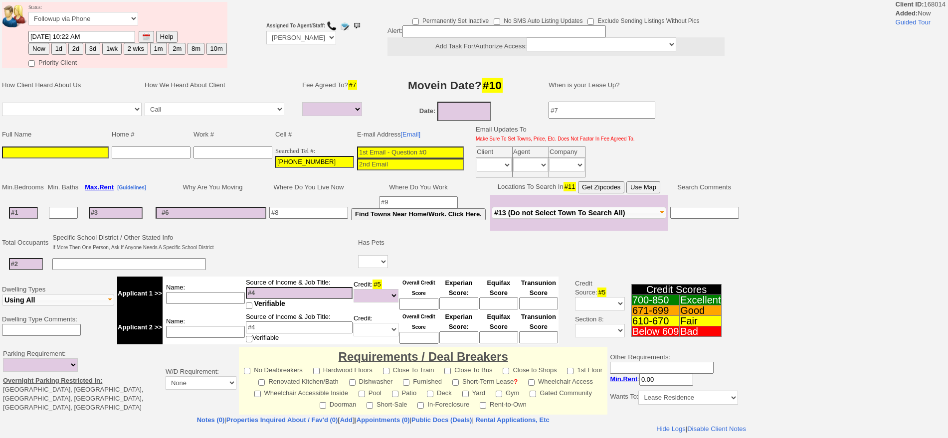
type input "[PHONE_NUMBER]"
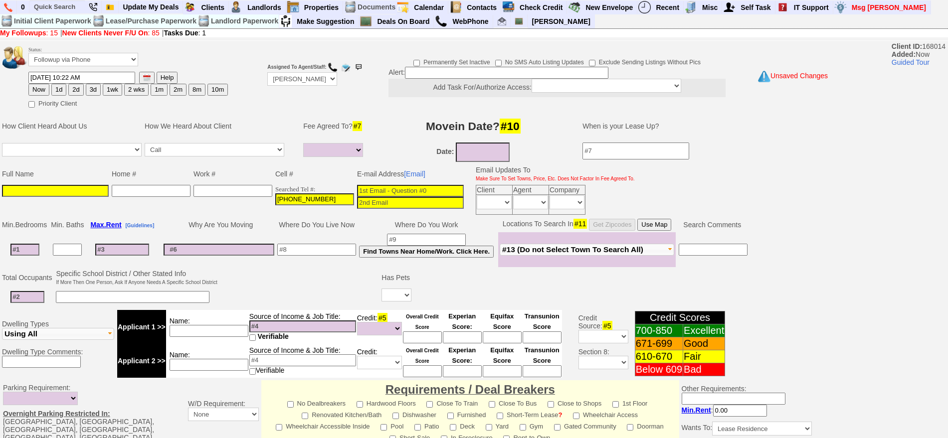
click at [406, 195] on input at bounding box center [410, 191] width 107 height 12
paste input "[EMAIL_ADDRESS][DOMAIN_NAME]"
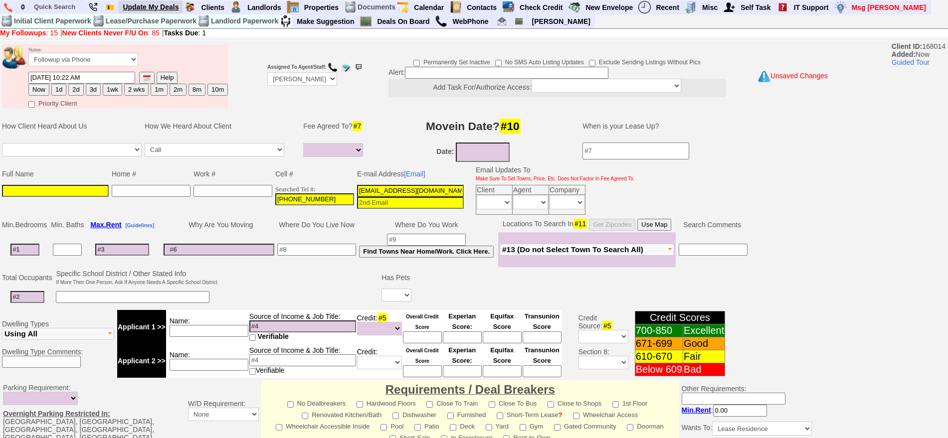
type input "[EMAIL_ADDRESS][DOMAIN_NAME]"
click at [73, 188] on input at bounding box center [55, 191] width 107 height 12
paste input "[PERSON_NAME]"
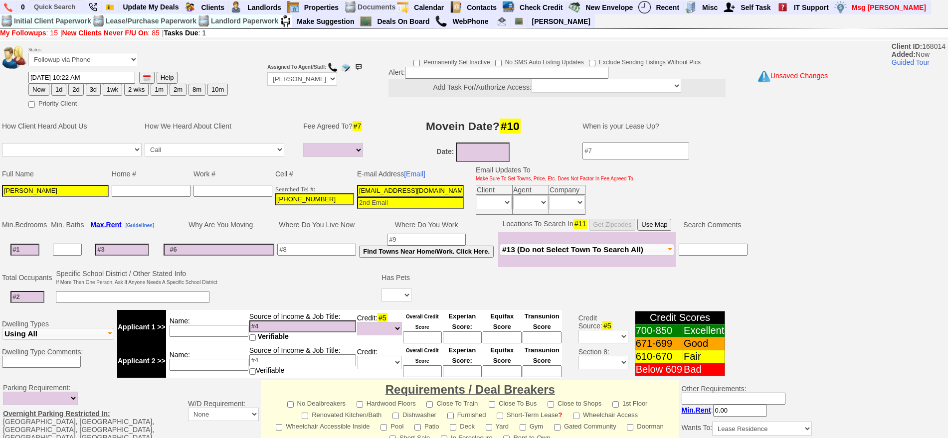
scroll to position [252, 0]
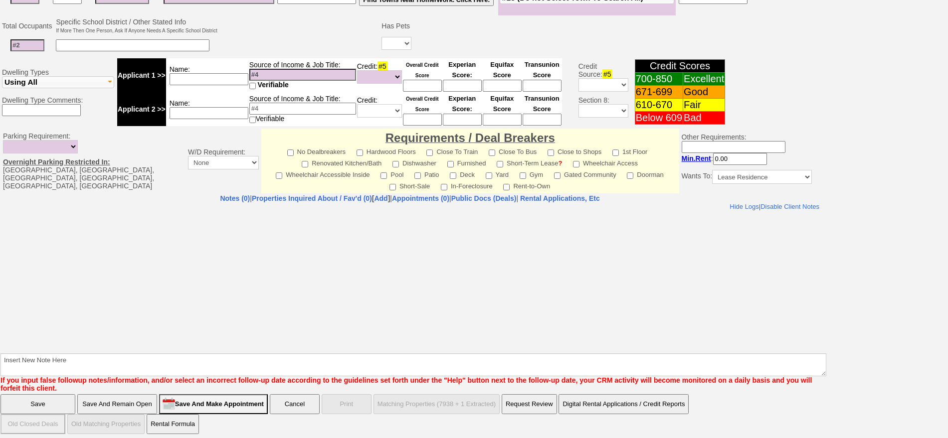
type input "[PERSON_NAME]"
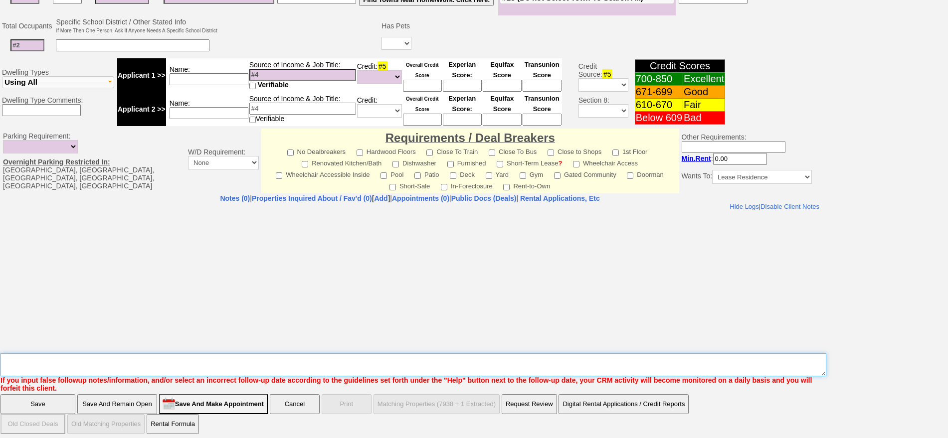
click at [460, 359] on textarea "Insert New Note Here" at bounding box center [413, 365] width 826 height 23
type textarea "501 n [PERSON_NAME] fu"
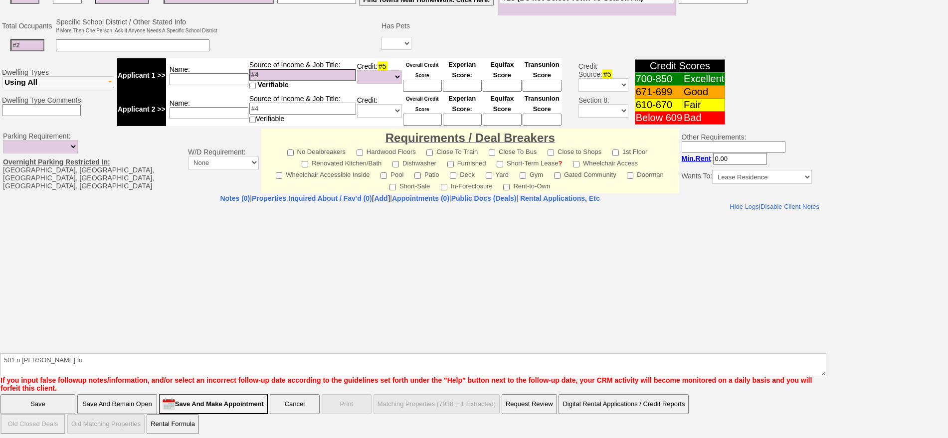
click input "Save" at bounding box center [37, 405] width 75 height 20
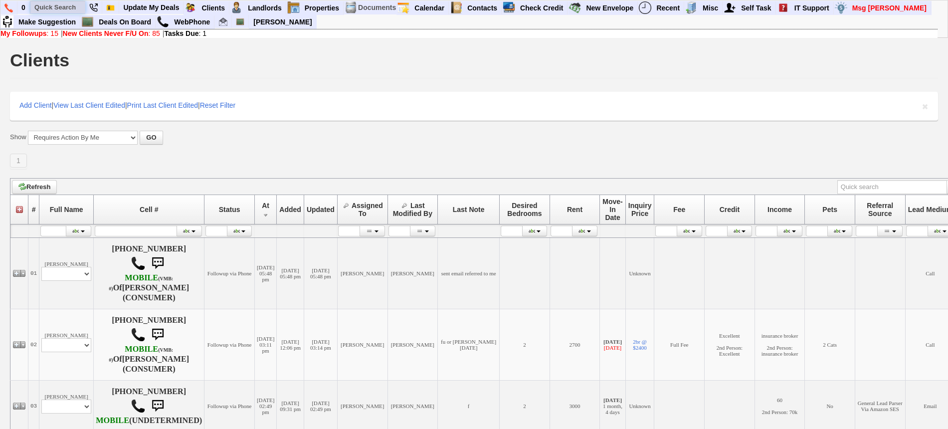
click at [73, 2] on input "text" at bounding box center [57, 7] width 55 height 12
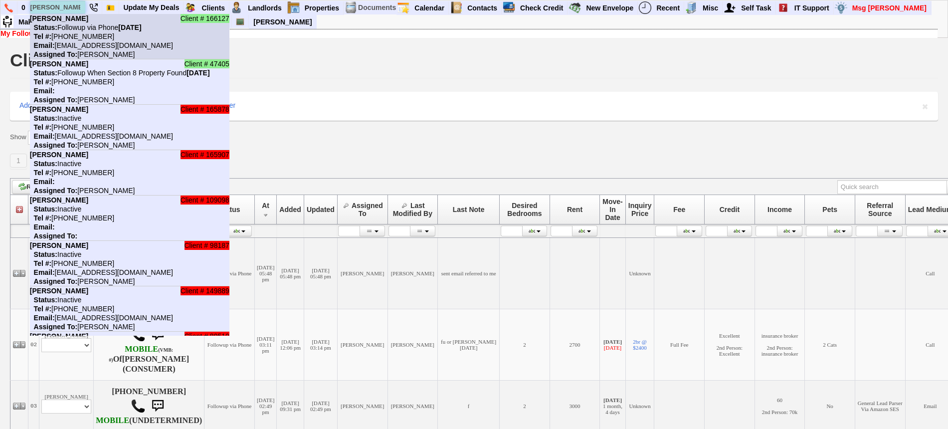
type input "tony s"
click at [83, 24] on nobr "Status: Followup via Phone Wednesday, September 24th, 2025" at bounding box center [86, 27] width 112 height 8
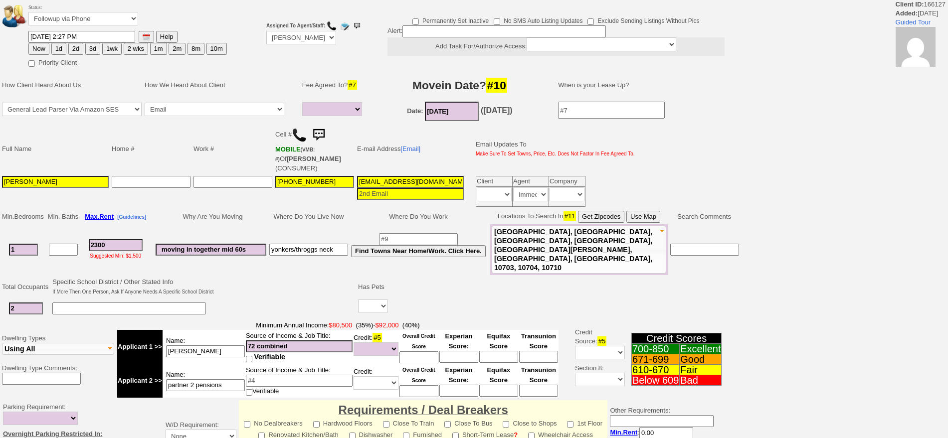
select select
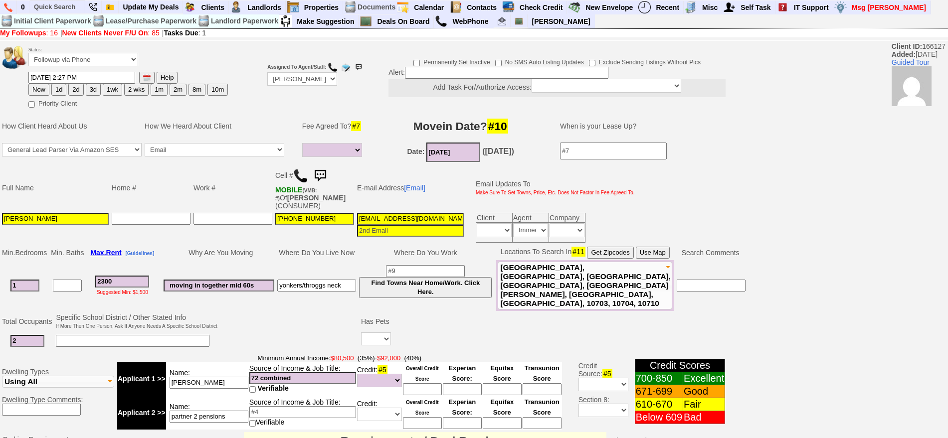
click at [327, 174] on img at bounding box center [320, 176] width 20 height 20
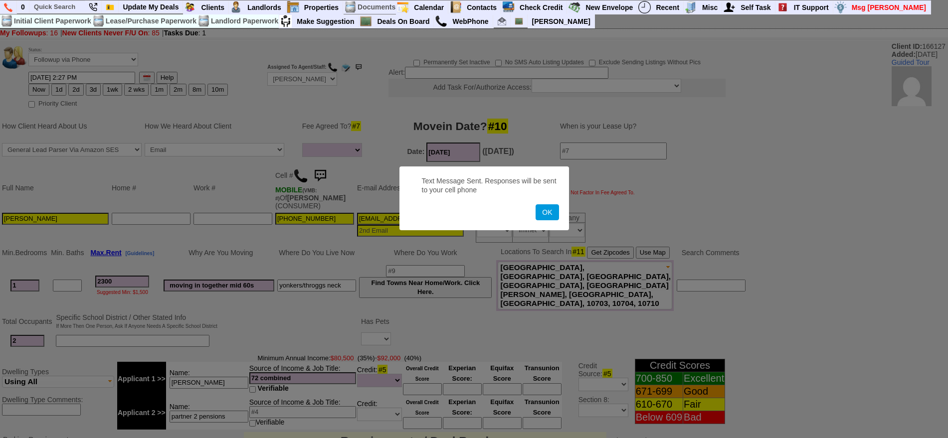
click at [536, 204] on button "OK" at bounding box center [547, 212] width 23 height 16
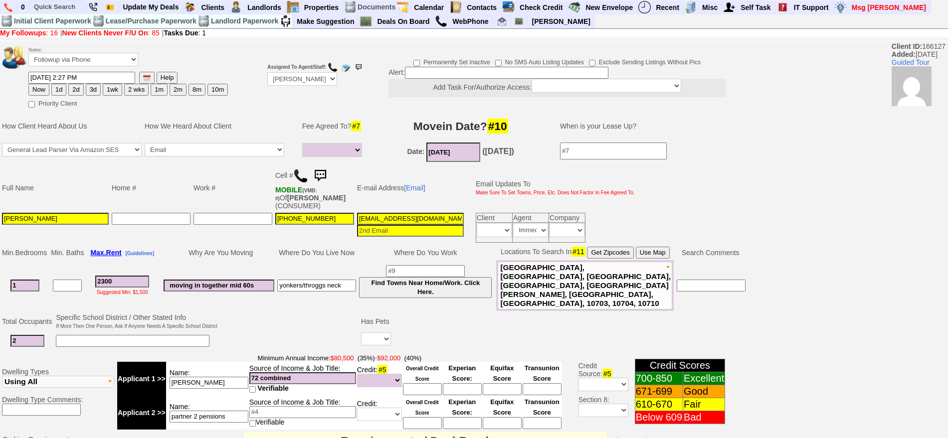
click at [326, 174] on img at bounding box center [320, 176] width 20 height 20
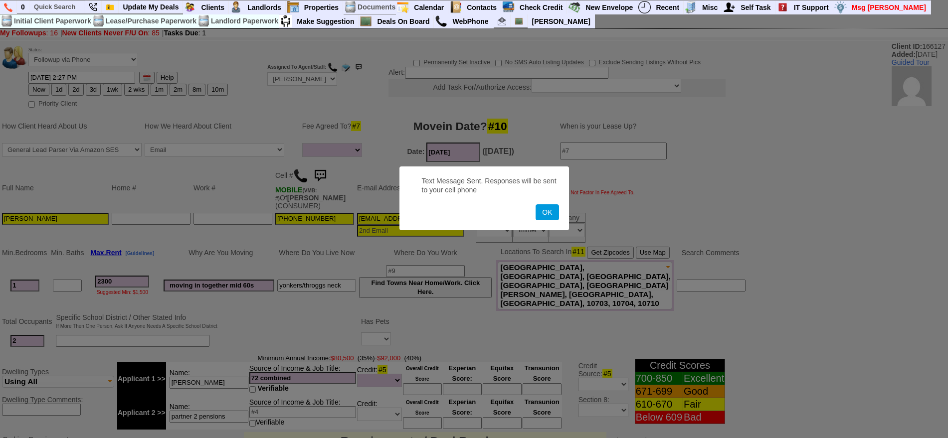
click at [536, 204] on button "OK" at bounding box center [547, 212] width 23 height 16
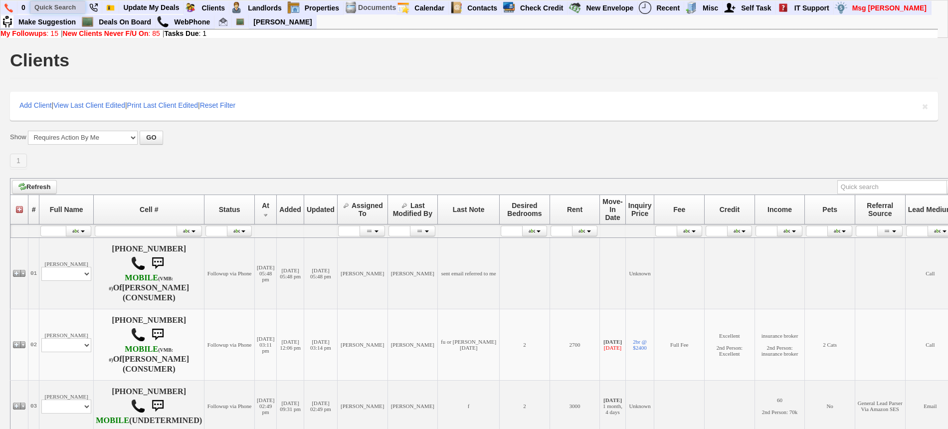
click at [49, 9] on input "text" at bounding box center [57, 7] width 55 height 12
paste input "646-291-7589"
type input "646-291-7589"
click at [79, 3] on input "text" at bounding box center [57, 7] width 55 height 12
paste input "914-552-5994"
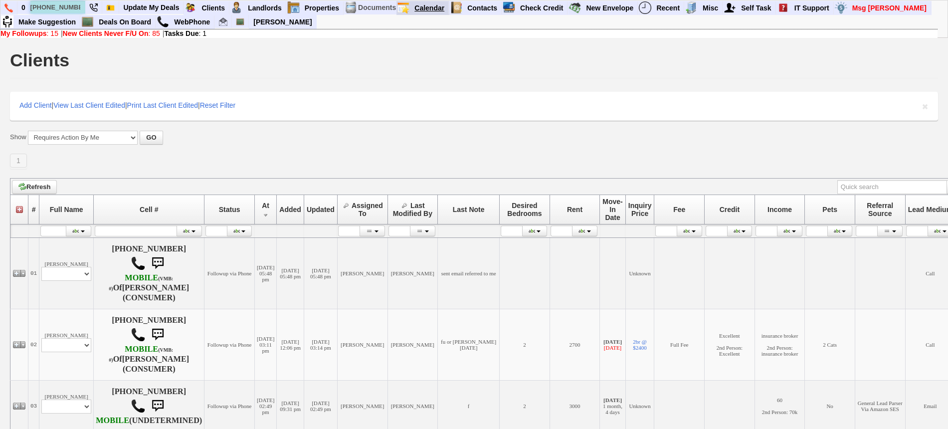
type input "914-552-5994"
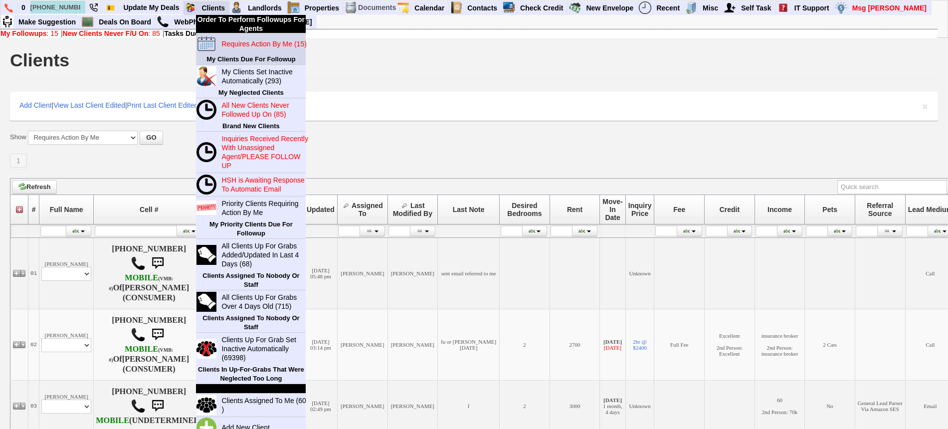
click at [232, 43] on blink "Requires Action By Me (15)" at bounding box center [263, 44] width 85 height 8
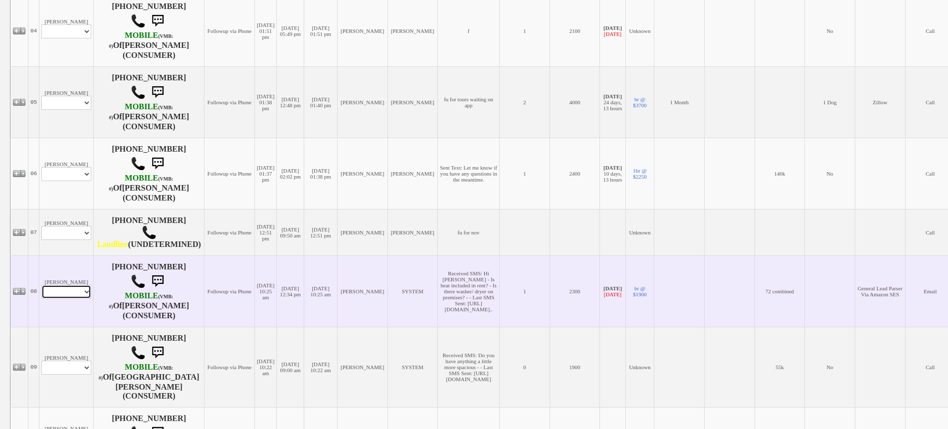
scroll to position [454, 0]
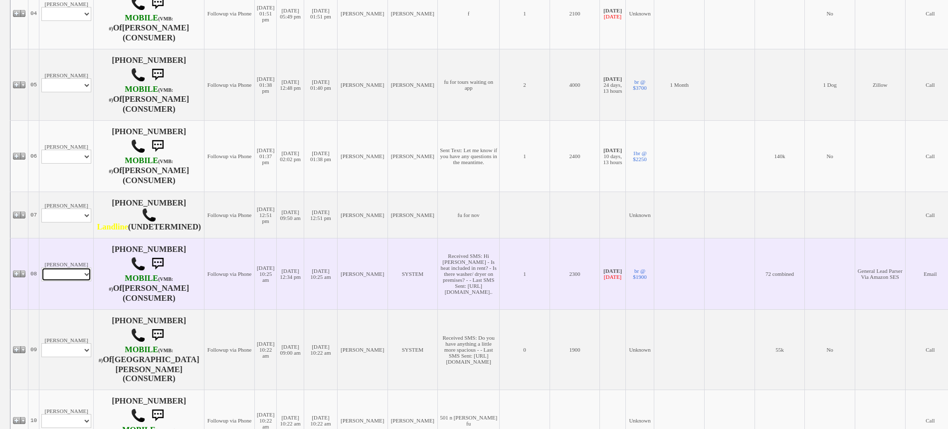
click at [78, 281] on select "Profile Edit Print Email Externally (Will Not Be Tracked In CRM) Closed Deals" at bounding box center [66, 274] width 50 height 14
select select "ChangeURL,/crm/custom/edit_client_form.php?redirect=%2Fcrm%2Fclients.php&id=166…"
click at [41, 280] on select "Profile Edit Print Email Externally (Will Not Be Tracked In CRM) Closed Deals" at bounding box center [66, 274] width 50 height 14
select select
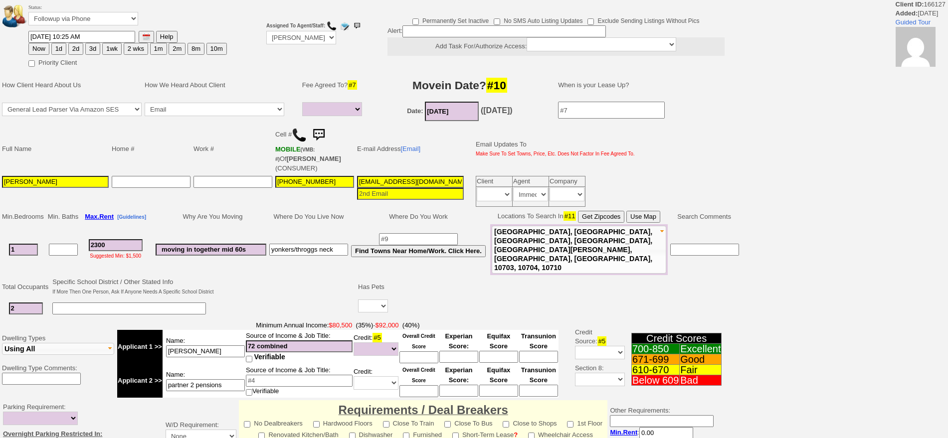
select select
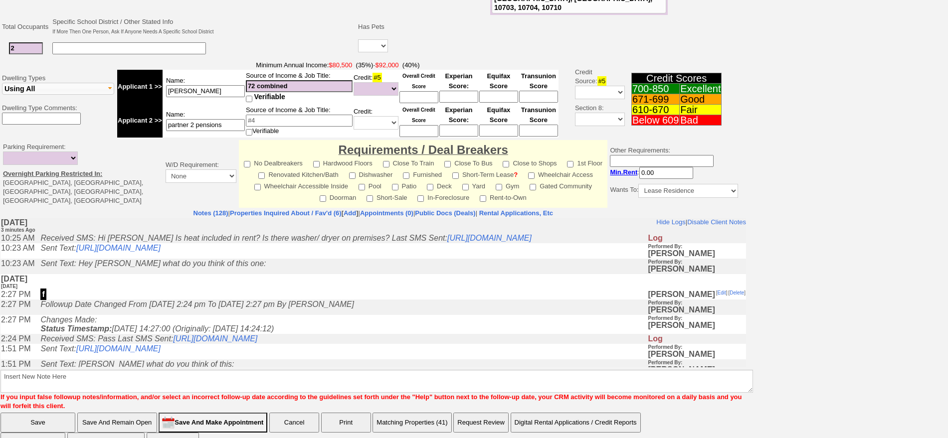
scroll to position [263, 0]
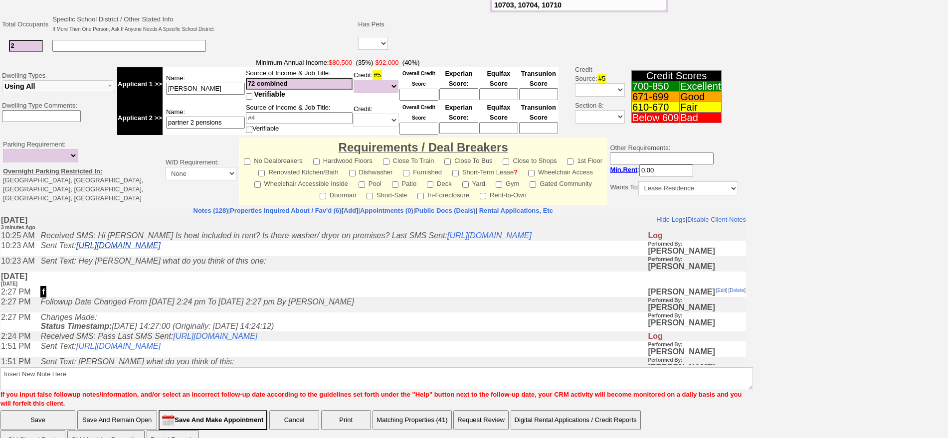
click at [161, 250] on link "[URL][DOMAIN_NAME]" at bounding box center [118, 245] width 84 height 8
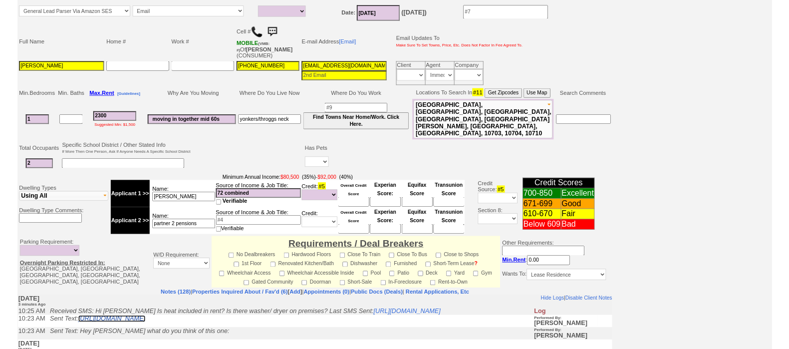
scroll to position [0, 0]
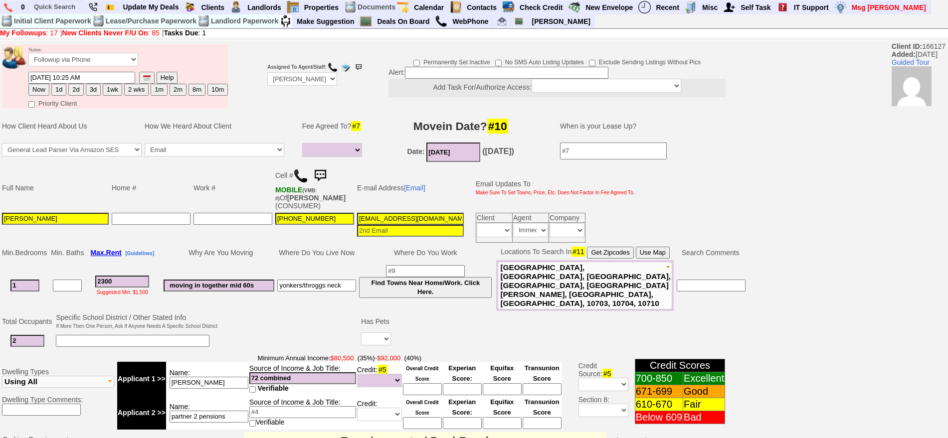
click at [324, 173] on img at bounding box center [320, 176] width 20 height 20
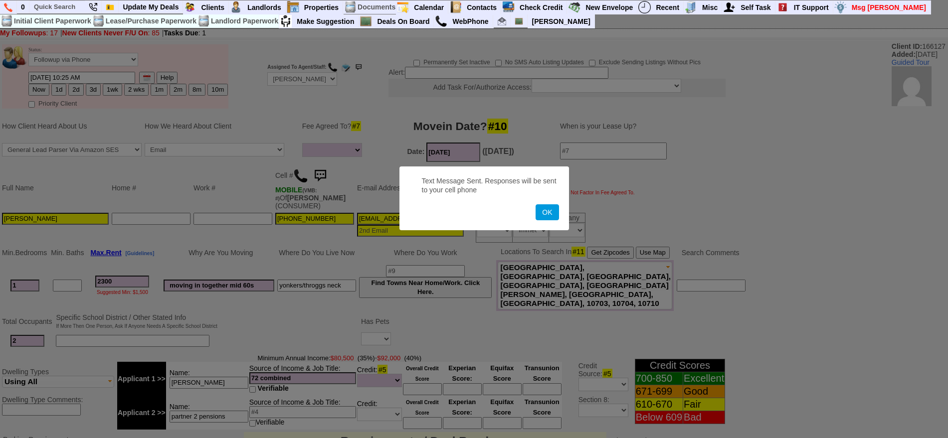
click at [536, 204] on button "OK" at bounding box center [547, 212] width 23 height 16
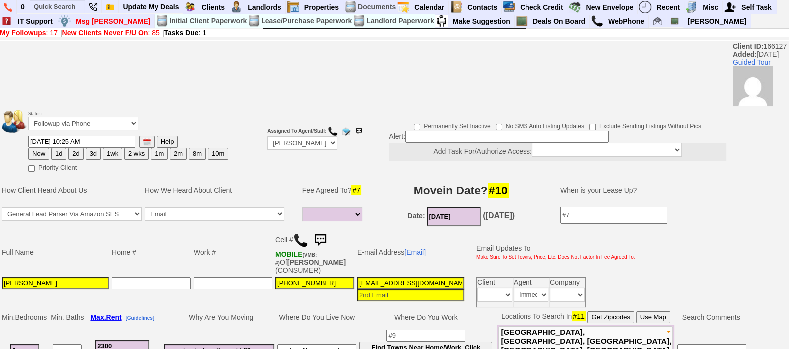
click at [322, 237] on img at bounding box center [320, 240] width 20 height 20
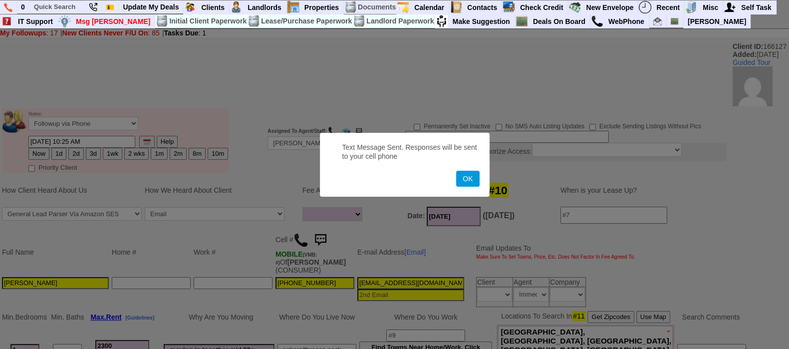
click at [456, 171] on button "OK" at bounding box center [467, 179] width 23 height 16
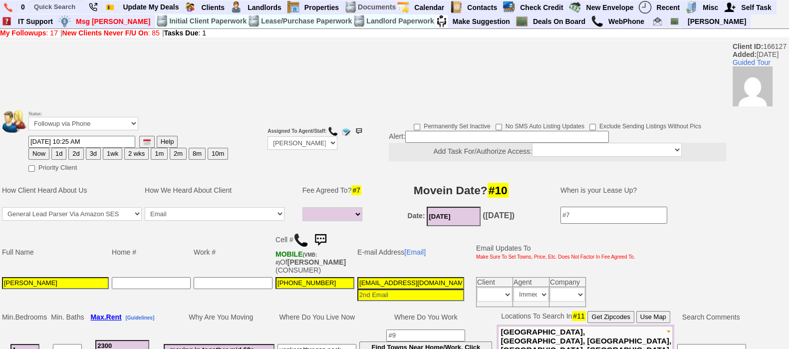
click at [322, 237] on img at bounding box center [320, 240] width 20 height 20
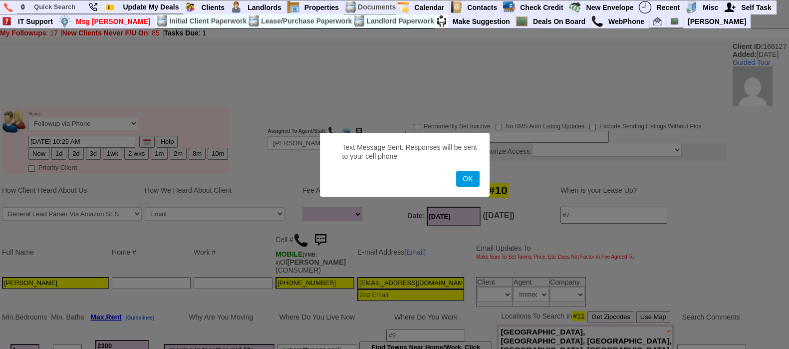
click at [456, 171] on button "OK" at bounding box center [467, 179] width 23 height 16
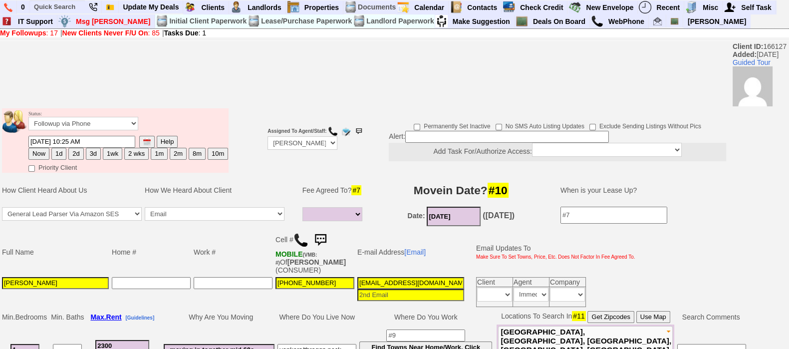
click at [329, 231] on img at bounding box center [320, 240] width 20 height 20
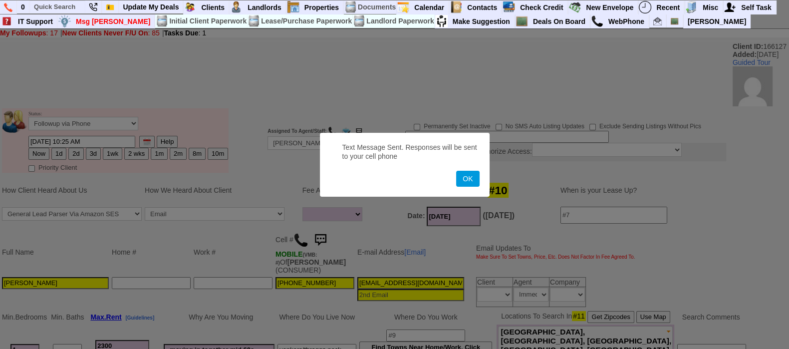
click at [456, 171] on button "OK" at bounding box center [467, 179] width 23 height 16
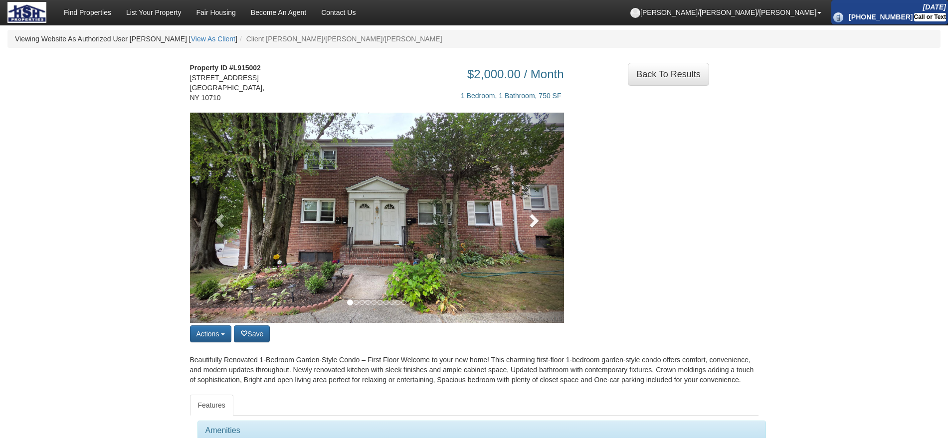
click at [512, 222] on link at bounding box center [536, 218] width 56 height 210
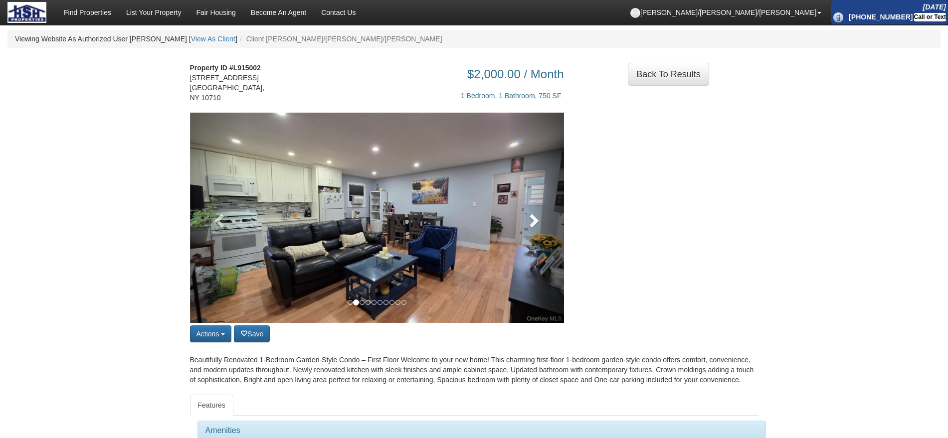
click at [522, 217] on link at bounding box center [536, 218] width 56 height 210
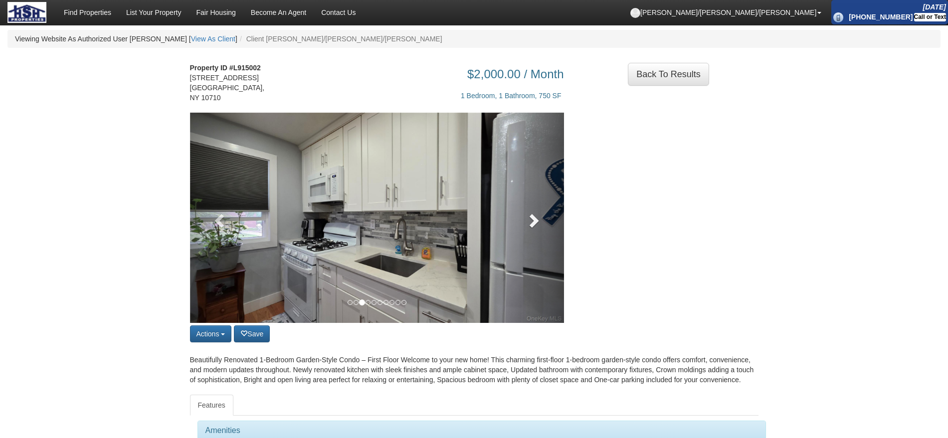
click at [522, 217] on link at bounding box center [536, 218] width 56 height 210
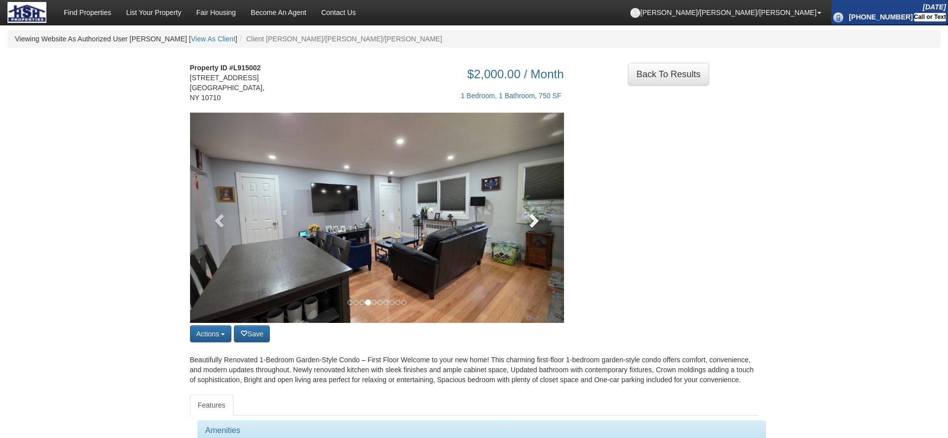
click at [522, 217] on link at bounding box center [536, 218] width 56 height 210
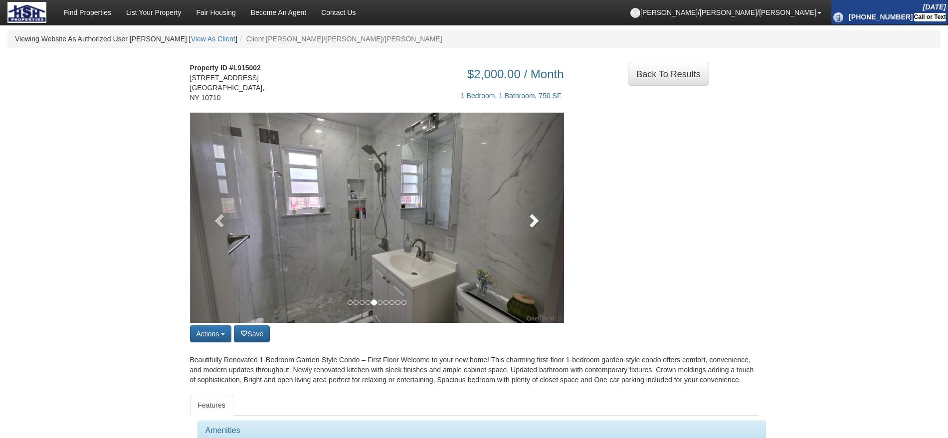
click at [522, 217] on link at bounding box center [536, 218] width 56 height 210
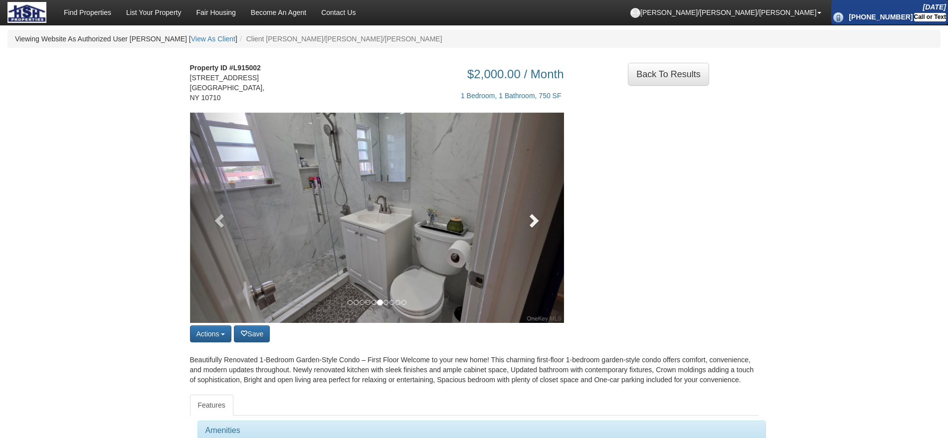
click at [522, 217] on link at bounding box center [536, 218] width 56 height 210
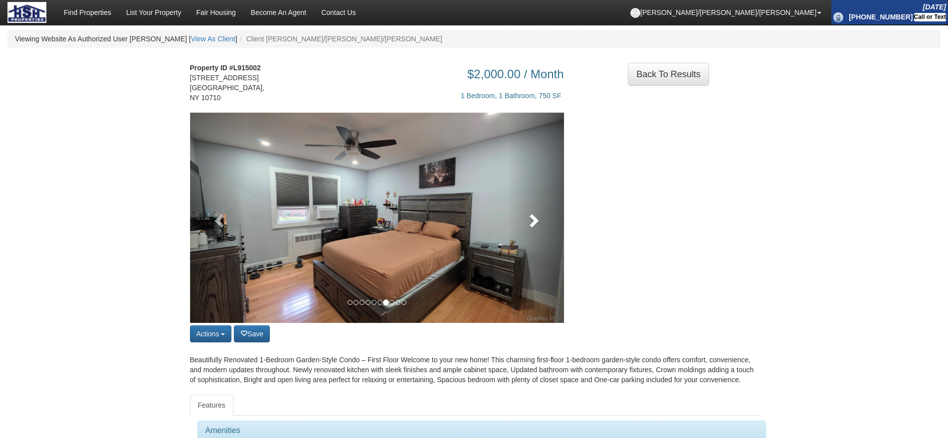
click at [522, 217] on link at bounding box center [536, 218] width 56 height 210
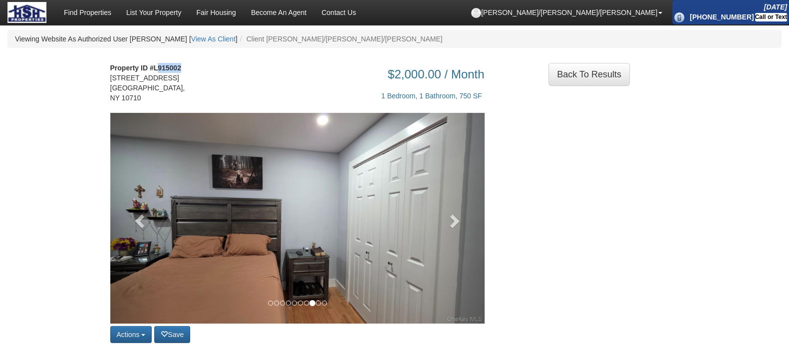
drag, startPoint x: 157, startPoint y: 63, endPoint x: 188, endPoint y: 64, distance: 30.9
click at [188, 64] on address "Property ID #L915002 [STREET_ADDRESS]" at bounding box center [151, 83] width 82 height 40
copy strong "915002"
